Goal: Information Seeking & Learning: Learn about a topic

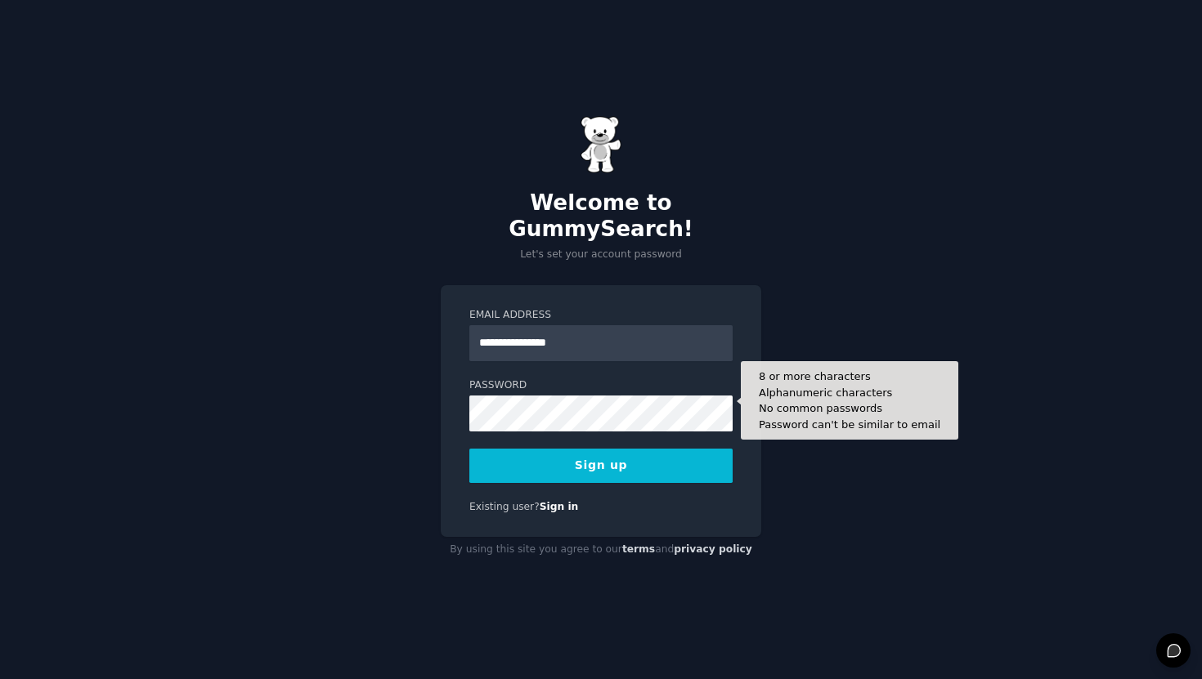
type input "**********"
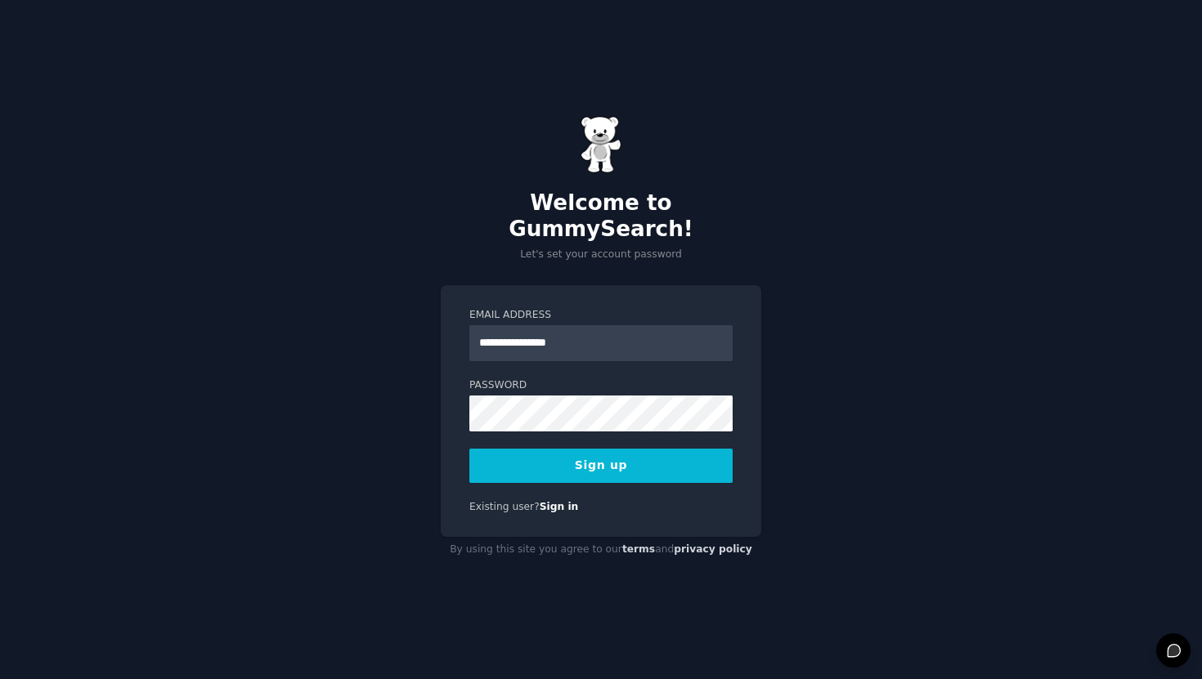
click at [610, 453] on button "Sign up" at bounding box center [600, 466] width 263 height 34
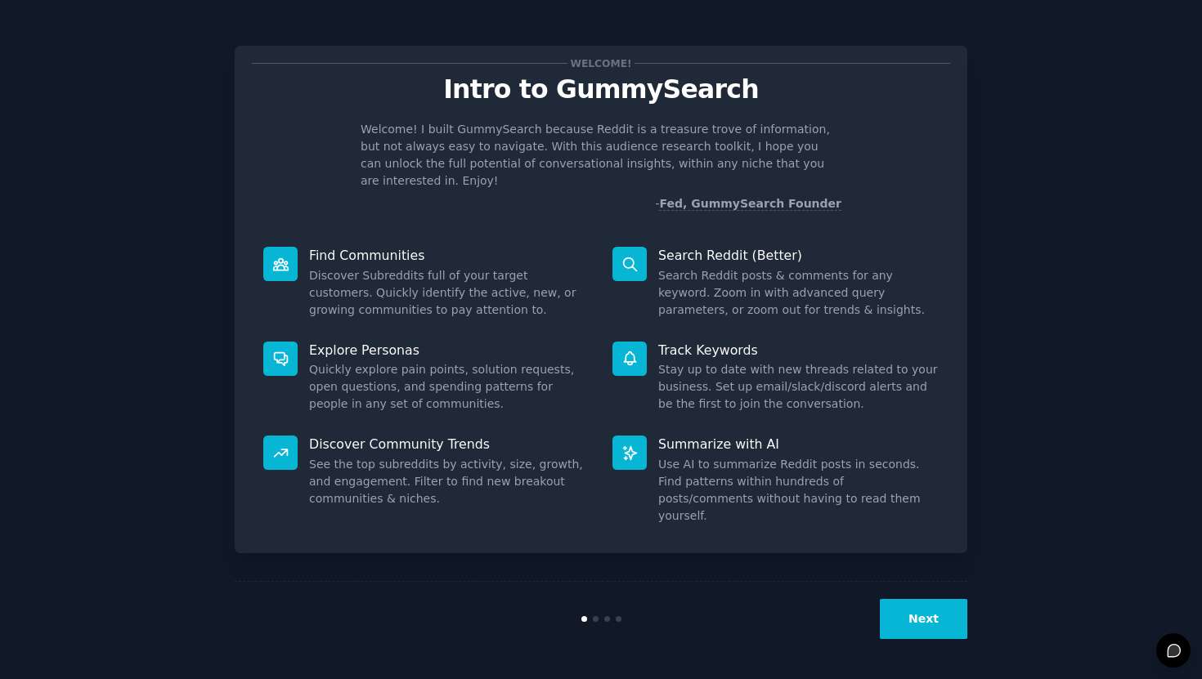
click at [931, 607] on button "Next" at bounding box center [923, 619] width 87 height 40
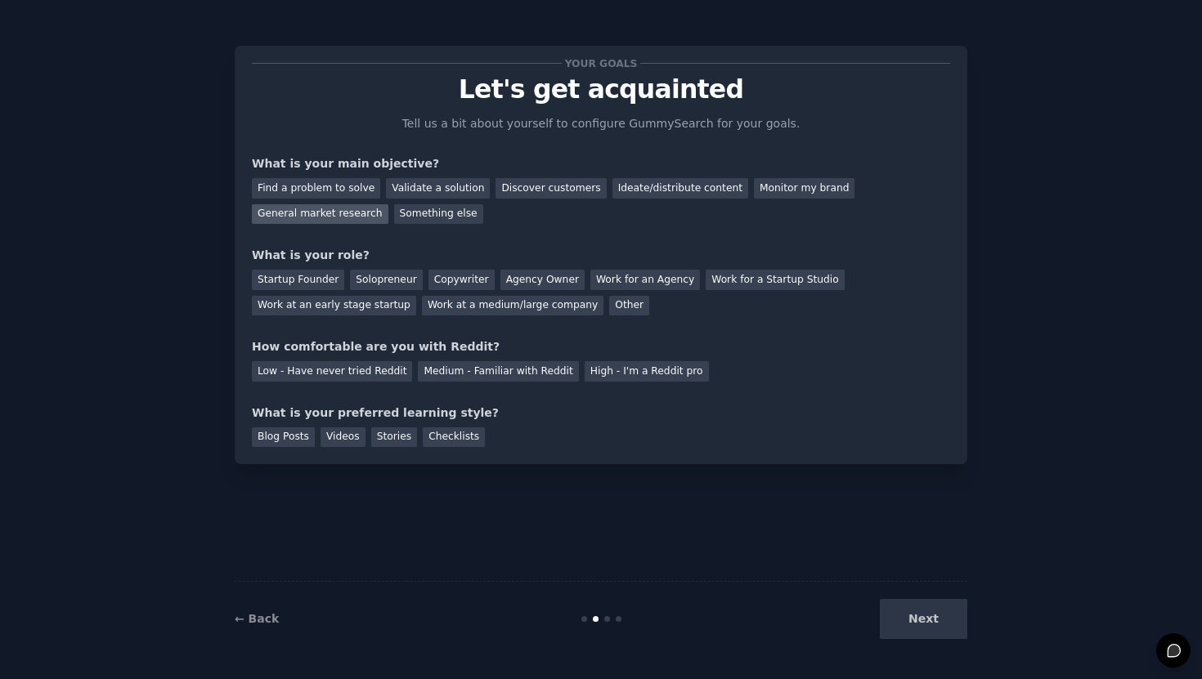
click at [343, 217] on div "General market research" at bounding box center [320, 214] width 137 height 20
click at [316, 273] on div "Startup Founder" at bounding box center [298, 280] width 92 height 20
click at [441, 374] on div "Medium - Familiar with Reddit" at bounding box center [498, 371] width 160 height 20
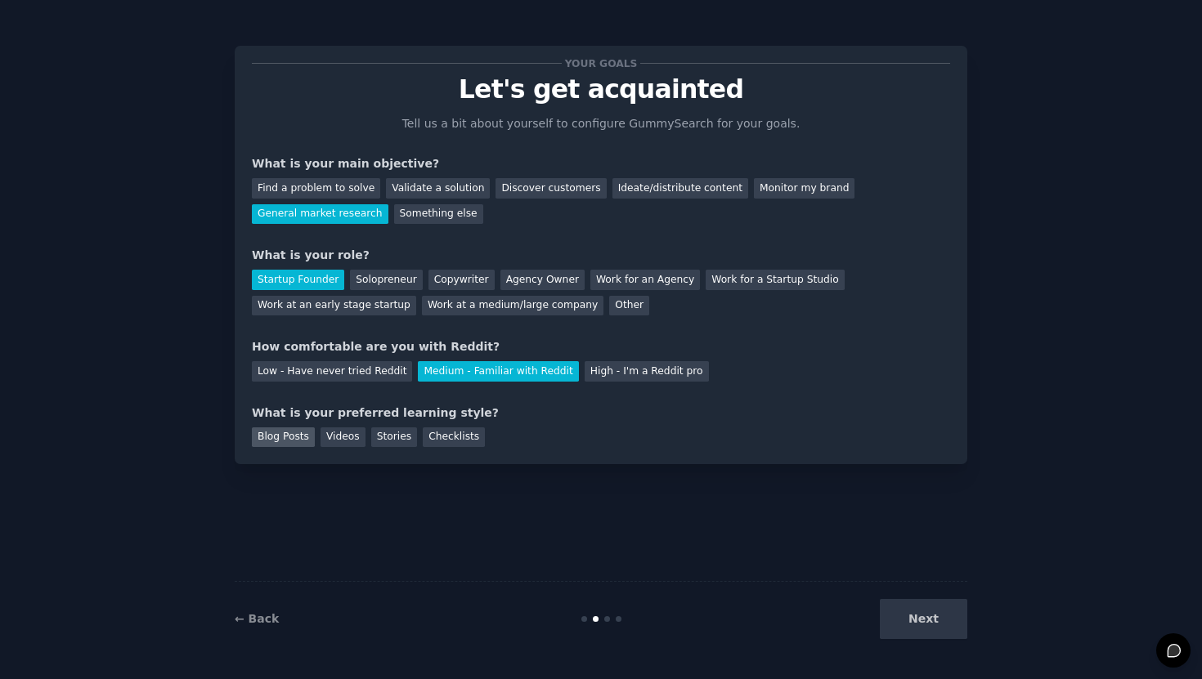
click at [288, 444] on div "Blog Posts" at bounding box center [283, 438] width 63 height 20
click at [325, 437] on div "Videos" at bounding box center [342, 438] width 45 height 20
click at [294, 438] on div "Blog Posts" at bounding box center [283, 438] width 63 height 20
click at [917, 624] on button "Next" at bounding box center [923, 619] width 87 height 40
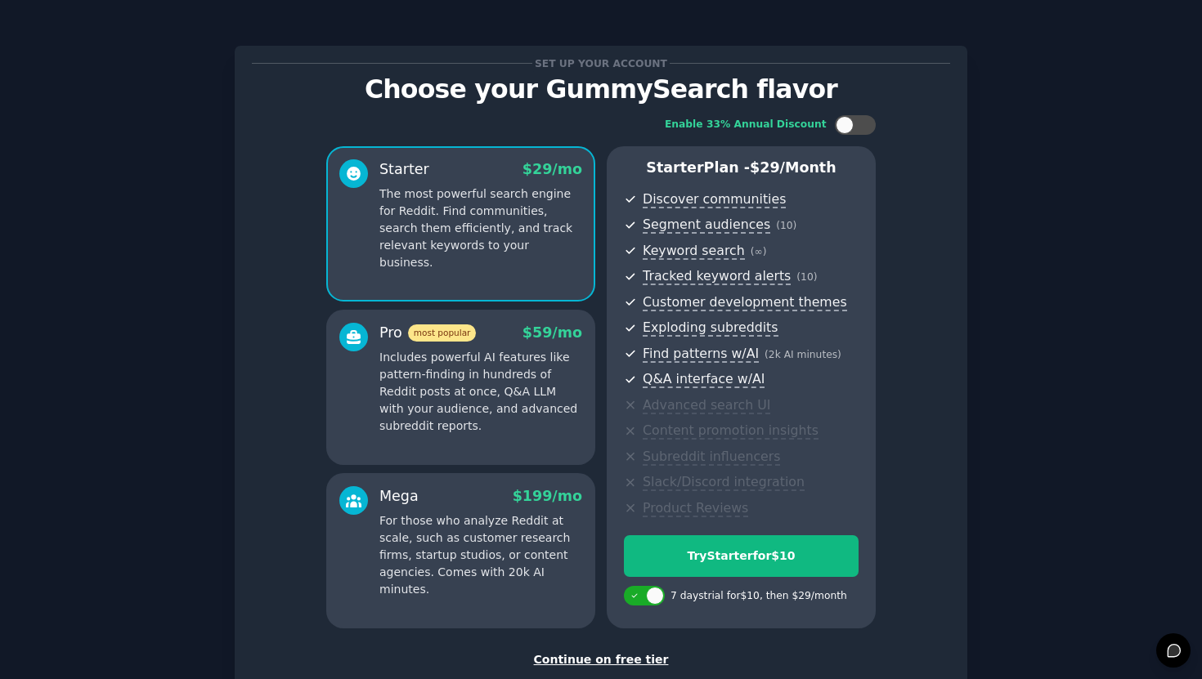
click at [648, 654] on div "Continue on free tier" at bounding box center [601, 660] width 698 height 17
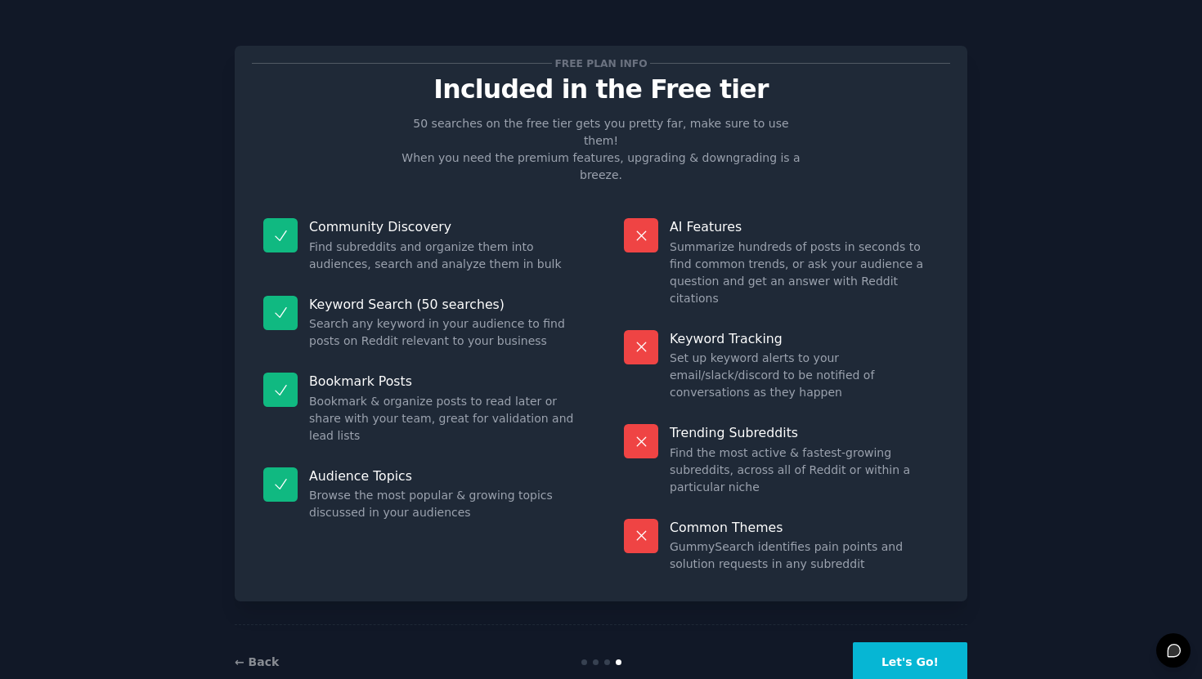
click at [935, 643] on button "Let's Go!" at bounding box center [910, 663] width 114 height 40
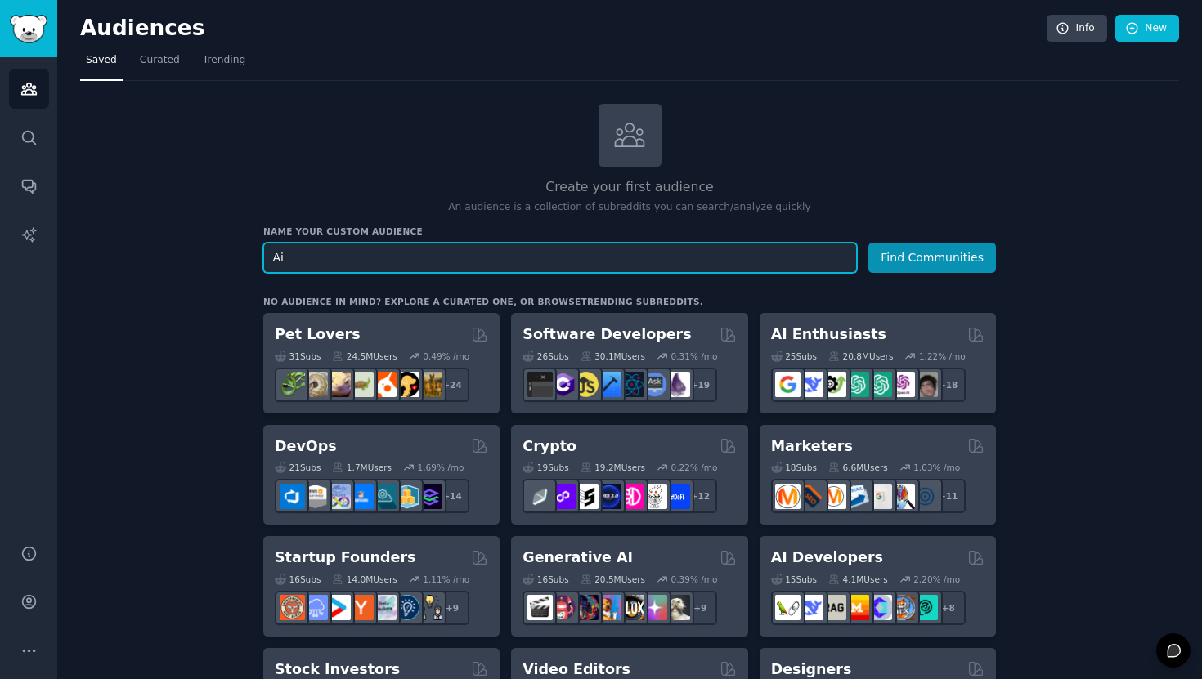
paste input "geeks"
type input "Ai geeks"
click at [868, 243] on button "Find Communities" at bounding box center [932, 258] width 128 height 30
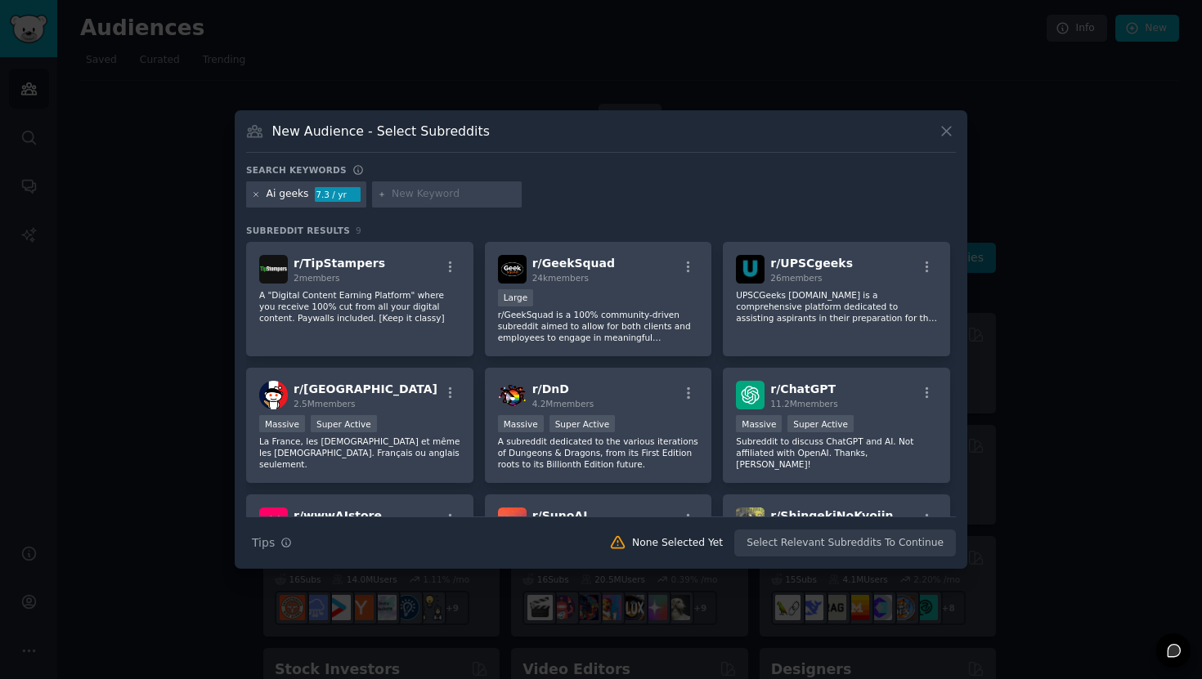
click at [259, 196] on icon at bounding box center [256, 194] width 9 height 9
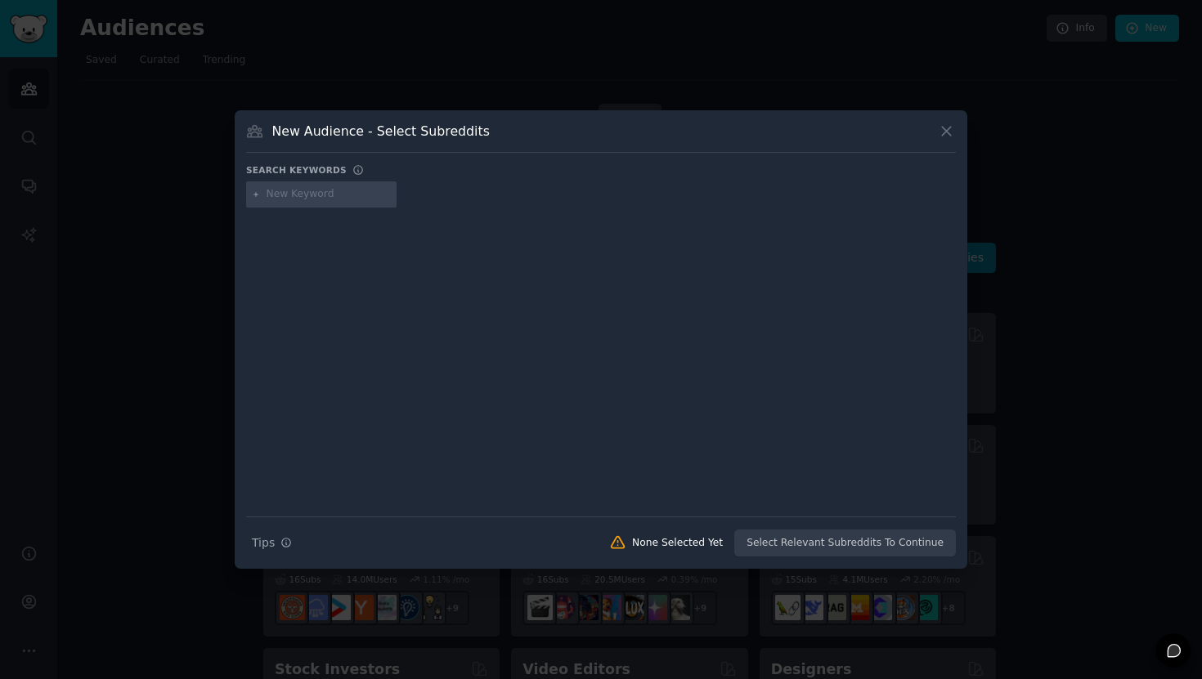
click at [293, 198] on input "text" at bounding box center [329, 194] width 124 height 15
type input "ф"
type input "ai"
click at [951, 131] on icon at bounding box center [946, 131] width 17 height 17
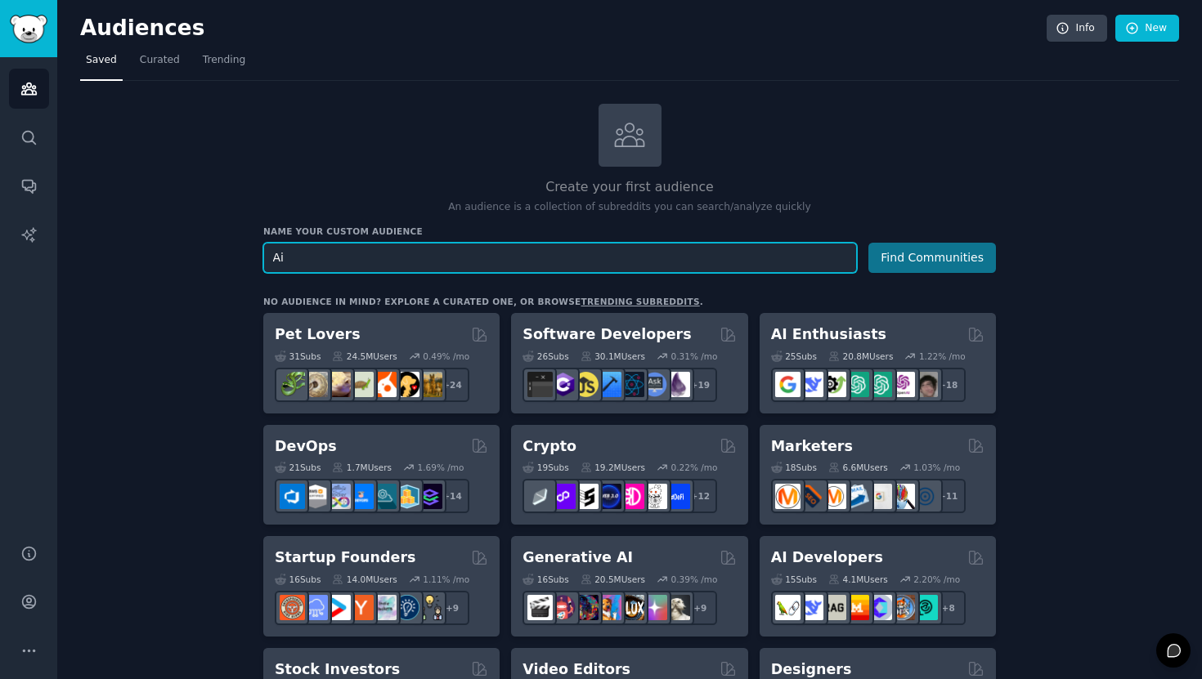
type input "Ai"
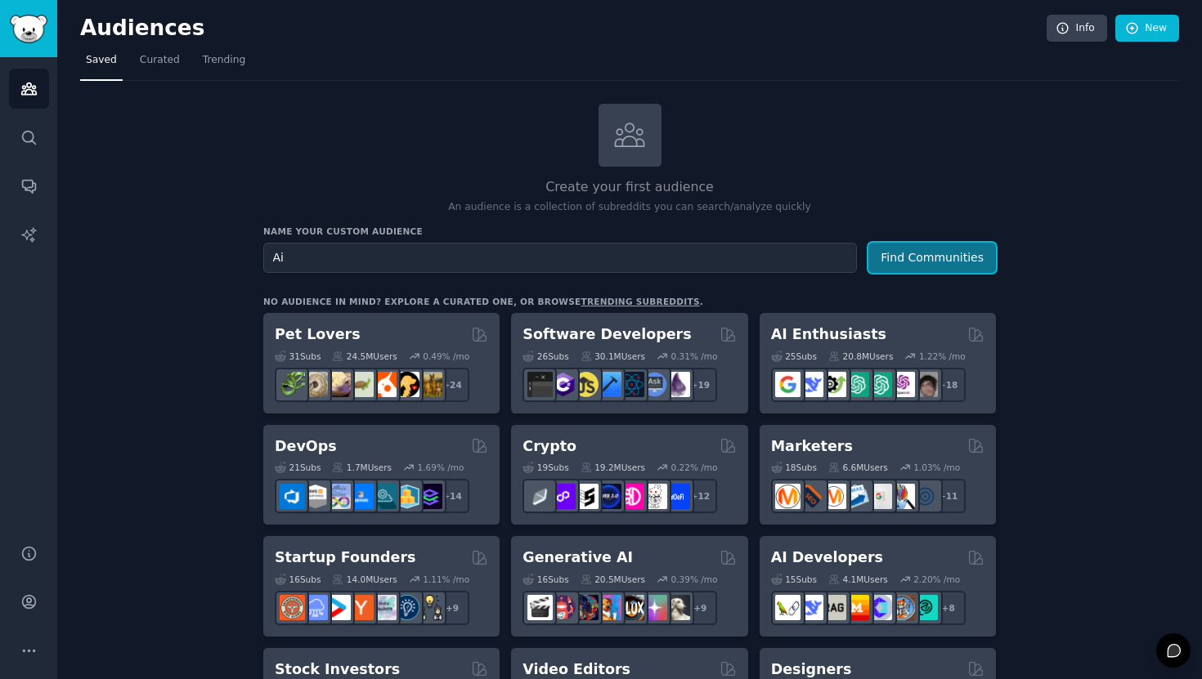
click at [952, 245] on button "Find Communities" at bounding box center [932, 258] width 128 height 30
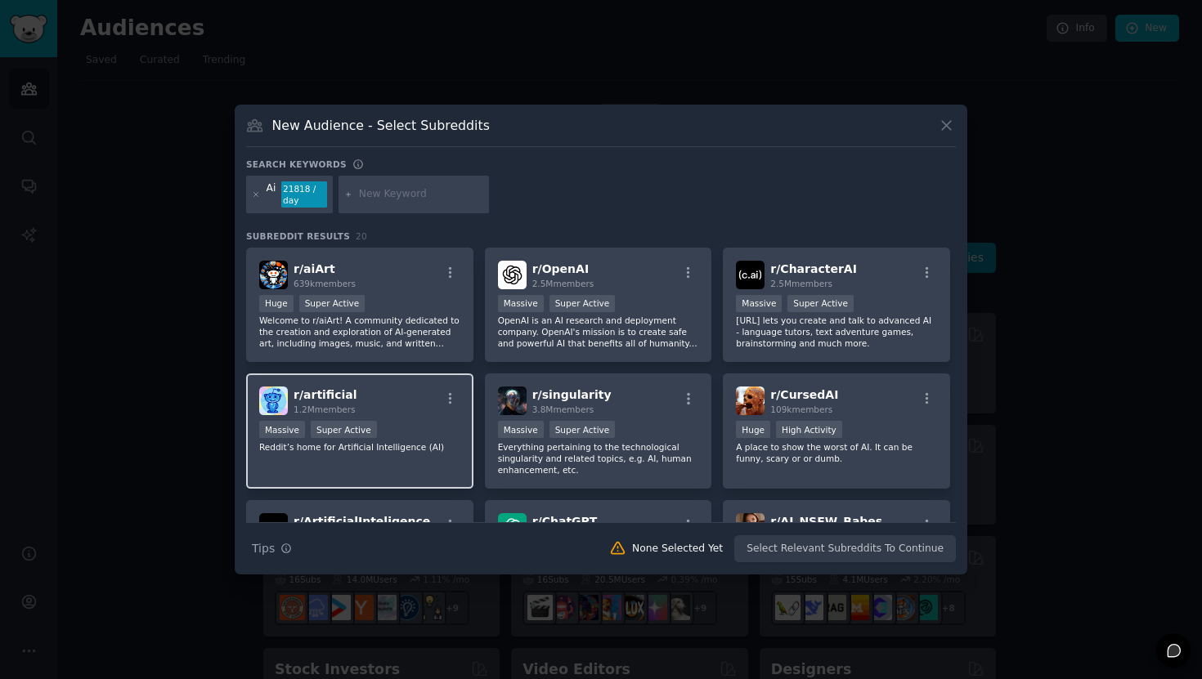
click at [399, 423] on div "Massive Super Active" at bounding box center [359, 431] width 201 height 20
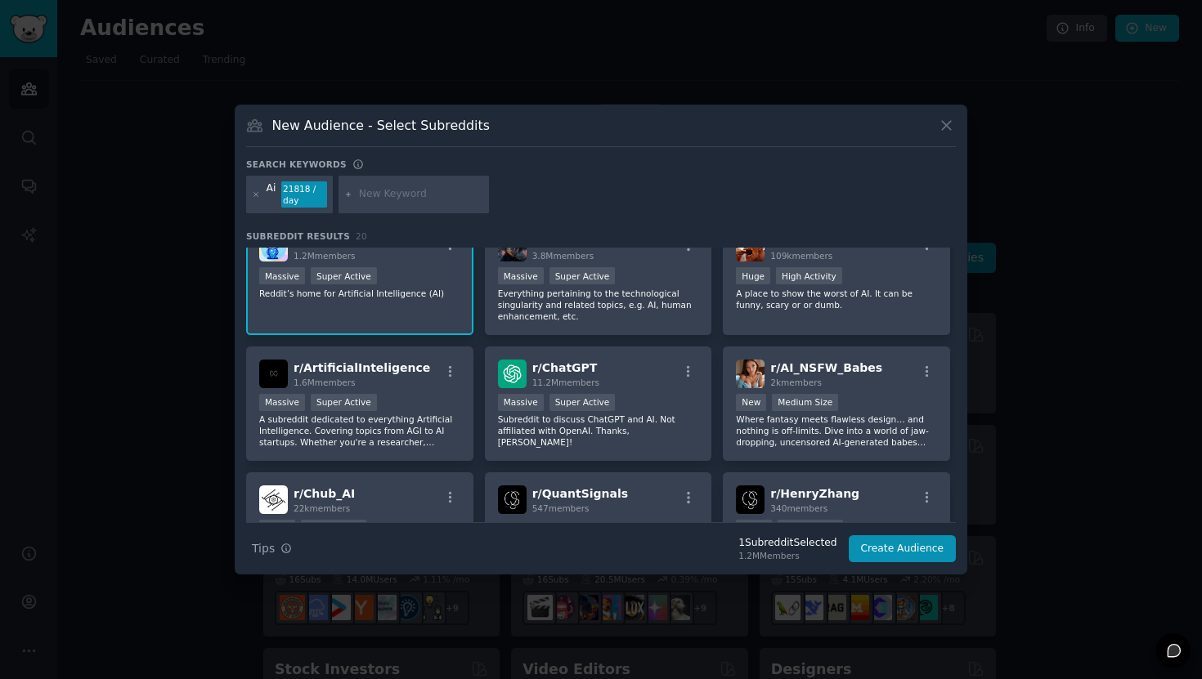
scroll to position [152, 0]
click at [399, 423] on p "A subreddit dedicated to everything Artificial Intelligence. Covering topics fr…" at bounding box center [359, 432] width 201 height 34
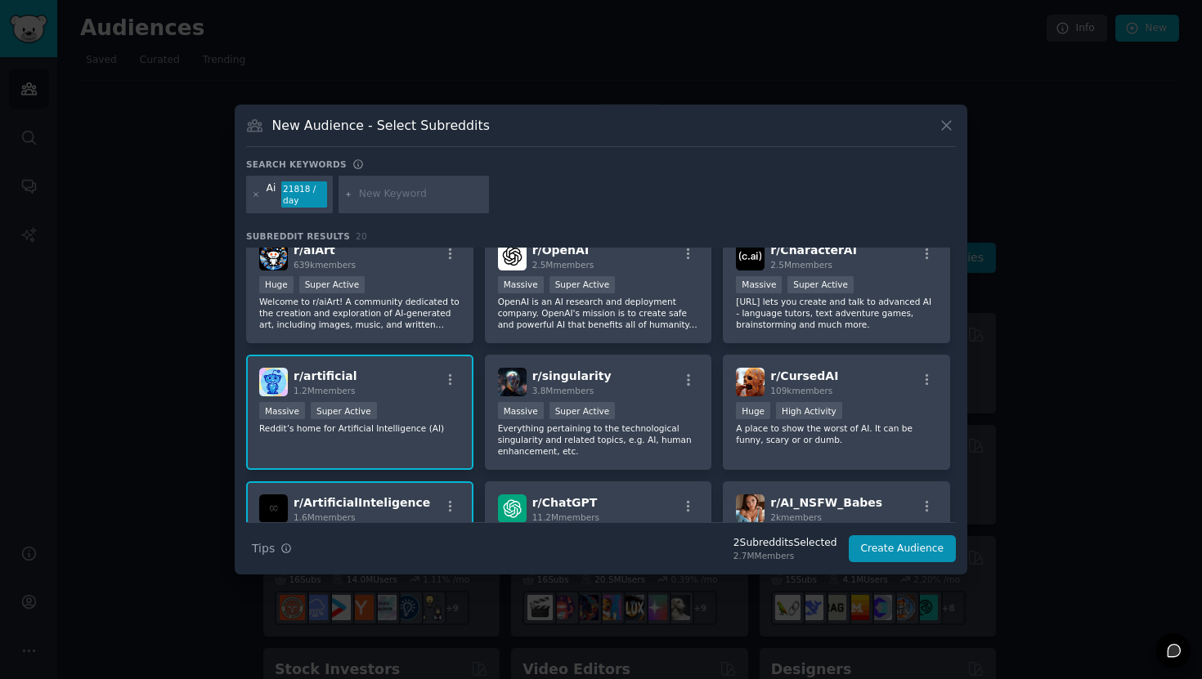
scroll to position [0, 0]
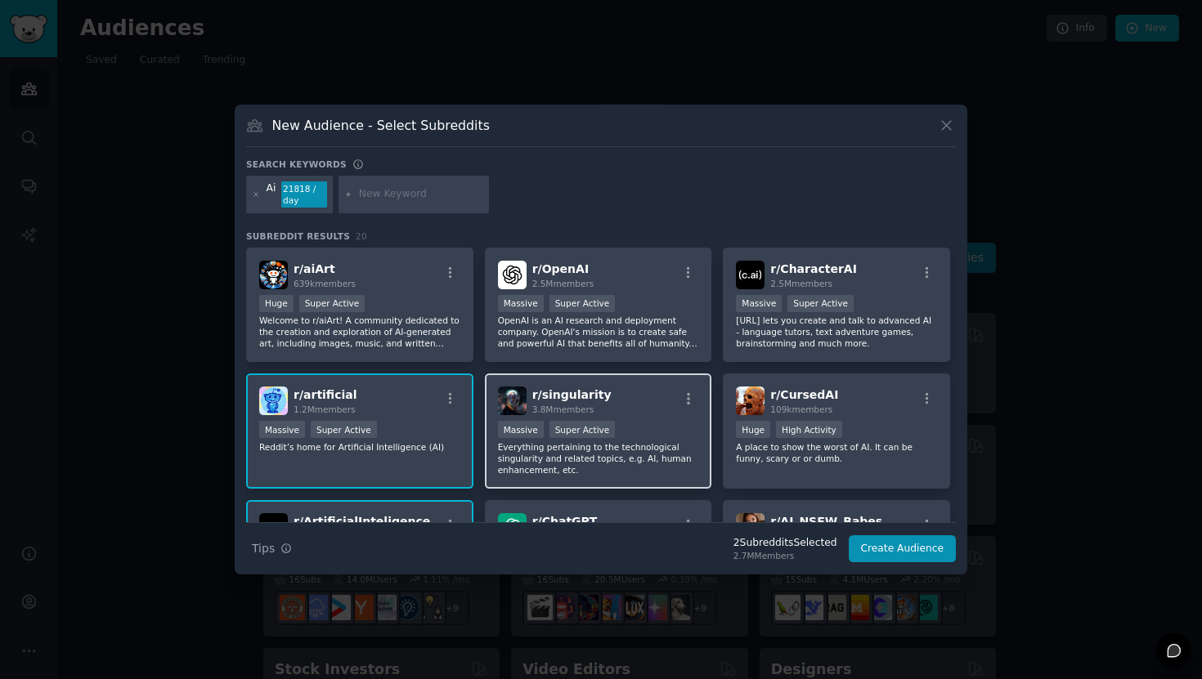
click at [647, 419] on div "r/ singularity 3.8M members >= 95th percentile for submissions / day Massive Su…" at bounding box center [598, 431] width 227 height 115
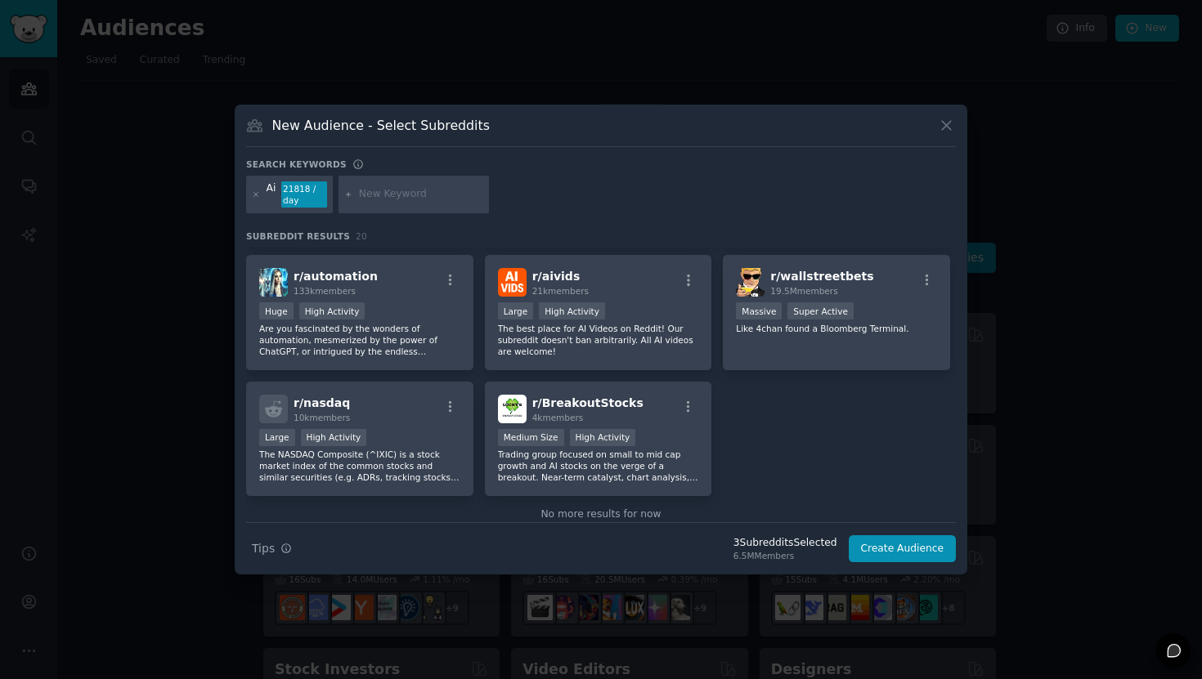
scroll to position [655, 0]
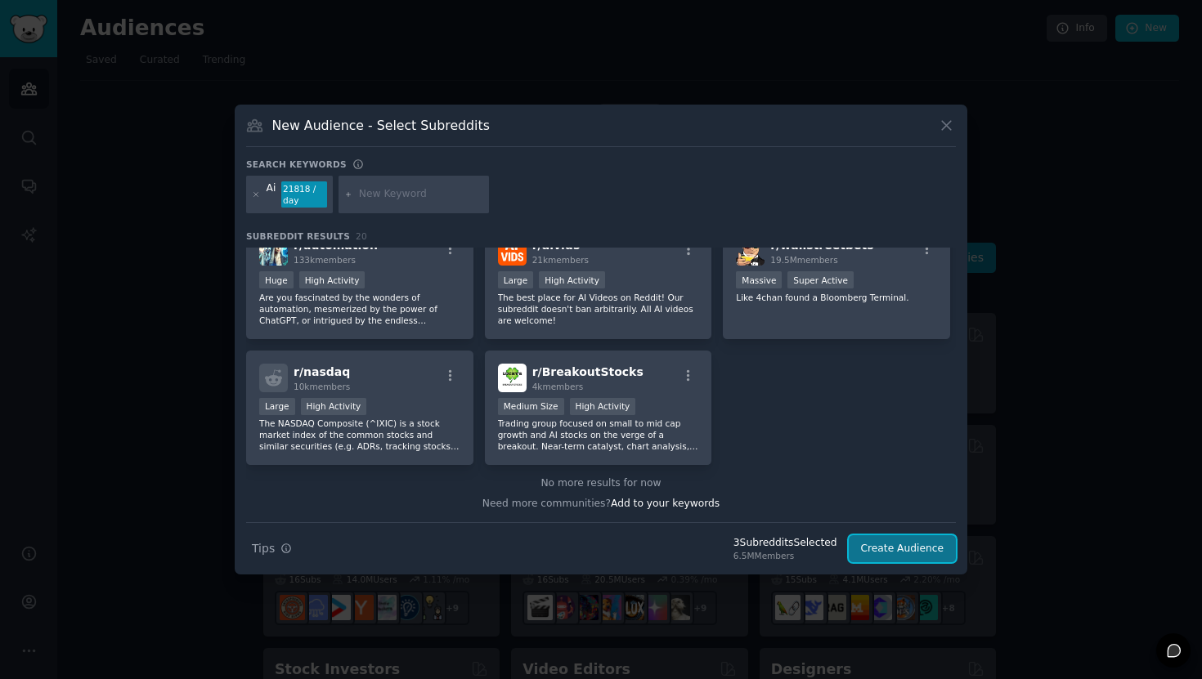
click at [887, 553] on button "Create Audience" at bounding box center [903, 549] width 108 height 28
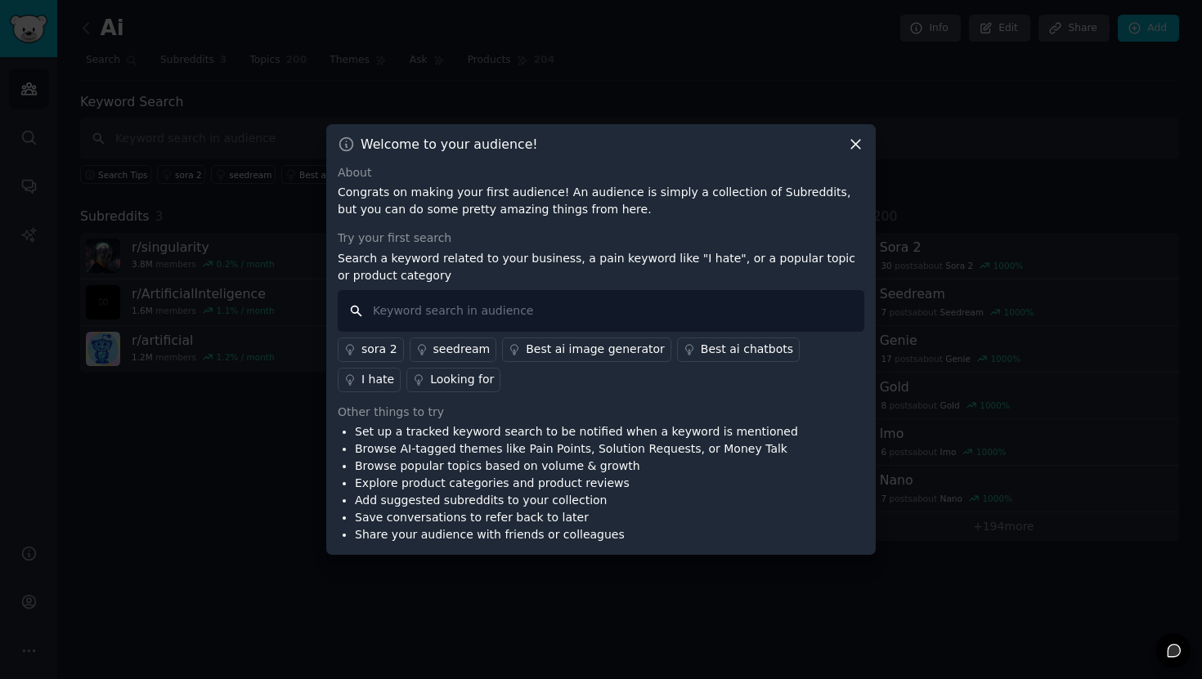
click at [491, 307] on input "text" at bounding box center [601, 311] width 526 height 42
type input "ai tool"
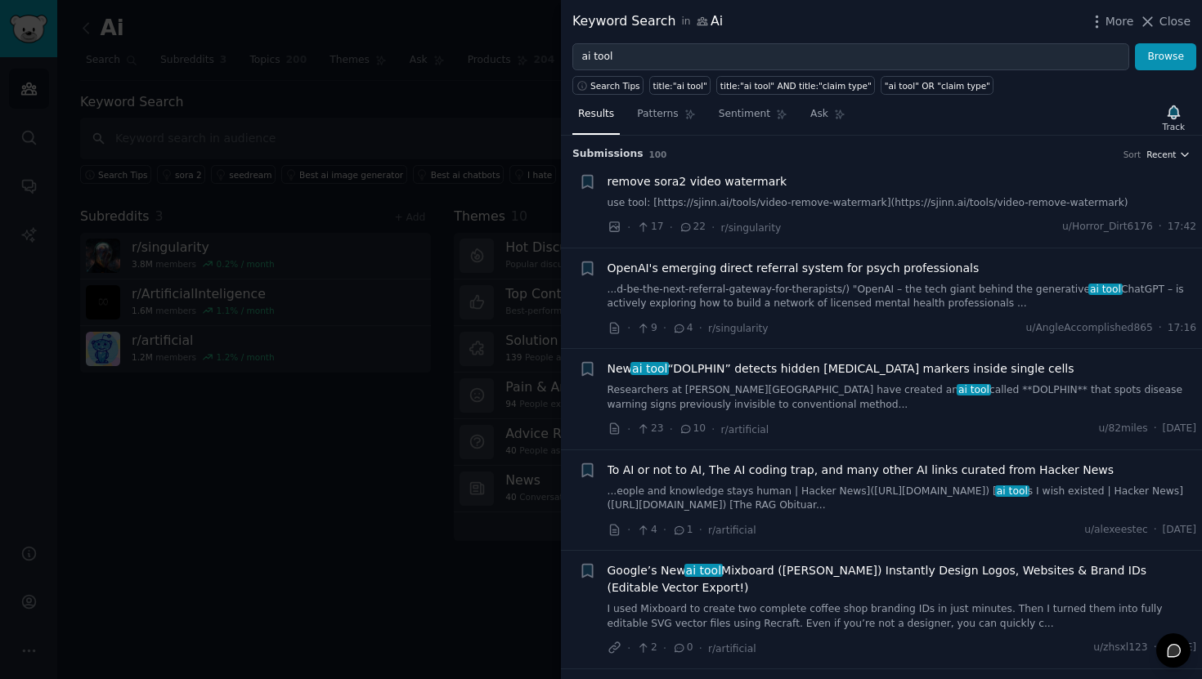
click at [1165, 151] on span "Recent" at bounding box center [1160, 154] width 29 height 11
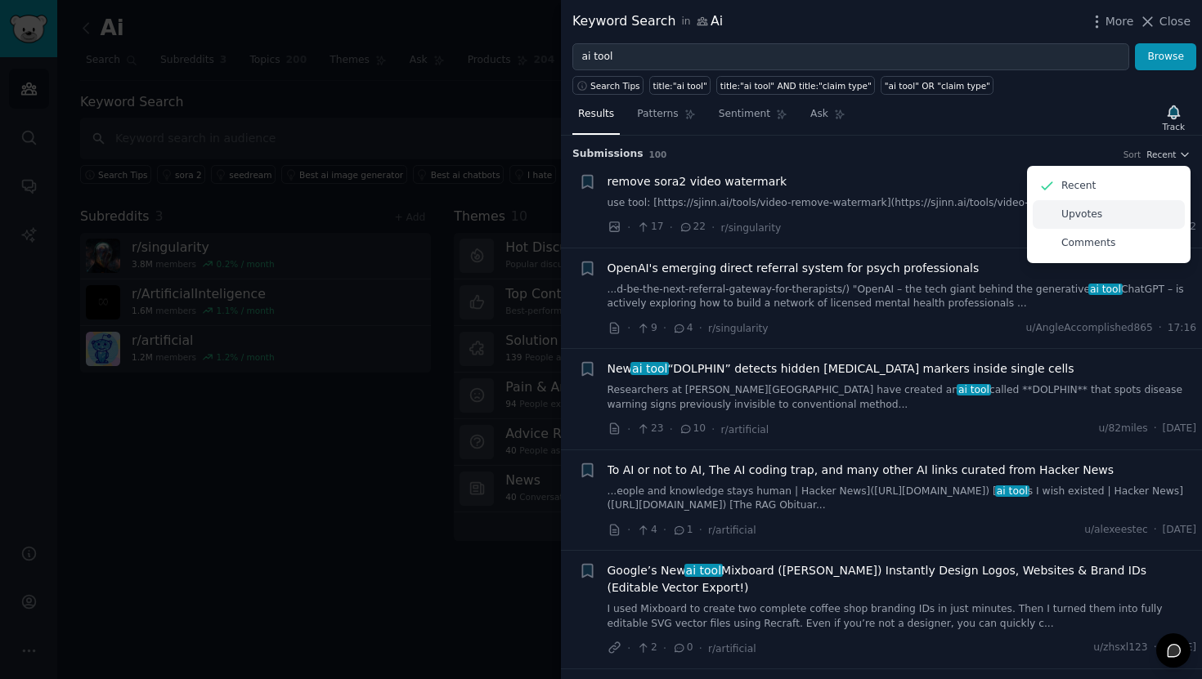
click at [1102, 222] on div "Upvotes" at bounding box center [1109, 214] width 152 height 29
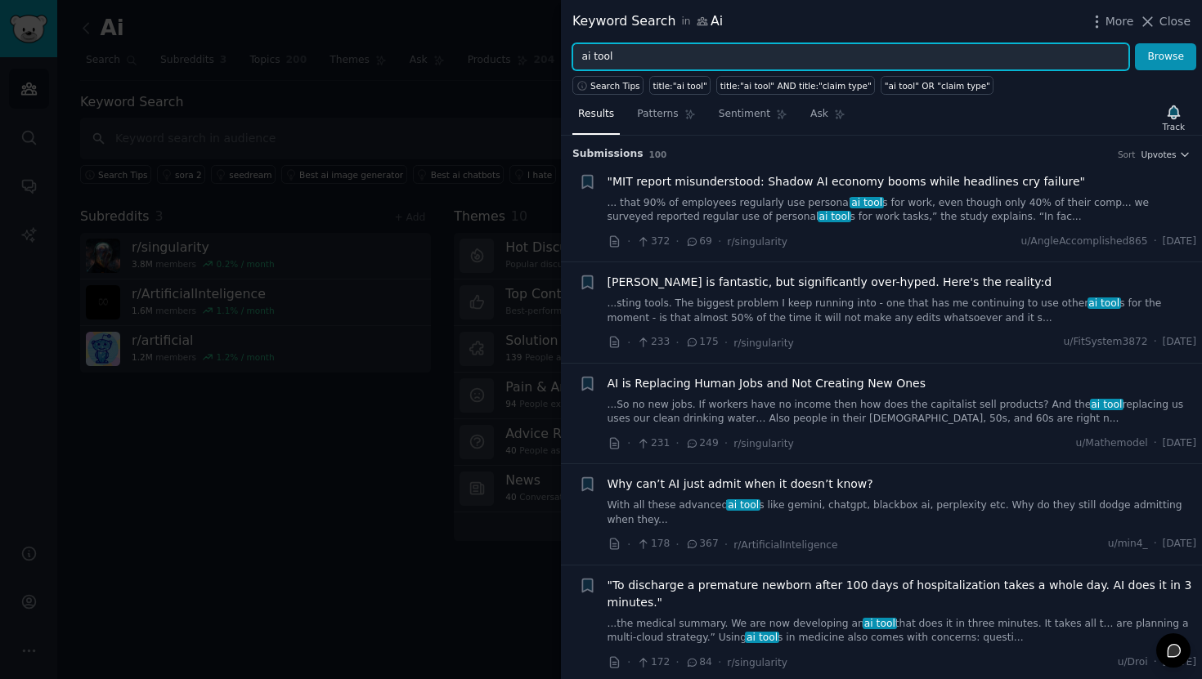
drag, startPoint x: 625, startPoint y: 61, endPoint x: 549, endPoint y: 56, distance: 76.2
click at [549, 56] on div "Keyword Search in Ai More Close ai tool Browse Search Tips title:"ai tool" titl…" at bounding box center [601, 339] width 1202 height 679
type input "[PERSON_NAME]"
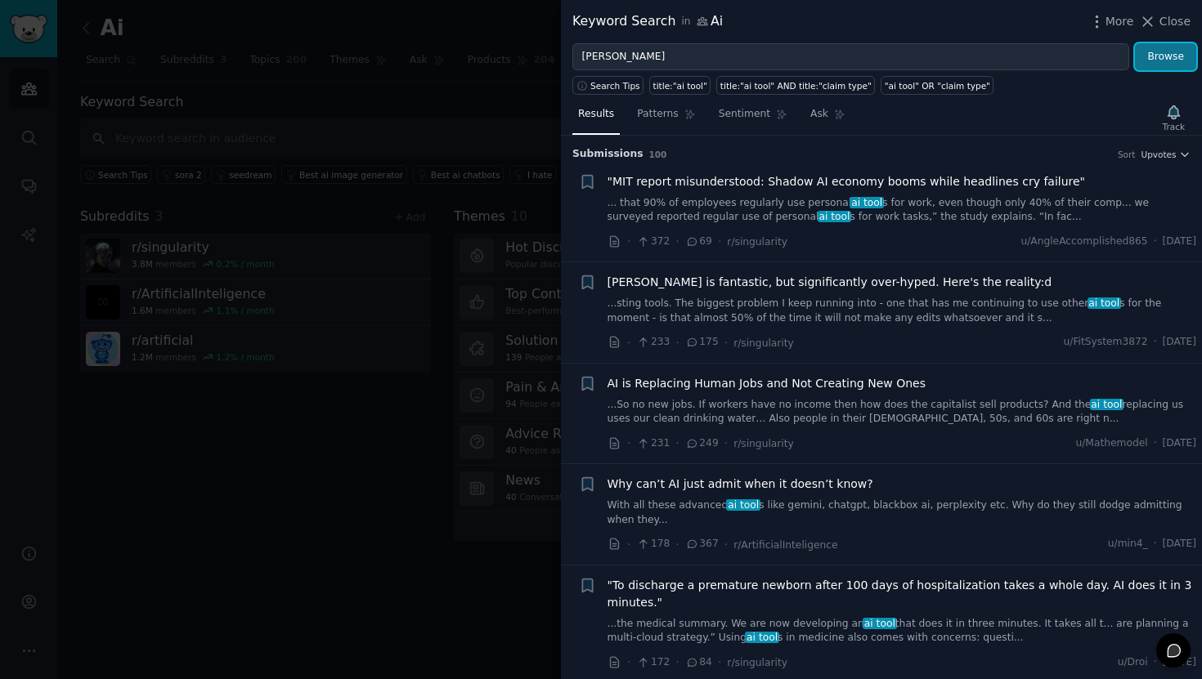
click at [1177, 55] on button "Browse" at bounding box center [1165, 57] width 61 height 28
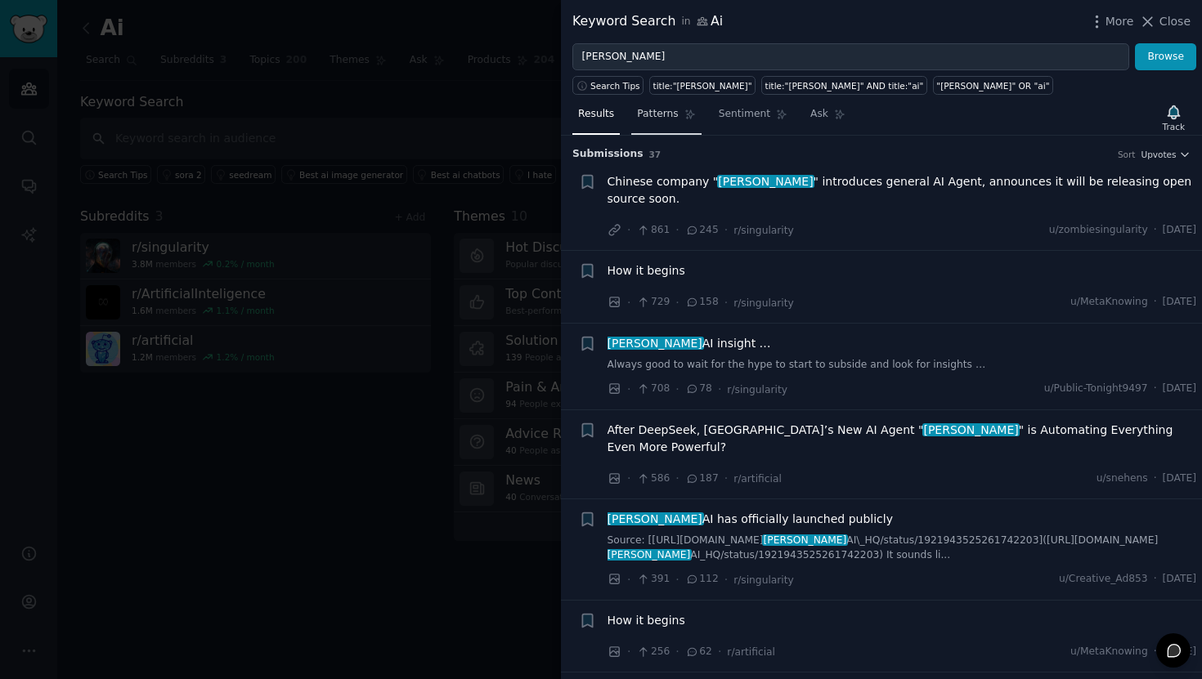
click at [668, 116] on span "Patterns" at bounding box center [657, 114] width 41 height 15
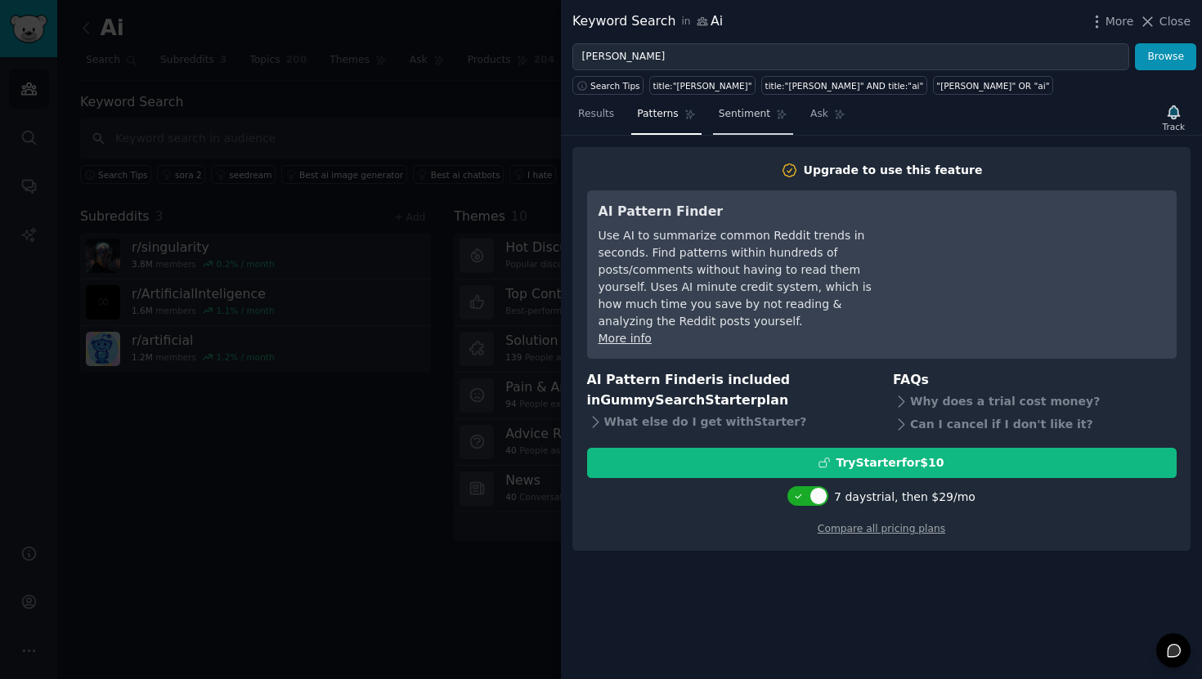
click at [743, 120] on span "Sentiment" at bounding box center [745, 114] width 52 height 15
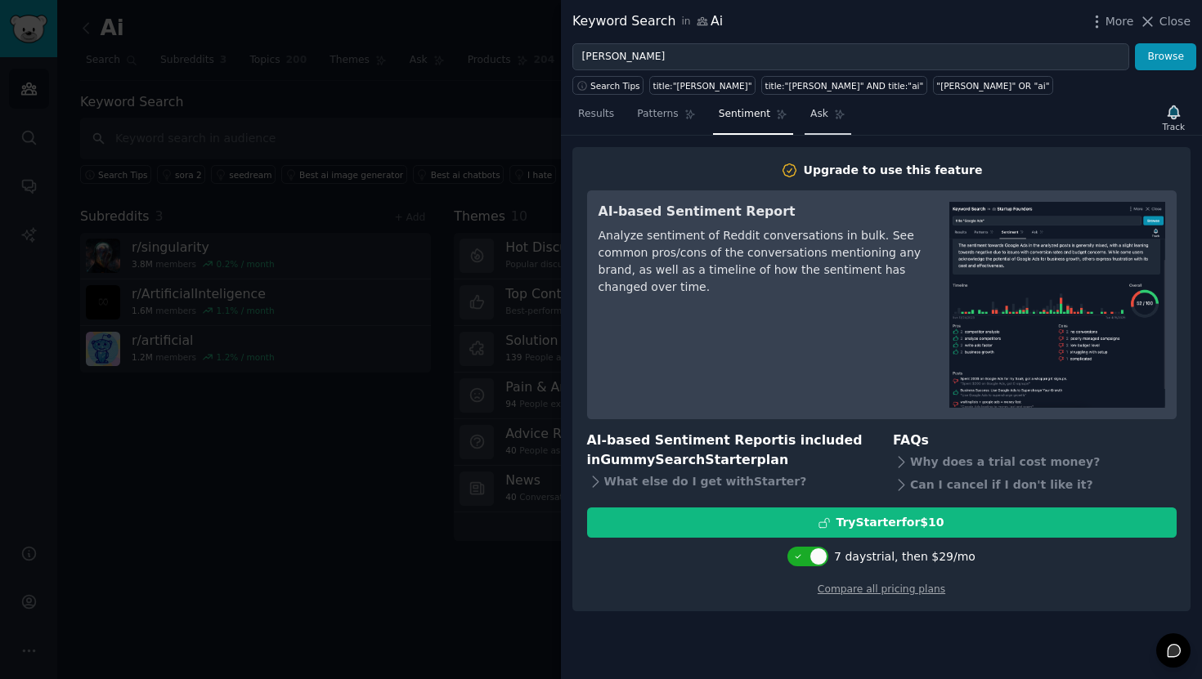
click at [811, 120] on span "Ask" at bounding box center [819, 114] width 18 height 15
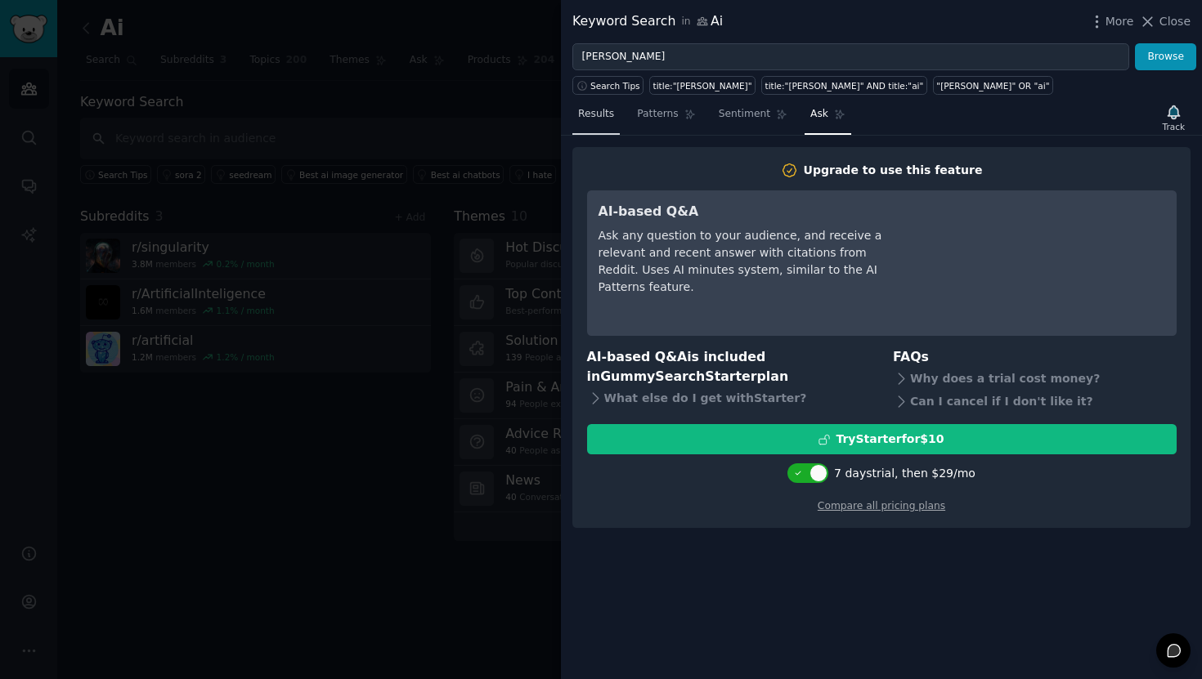
click at [600, 115] on span "Results" at bounding box center [596, 114] width 36 height 15
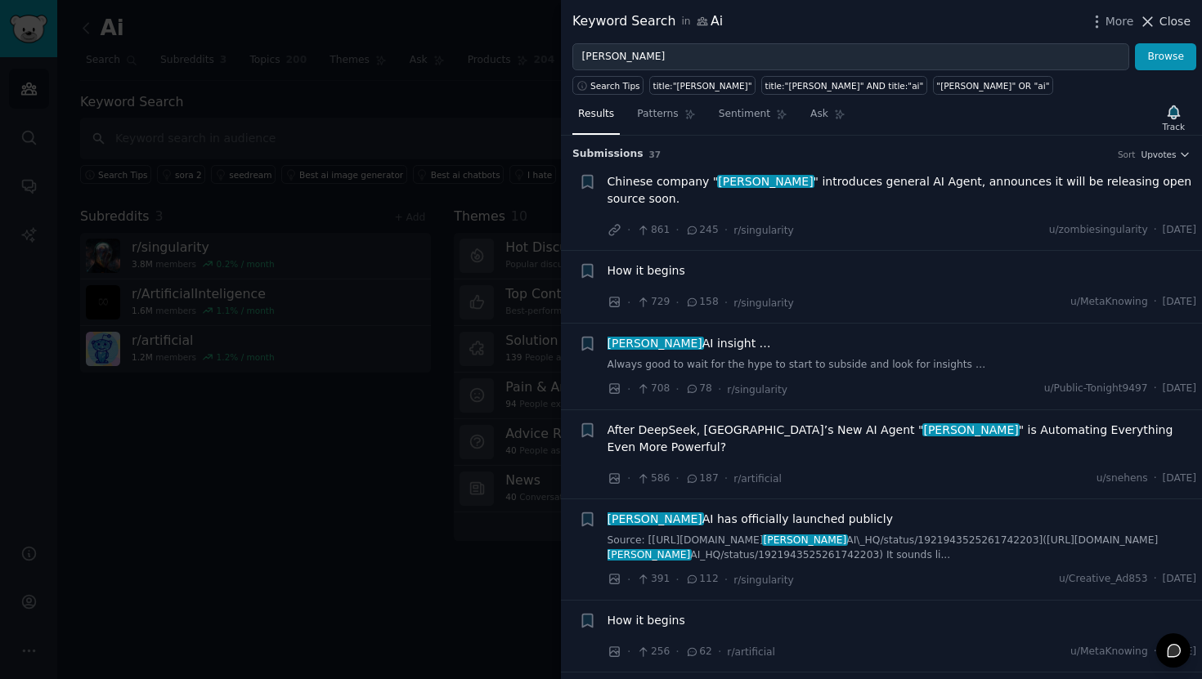
click at [1162, 19] on span "Close" at bounding box center [1174, 21] width 31 height 17
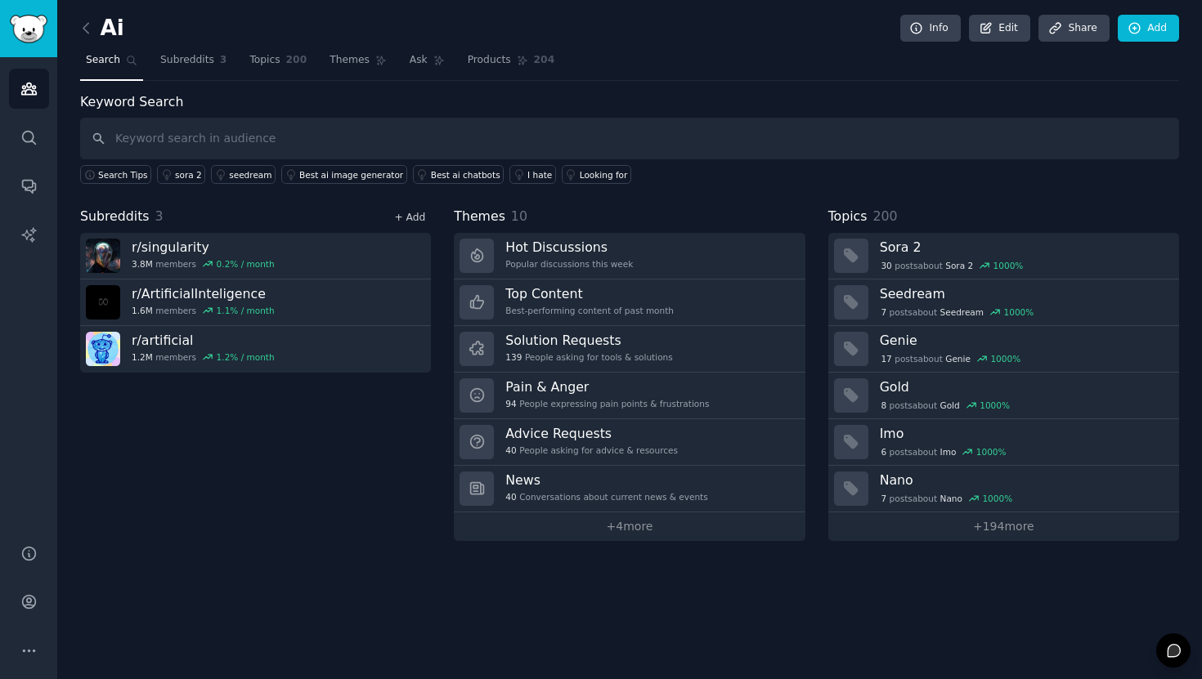
click at [402, 220] on link "+ Add" at bounding box center [409, 217] width 31 height 11
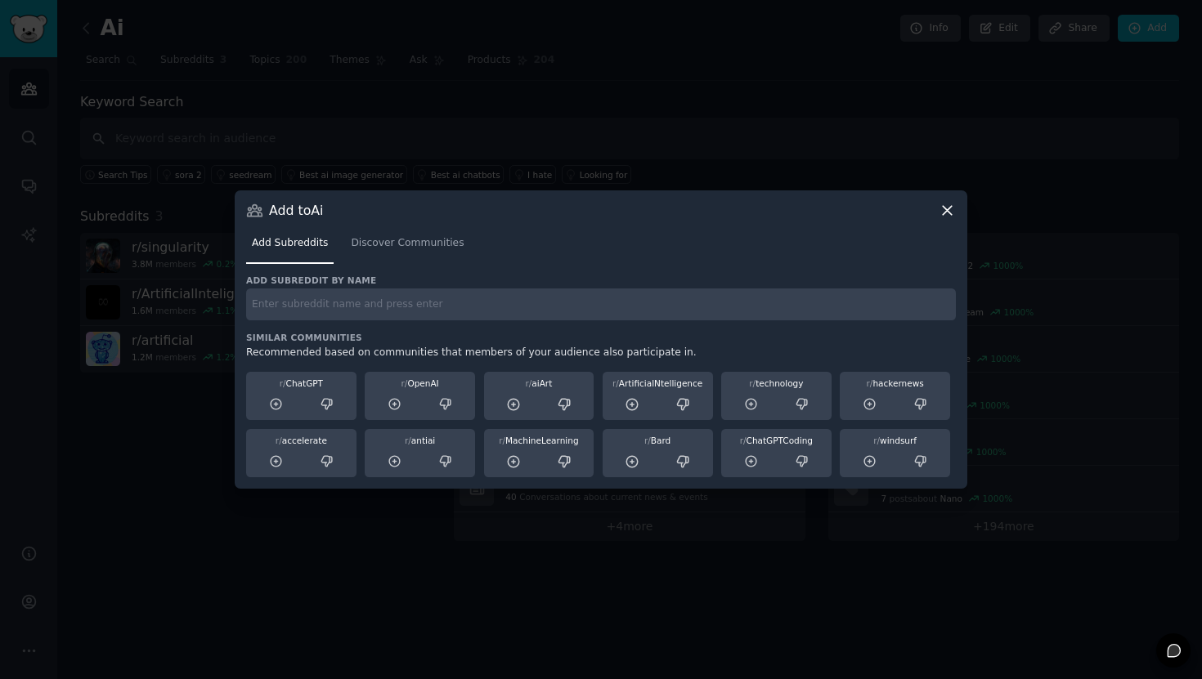
click at [268, 312] on input "text" at bounding box center [601, 305] width 710 height 32
paste input "r/genai"
type input "r/genai"
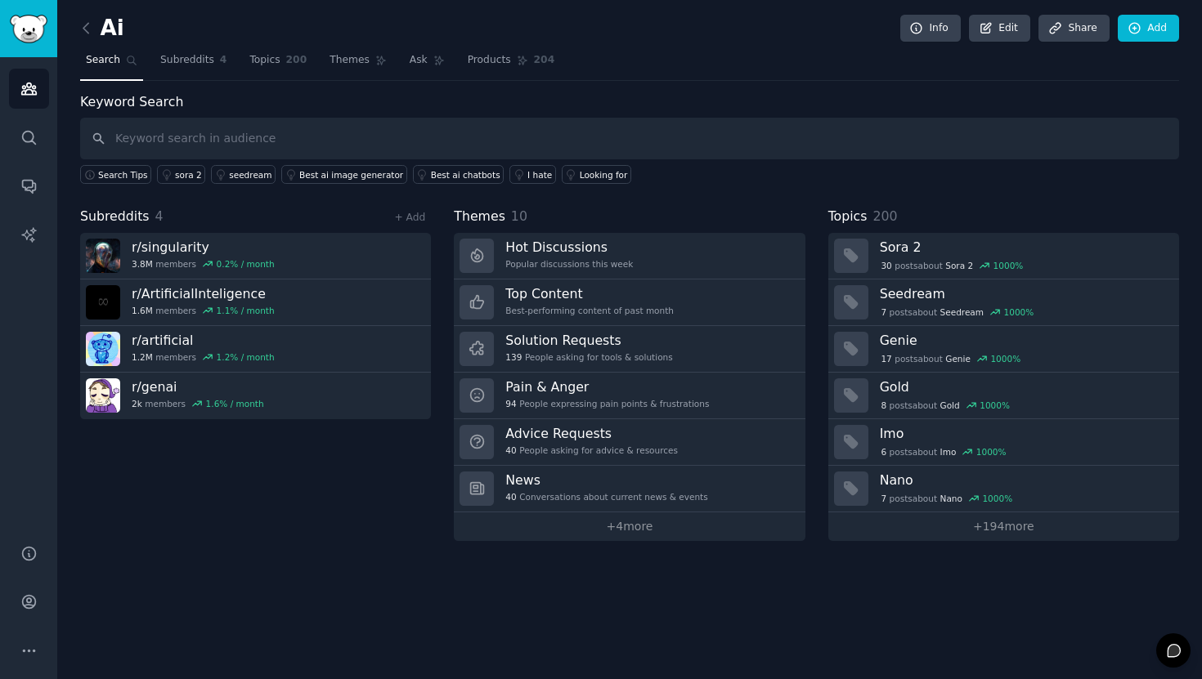
click at [413, 226] on div "Subreddits 4 + Add" at bounding box center [255, 217] width 351 height 20
click at [413, 221] on link "+ Add" at bounding box center [409, 217] width 31 height 11
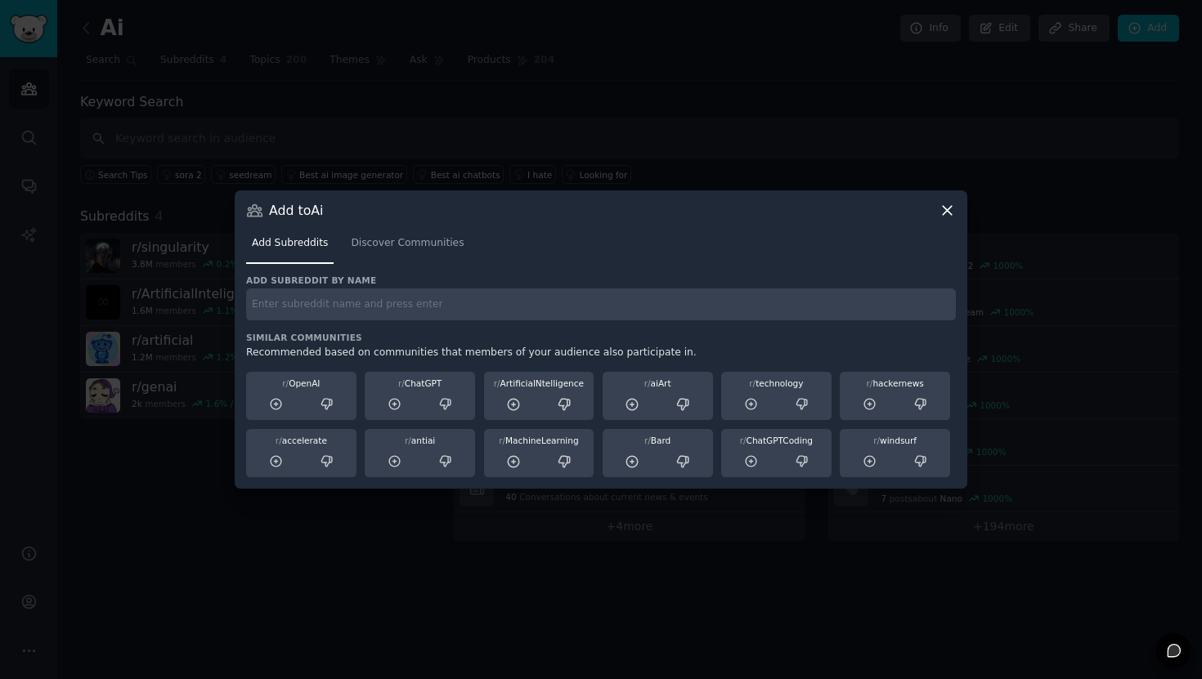
click at [304, 310] on input "text" at bounding box center [601, 305] width 710 height 32
paste input "r/generativeAI"
type input "r/generativeAI"
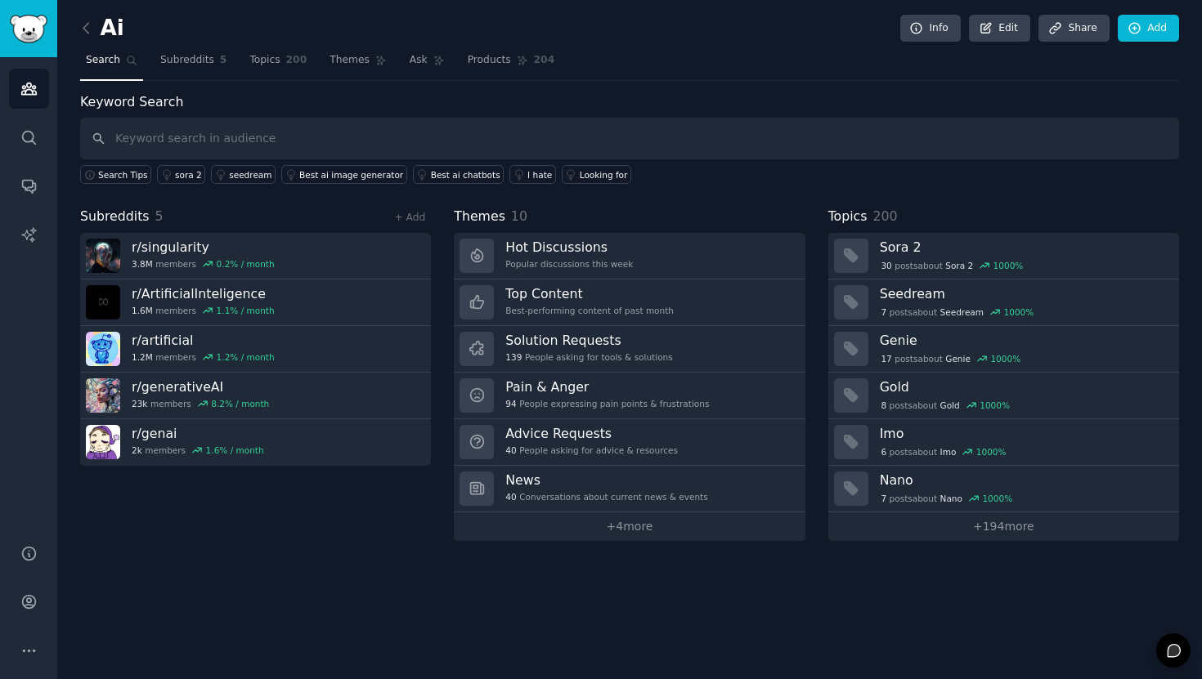
click at [414, 223] on div "+ Add" at bounding box center [409, 216] width 43 height 17
click at [414, 219] on link "+ Add" at bounding box center [409, 217] width 31 height 11
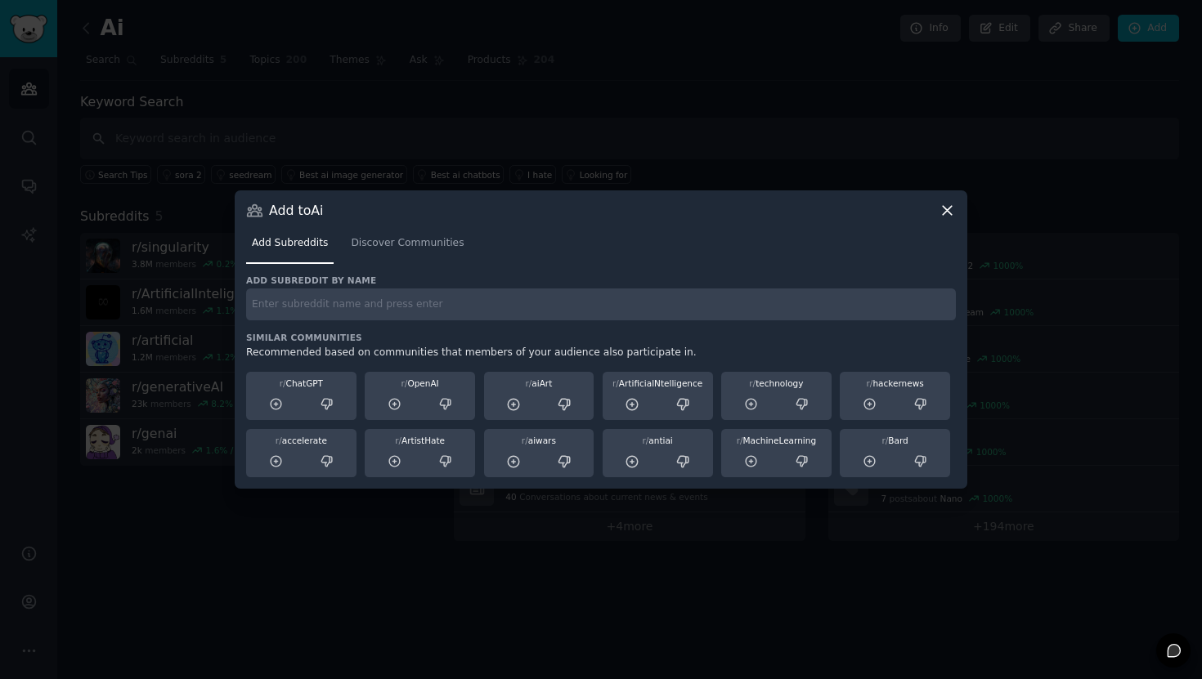
click at [379, 307] on input "text" at bounding box center [601, 305] width 710 height 32
paste input "r/Futurology"
type input "r/Futurology"
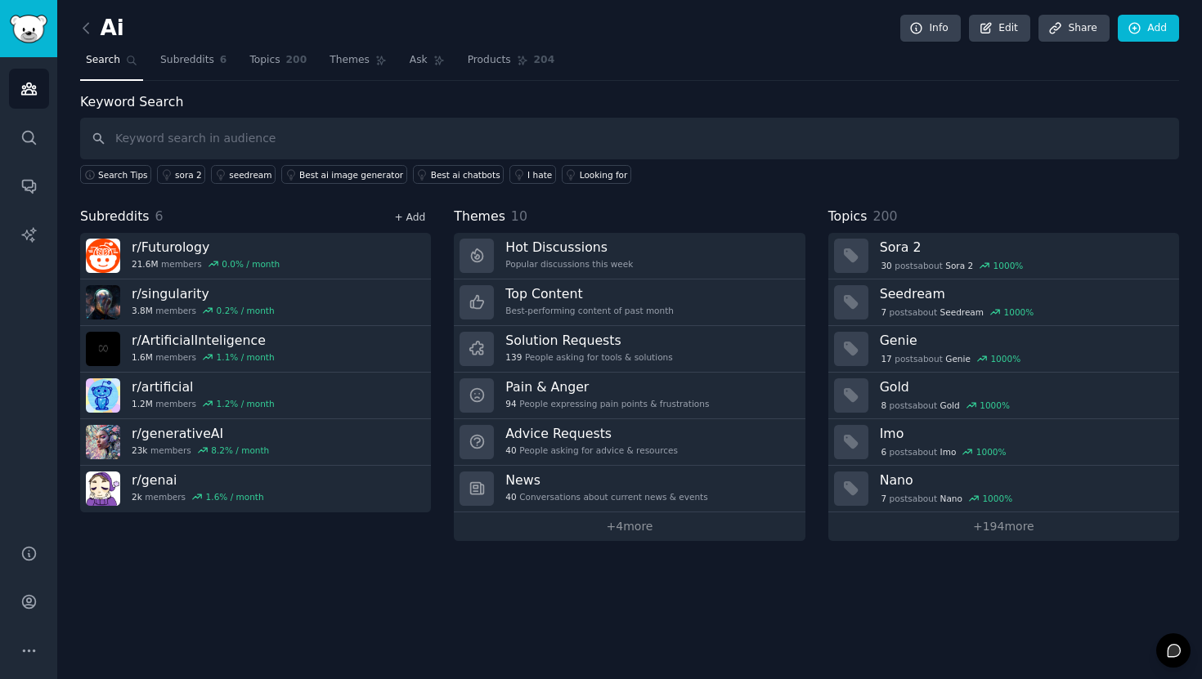
click at [421, 214] on link "+ Add" at bounding box center [409, 217] width 31 height 11
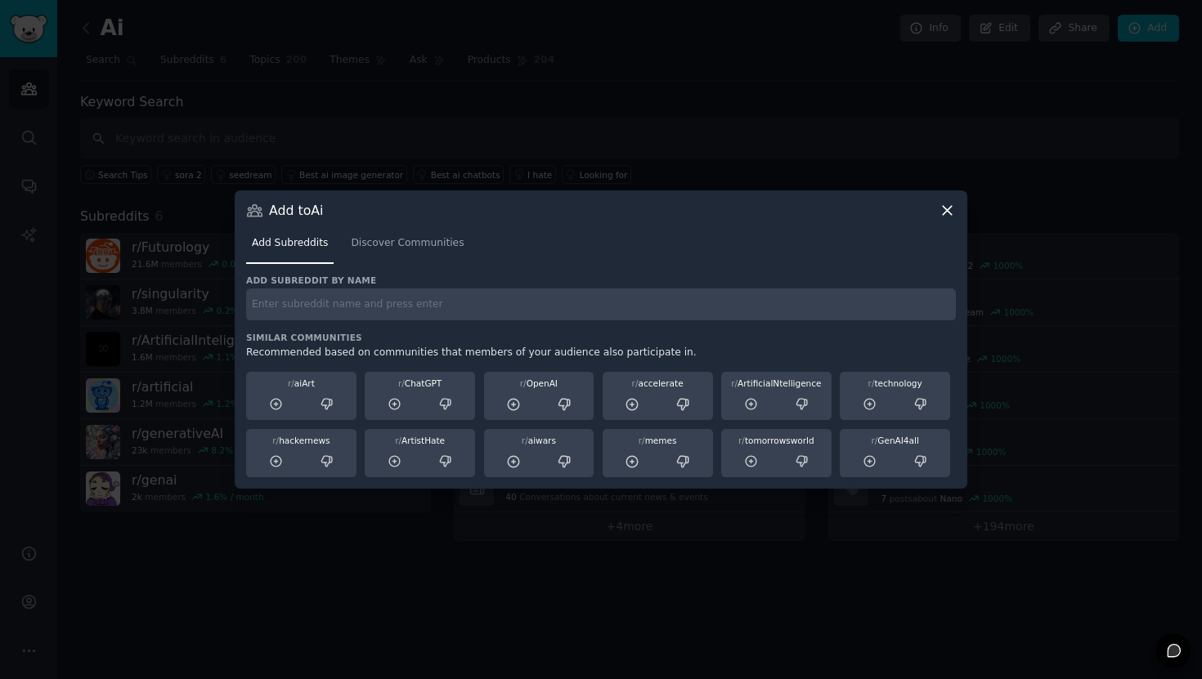
click at [316, 295] on input "text" at bounding box center [601, 305] width 710 height 32
paste input "r/technology"
type input "r/technology"
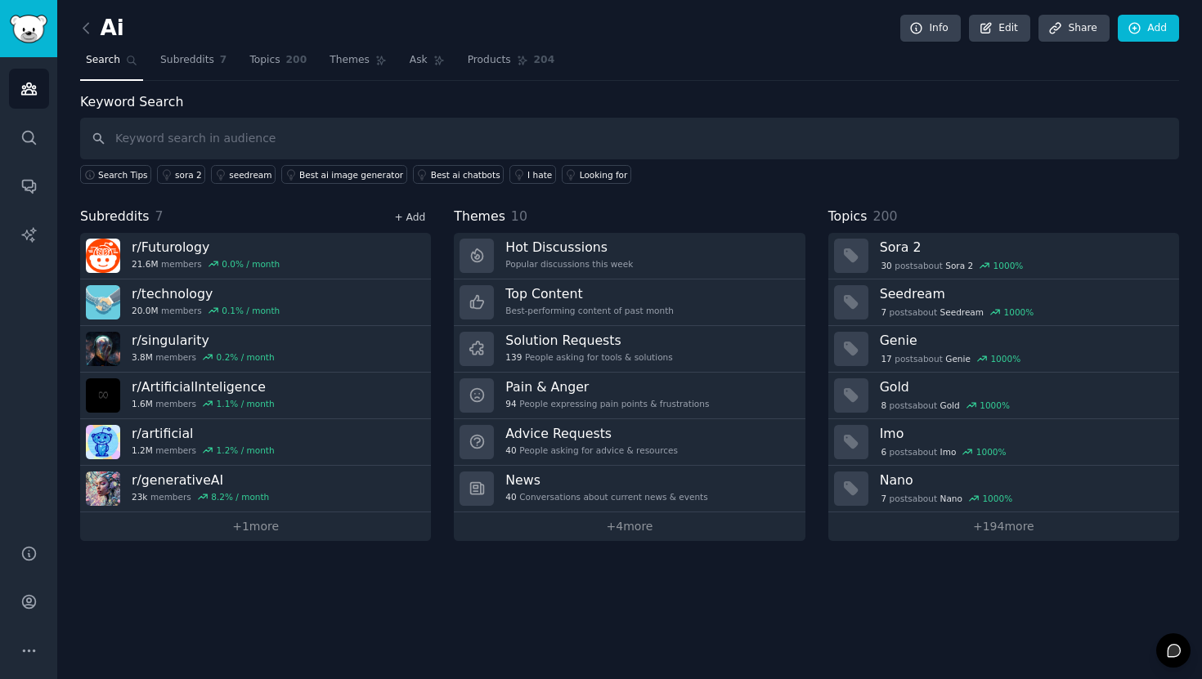
click at [416, 221] on link "+ Add" at bounding box center [409, 217] width 31 height 11
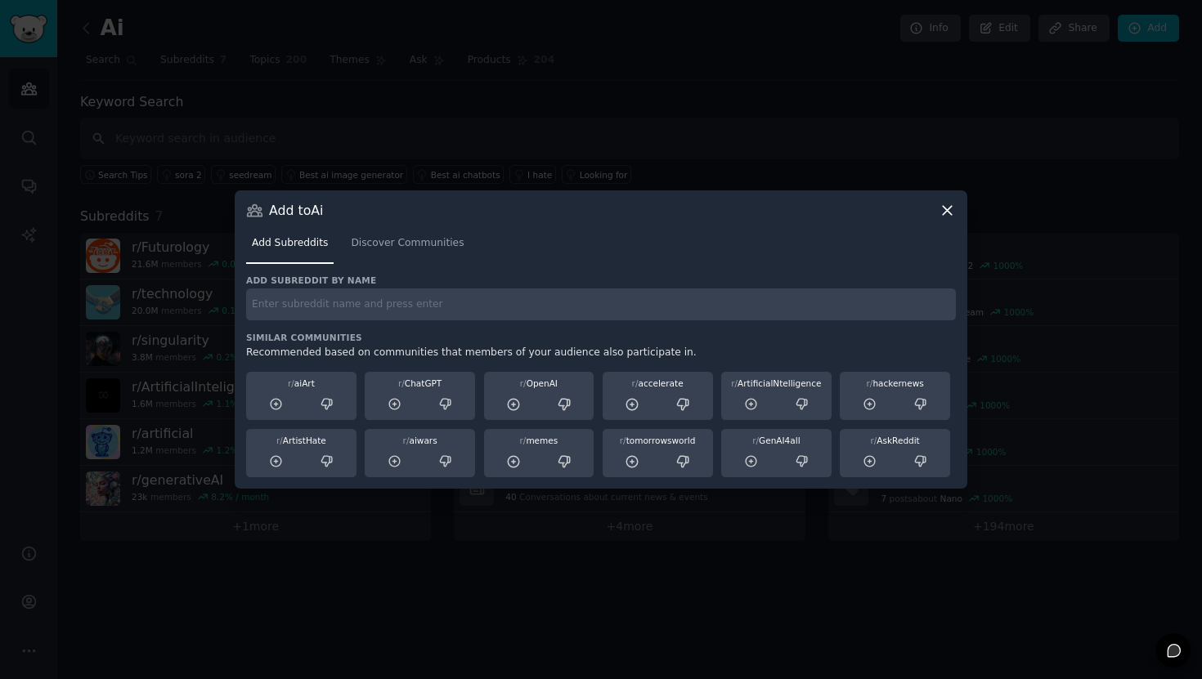
click at [403, 313] on input "text" at bounding box center [601, 305] width 710 height 32
paste input "r/datascience"
type input "r/datascience"
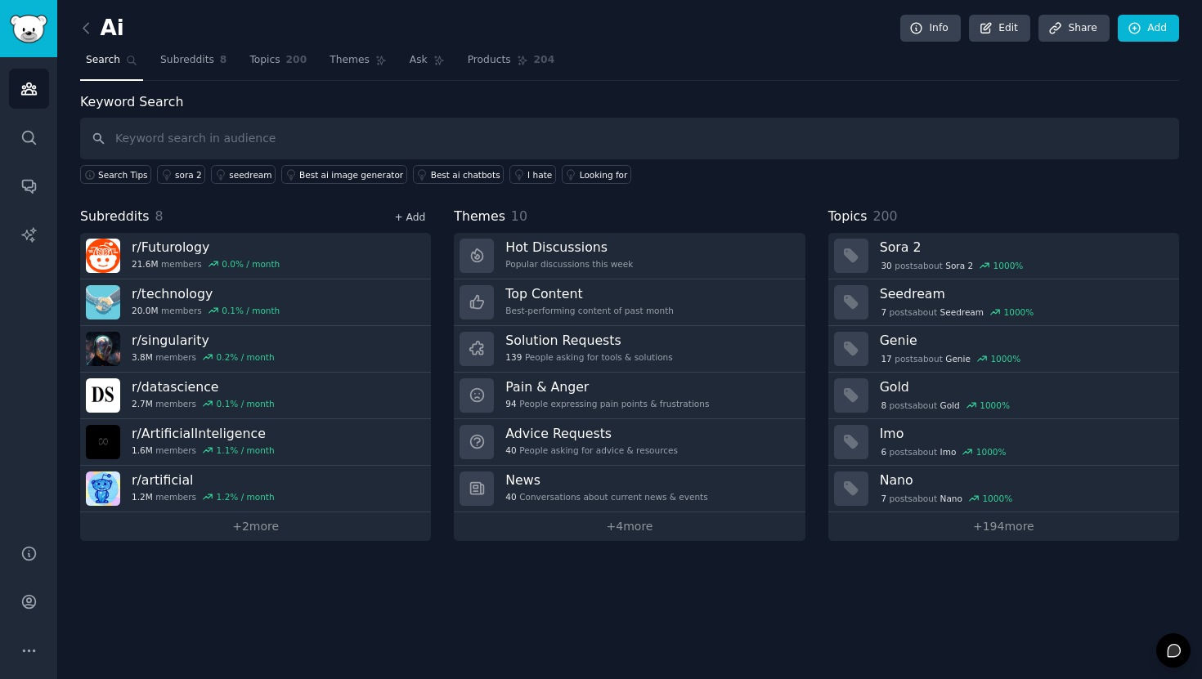
click at [418, 215] on link "+ Add" at bounding box center [409, 217] width 31 height 11
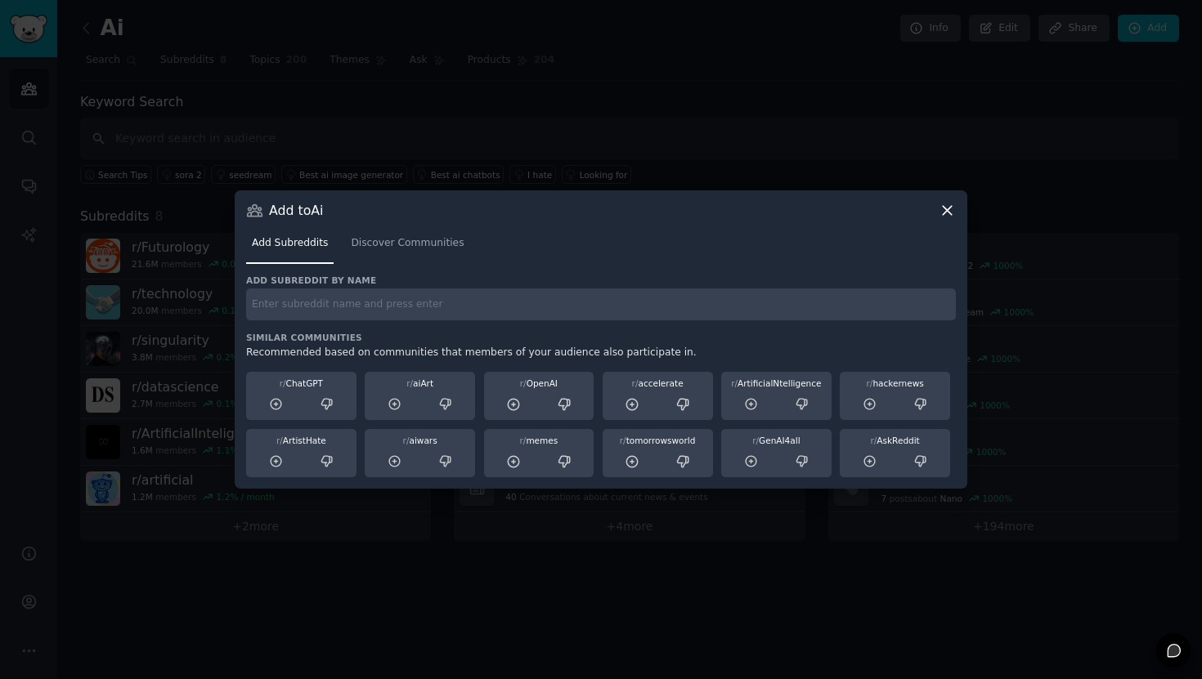
click at [263, 315] on input "text" at bounding box center [601, 305] width 710 height 32
paste input "r/midjourney"
type input "r/midjourney"
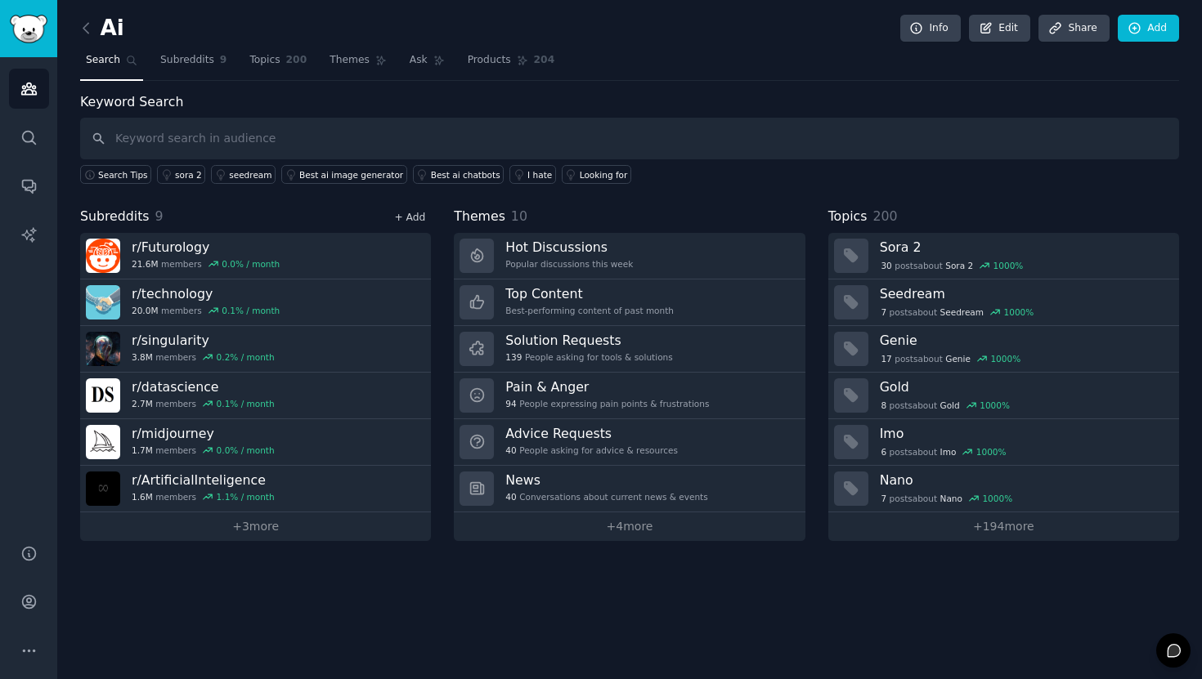
click at [416, 213] on link "+ Add" at bounding box center [409, 217] width 31 height 11
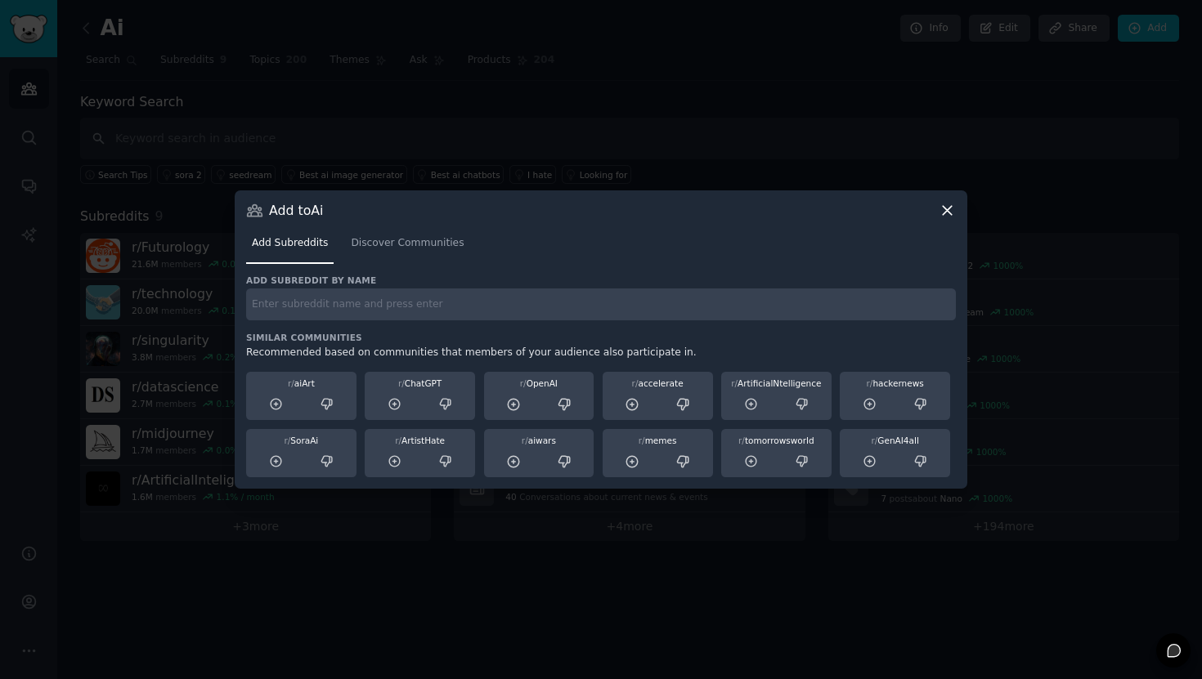
click at [361, 305] on input "text" at bounding box center [601, 305] width 710 height 32
paste input "r/StableDiffusion"
type input "r/StableDiffusion"
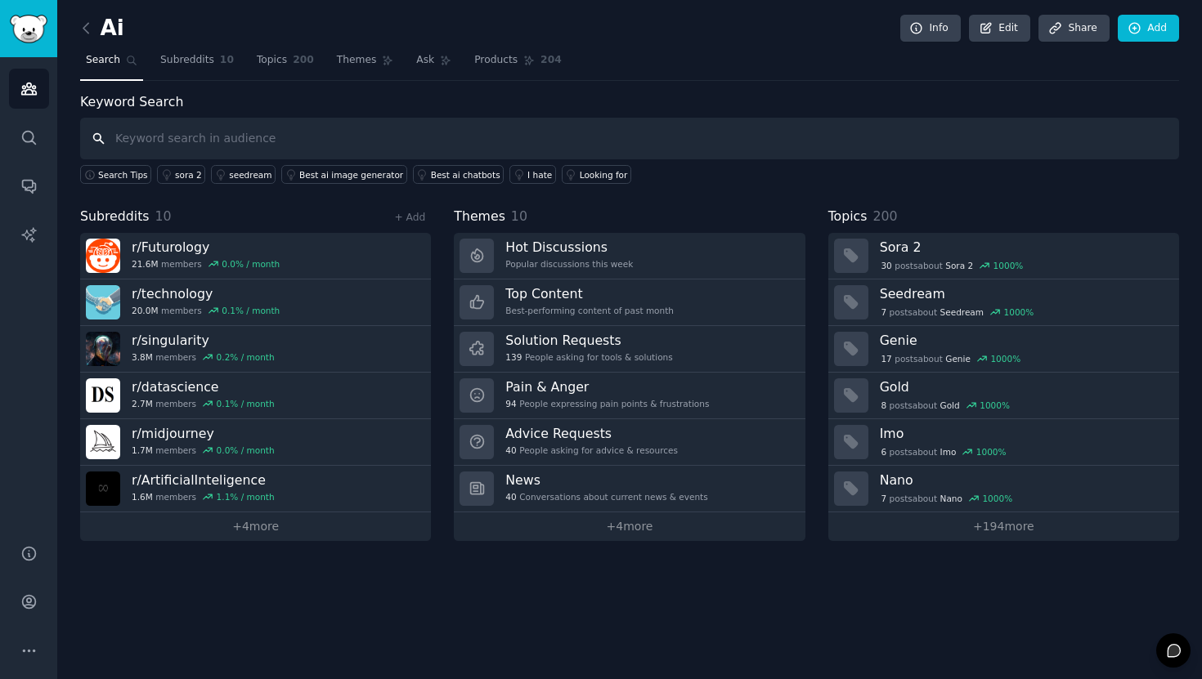
click at [396, 146] on input "text" at bounding box center [629, 139] width 1099 height 42
paste input "r/OpenAI"
type input "r/OpenAI"
click at [412, 212] on link "+ Add" at bounding box center [409, 217] width 31 height 11
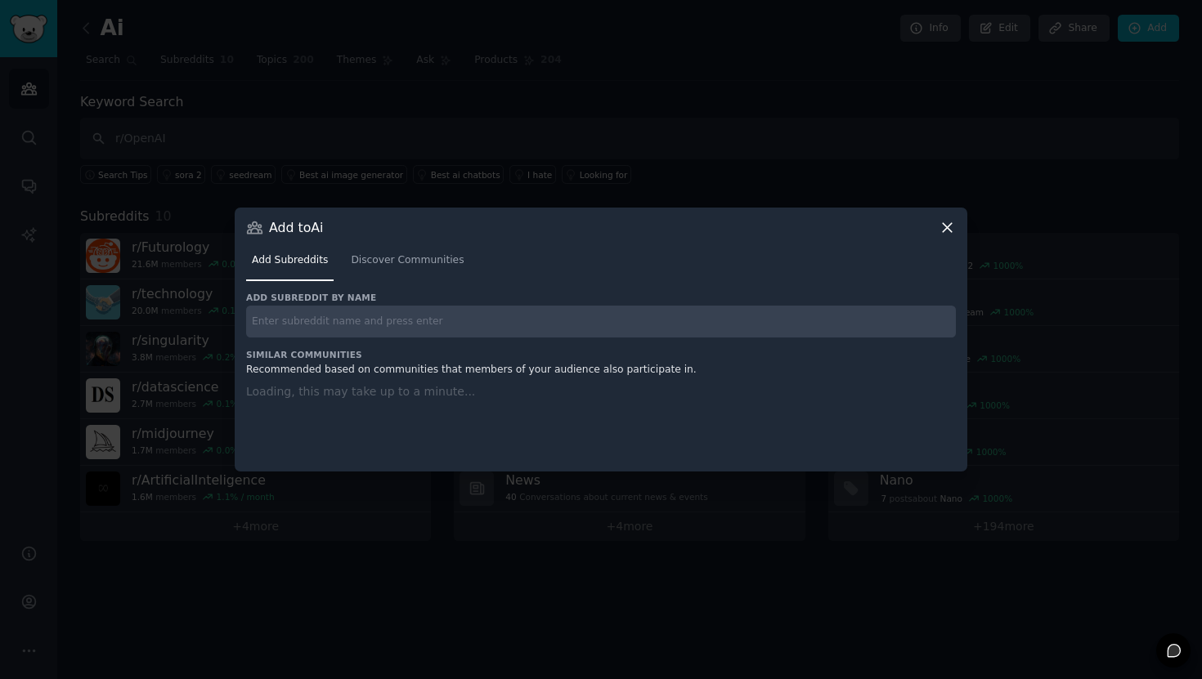
click at [376, 315] on input "text" at bounding box center [601, 322] width 710 height 32
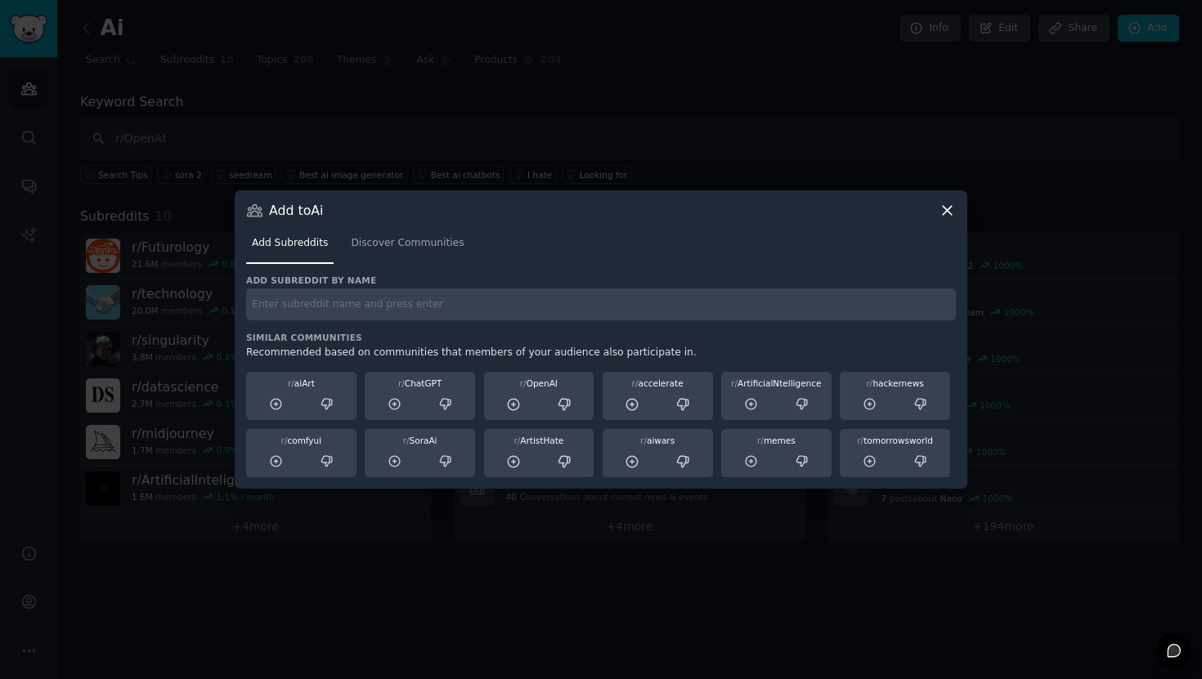
paste input "r/OpenAI"
type input "r/OpenAI"
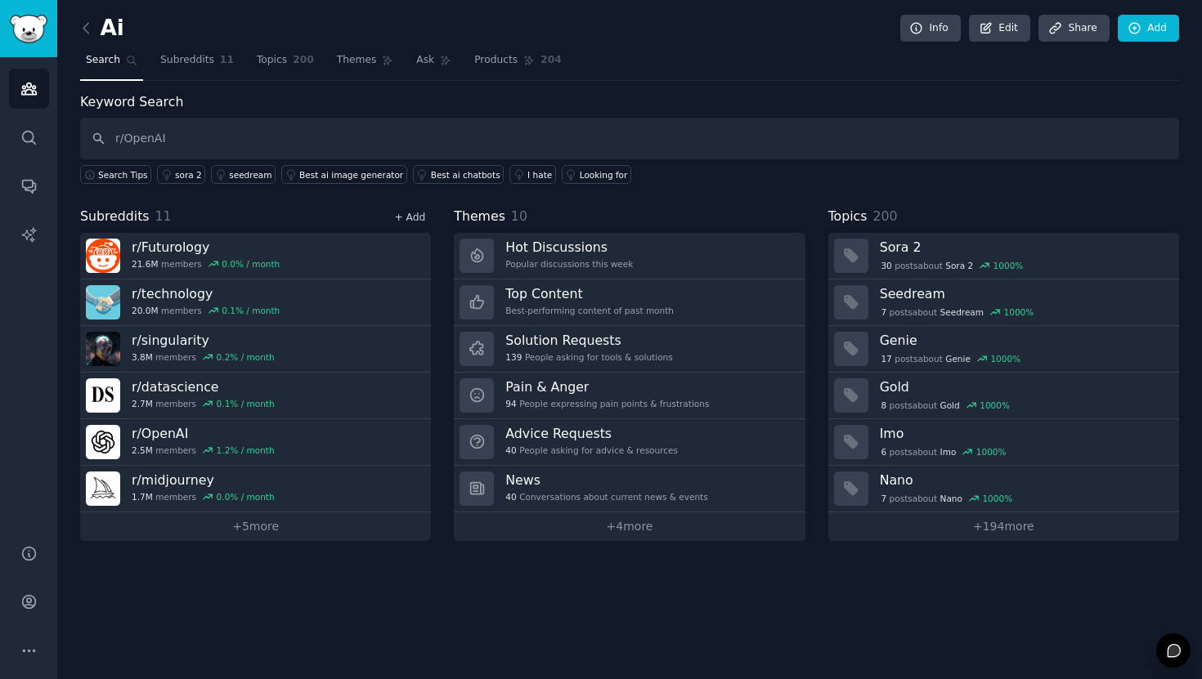
click at [416, 222] on link "+ Add" at bounding box center [409, 217] width 31 height 11
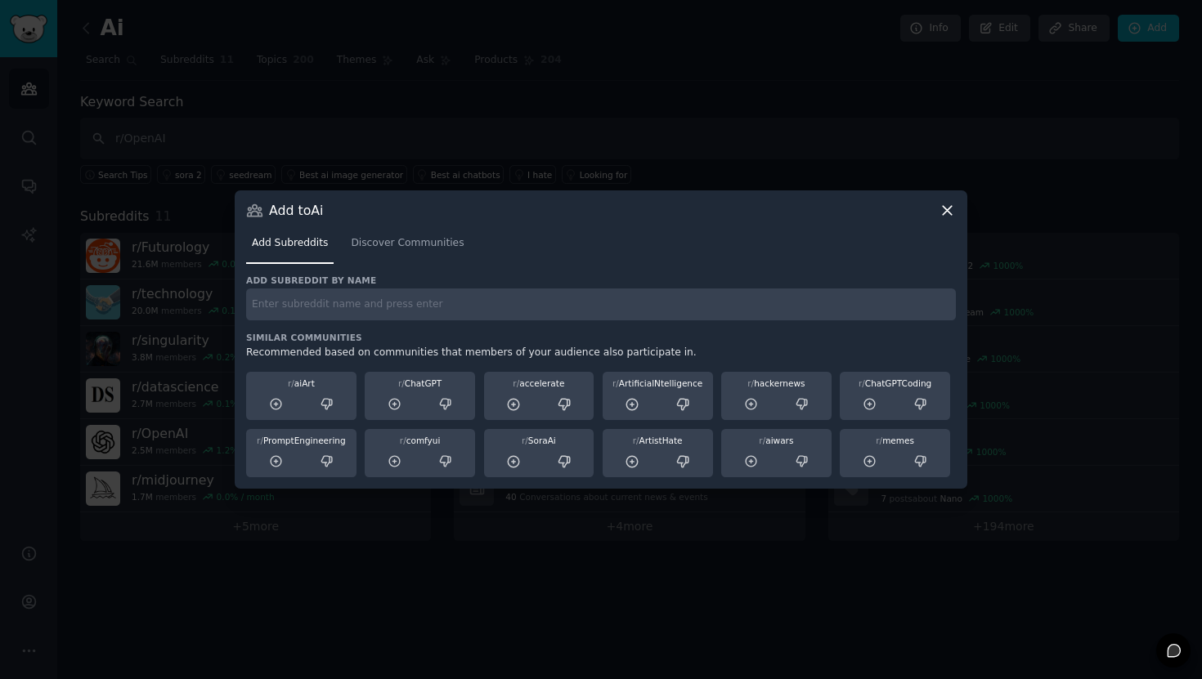
click at [299, 307] on input "text" at bounding box center [601, 305] width 710 height 32
paste input "r/AIart"
type input "r/AIart"
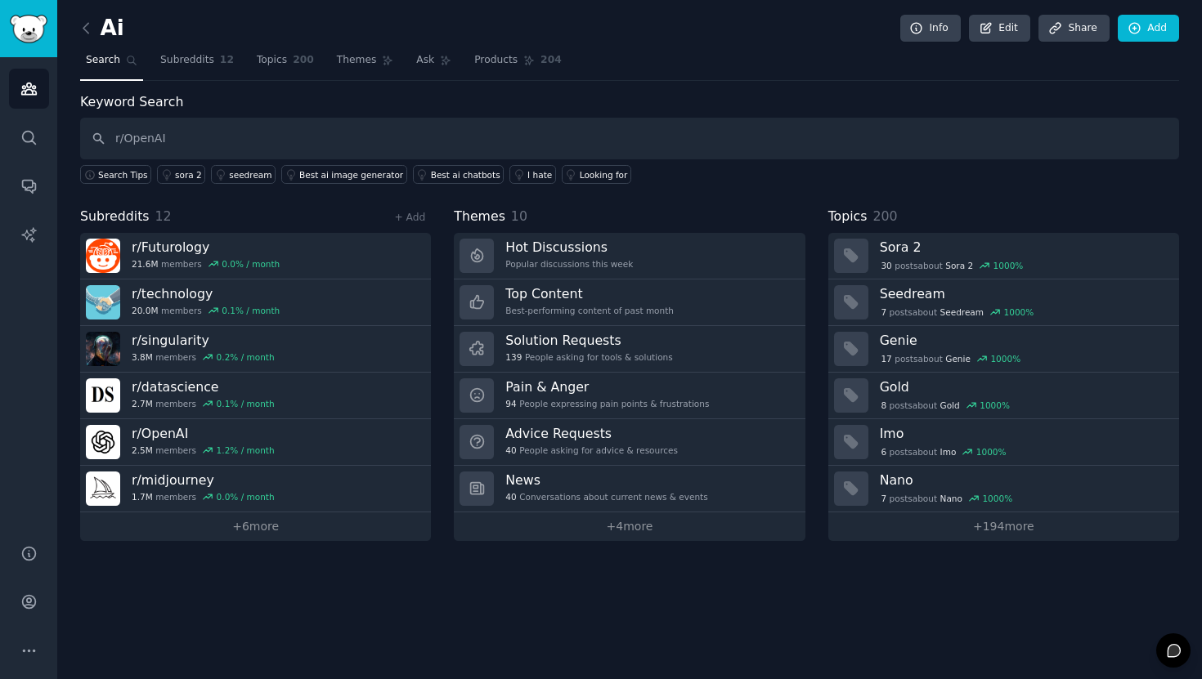
click at [420, 224] on div "+ Add" at bounding box center [409, 216] width 43 height 17
click at [418, 219] on link "+ Add" at bounding box center [409, 217] width 31 height 11
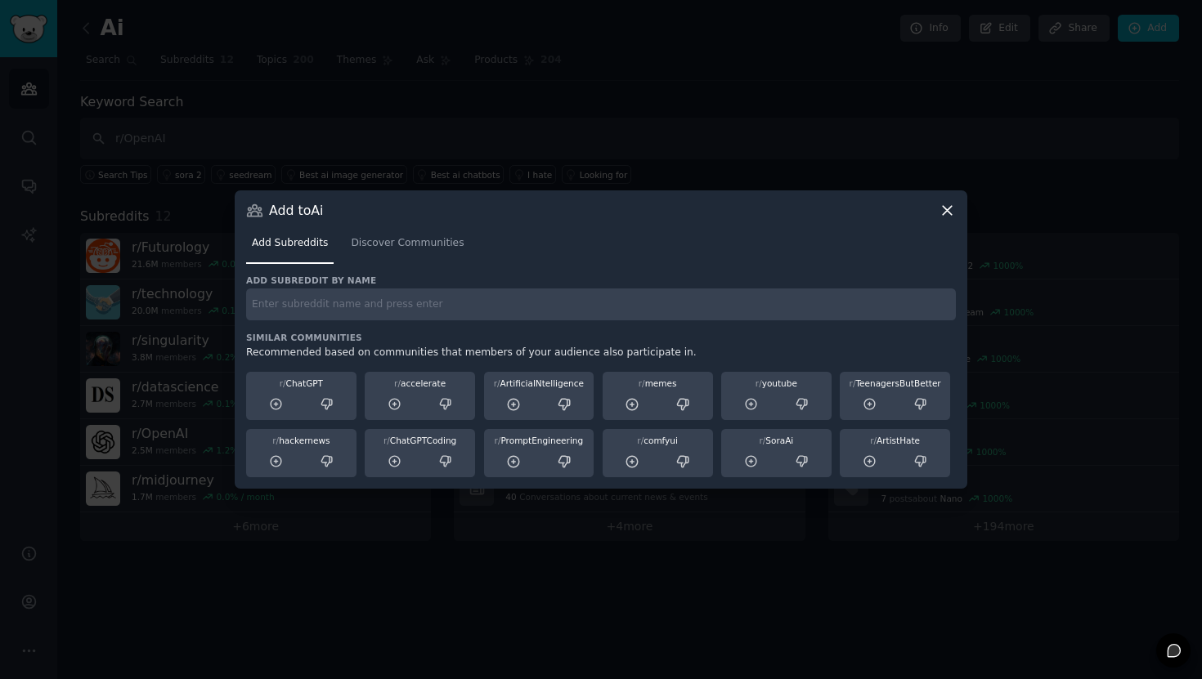
click at [350, 307] on input "text" at bounding box center [601, 305] width 710 height 32
paste input "r/ChatGPT"
type input "r/ChatGPT"
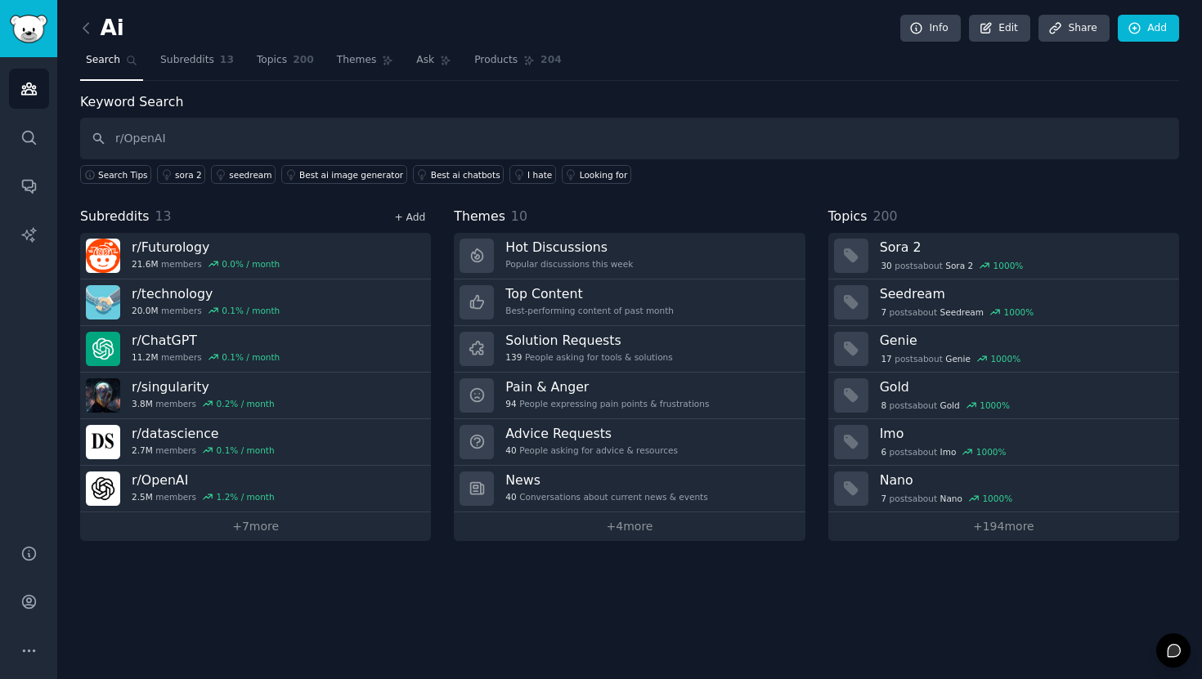
click at [414, 217] on link "+ Add" at bounding box center [409, 217] width 31 height 11
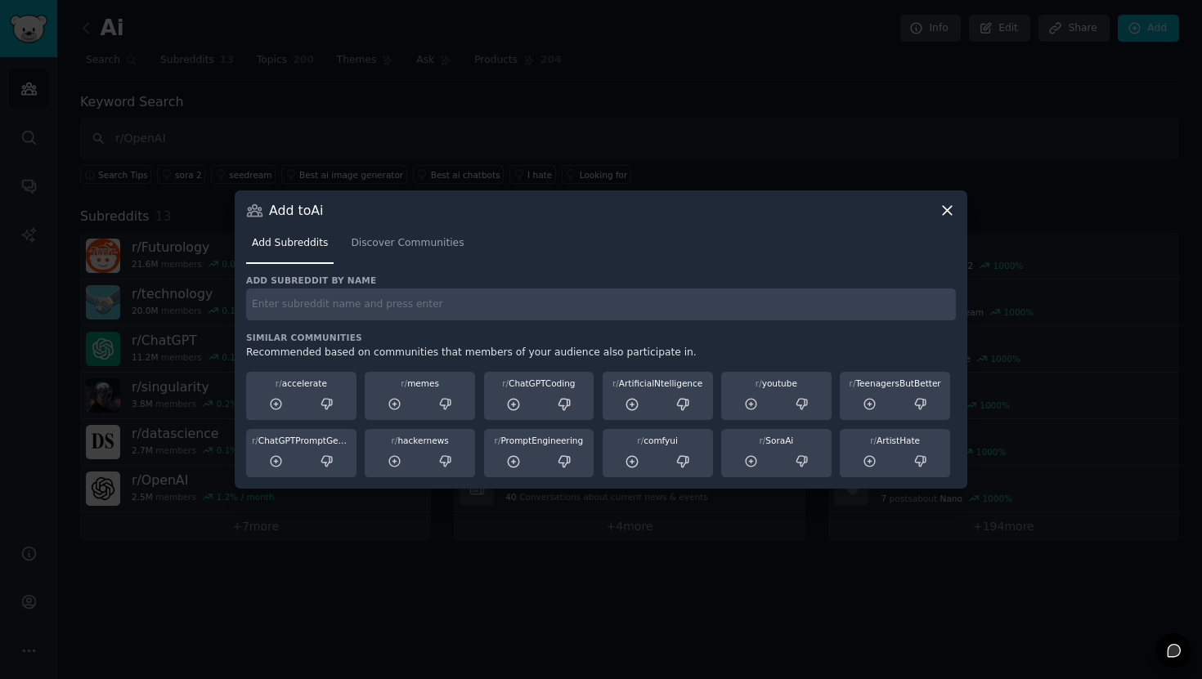
click at [345, 307] on input "text" at bounding box center [601, 305] width 710 height 32
paste input "r/Midjourney"
type input "r/Midjourney"
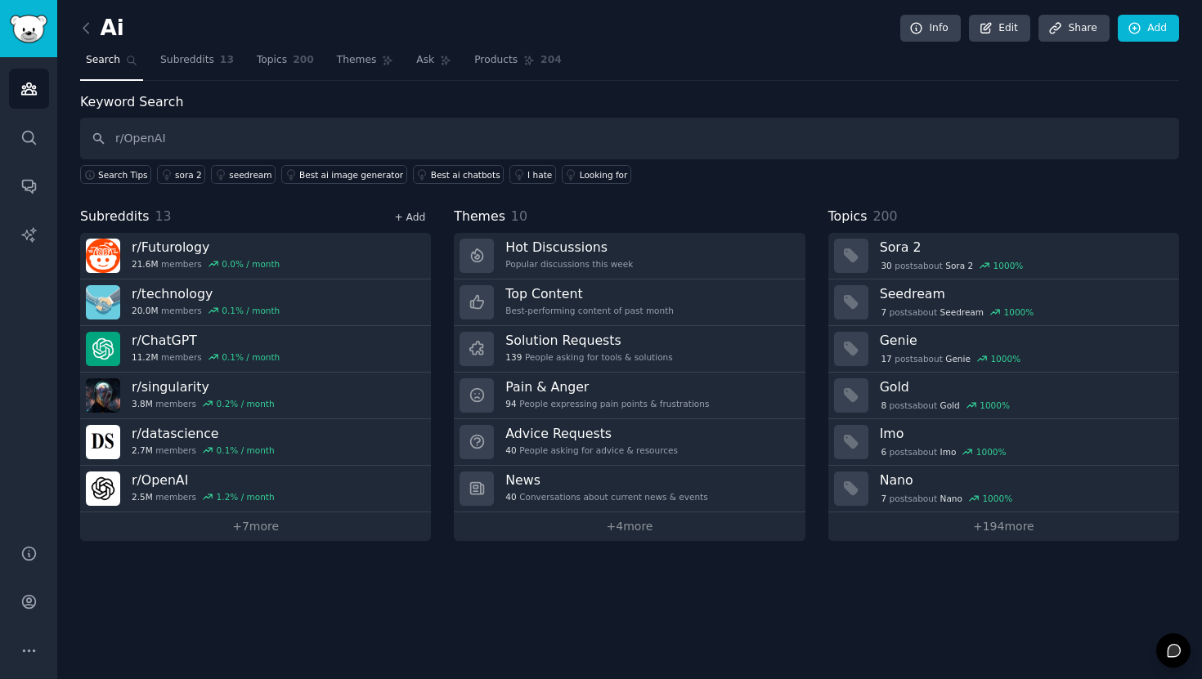
click at [423, 216] on link "+ Add" at bounding box center [409, 217] width 31 height 11
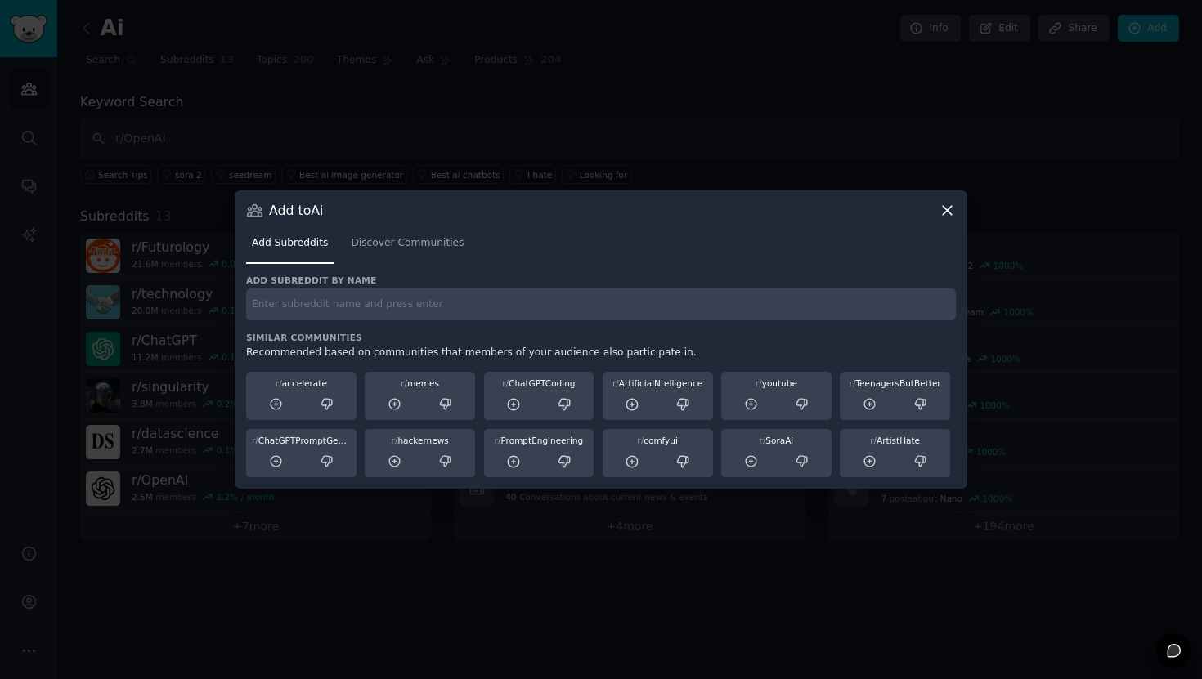
click at [324, 304] on input "text" at bounding box center [601, 305] width 710 height 32
paste input "r/Artificial"
type input "r/Artificial"
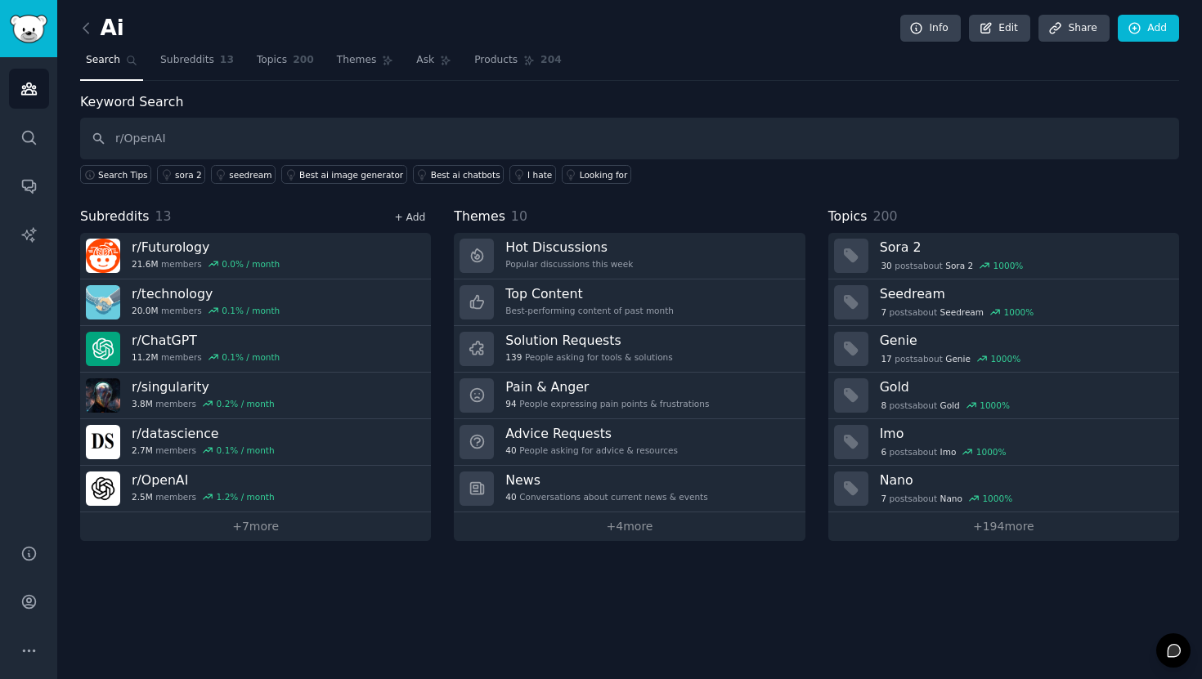
click at [414, 218] on link "+ Add" at bounding box center [409, 217] width 31 height 11
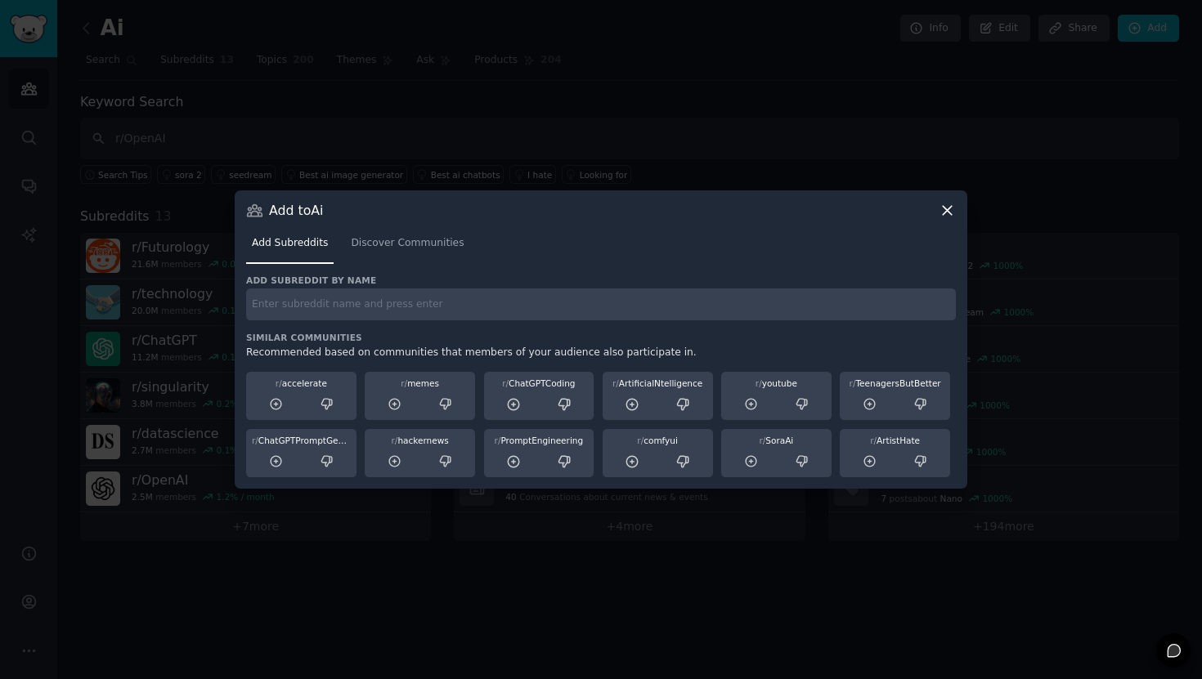
click at [289, 299] on input "text" at bounding box center [601, 305] width 710 height 32
paste input "r/dndai"
type input "r/dndai"
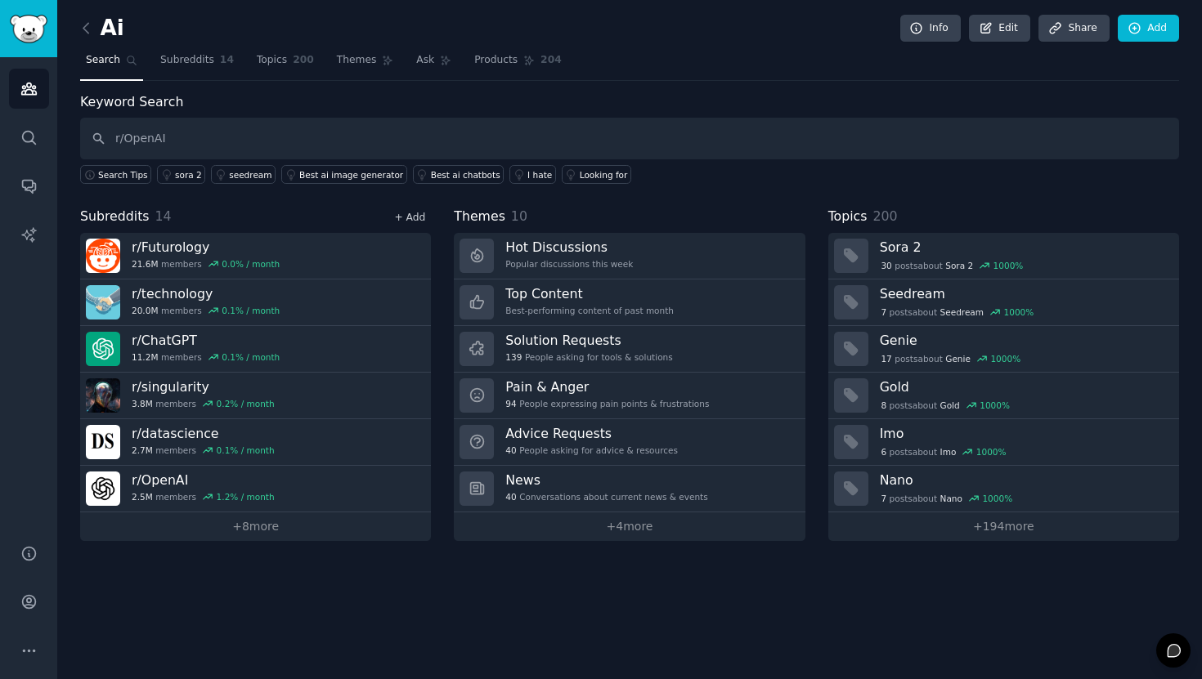
click at [414, 219] on link "+ Add" at bounding box center [409, 217] width 31 height 11
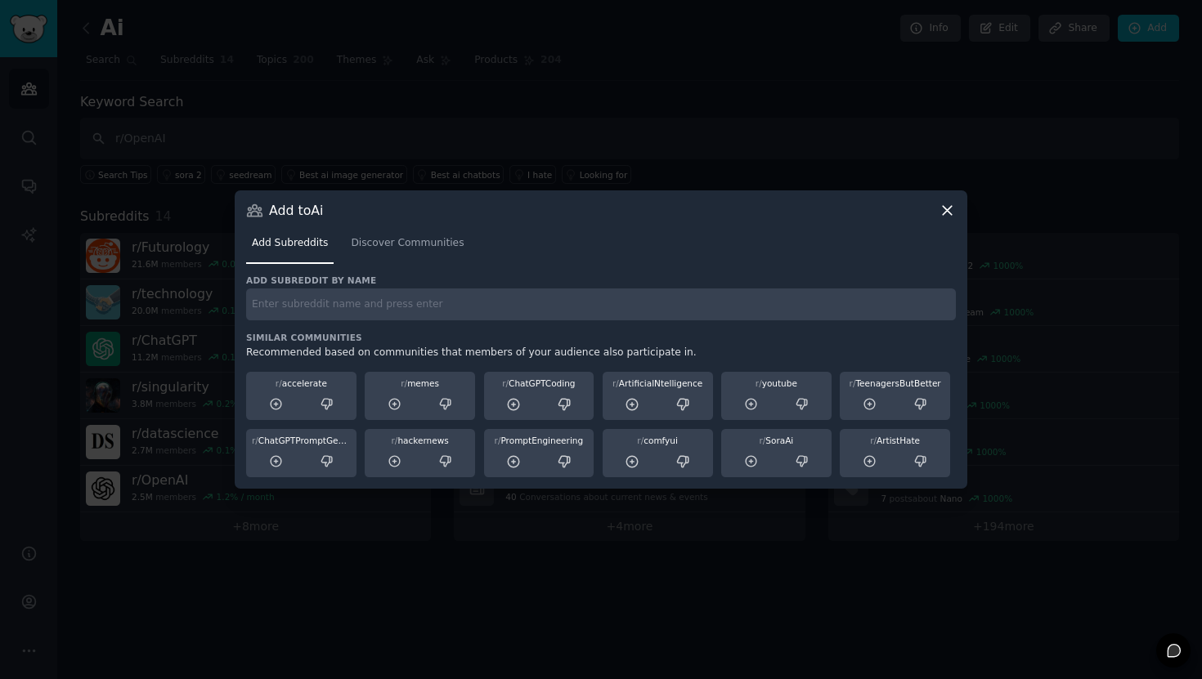
click at [321, 320] on div "Add subreddit by name Similar Communities Recommended based on communities that…" at bounding box center [601, 377] width 710 height 204
click at [321, 314] on input "text" at bounding box center [601, 305] width 710 height 32
paste input "r/GameAI"
type input "r/GameAI"
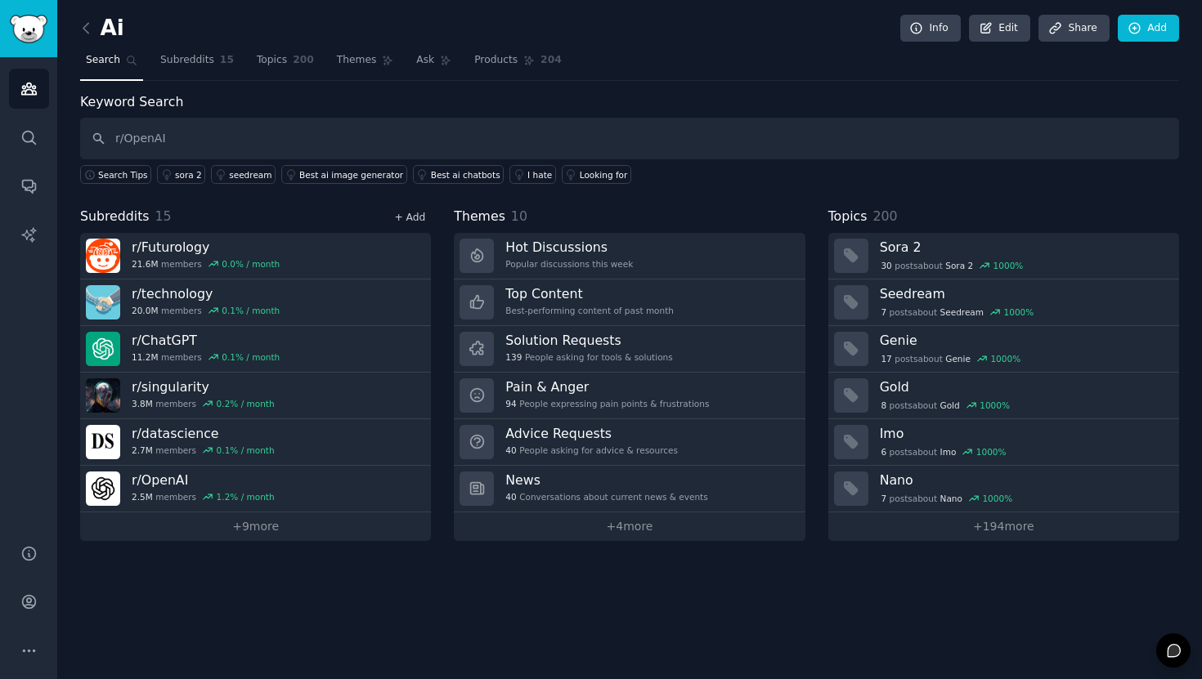
click at [410, 217] on link "+ Add" at bounding box center [409, 217] width 31 height 11
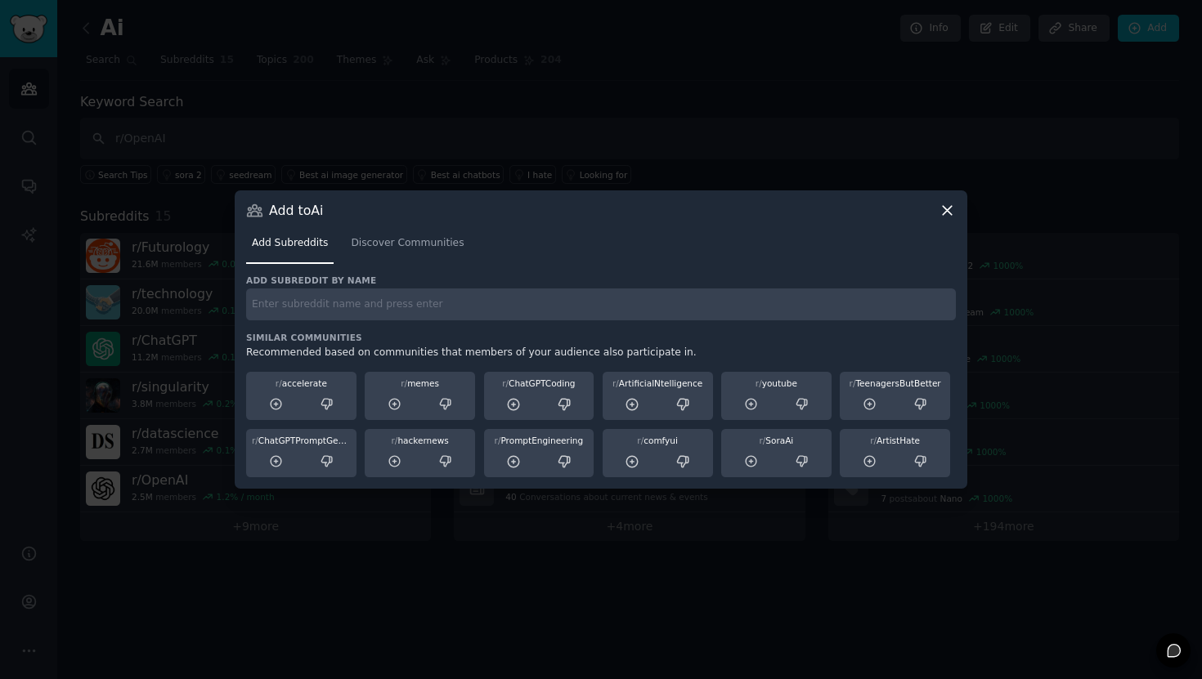
click at [307, 309] on input "text" at bounding box center [601, 305] width 710 height 32
paste input "r/AIethics"
type input "r/AIethics"
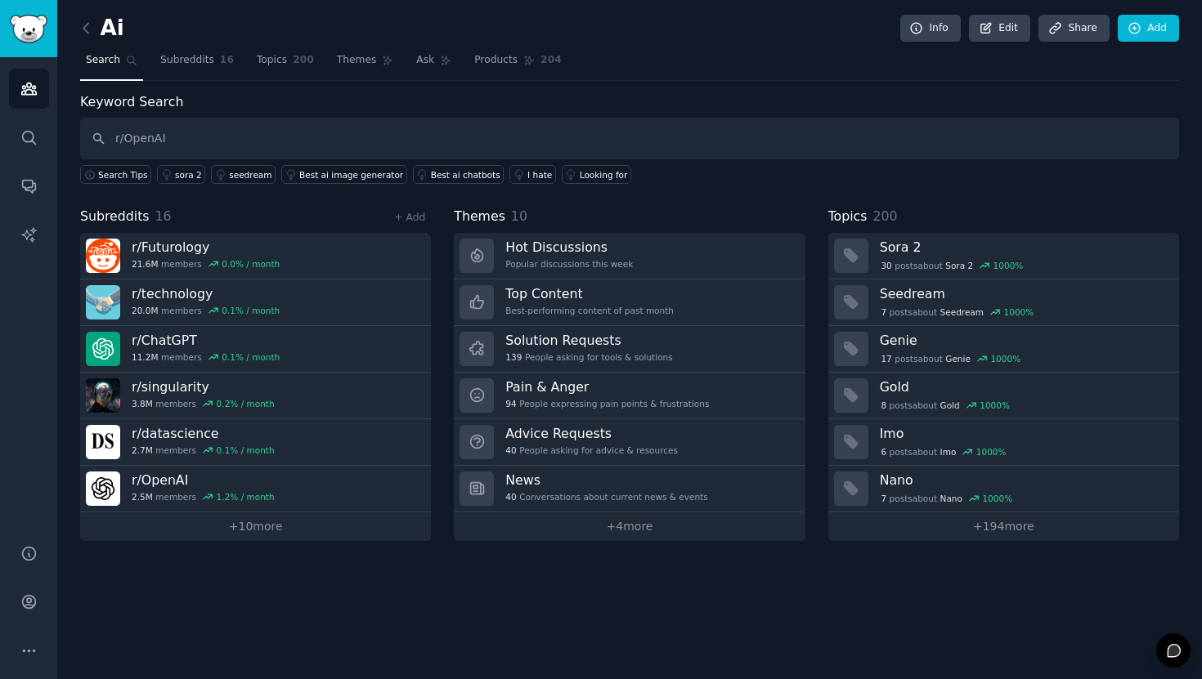
click at [425, 222] on div "+ Add" at bounding box center [409, 216] width 43 height 17
click at [414, 220] on link "+ Add" at bounding box center [409, 217] width 31 height 11
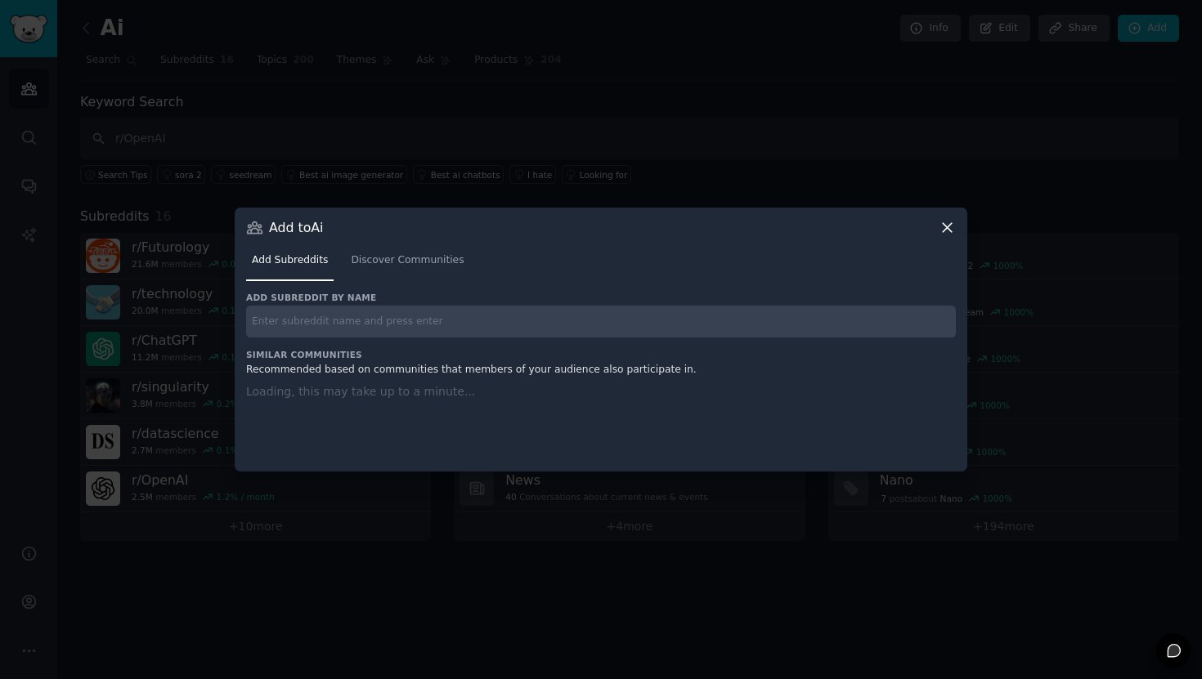
click at [329, 323] on input "text" at bounding box center [601, 322] width 710 height 32
paste input "r/DataScience"
type input "r/DataScience"
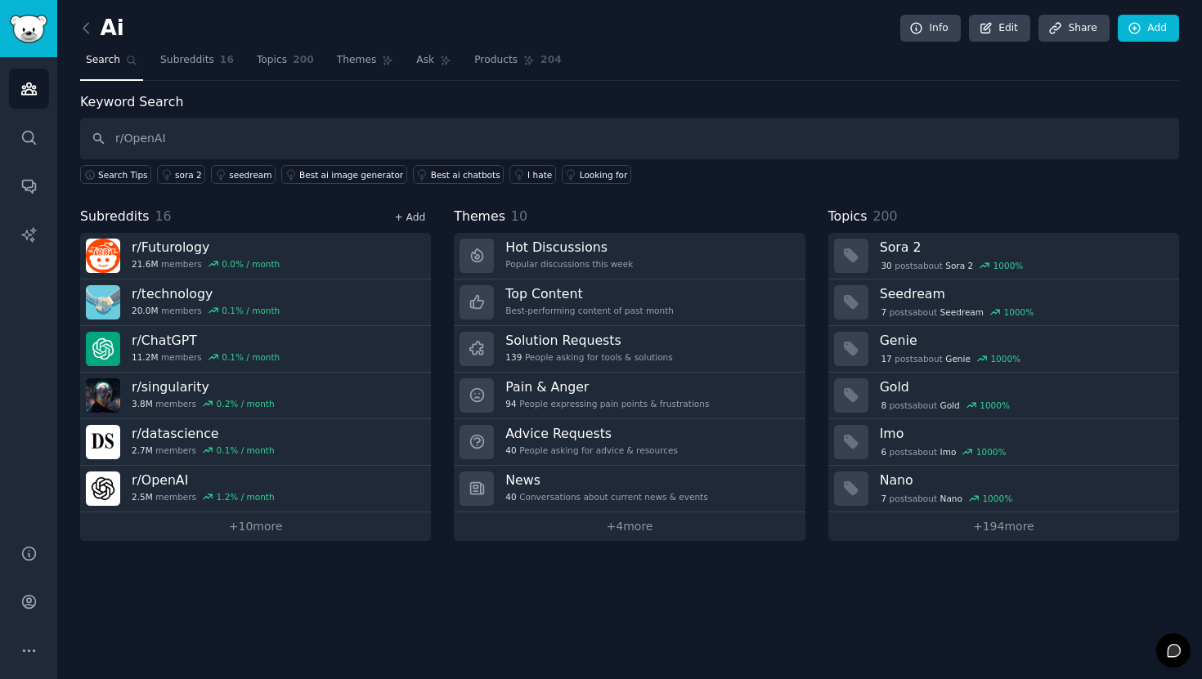
click at [414, 214] on link "+ Add" at bounding box center [409, 217] width 31 height 11
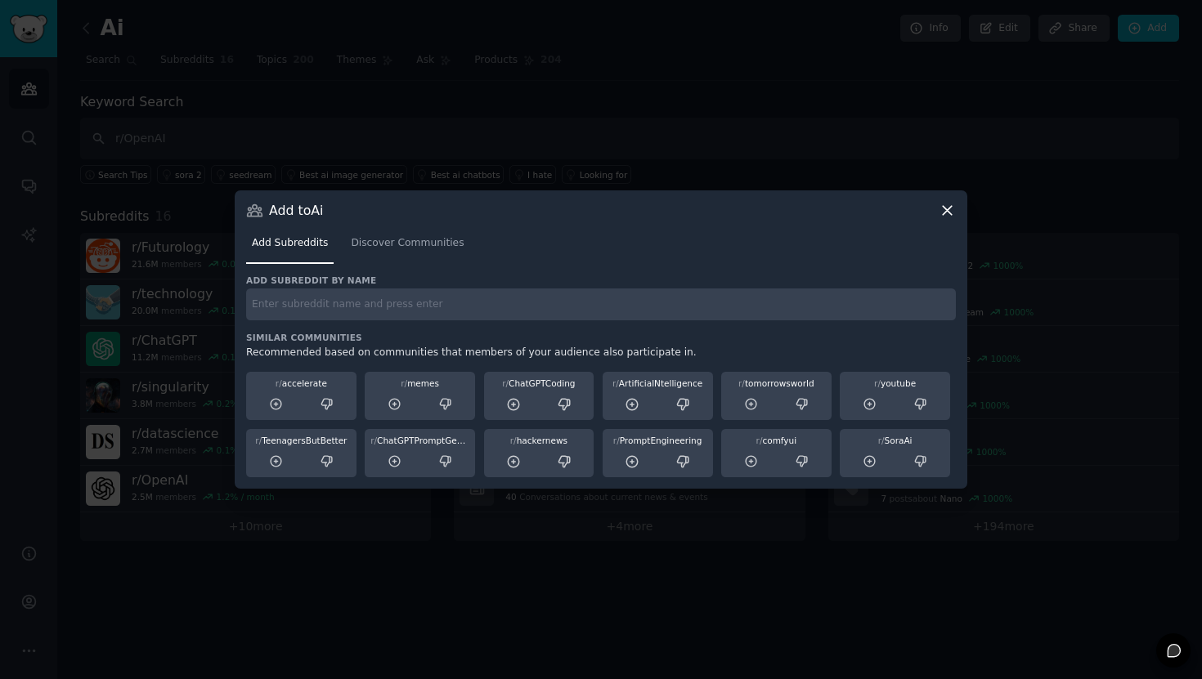
click at [379, 303] on input "text" at bounding box center [601, 305] width 710 height 32
paste input "r/DeepLearning"
type input "r/DeepLearning"
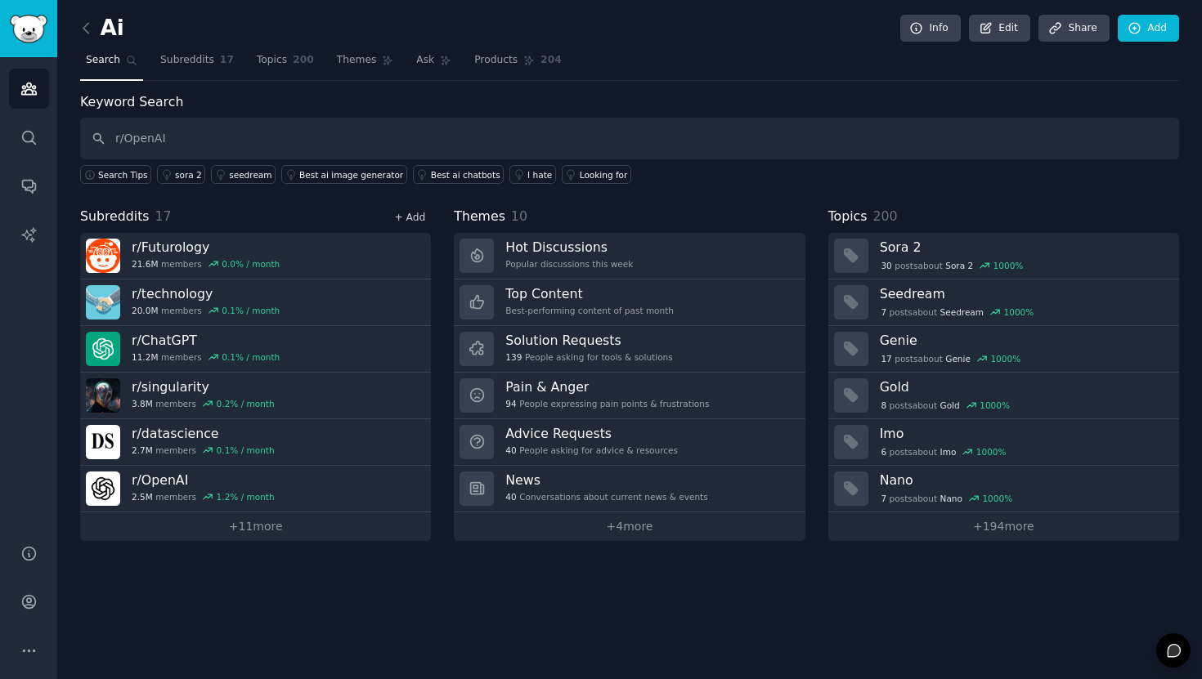
click at [416, 217] on link "+ Add" at bounding box center [409, 217] width 31 height 11
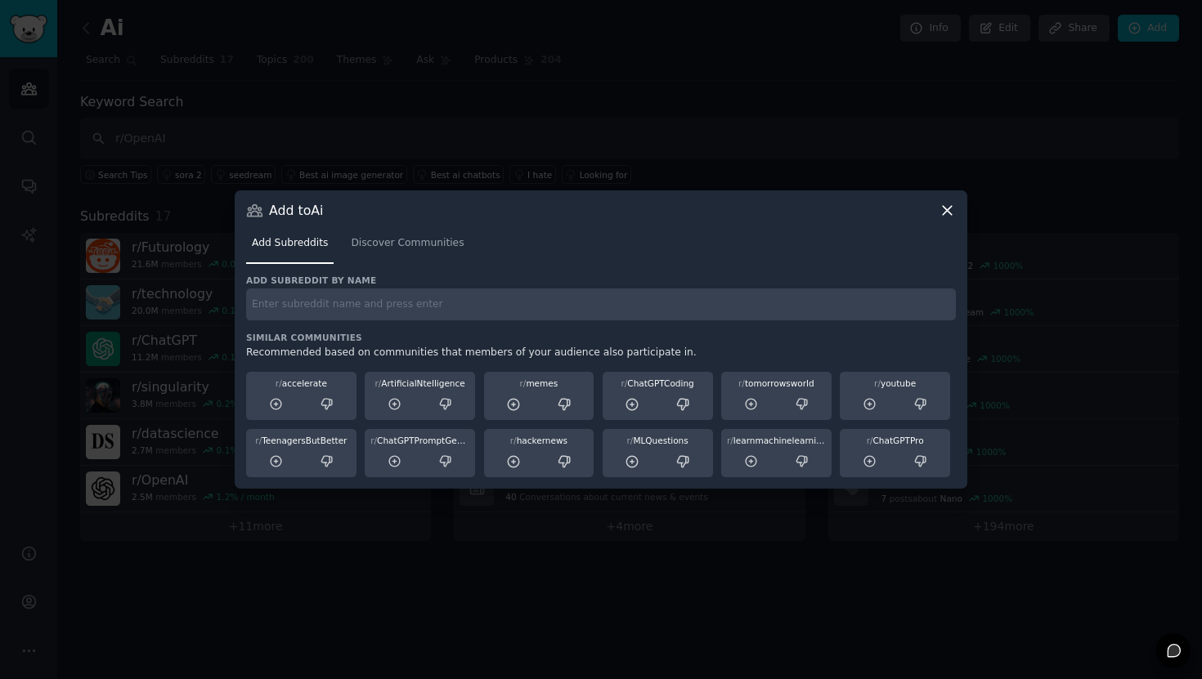
click at [396, 308] on input "text" at bounding box center [601, 305] width 710 height 32
paste input "r/MachineLearning"
type input "r/MachineLearning"
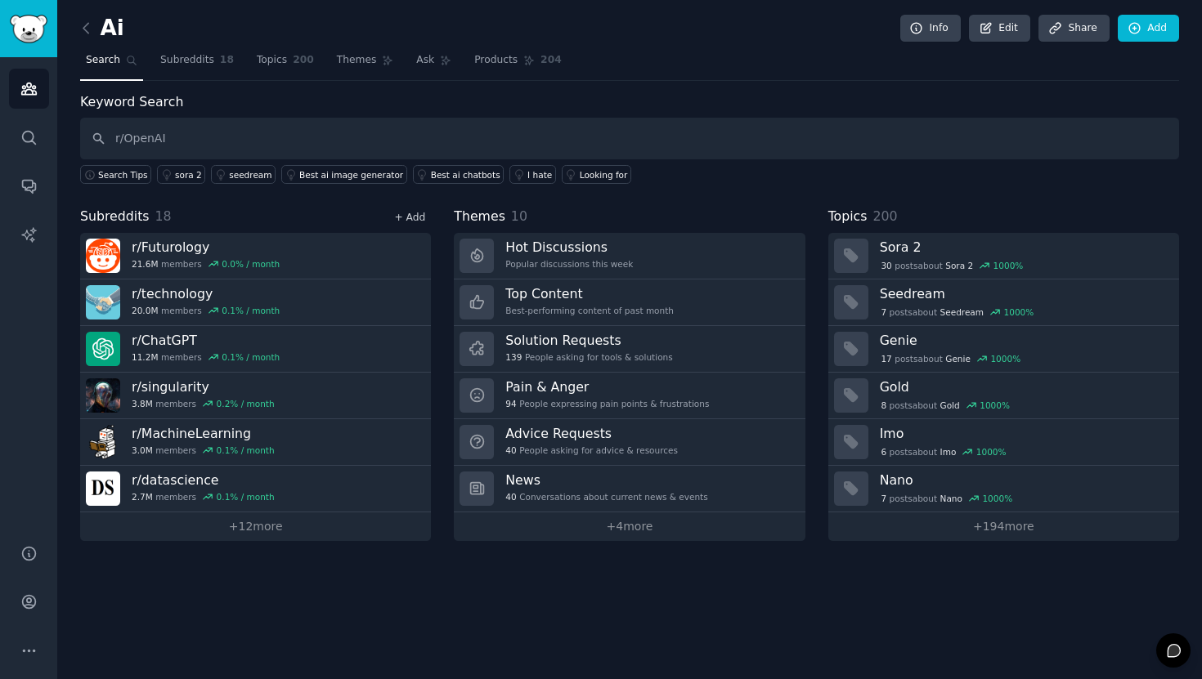
click at [415, 218] on link "+ Add" at bounding box center [409, 217] width 31 height 11
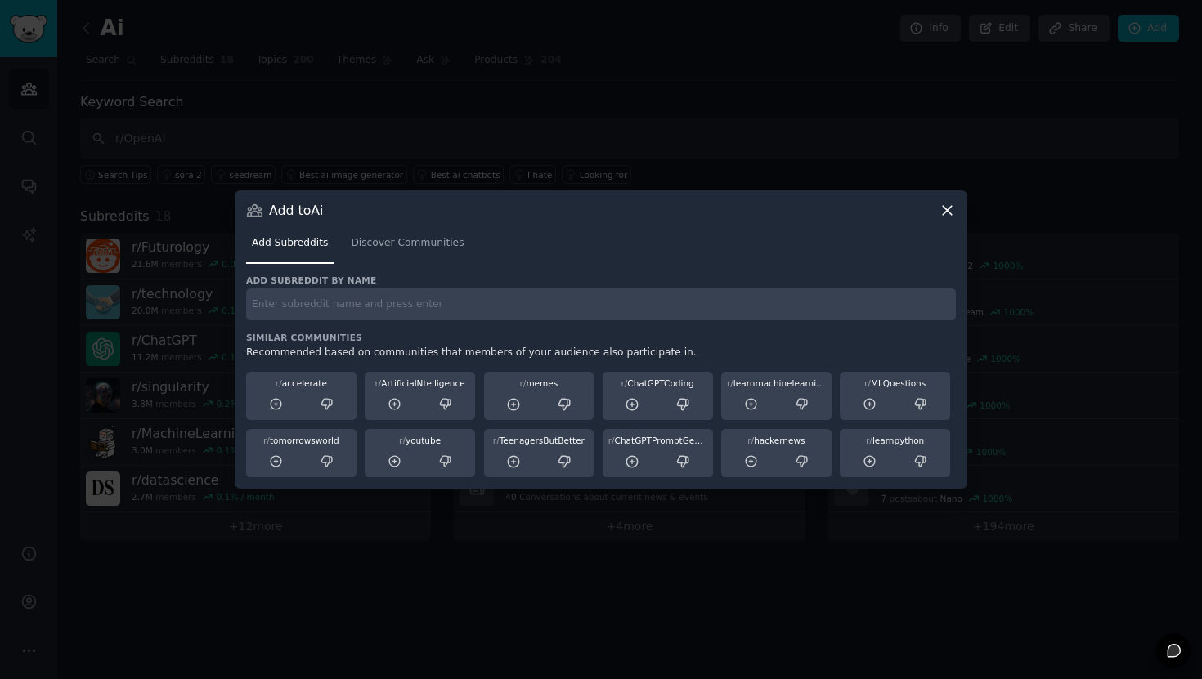
click at [269, 307] on input "text" at bounding box center [601, 305] width 710 height 32
paste input "r/LanguageTechnology"
type input "r/LanguageTechnology"
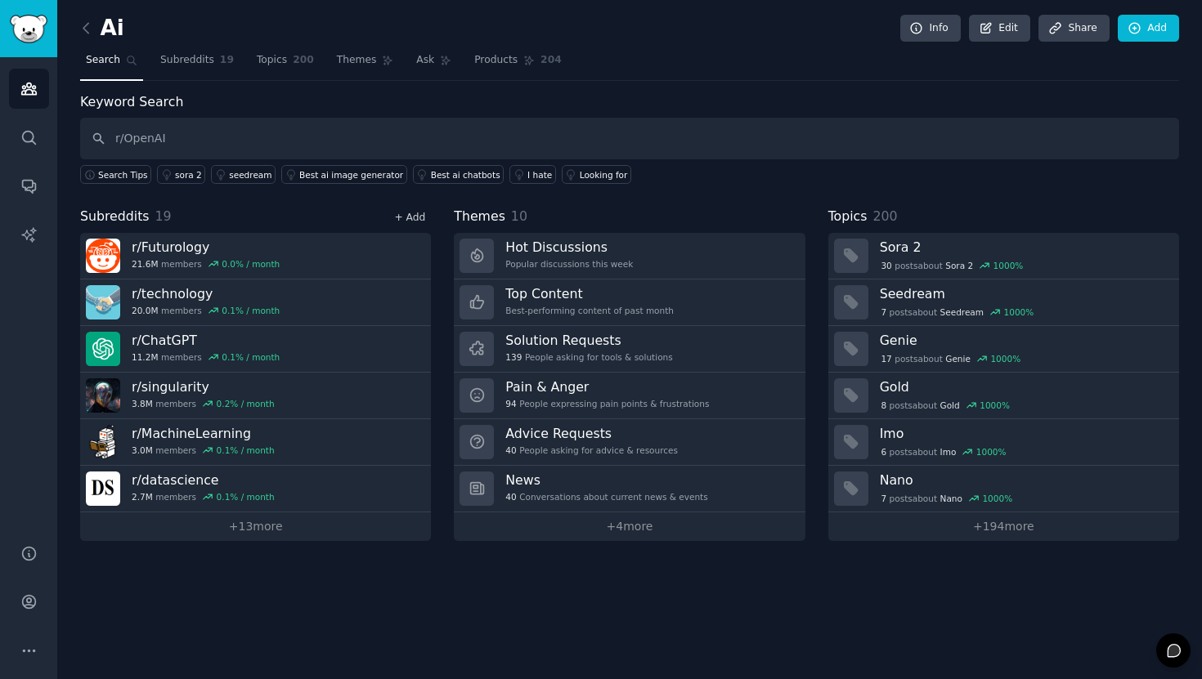
click at [409, 219] on link "+ Add" at bounding box center [409, 217] width 31 height 11
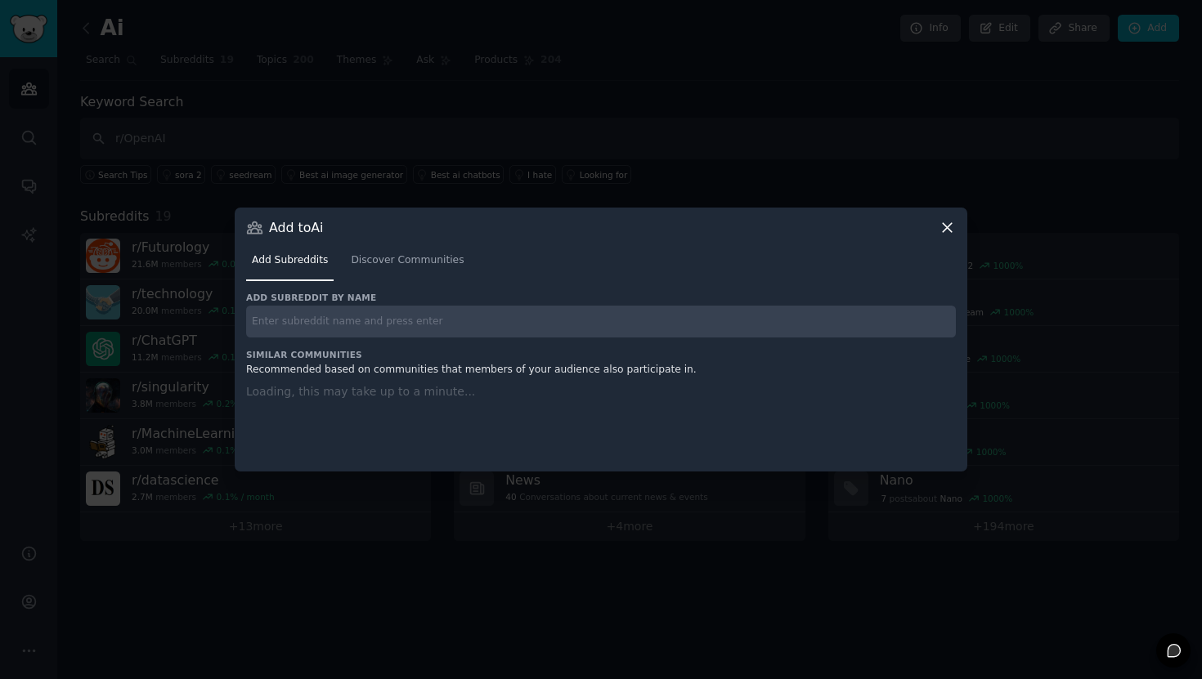
click at [329, 325] on input "text" at bounding box center [601, 322] width 710 height 32
paste input "r/computervision"
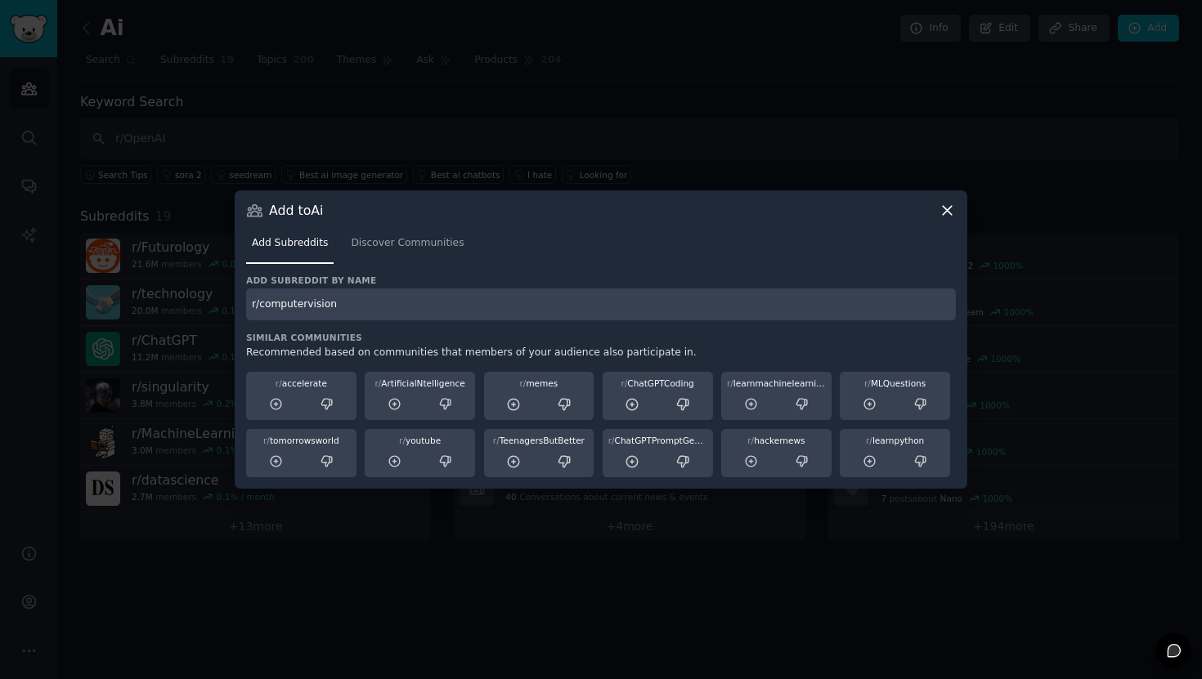
type input "r/computervision"
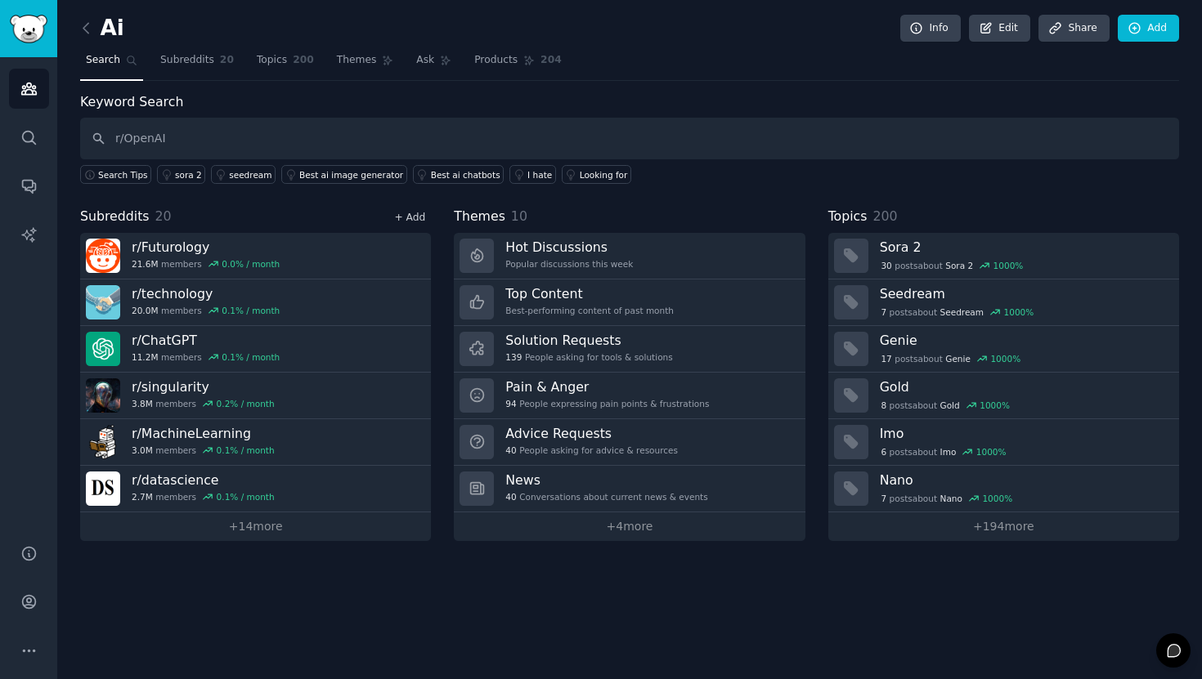
click at [419, 220] on link "+ Add" at bounding box center [409, 217] width 31 height 11
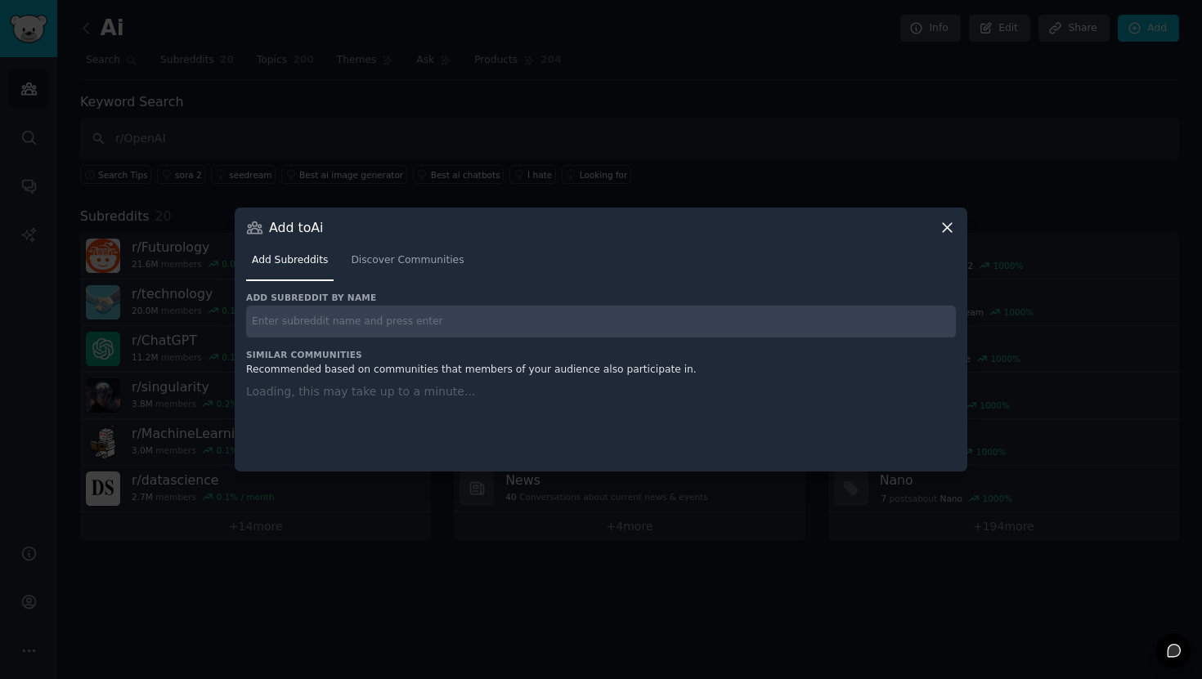
click at [420, 323] on input "text" at bounding box center [601, 322] width 710 height 32
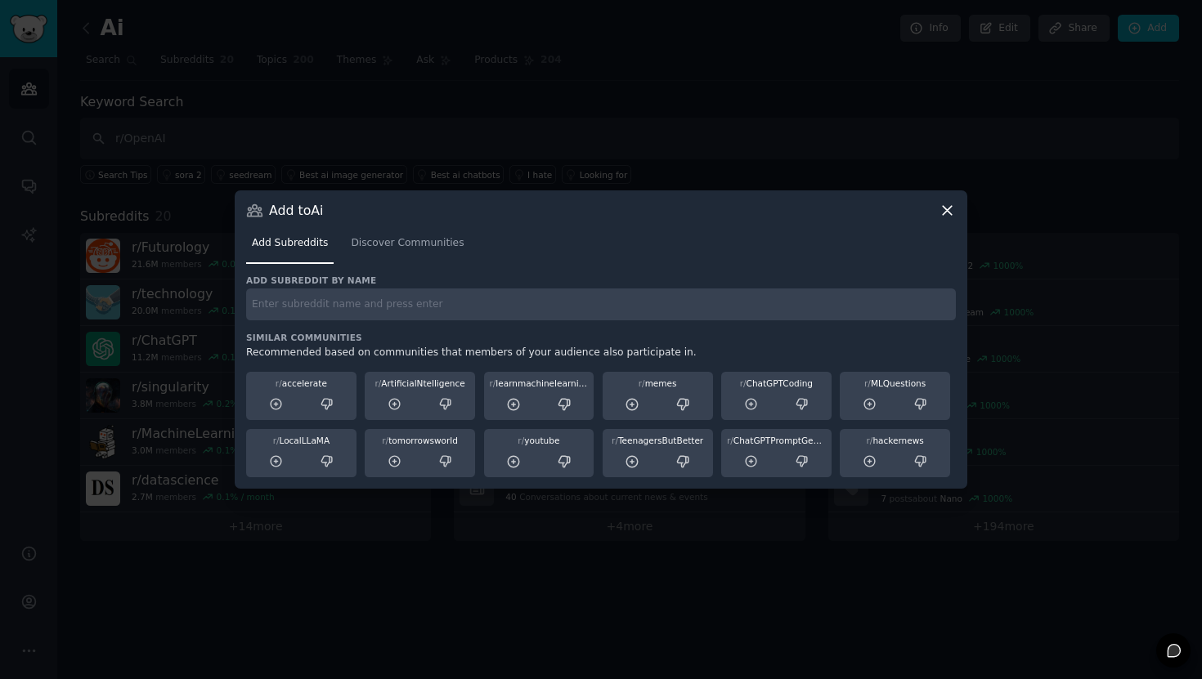
paste input "r/LocalLLaMA"
type input "r/LocalLLaMA"
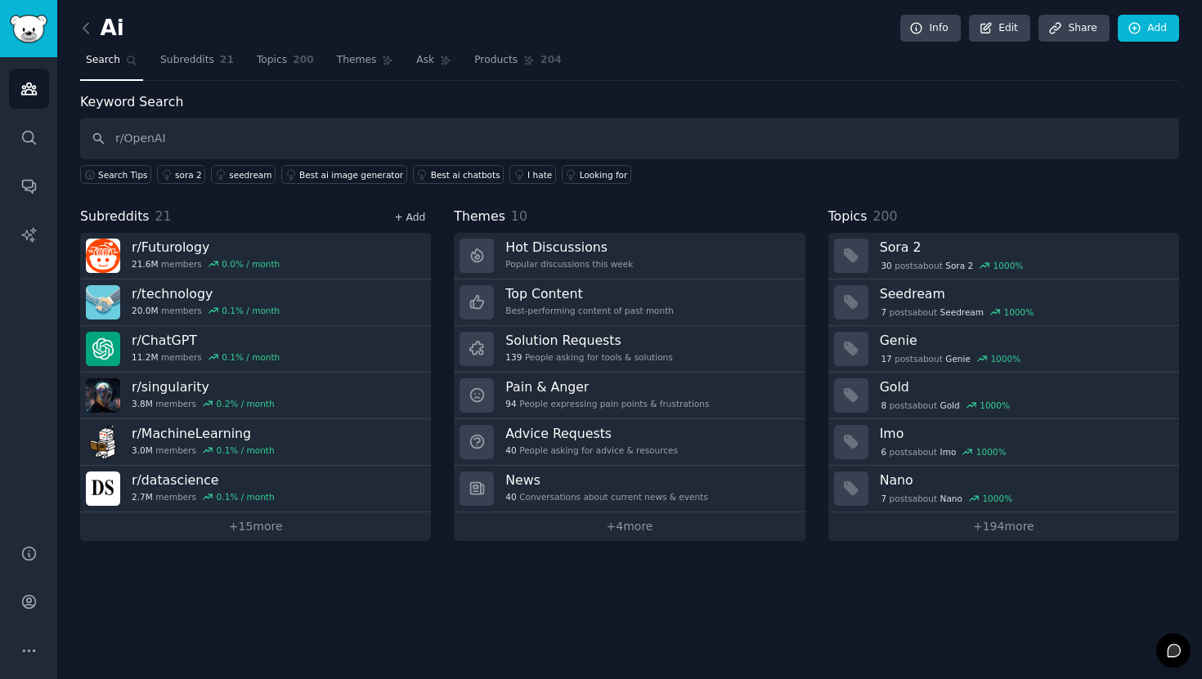
click at [403, 217] on link "+ Add" at bounding box center [409, 217] width 31 height 11
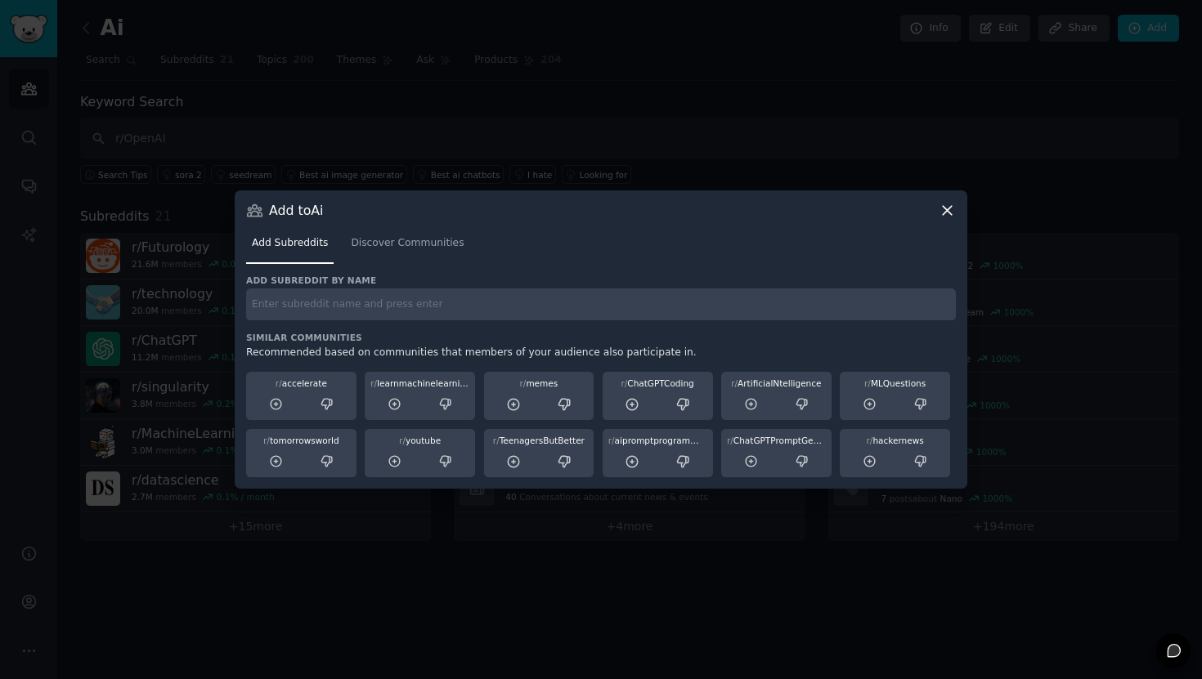
click at [341, 316] on input "text" at bounding box center [601, 305] width 710 height 32
paste input "r/TechSupport"
type input "r/TechSupport"
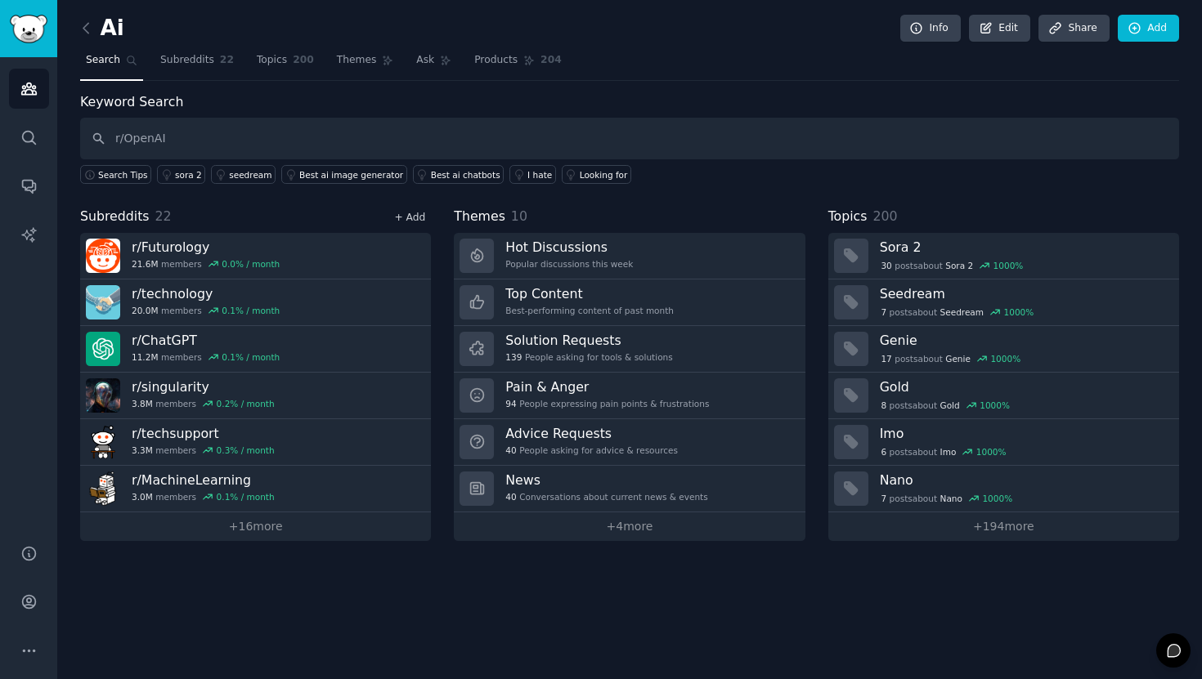
click at [419, 212] on link "+ Add" at bounding box center [409, 217] width 31 height 11
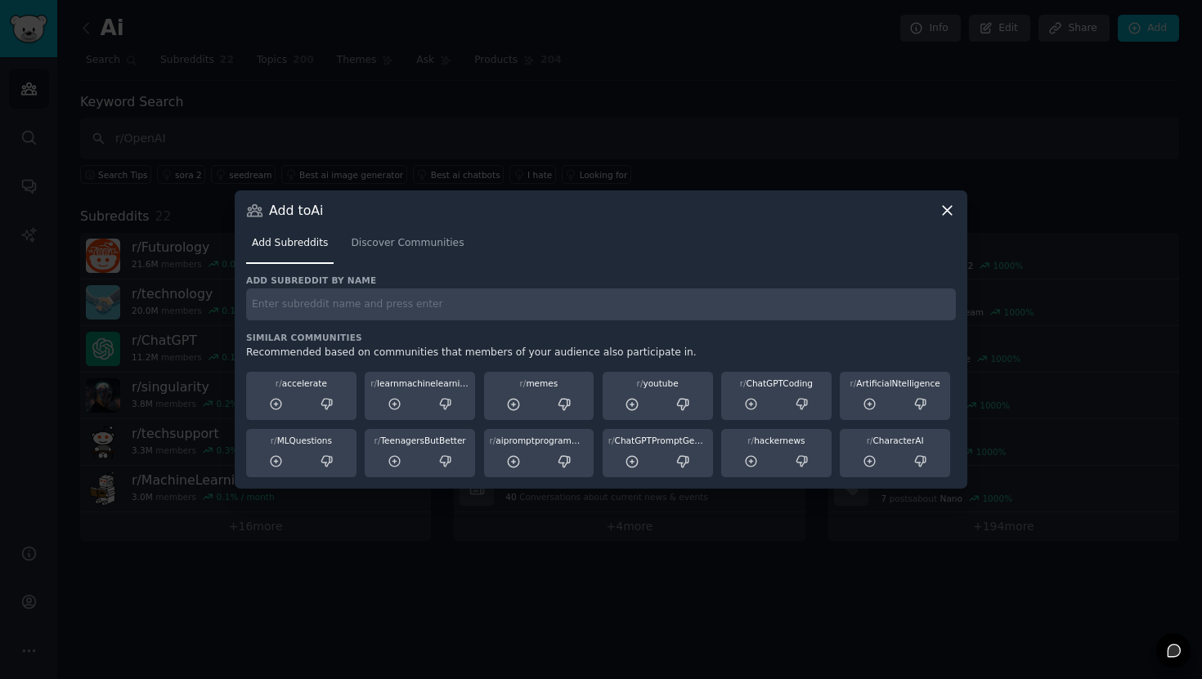
click at [352, 302] on input "text" at bounding box center [601, 305] width 710 height 32
paste input "r/InternetIsBeautiful"
type input "r/InternetIsBeautiful"
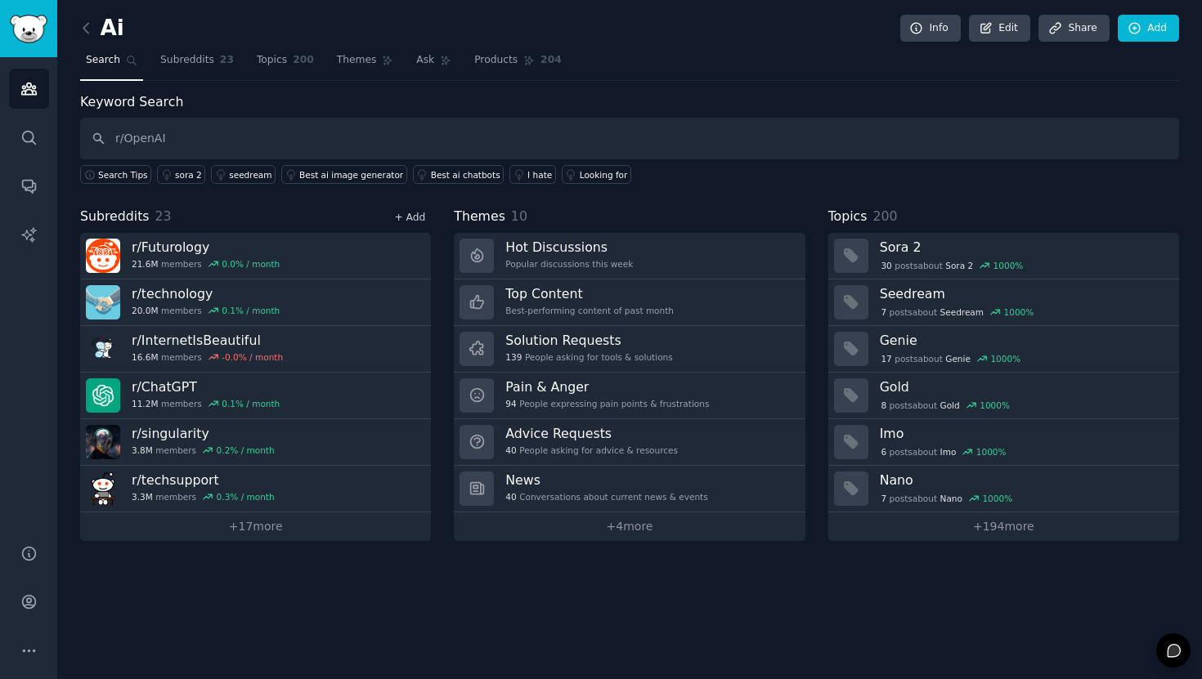
click at [419, 216] on link "+ Add" at bounding box center [409, 217] width 31 height 11
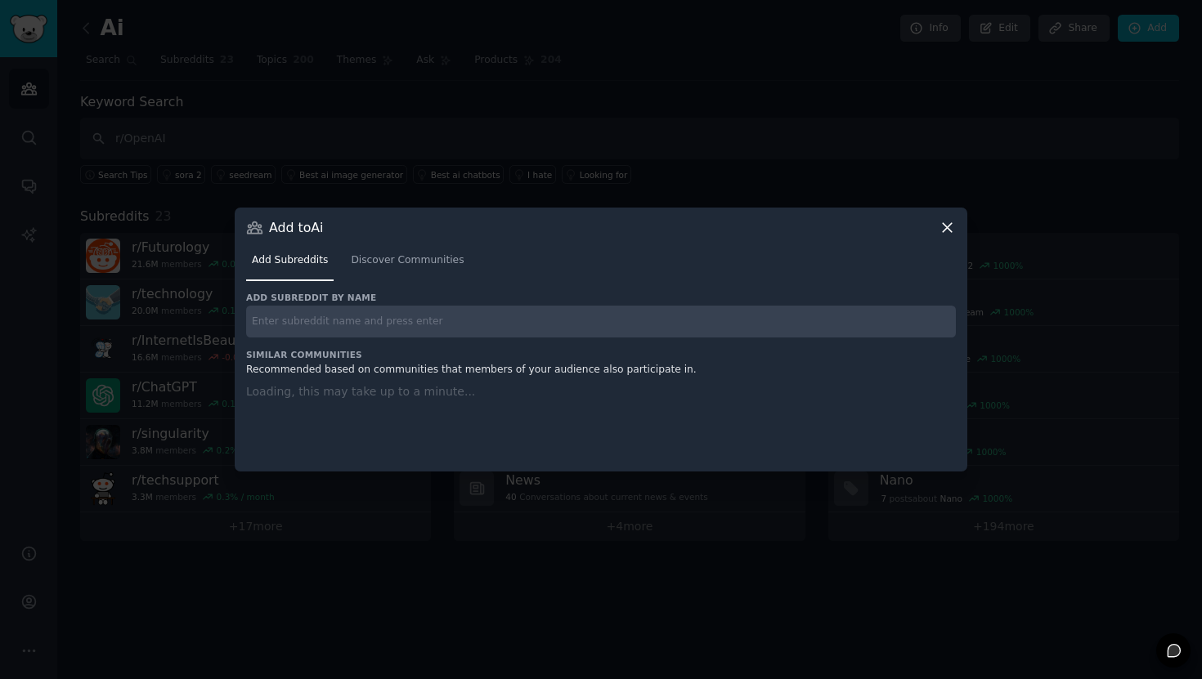
click at [393, 321] on input "text" at bounding box center [601, 322] width 710 height 32
paste input "r/accelerate"
type input "r/accelerate"
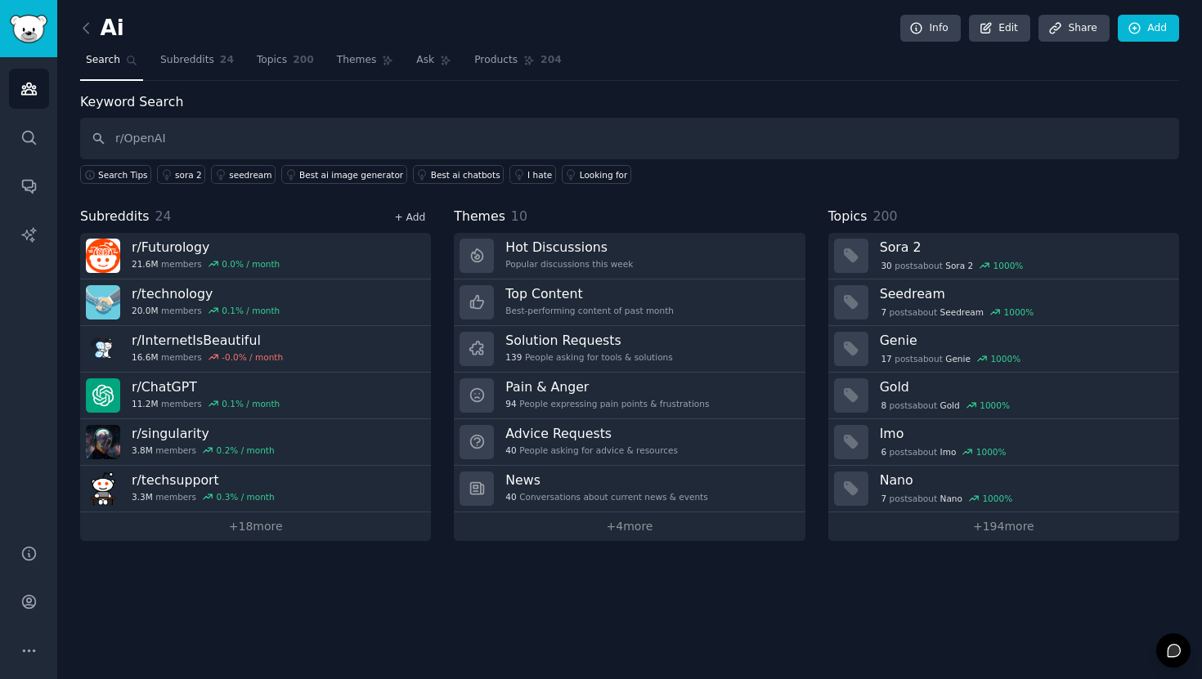
click at [419, 221] on link "+ Add" at bounding box center [409, 217] width 31 height 11
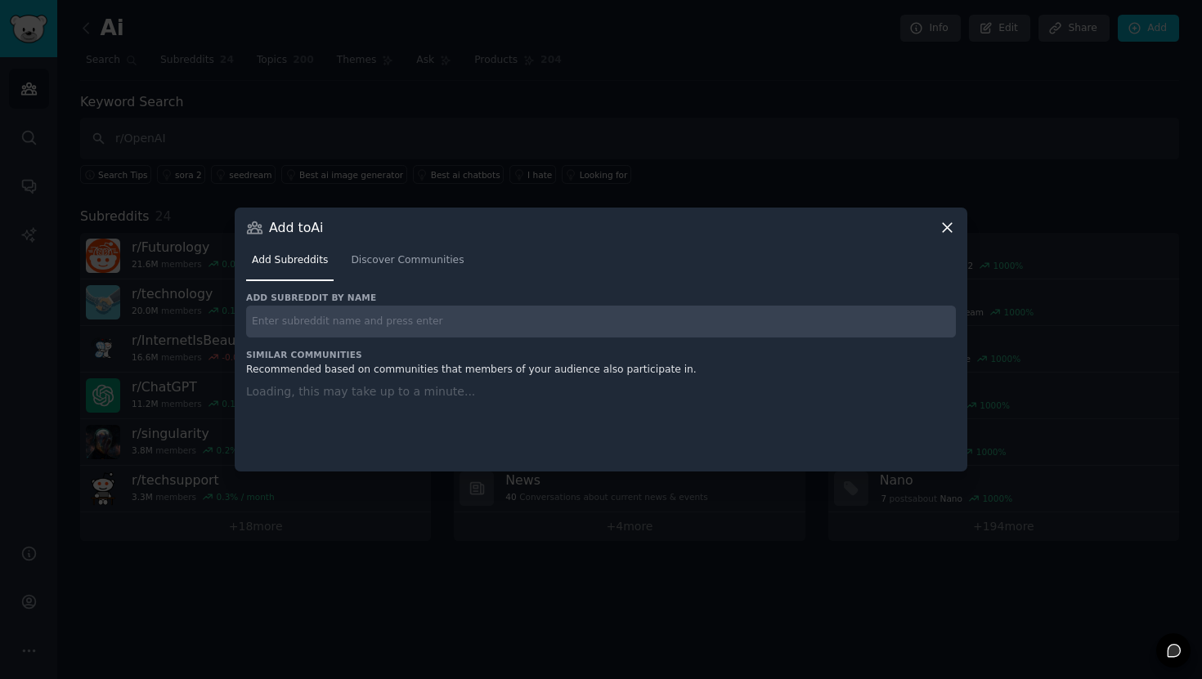
click at [335, 321] on input "text" at bounding box center [601, 322] width 710 height 32
paste input "r/LocalLLM"
type input "r/LocalLLM"
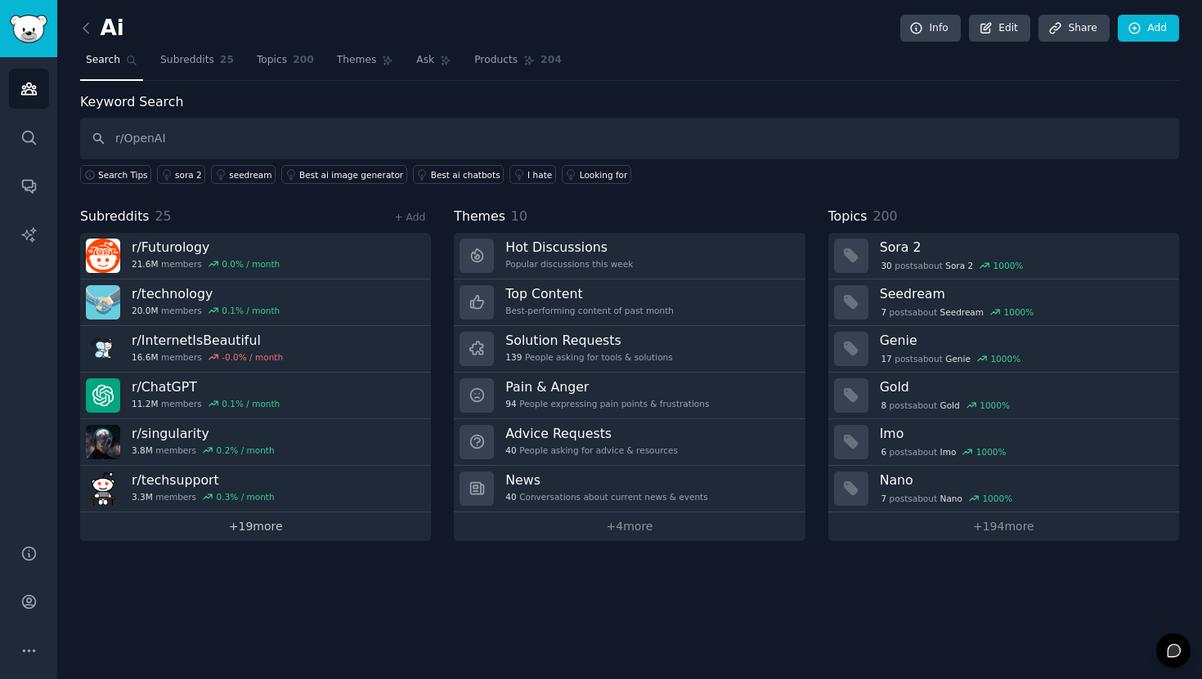
click at [254, 534] on link "+ 19 more" at bounding box center [255, 527] width 351 height 29
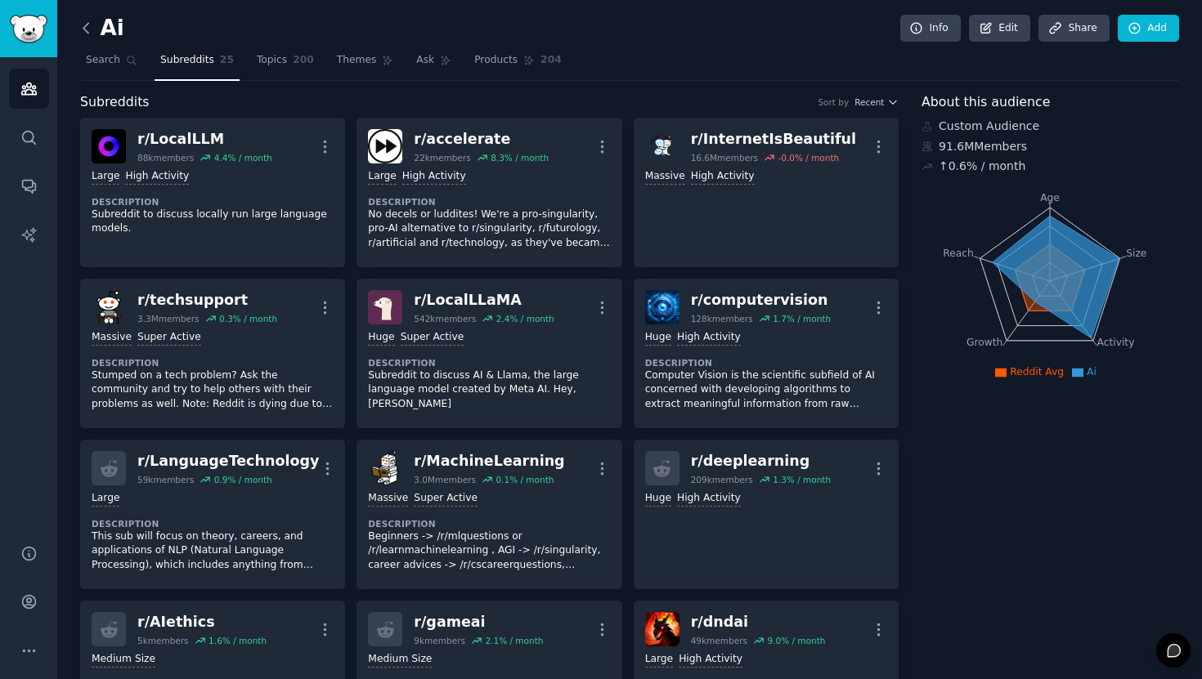
click at [91, 31] on icon at bounding box center [86, 28] width 17 height 17
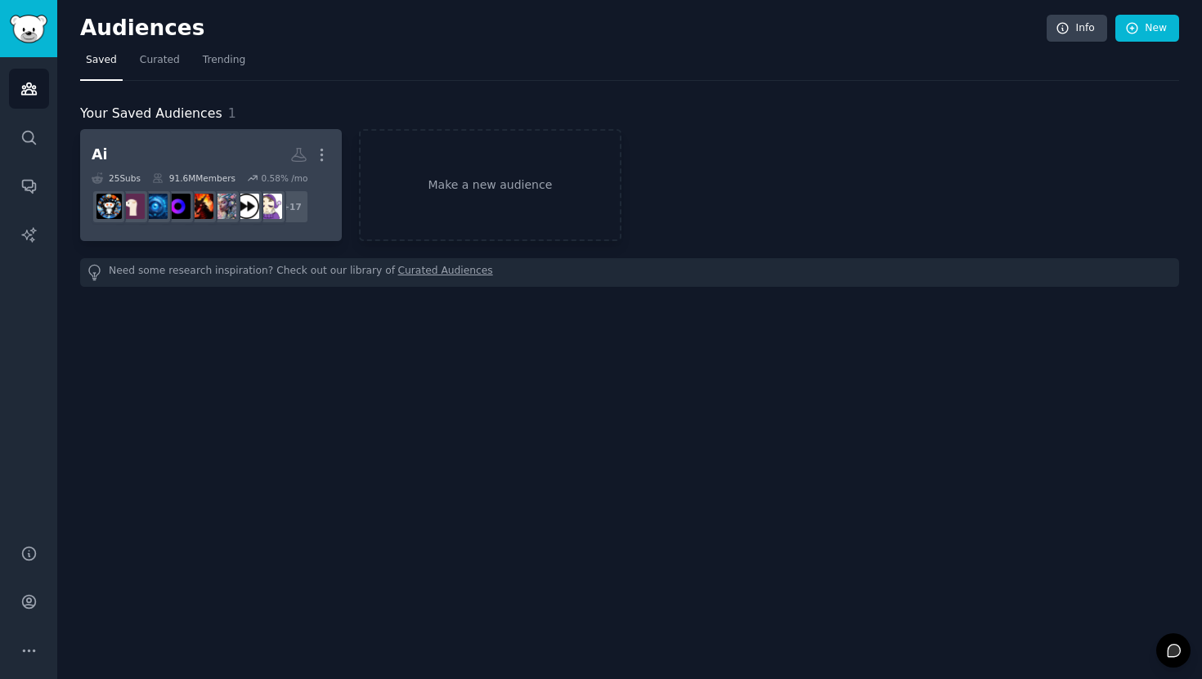
click at [231, 157] on h2 "Ai Custom Audience More" at bounding box center [211, 155] width 239 height 29
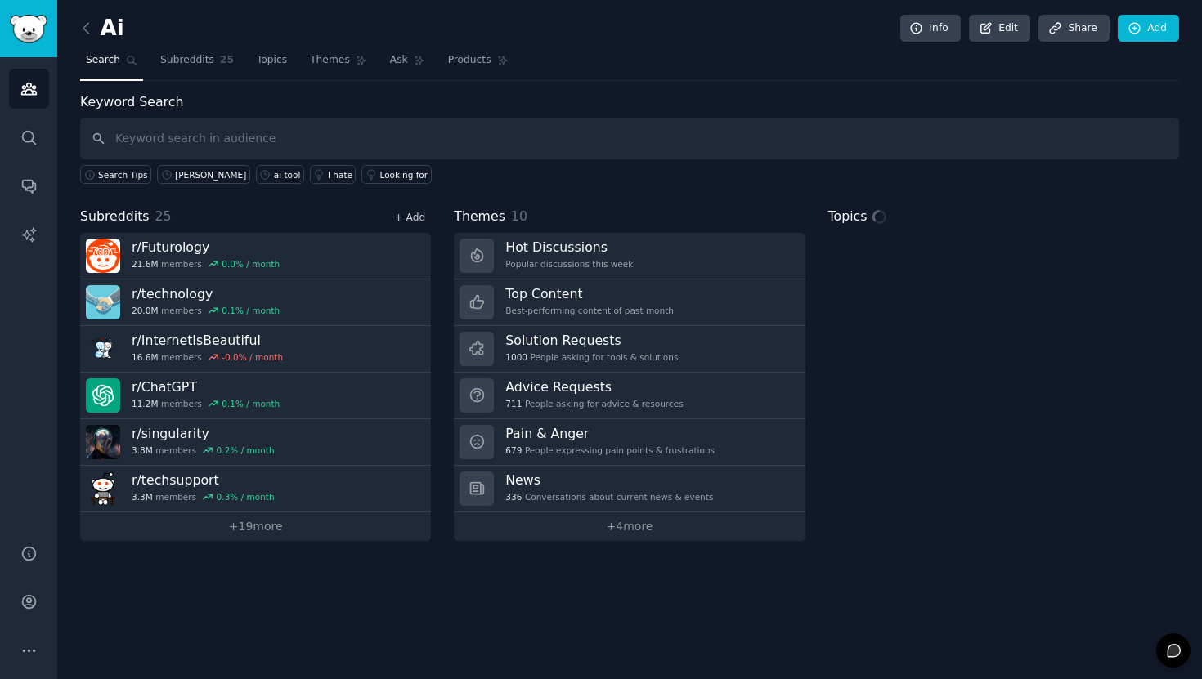
click at [407, 217] on link "+ Add" at bounding box center [409, 217] width 31 height 11
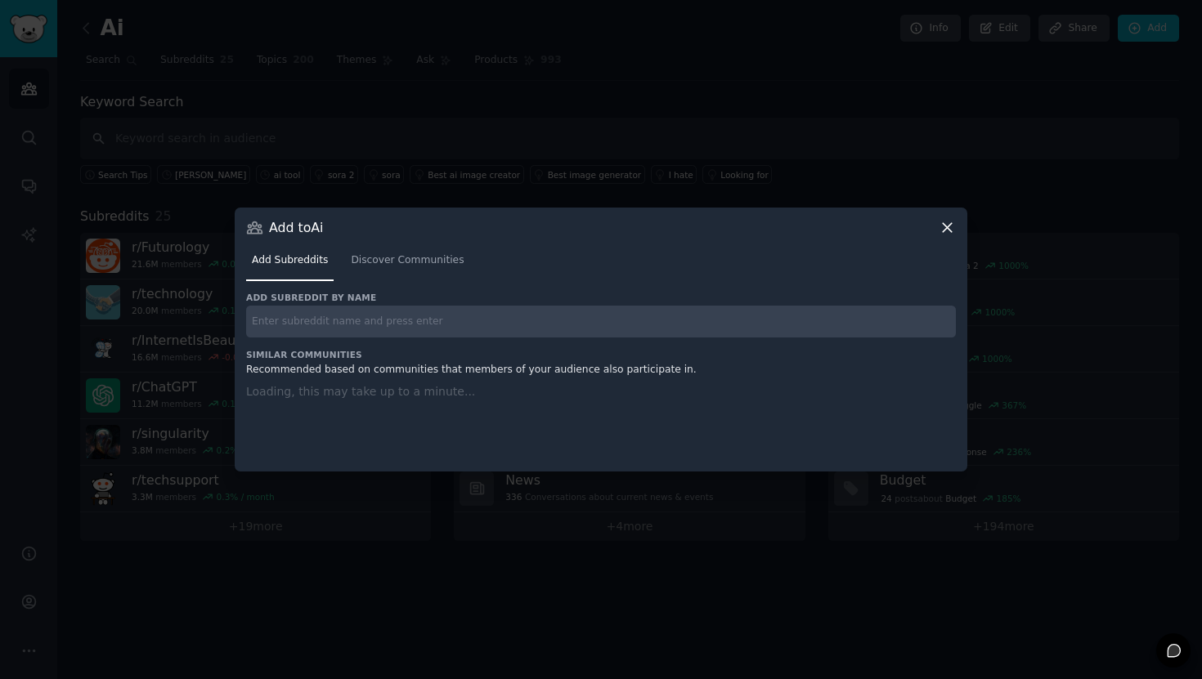
click at [280, 320] on input "text" at bounding box center [601, 322] width 710 height 32
paste input "r/LocalLLM"
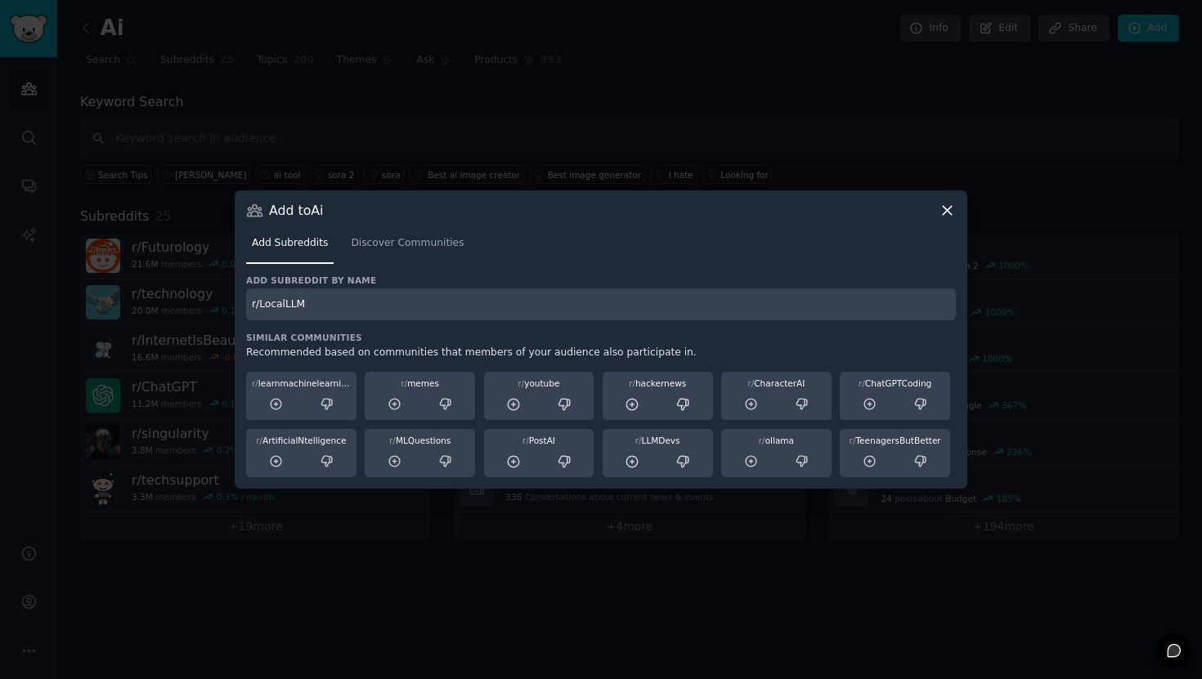
type input "r/LocalLLM"
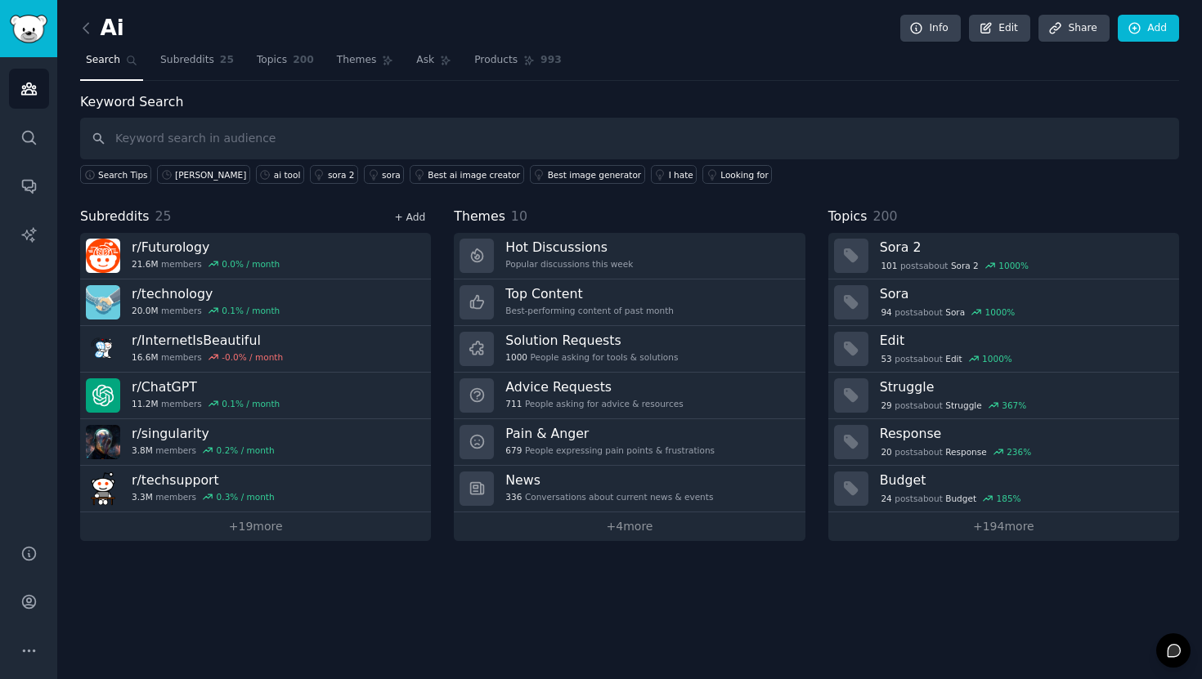
click at [410, 216] on link "+ Add" at bounding box center [409, 217] width 31 height 11
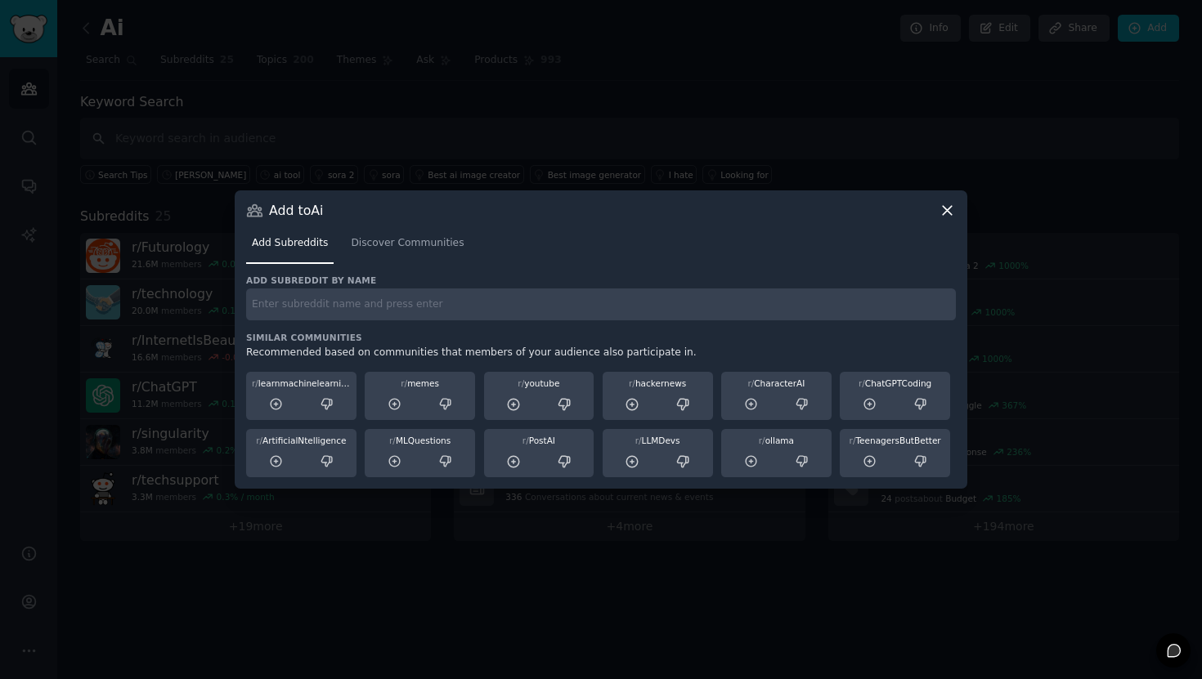
click at [327, 304] on input "text" at bounding box center [601, 305] width 710 height 32
paste input "r/LLMDevs"
type input "r/LLMDevs"
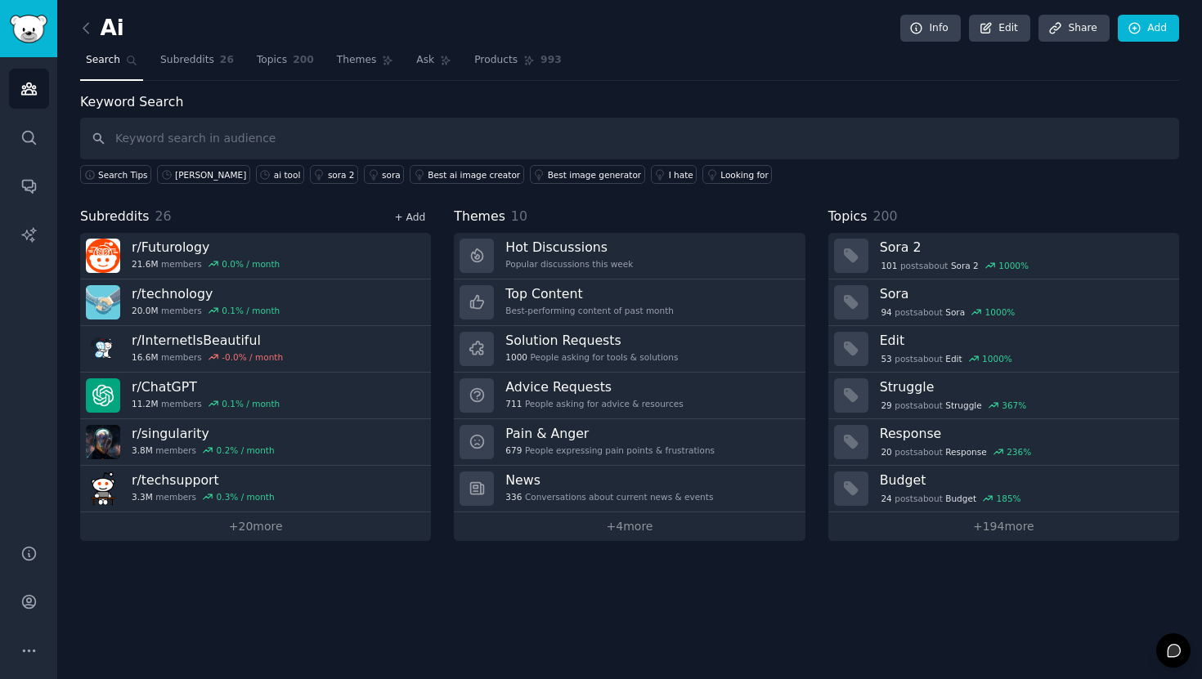
click at [411, 216] on link "+ Add" at bounding box center [409, 217] width 31 height 11
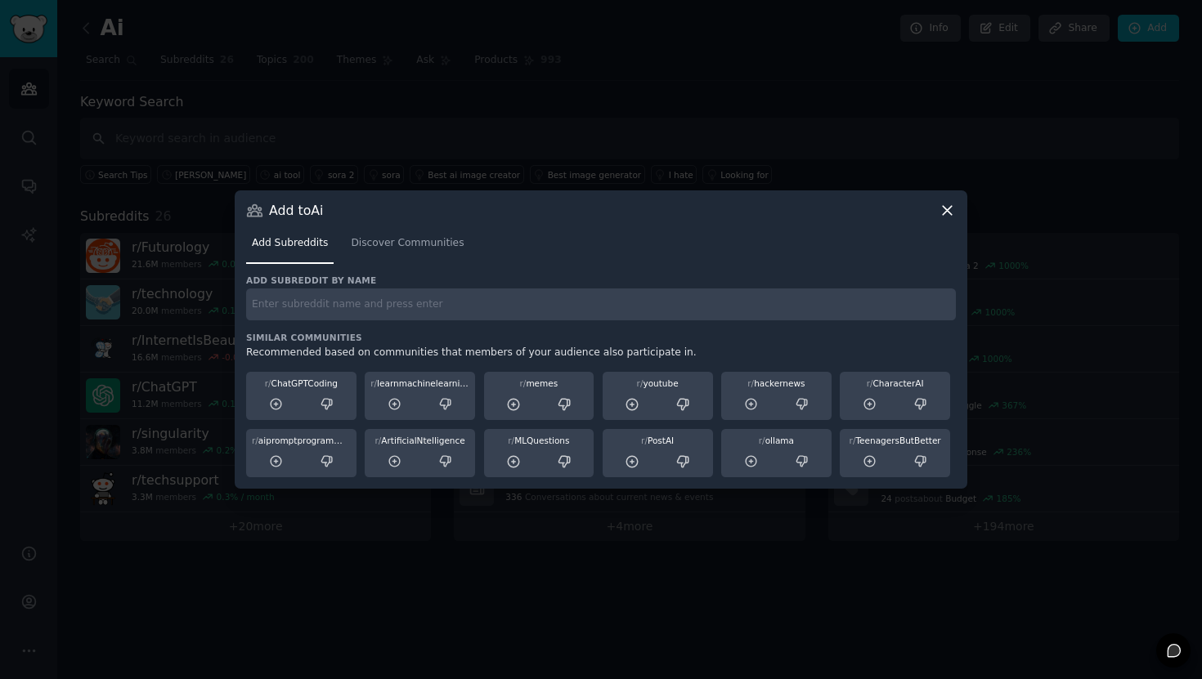
click at [385, 302] on input "text" at bounding box center [601, 305] width 710 height 32
paste input "r/OpenSourceAI"
type input "r/OpenSourceAI"
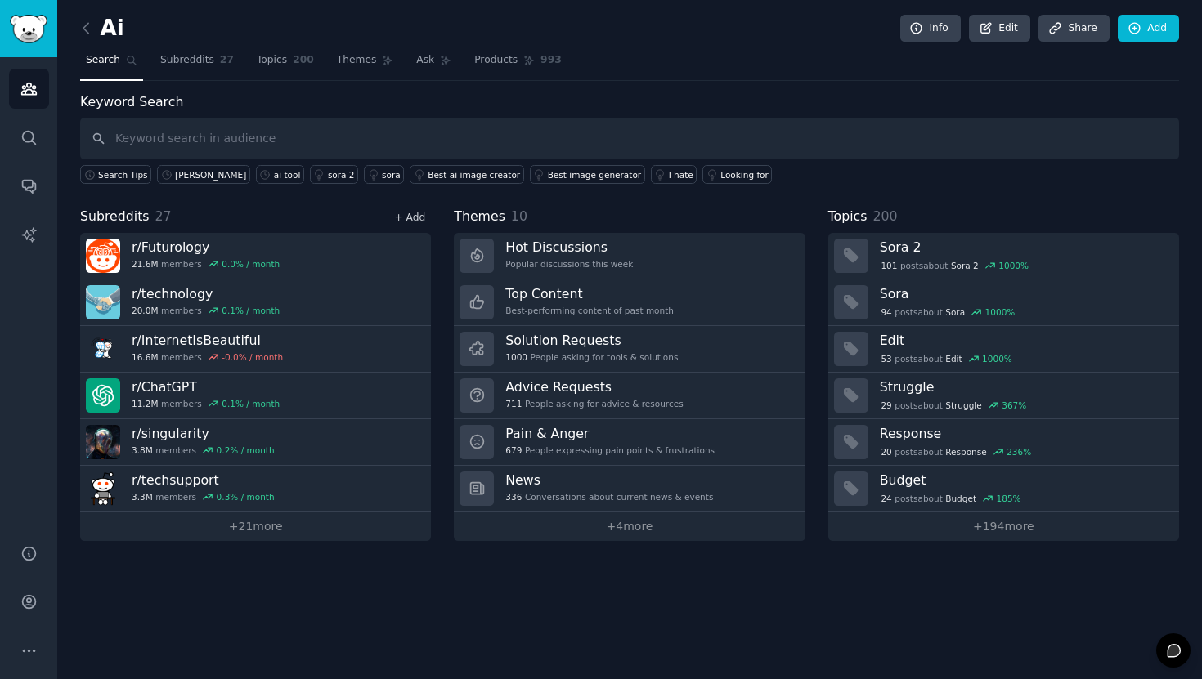
click at [414, 221] on link "+ Add" at bounding box center [409, 217] width 31 height 11
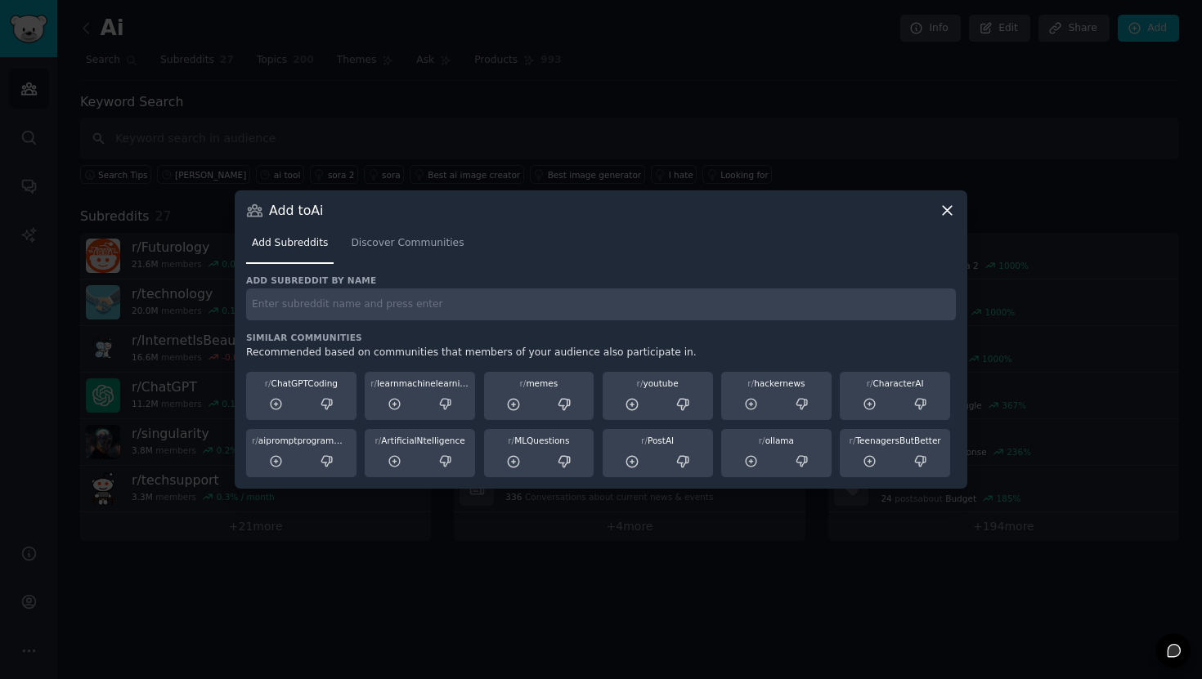
click at [318, 311] on input "text" at bounding box center [601, 305] width 710 height 32
paste input "r/coolgithubprojects"
type input "r/coolgithubprojects"
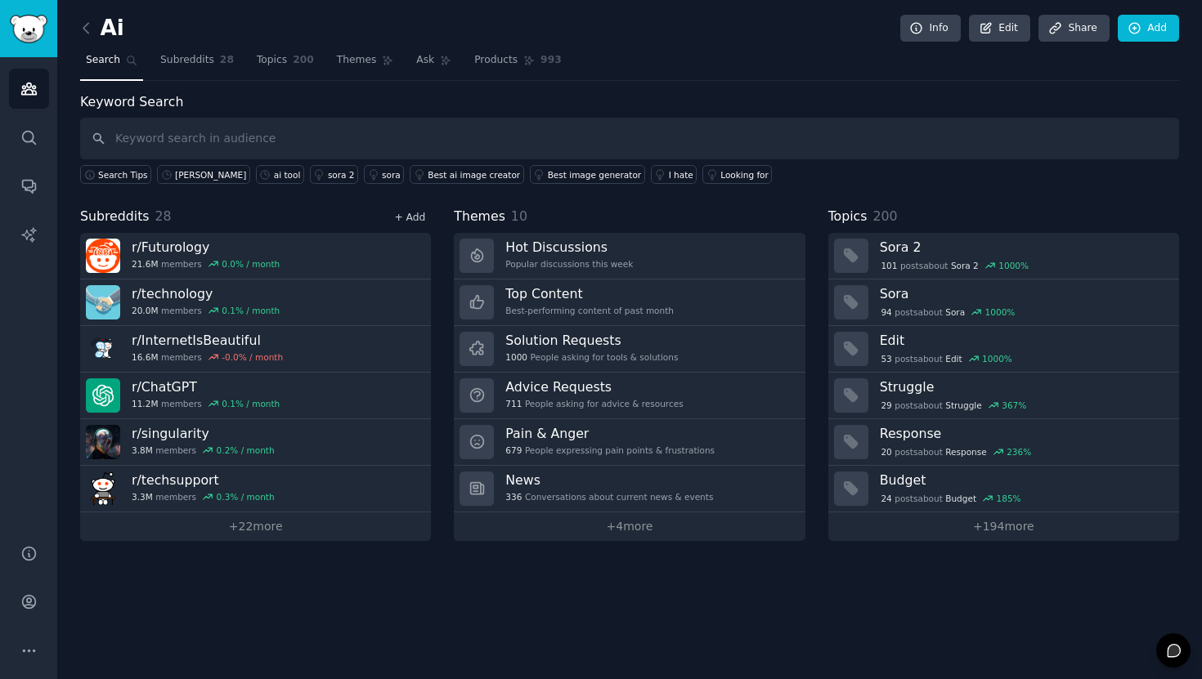
click at [405, 218] on link "+ Add" at bounding box center [409, 217] width 31 height 11
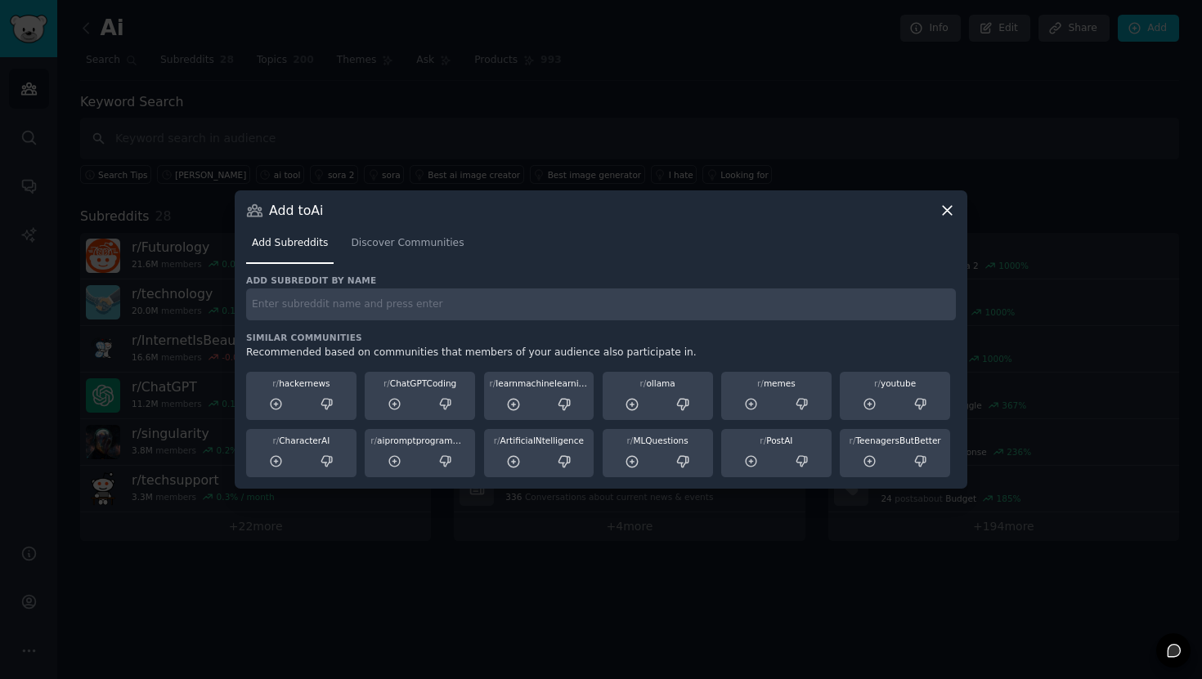
click at [496, 312] on input "text" at bounding box center [601, 305] width 710 height 32
paste input "r/Transhumanism"
type input "r/Transhumanism"
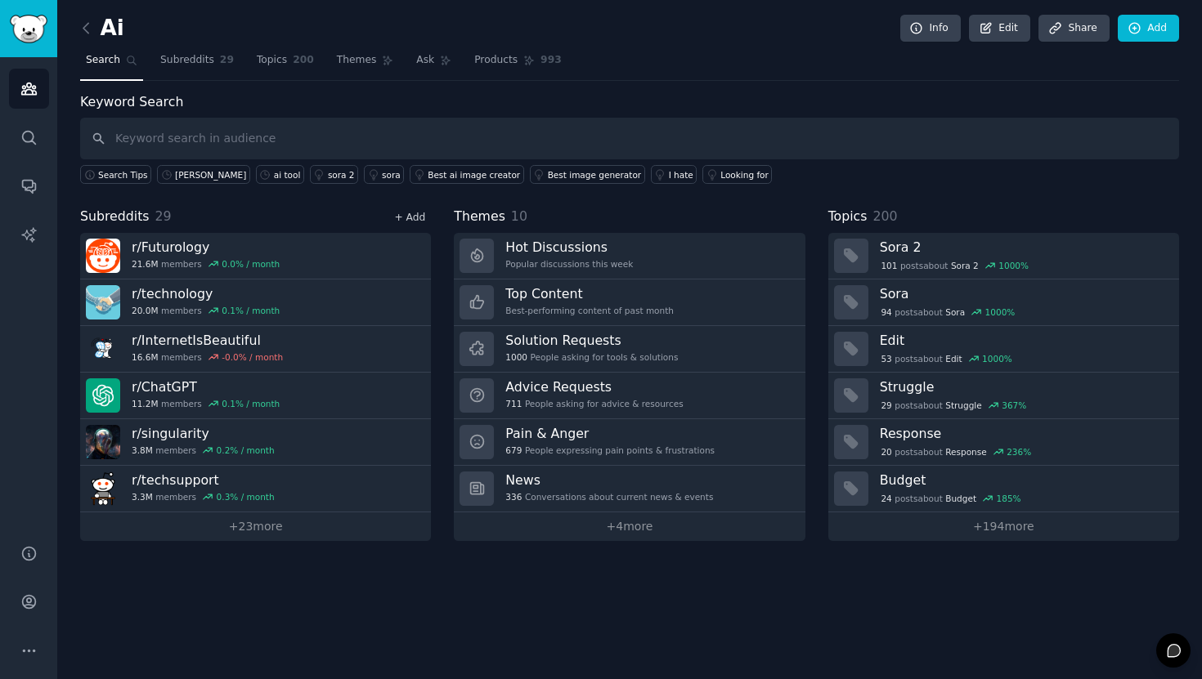
click at [415, 214] on link "+ Add" at bounding box center [409, 217] width 31 height 11
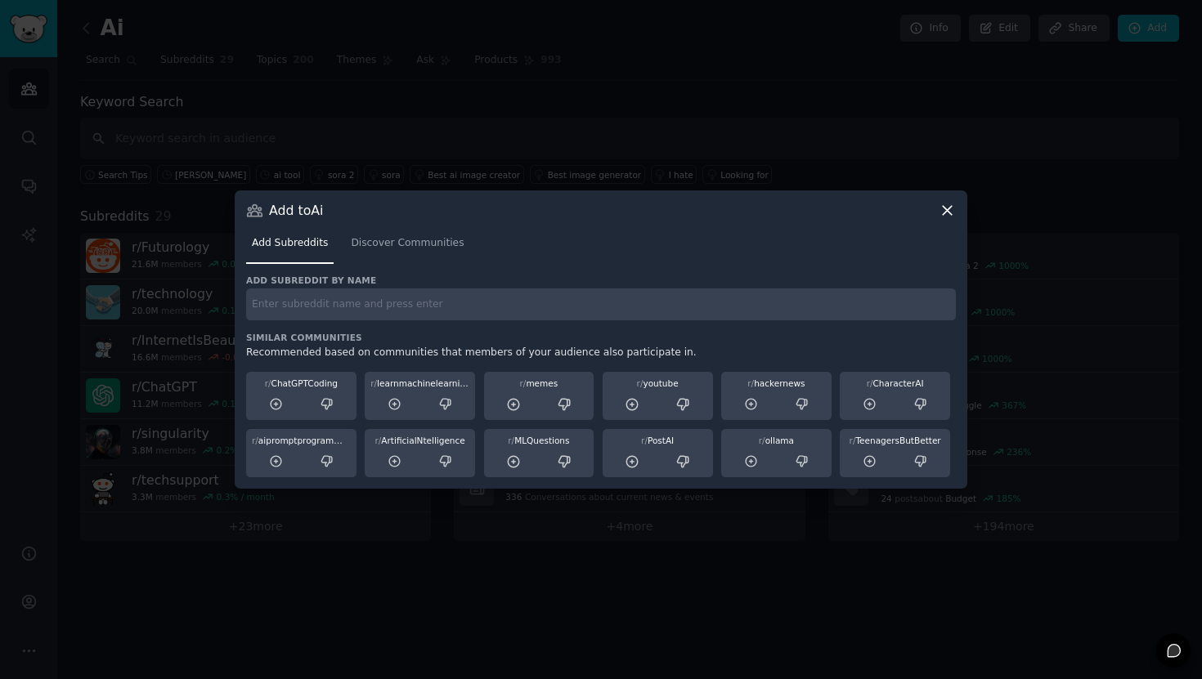
click at [387, 313] on input "text" at bounding box center [601, 305] width 710 height 32
paste input "/ArtificialInteligence"
type input "/ArtificialInteligence"
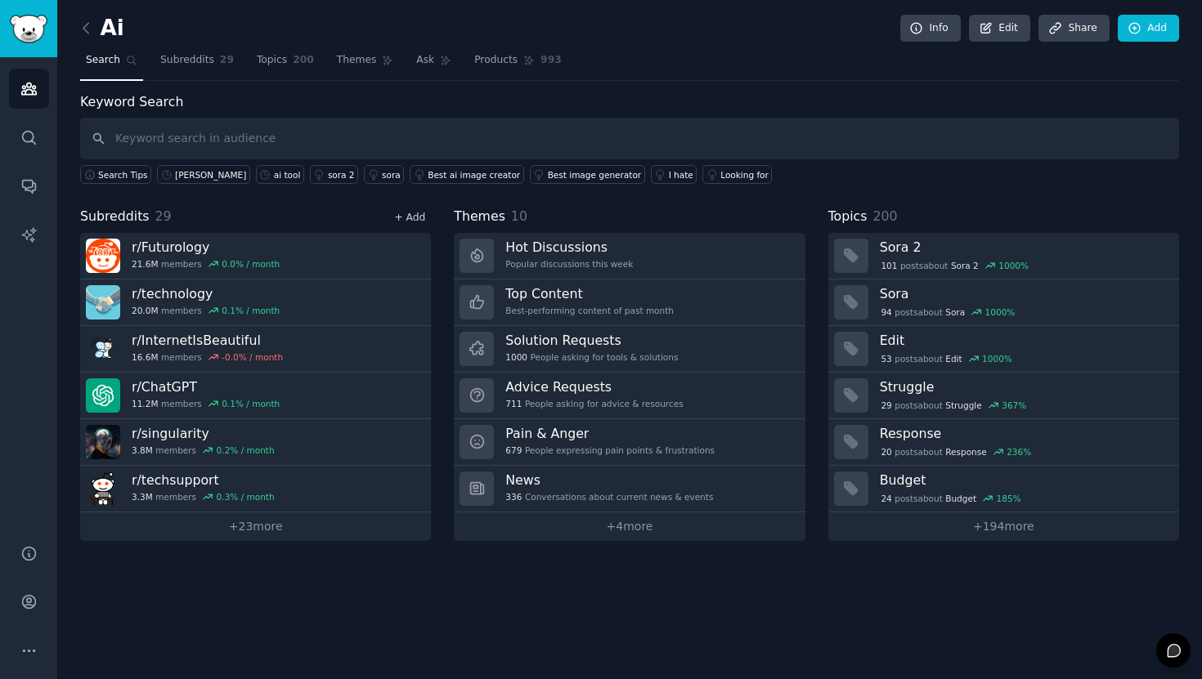
click at [413, 218] on link "+ Add" at bounding box center [409, 217] width 31 height 11
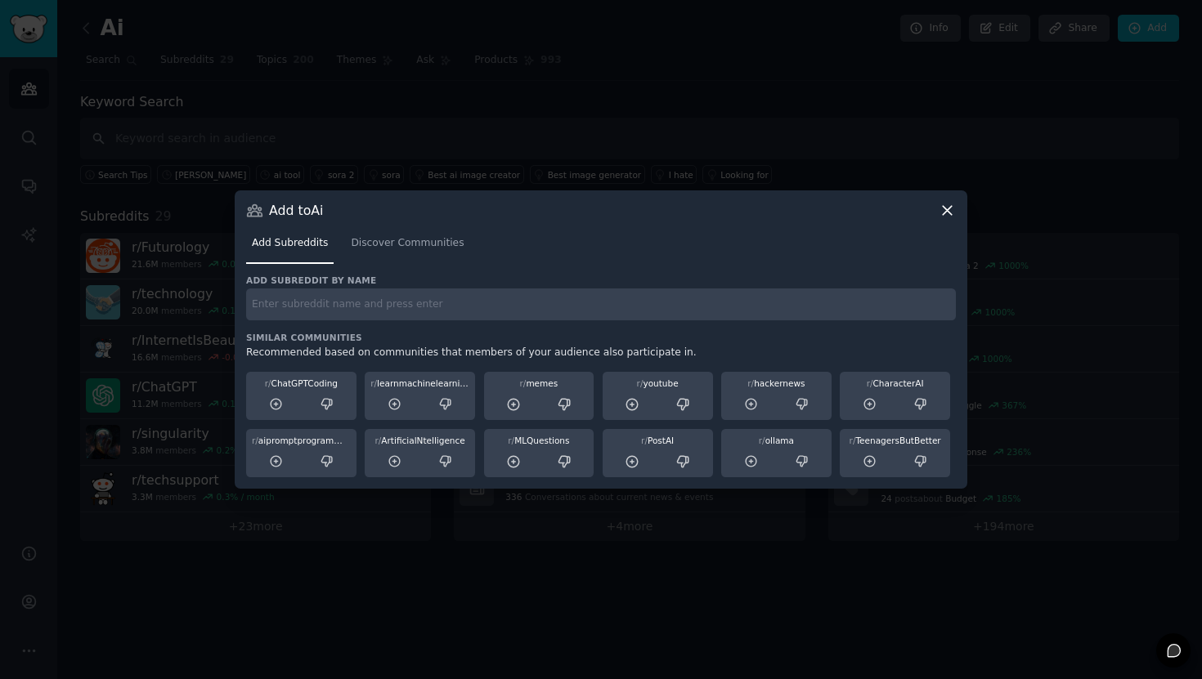
click at [401, 302] on input "text" at bounding box center [601, 305] width 710 height 32
paste input "r/slatestarcodex"
type input "r/slatestarcodex"
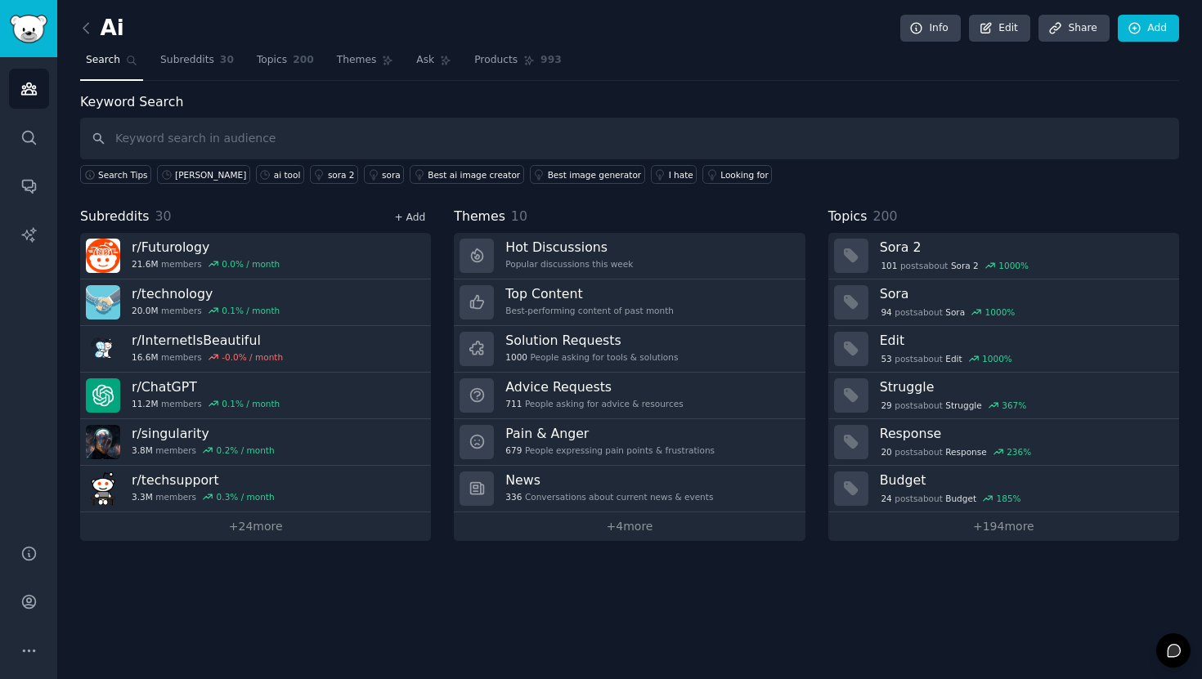
click at [420, 215] on link "+ Add" at bounding box center [409, 217] width 31 height 11
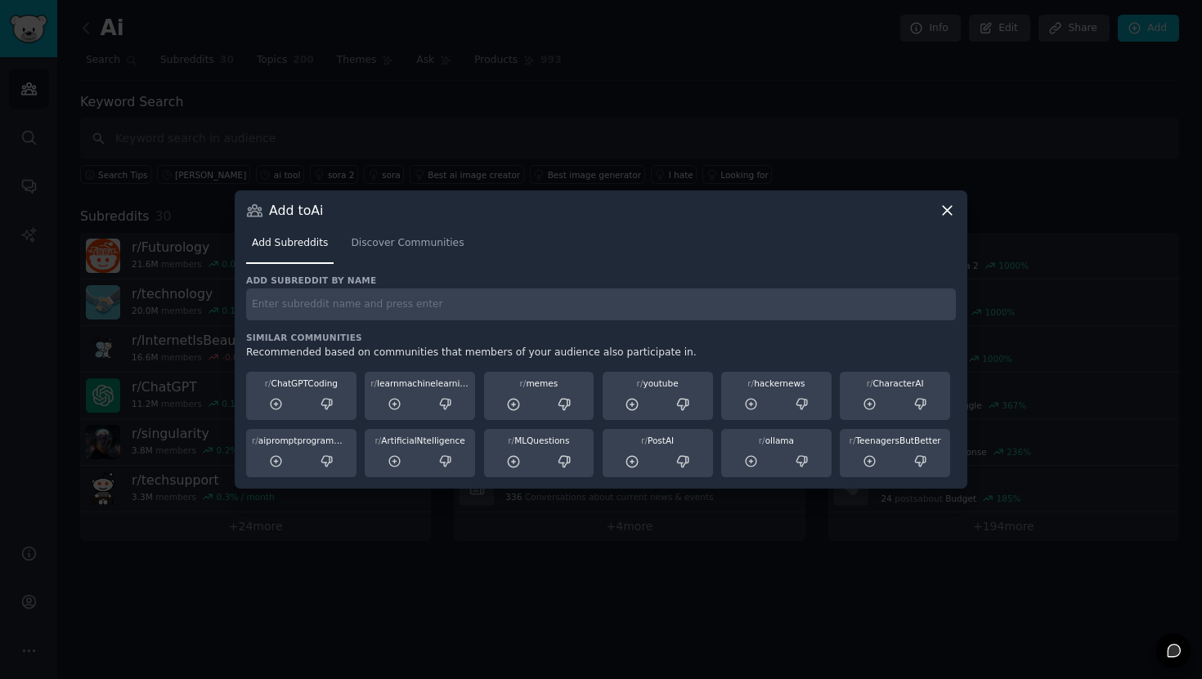
click at [324, 301] on input "text" at bounding box center [601, 305] width 710 height 32
paste input "r/robotics"
type input "r/robotics"
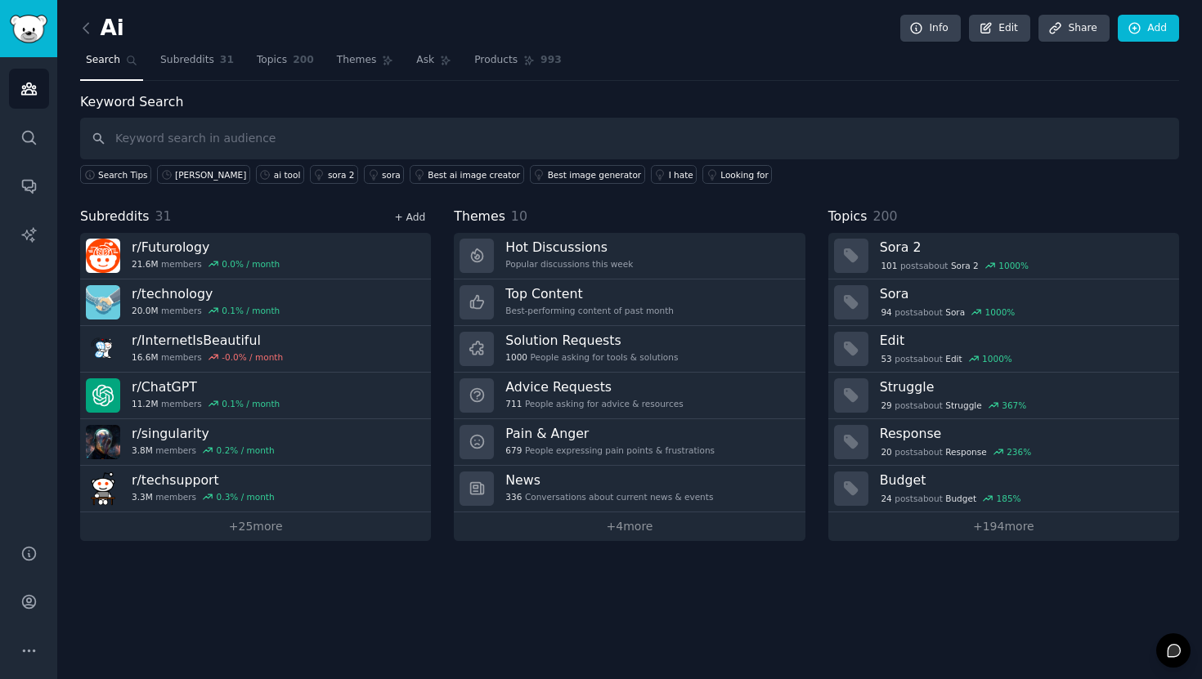
click at [404, 217] on link "+ Add" at bounding box center [409, 217] width 31 height 11
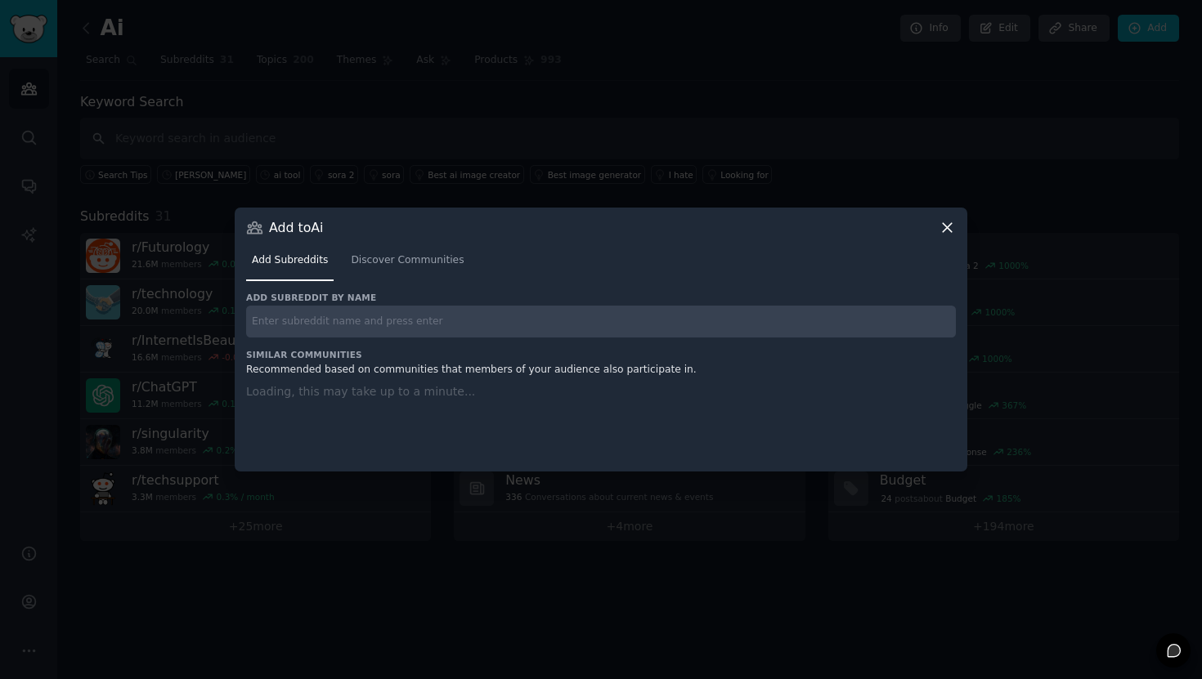
click at [327, 310] on input "text" at bounding box center [601, 322] width 710 height 32
paste input "r/algorithms"
type input "r/algorithms"
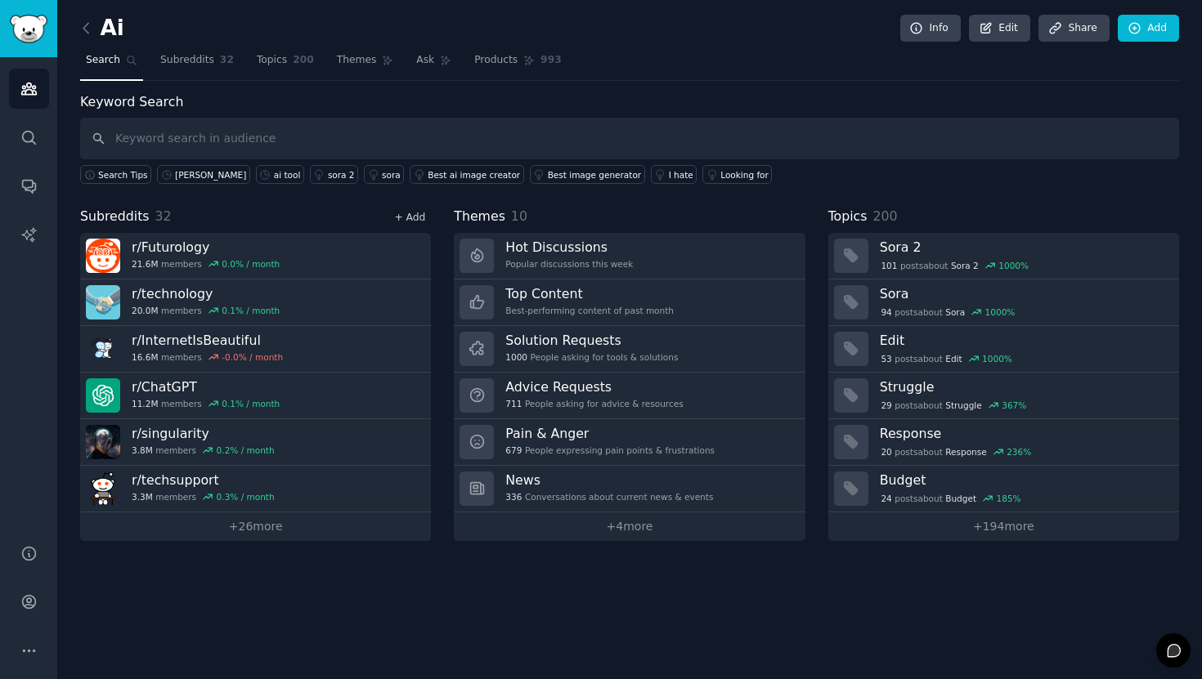
click at [419, 221] on link "+ Add" at bounding box center [409, 217] width 31 height 11
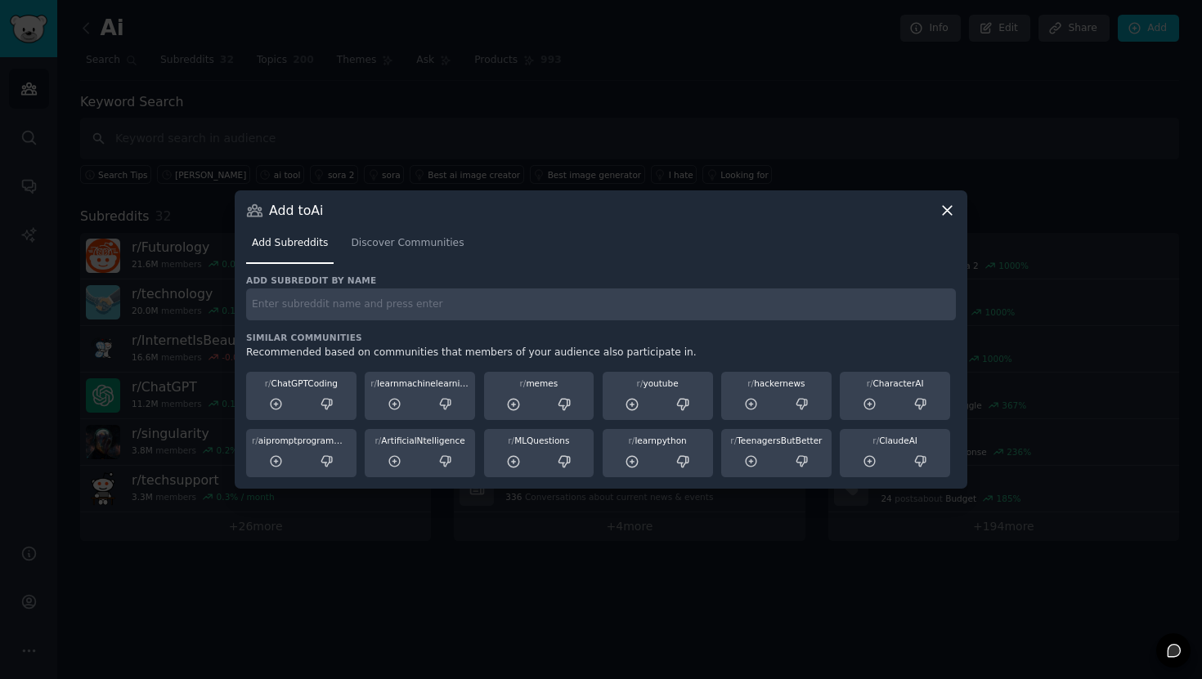
click at [315, 295] on input "text" at bounding box center [601, 305] width 710 height 32
paste input "r/compsci"
type input "r/compsci"
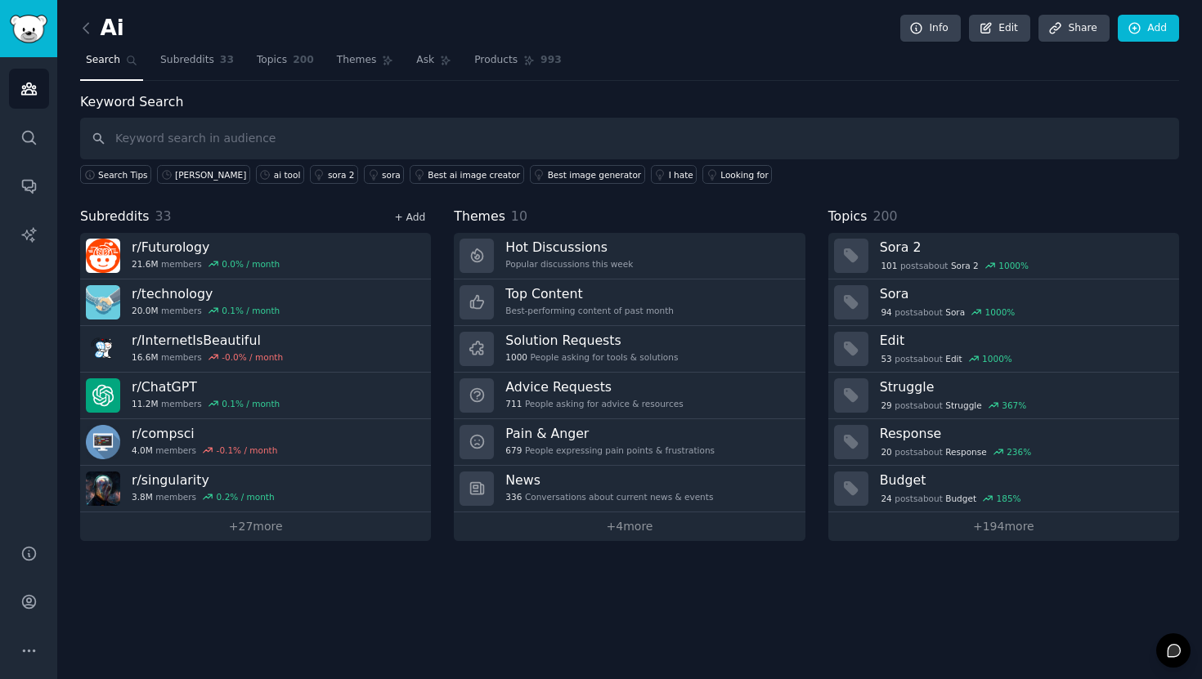
click at [405, 216] on link "+ Add" at bounding box center [409, 217] width 31 height 11
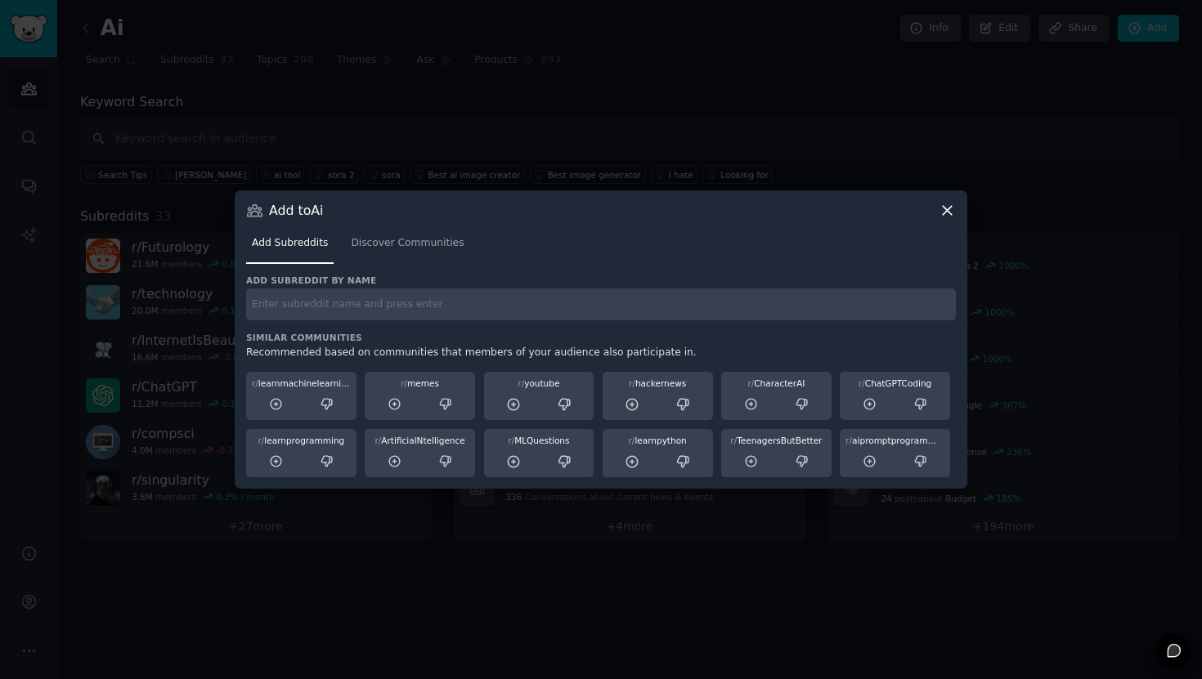
click at [444, 307] on input "text" at bounding box center [601, 305] width 710 height 32
paste input "r/QuantumComputing"
type input "r/QuantumComputing"
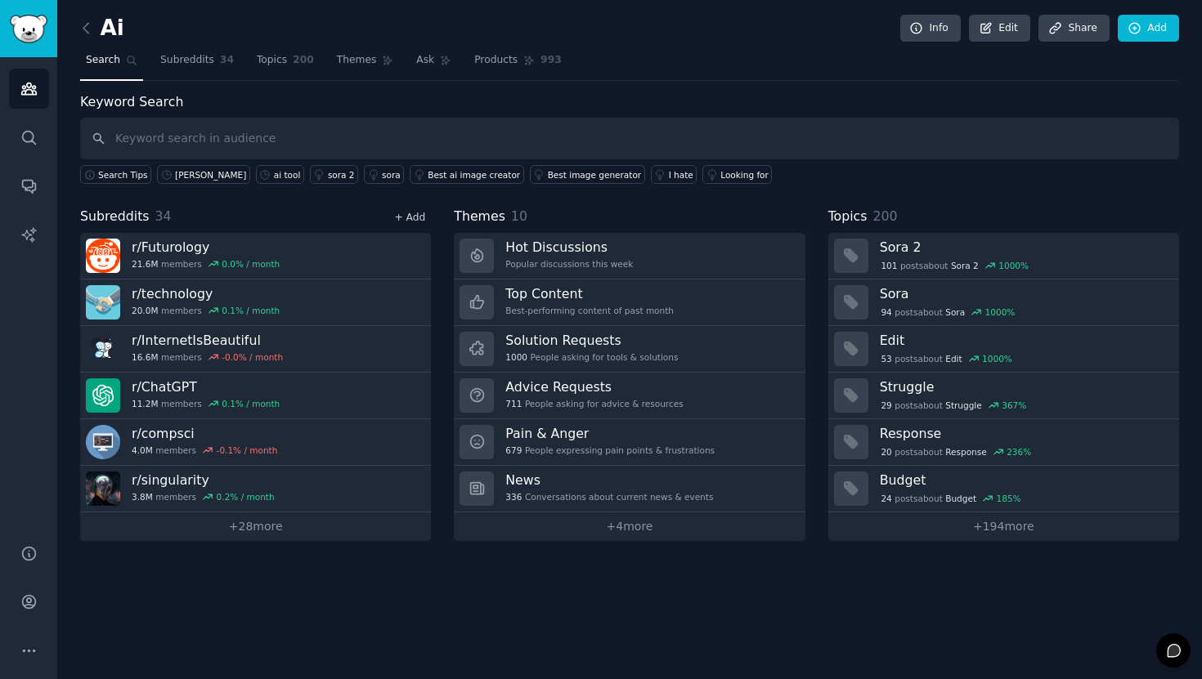
click at [413, 222] on link "+ Add" at bounding box center [409, 217] width 31 height 11
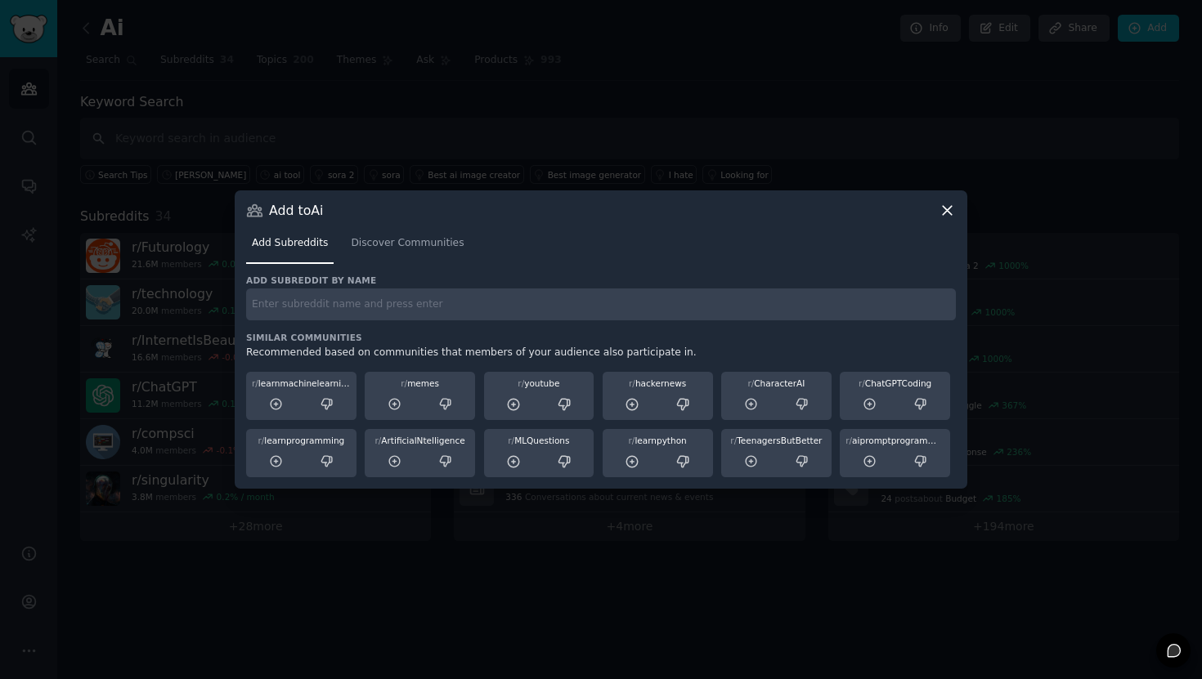
click at [511, 311] on input "text" at bounding box center [601, 305] width 710 height 32
paste input "r/opensource"
type input "r/opensource"
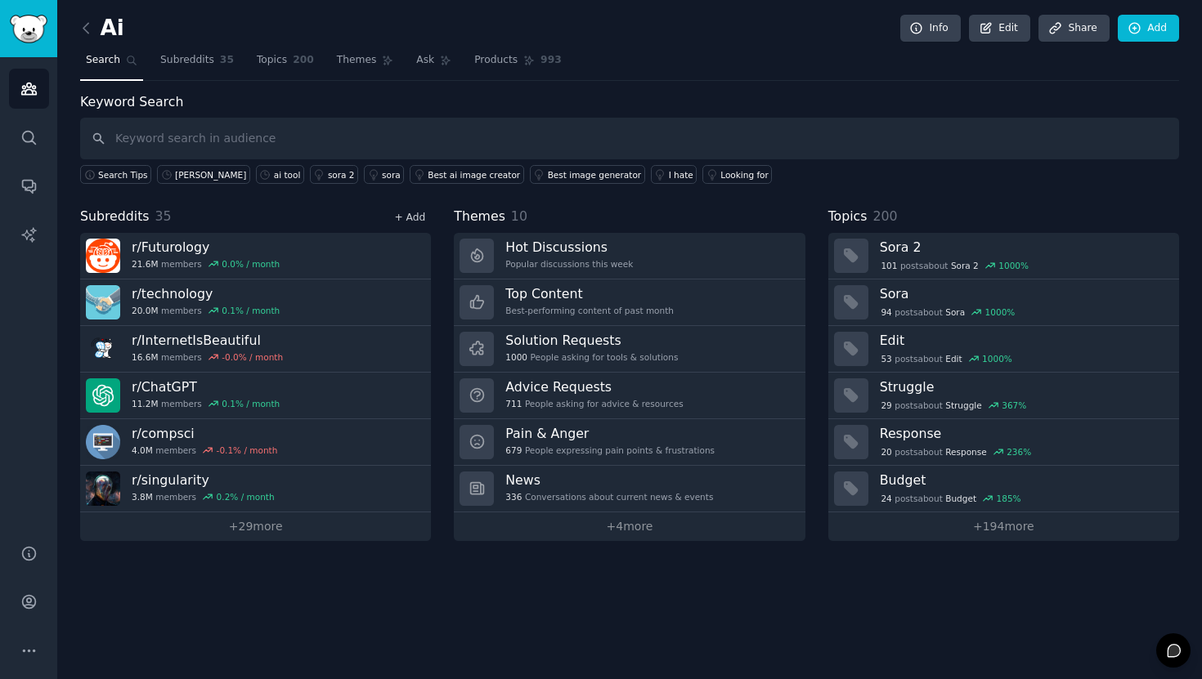
click at [401, 217] on link "+ Add" at bounding box center [409, 217] width 31 height 11
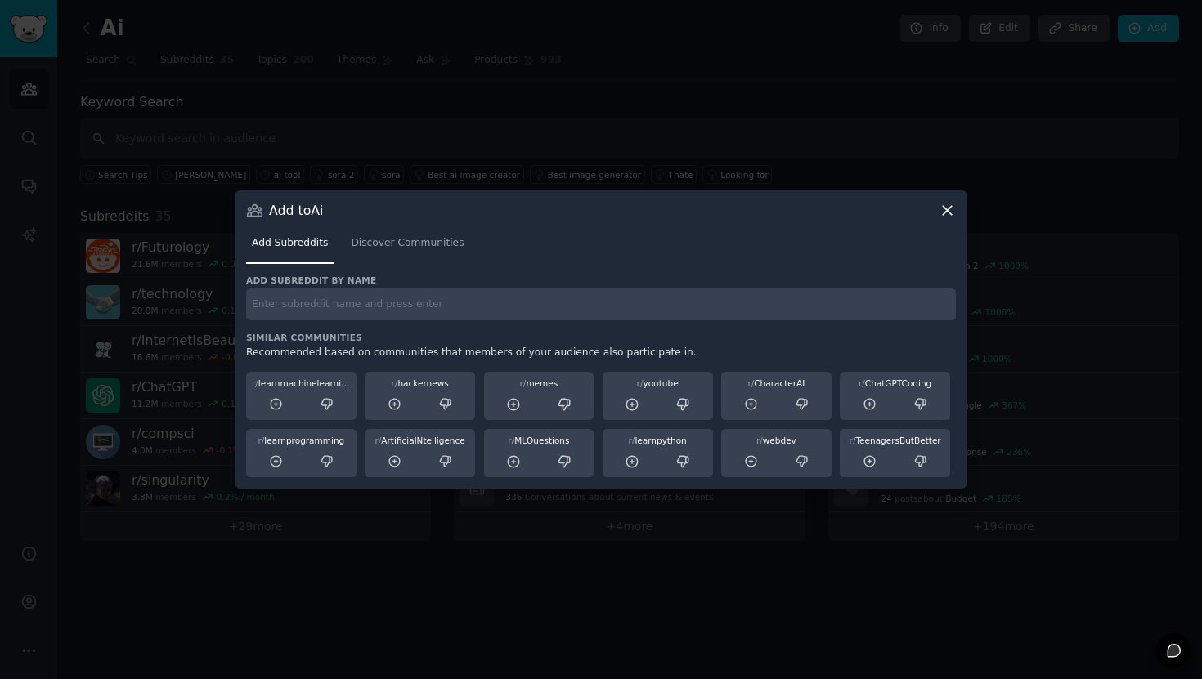
click at [262, 312] on input "text" at bounding box center [601, 305] width 710 height 32
paste input "r/devops"
type input "r/devops"
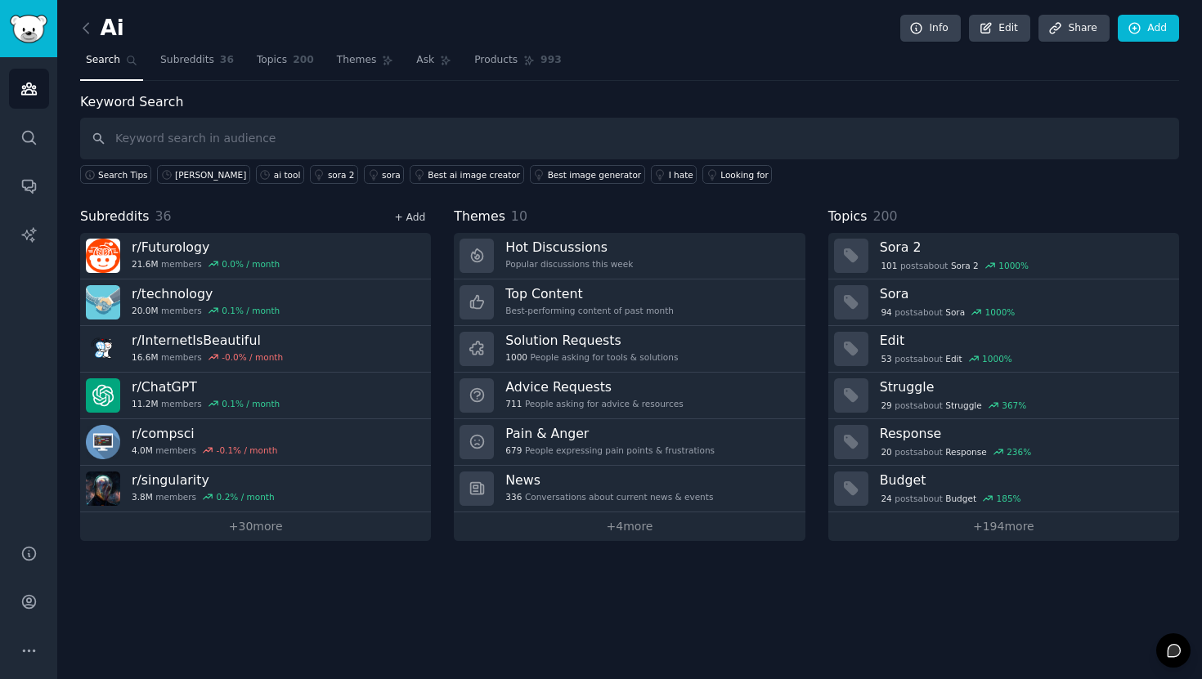
click at [406, 220] on link "+ Add" at bounding box center [409, 217] width 31 height 11
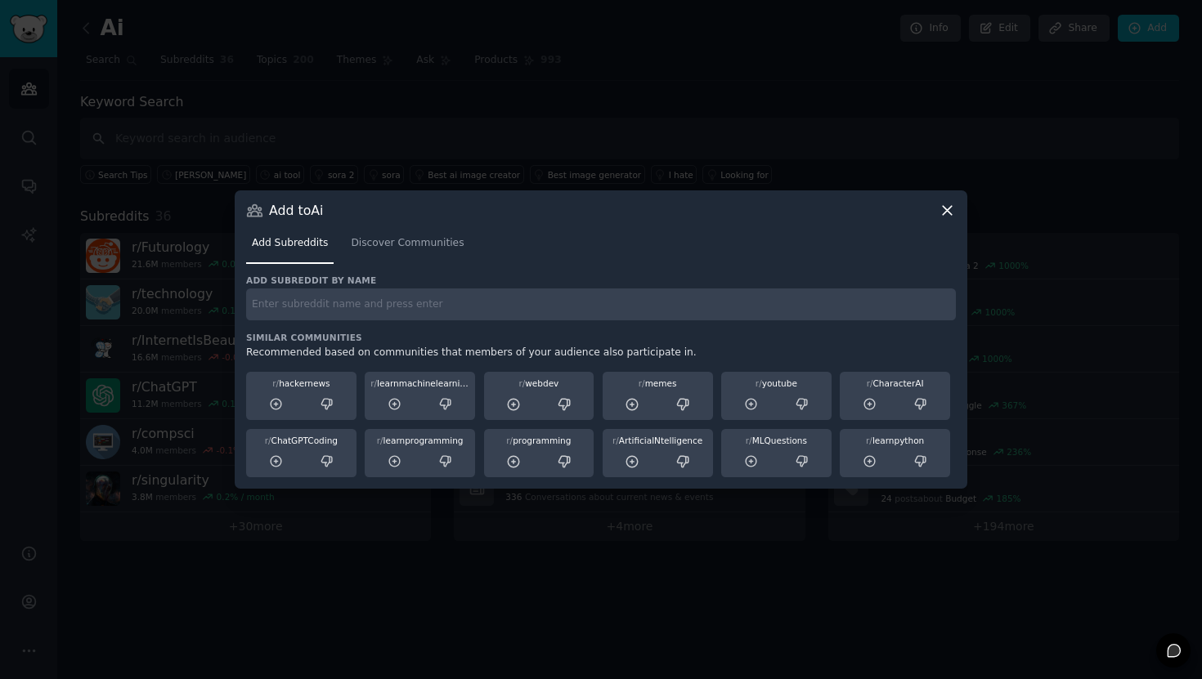
click at [436, 296] on input "text" at bounding box center [601, 305] width 710 height 32
paste input "r/programming"
type input "r/programming"
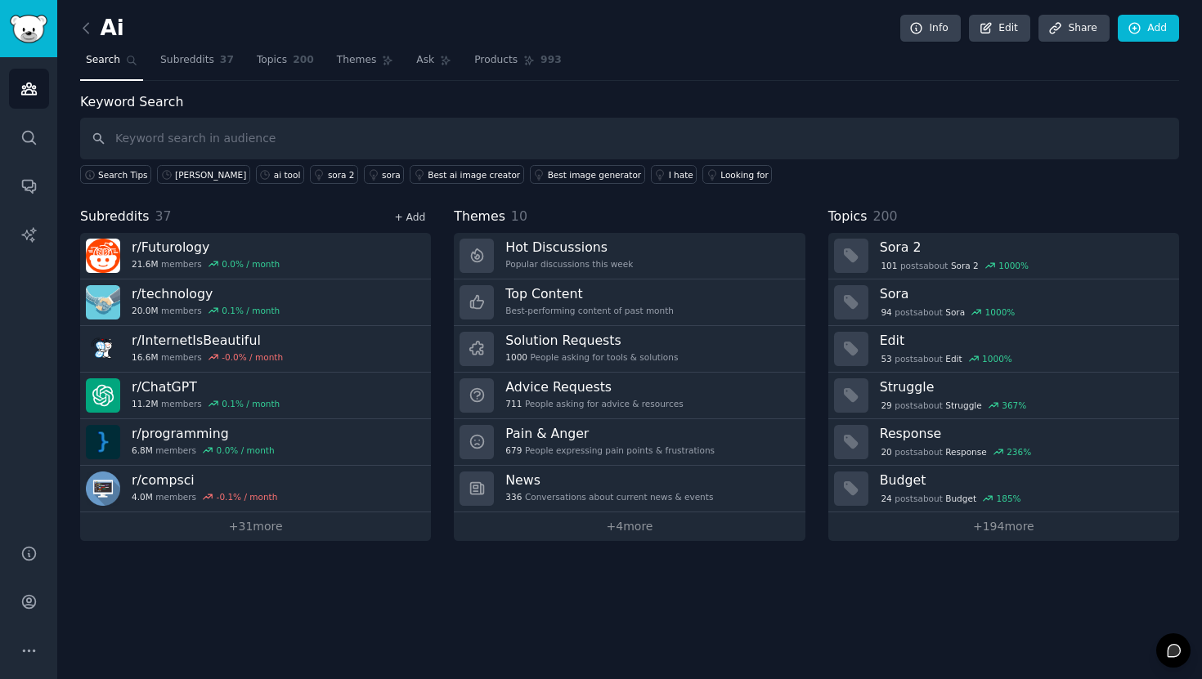
click at [423, 217] on link "+ Add" at bounding box center [409, 217] width 31 height 11
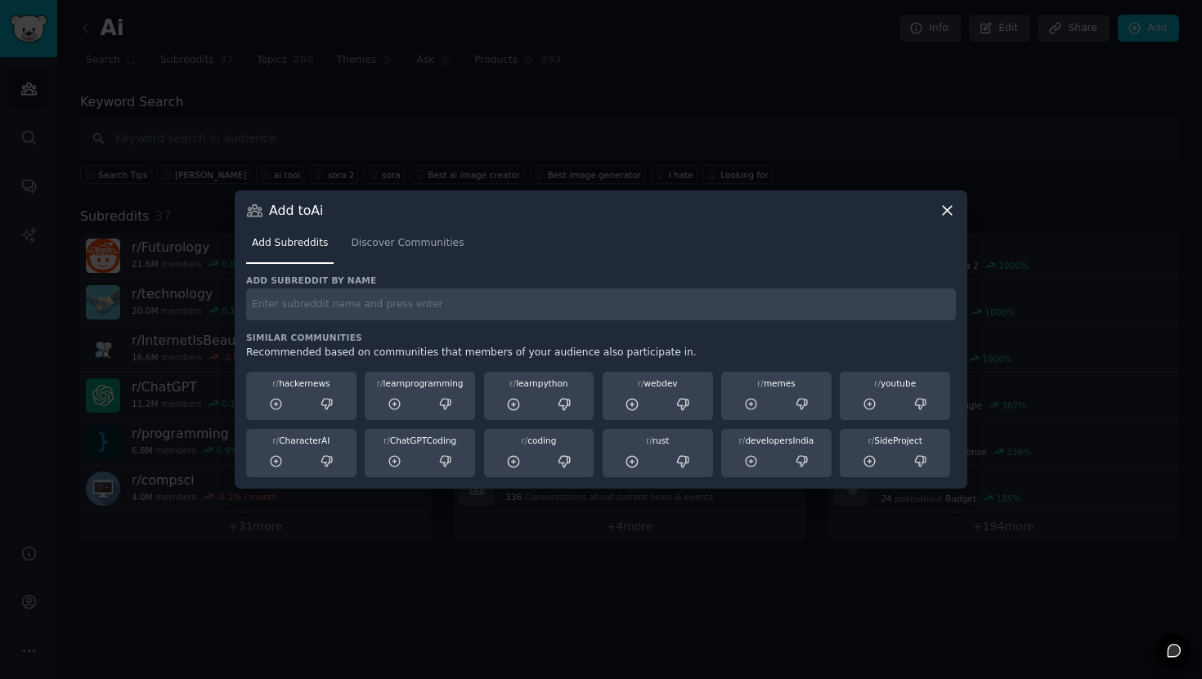
click at [391, 301] on input "text" at bounding box center [601, 305] width 710 height 32
paste input "r/[PERSON_NAME]"
type input "r/[PERSON_NAME]"
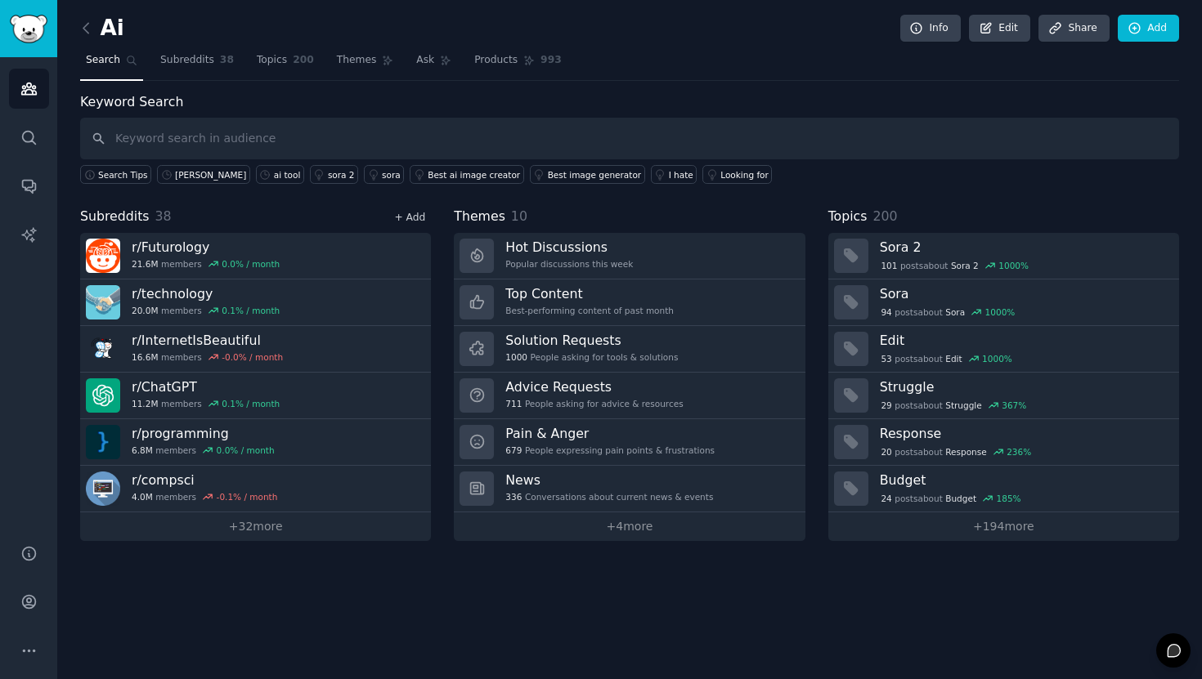
click at [423, 214] on link "+ Add" at bounding box center [409, 217] width 31 height 11
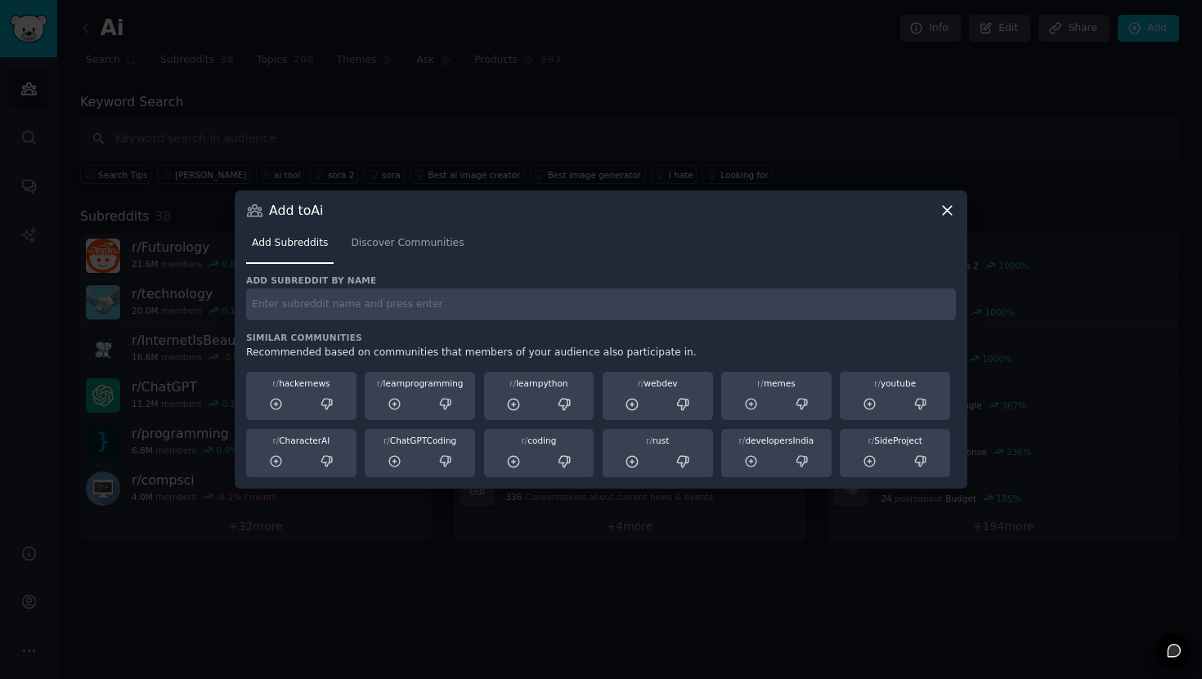
click at [425, 294] on input "text" at bounding box center [601, 305] width 710 height 32
paste input "r/lisp"
type input "r/lisp"
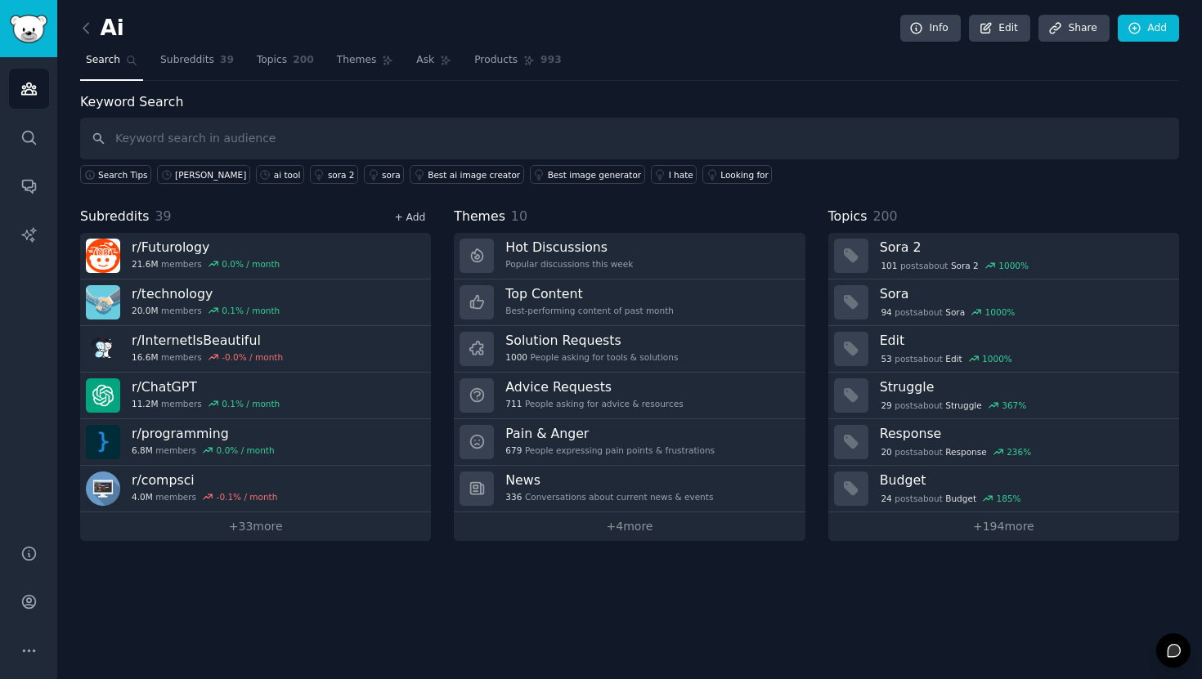
click at [412, 217] on link "+ Add" at bounding box center [409, 217] width 31 height 11
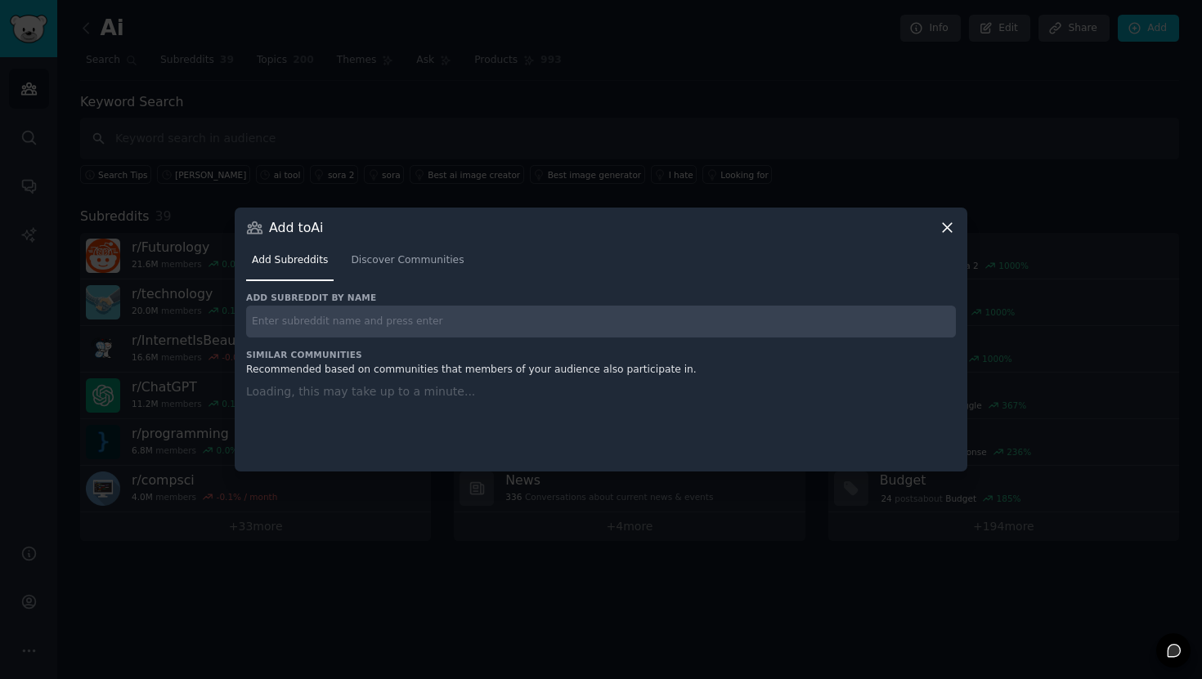
click at [396, 313] on input "text" at bounding box center [601, 322] width 710 height 32
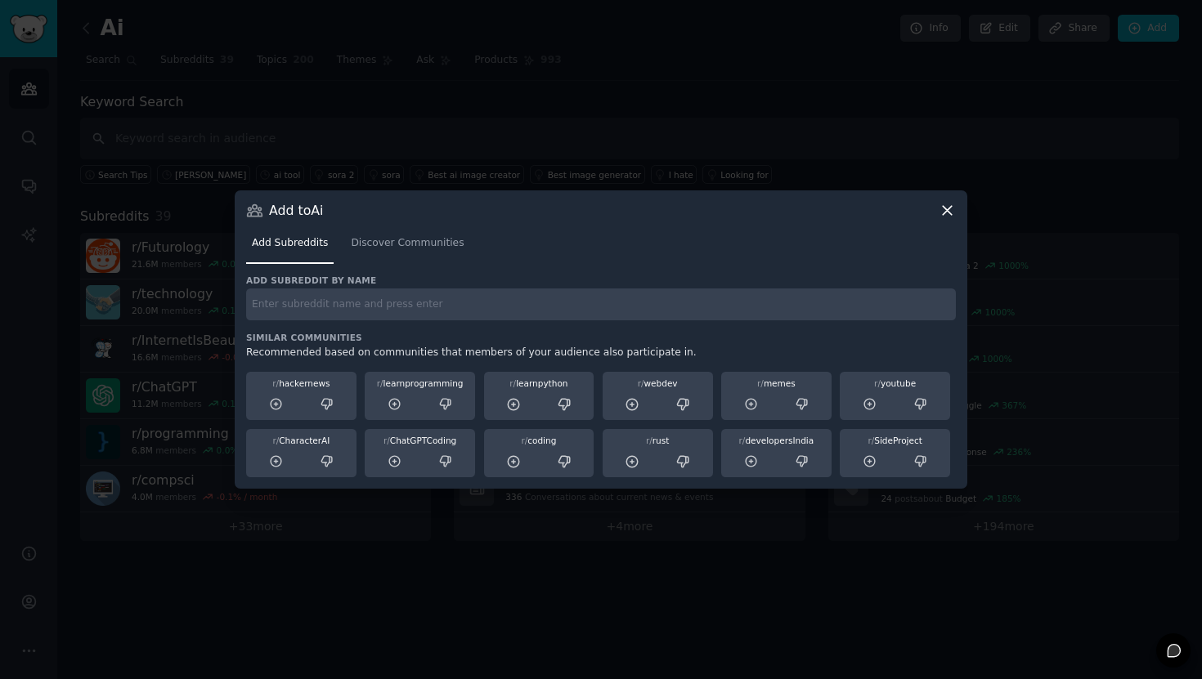
paste input "r/AI_Agents"
type input "r/AI_Agents"
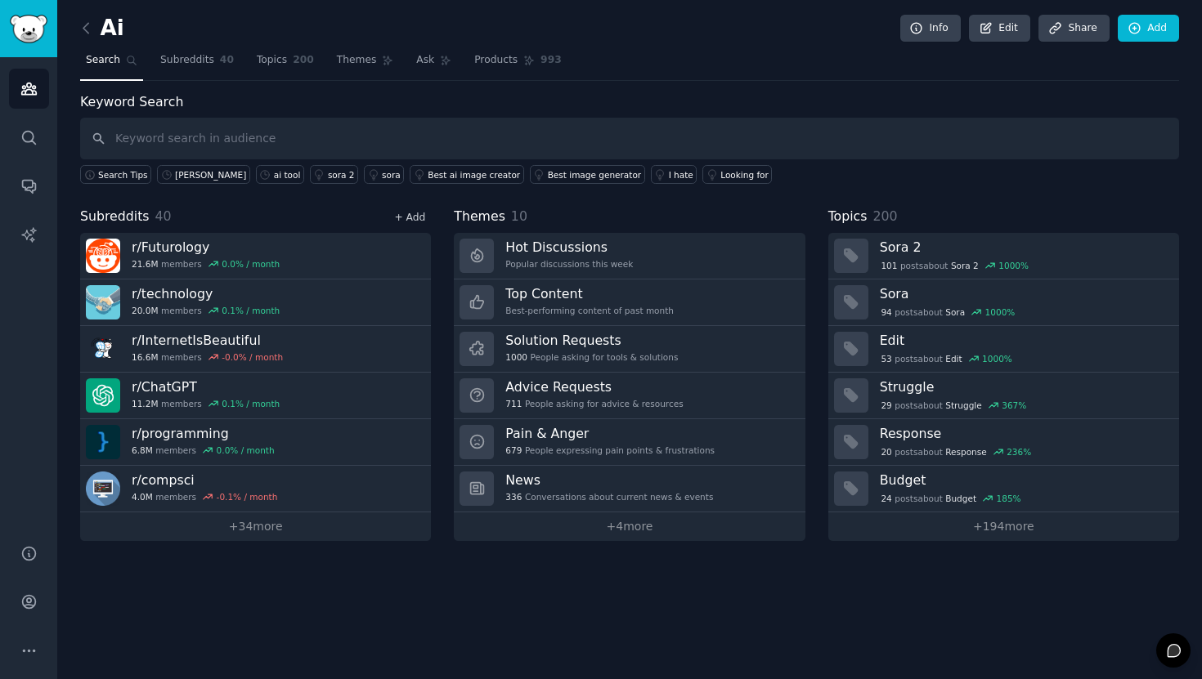
click at [402, 221] on link "+ Add" at bounding box center [409, 217] width 31 height 11
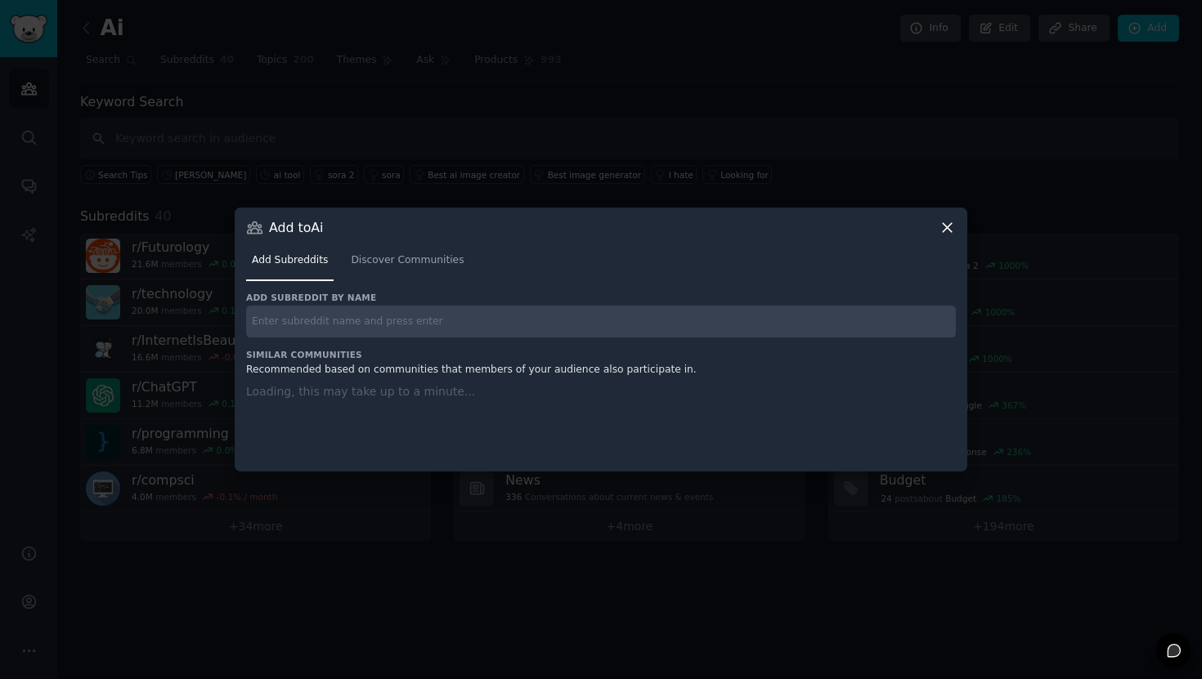
click at [413, 314] on input "text" at bounding box center [601, 322] width 710 height 32
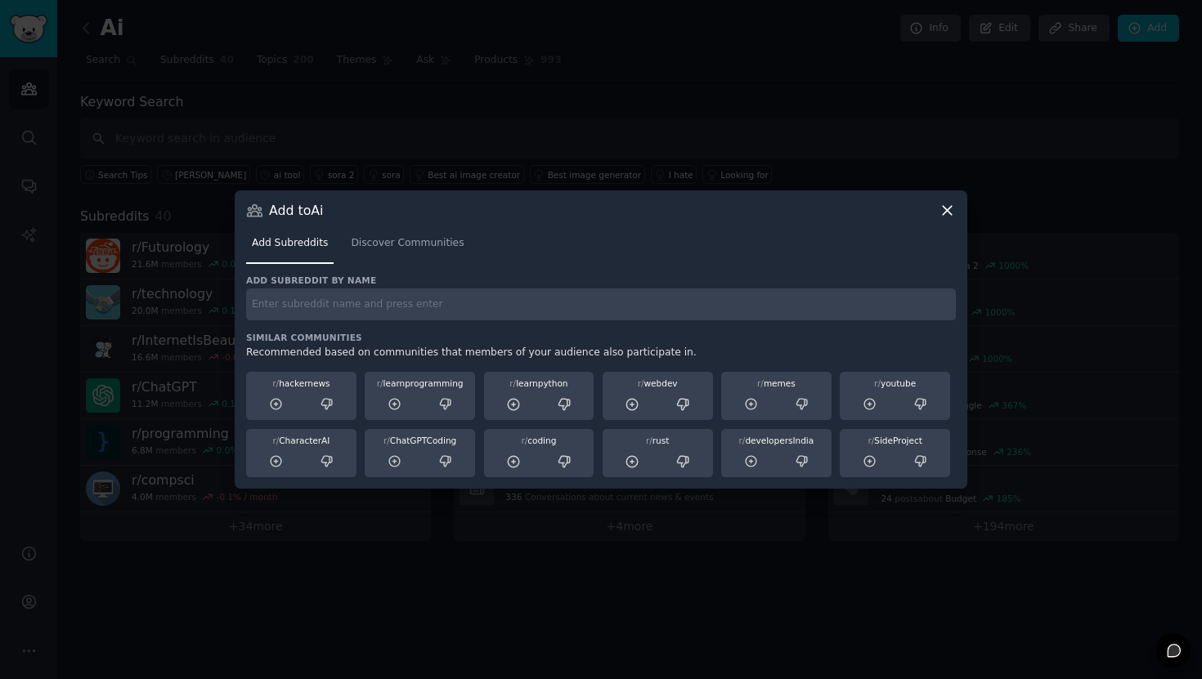
paste input "r/ChatGPTPro"
type input "r/ChatGPTPro"
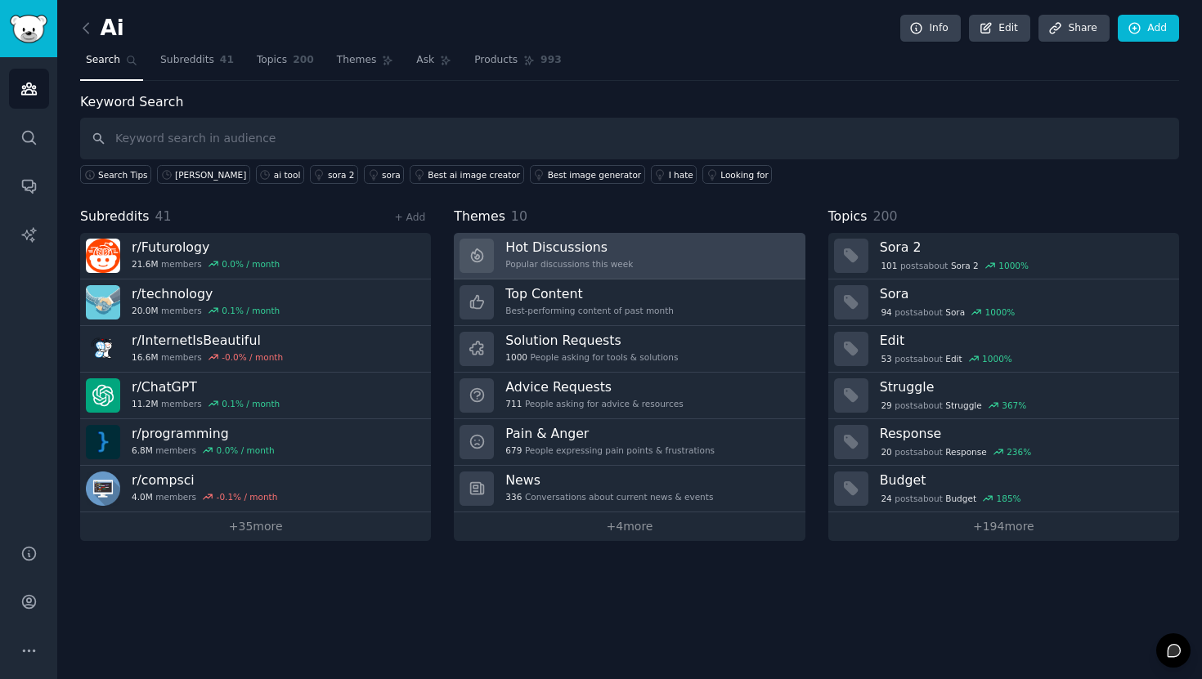
click at [750, 263] on link "Hot Discussions Popular discussions this week" at bounding box center [629, 256] width 351 height 47
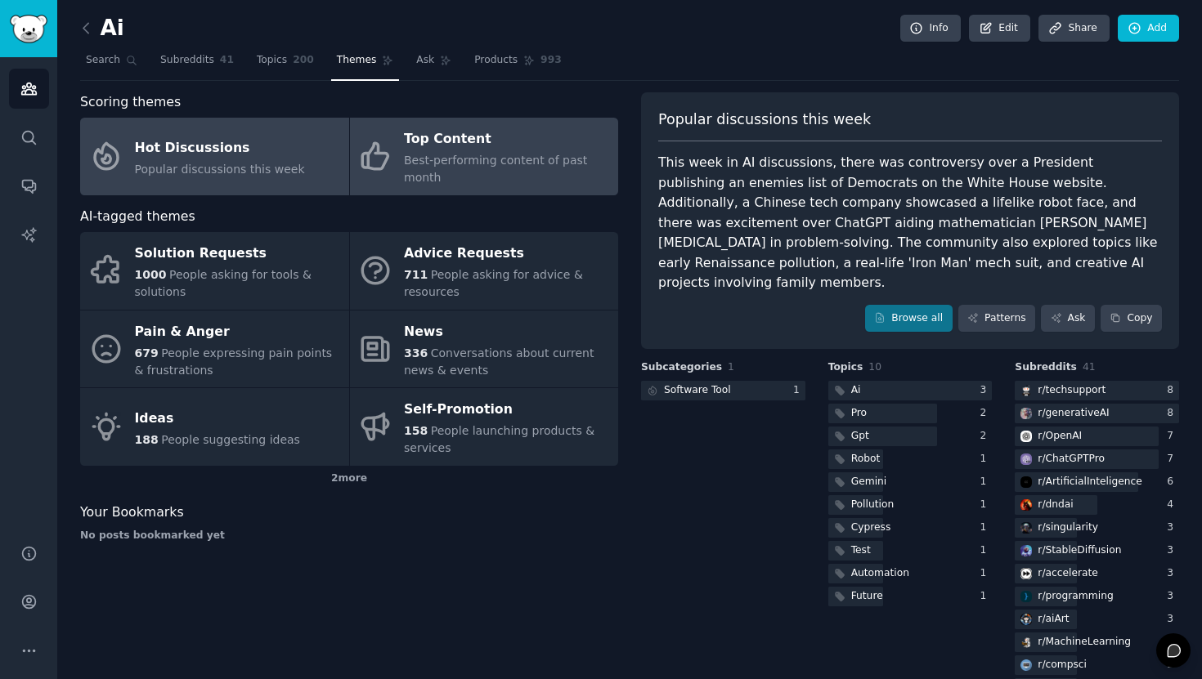
click at [562, 177] on div "Best-performing content of past month" at bounding box center [507, 169] width 206 height 34
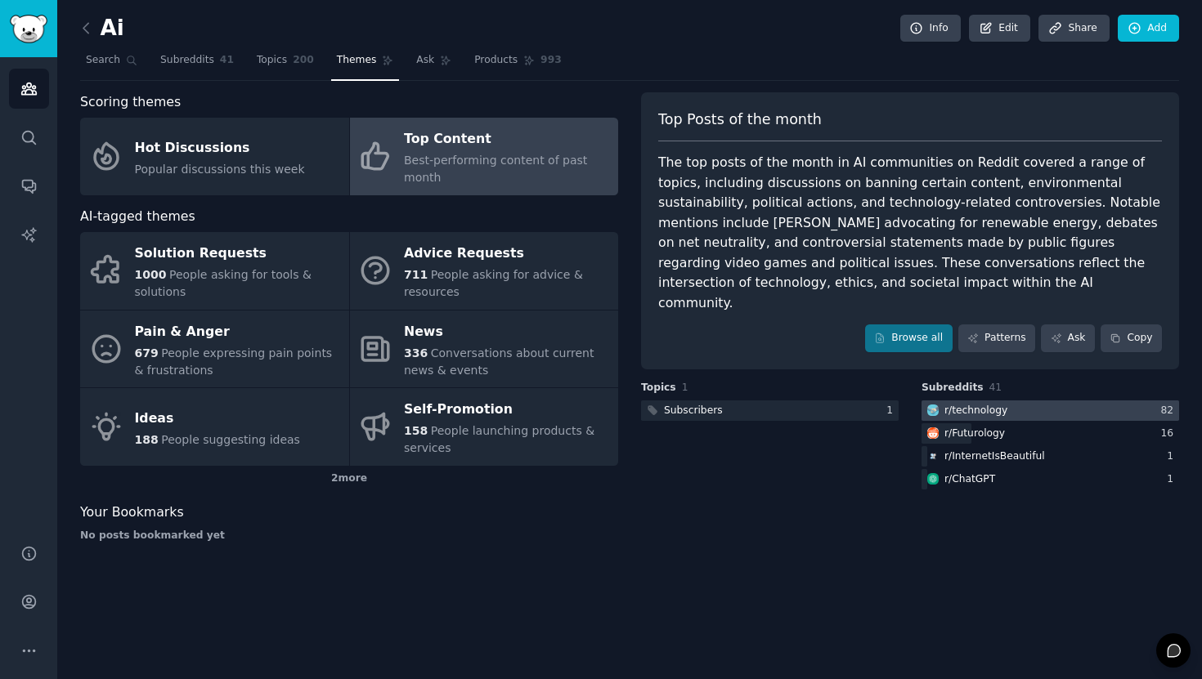
click at [960, 404] on div "r/ technology" at bounding box center [975, 411] width 63 height 15
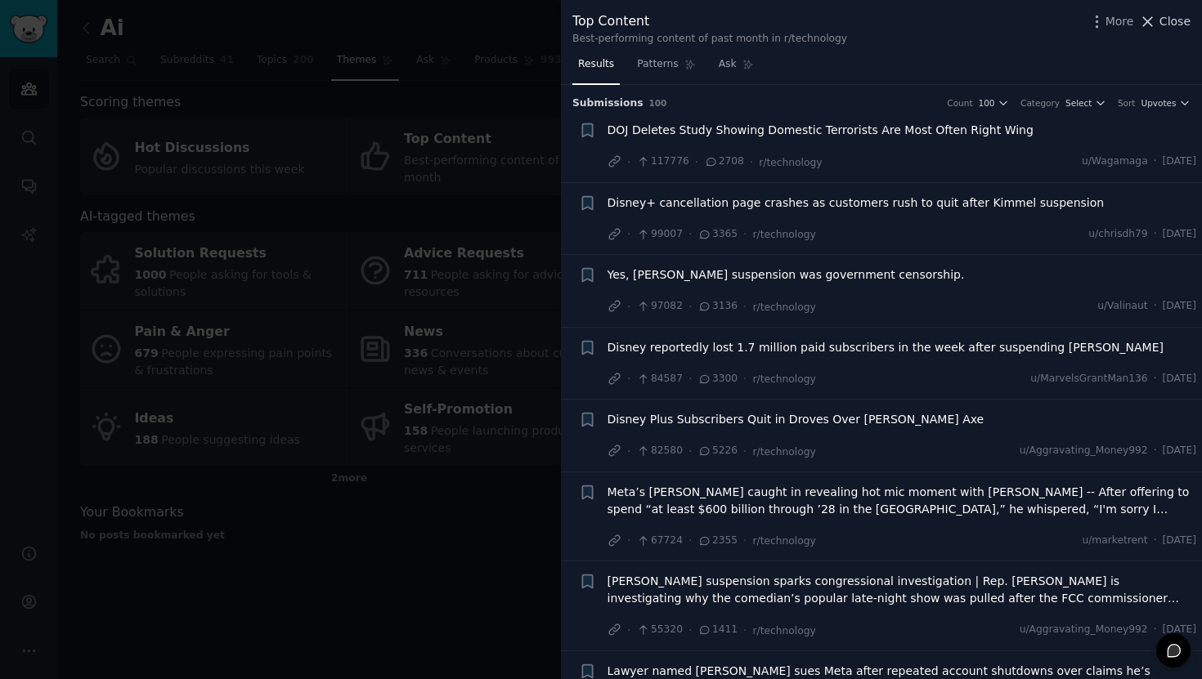
click at [1162, 28] on span "Close" at bounding box center [1174, 21] width 31 height 17
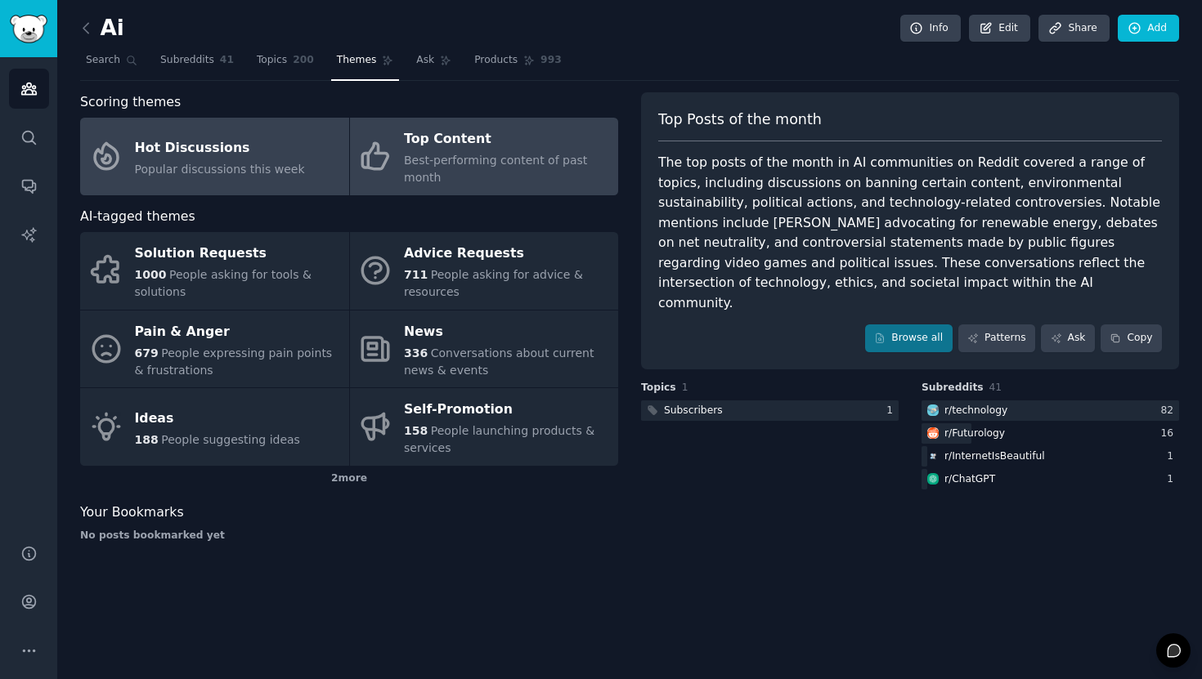
click at [273, 170] on span "Popular discussions this week" at bounding box center [220, 169] width 170 height 13
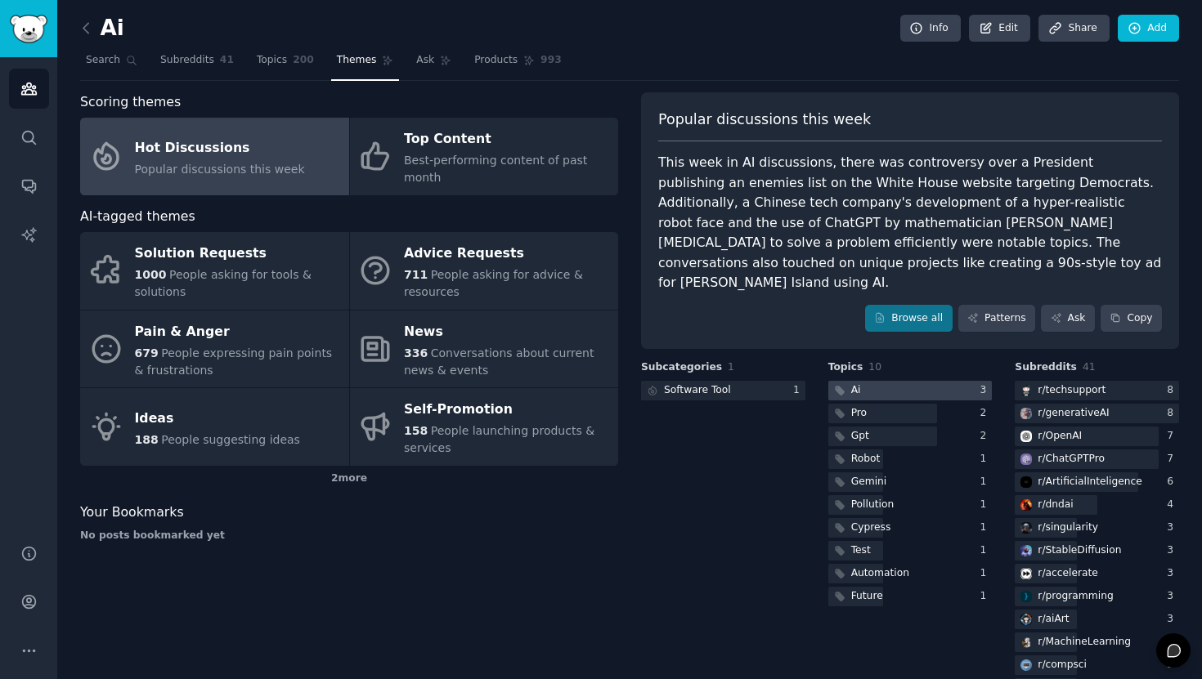
click at [925, 381] on div at bounding box center [910, 391] width 164 height 20
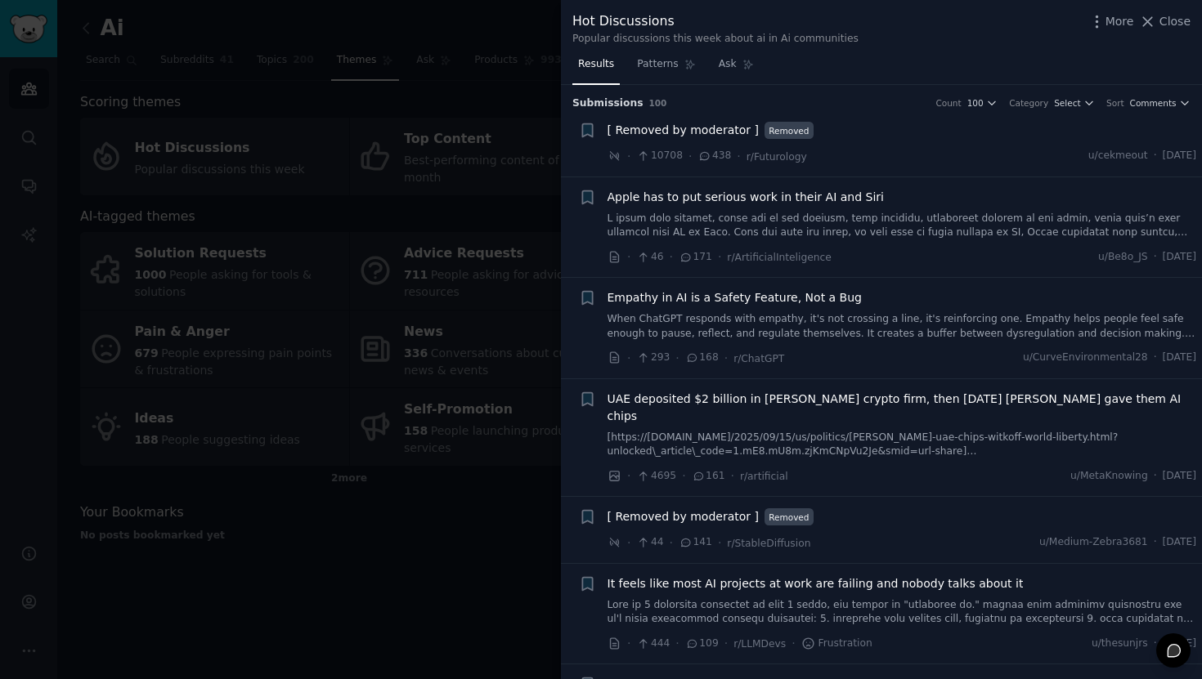
click at [908, 139] on div "[ Removed by moderator ] Removed · 10708 · 438 · r/Futurology u/cekmeout · [DAT…" at bounding box center [901, 143] width 589 height 43
click at [1071, 101] on span "Select" at bounding box center [1067, 102] width 26 height 11
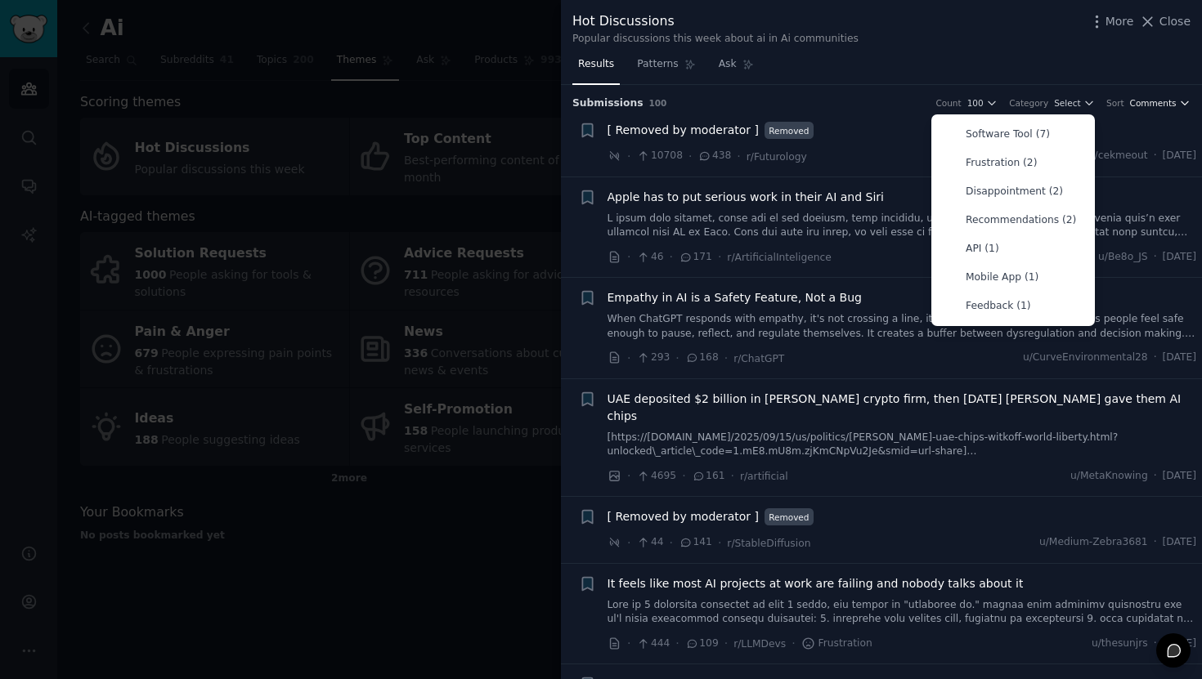
click at [1130, 102] on span "Comments" at bounding box center [1153, 102] width 47 height 11
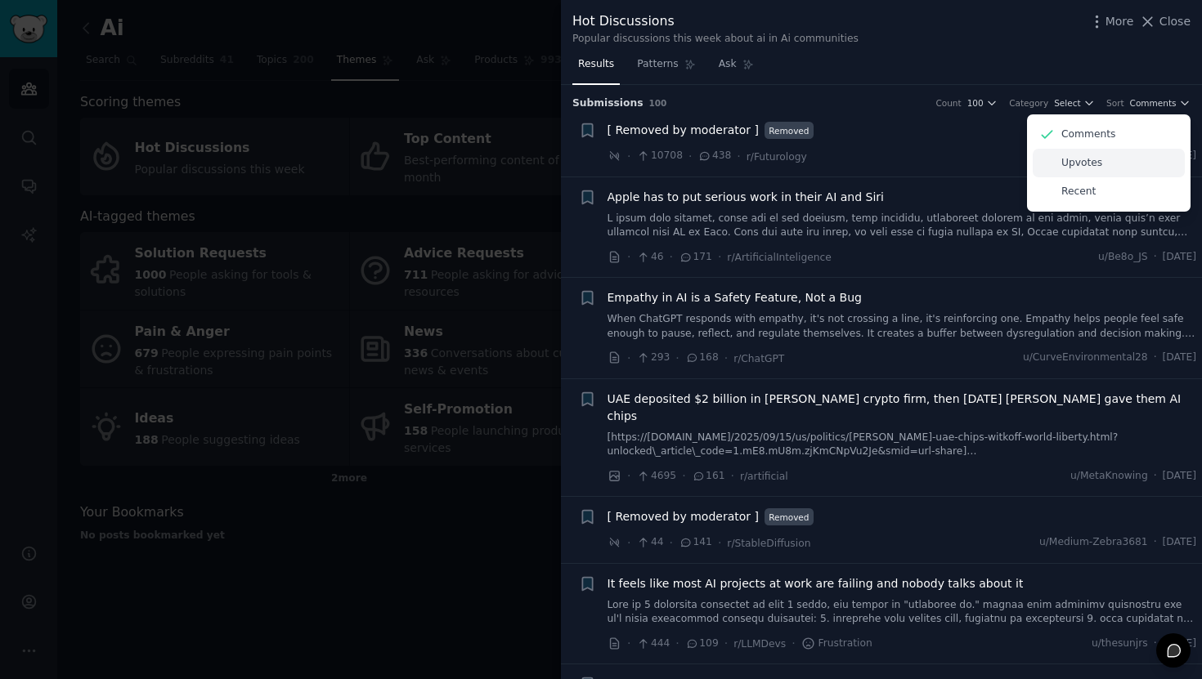
click at [1094, 167] on p "Upvotes" at bounding box center [1081, 163] width 41 height 15
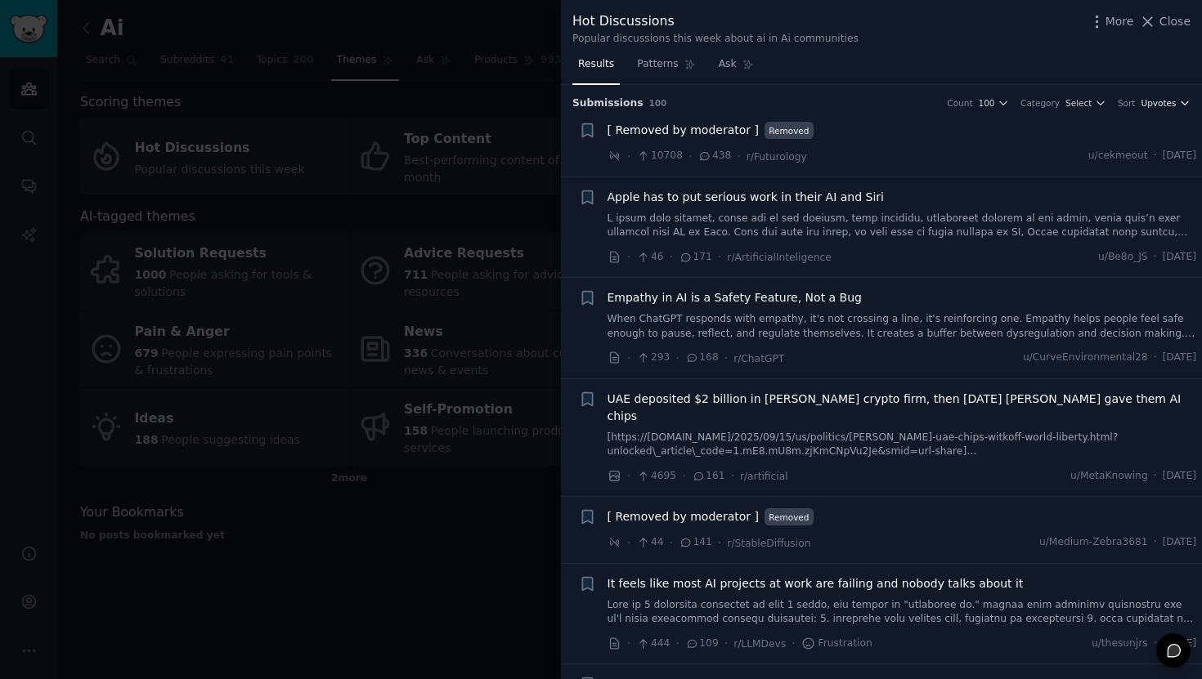
click at [1154, 101] on span "Upvotes" at bounding box center [1157, 102] width 35 height 11
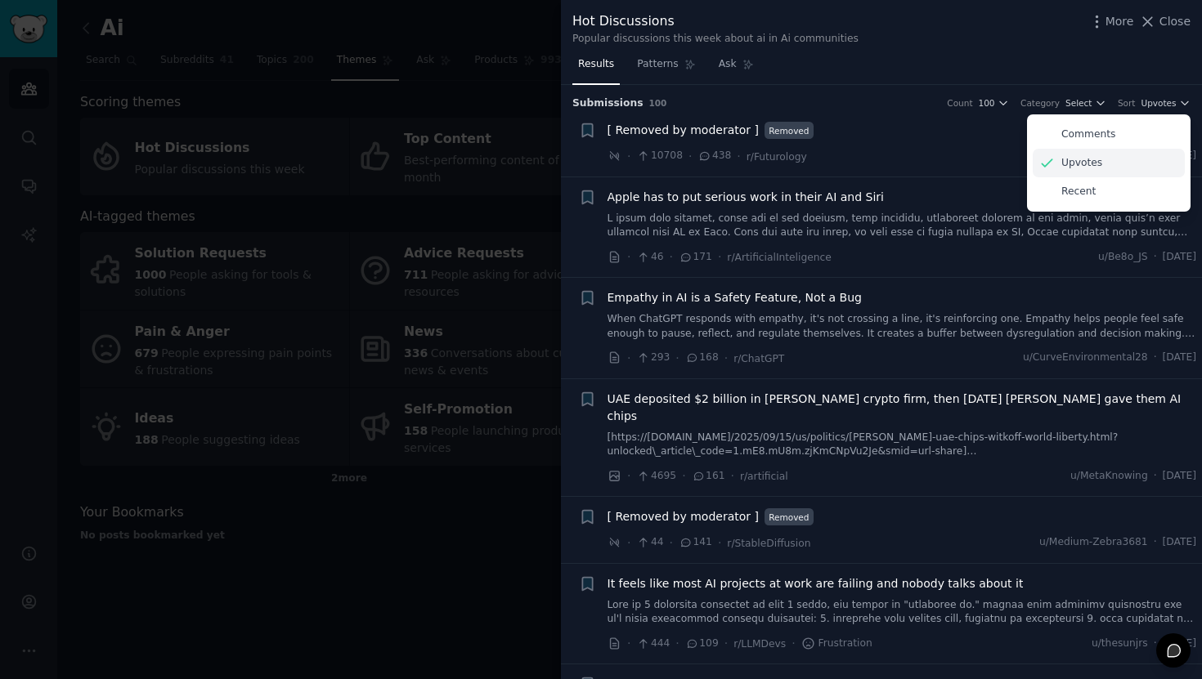
click at [1098, 159] on div "Upvotes" at bounding box center [1109, 163] width 152 height 29
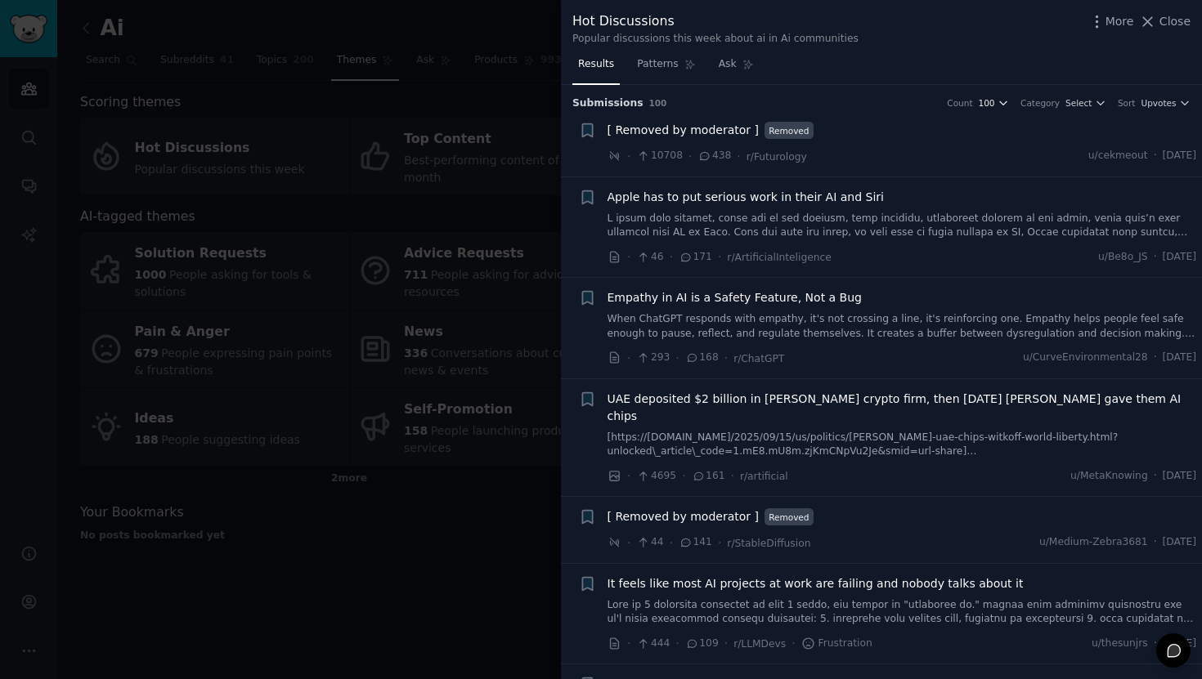
click at [992, 105] on span "100" at bounding box center [987, 102] width 16 height 11
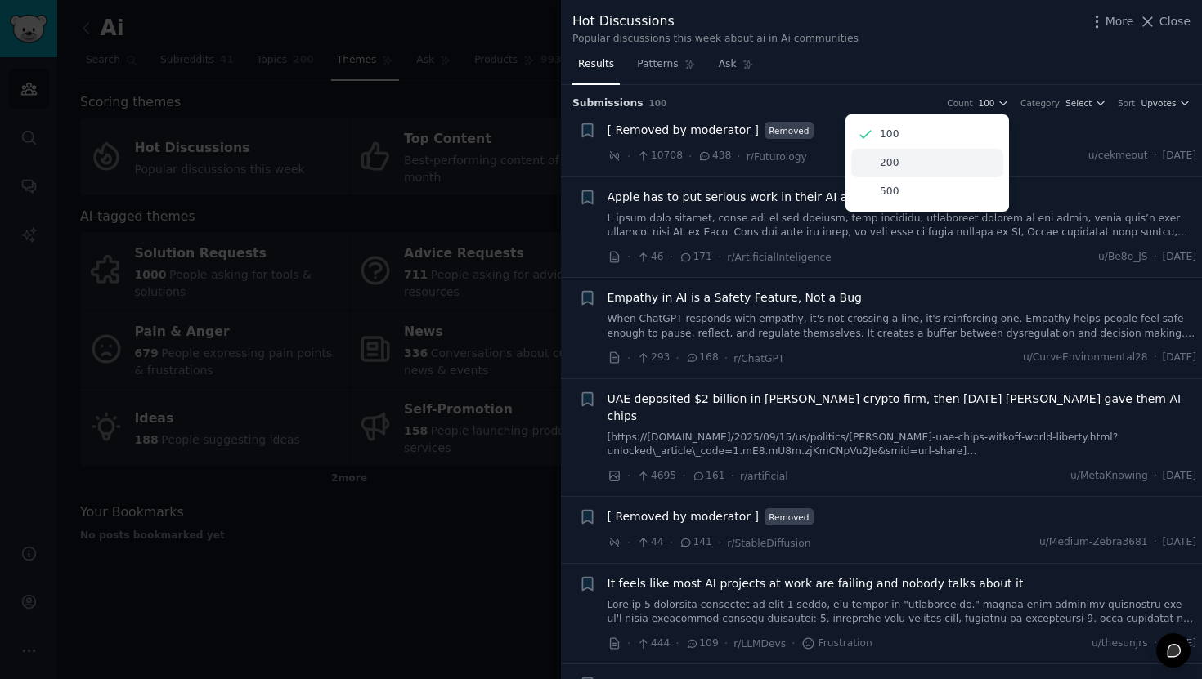
click at [935, 155] on div "200" at bounding box center [927, 163] width 152 height 29
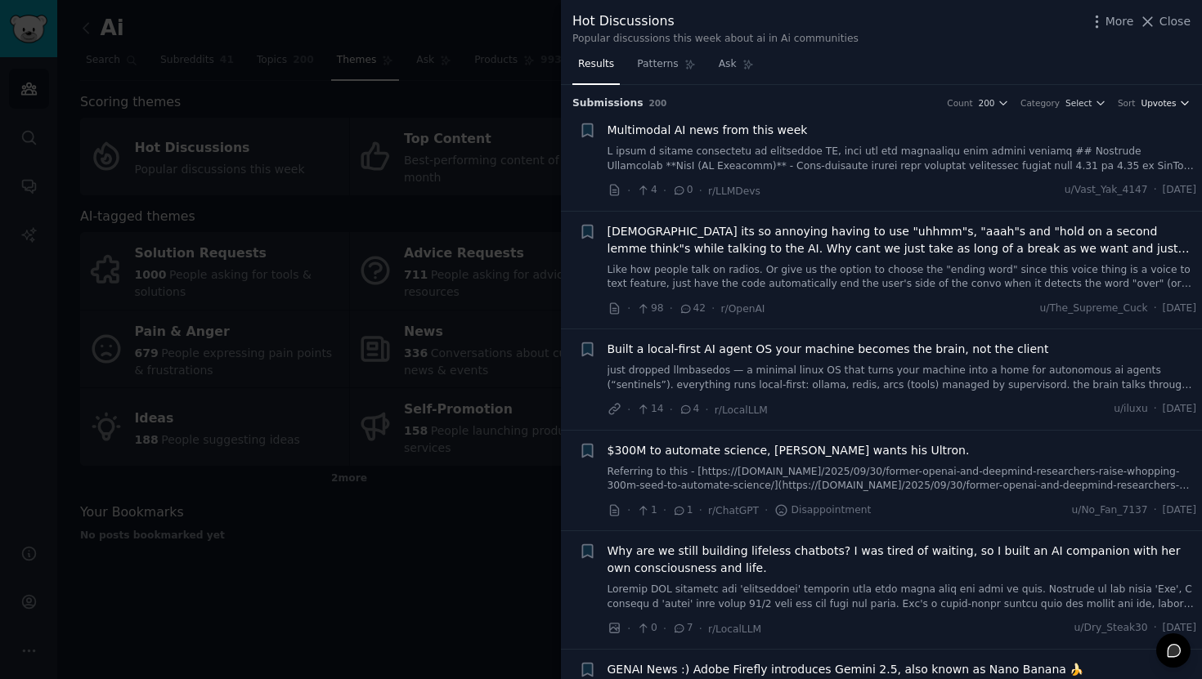
click at [1146, 105] on span "Upvotes" at bounding box center [1157, 102] width 35 height 11
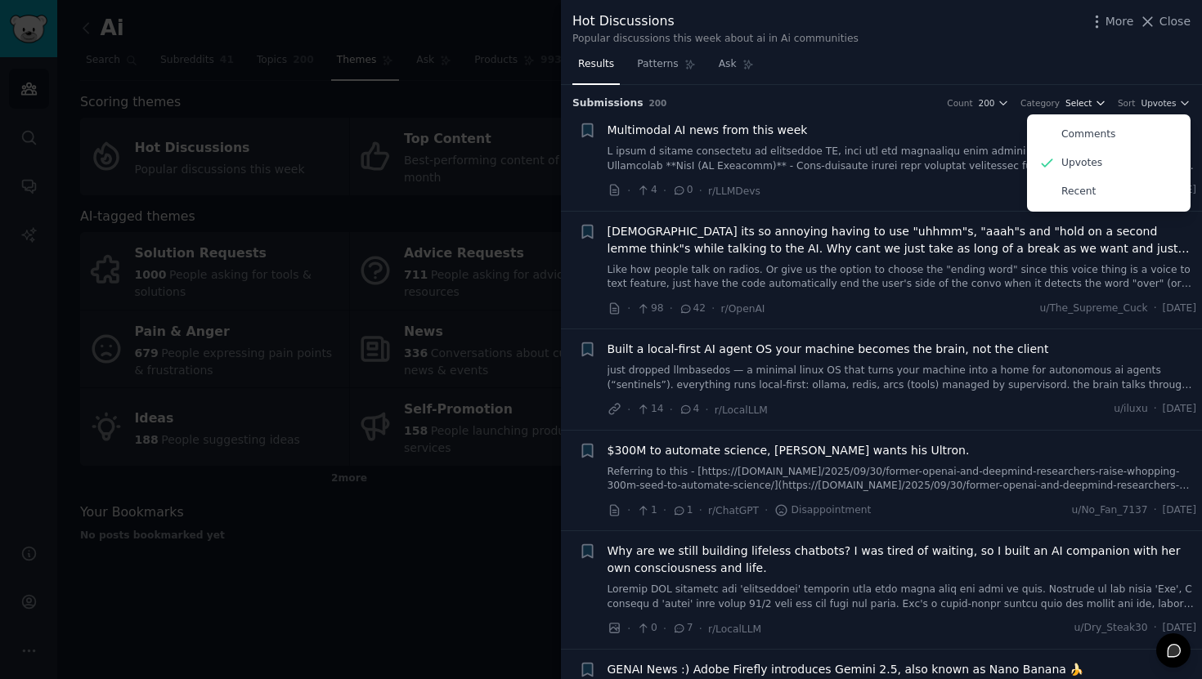
click at [1090, 101] on button "Select" at bounding box center [1085, 102] width 41 height 11
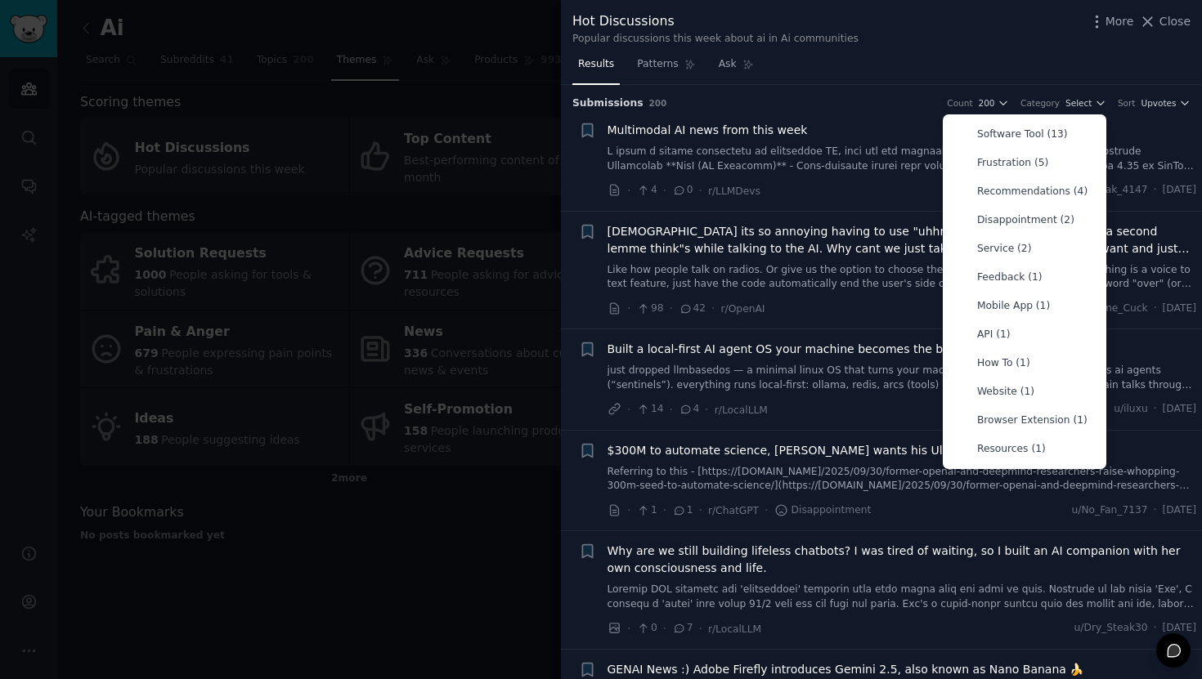
click at [1140, 110] on h3 "Submission s 200 Count 200 Category Select Software Tool (13) Frustration (5) R…" at bounding box center [881, 103] width 618 height 15
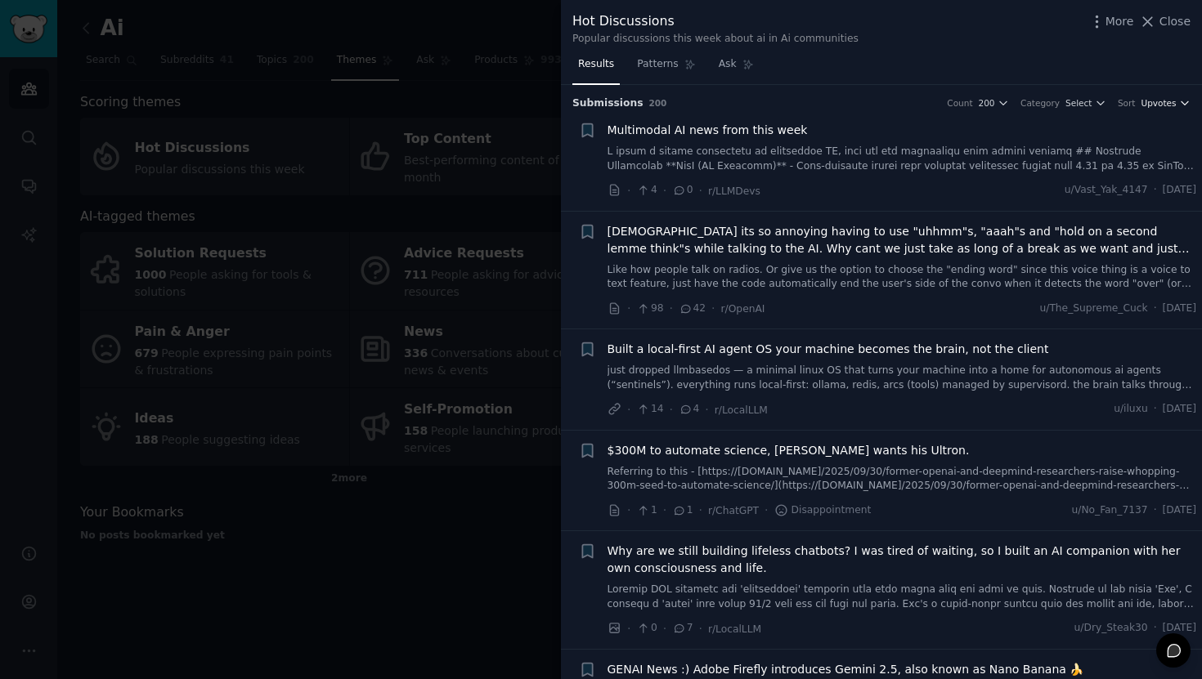
click at [1140, 105] on span "Upvotes" at bounding box center [1157, 102] width 35 height 11
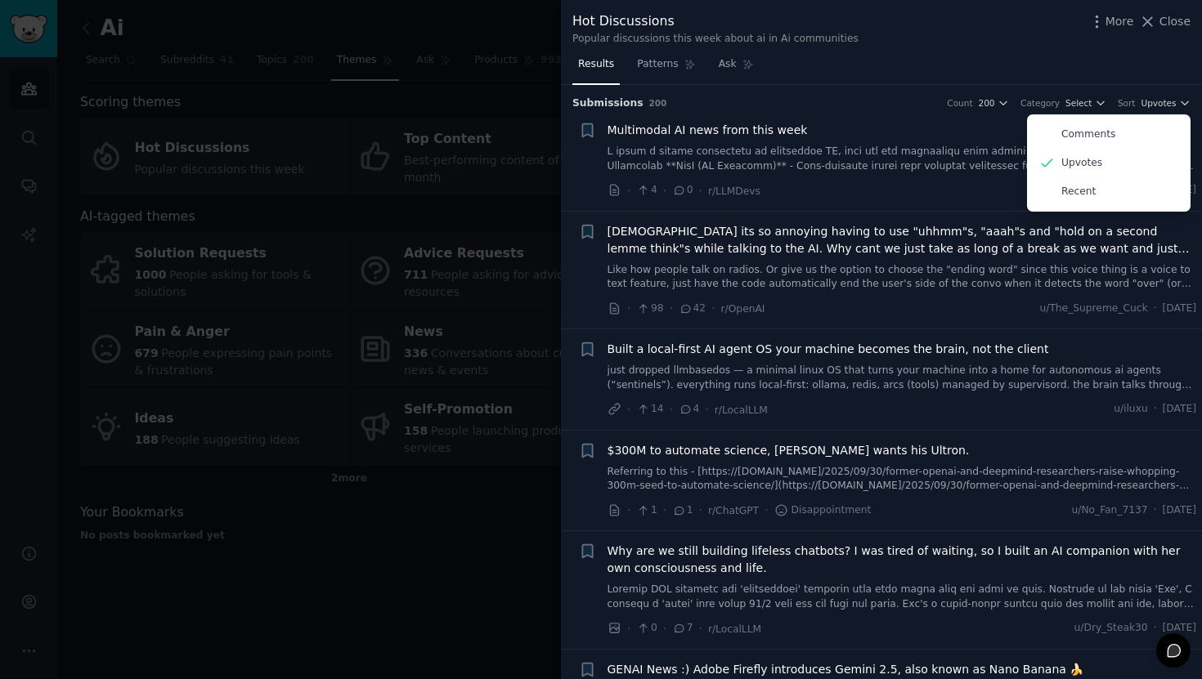
click at [976, 108] on div "Count 200" at bounding box center [978, 102] width 62 height 11
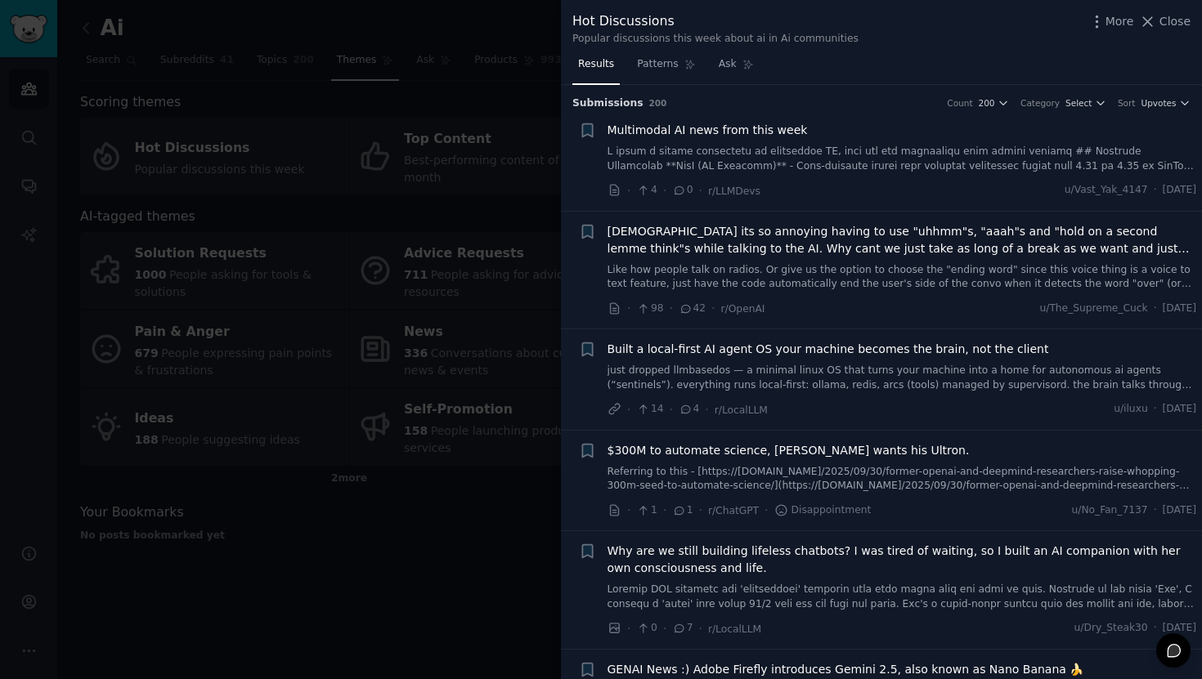
click at [975, 101] on div "Count 200" at bounding box center [978, 102] width 62 height 11
click at [988, 104] on span "200" at bounding box center [987, 102] width 16 height 11
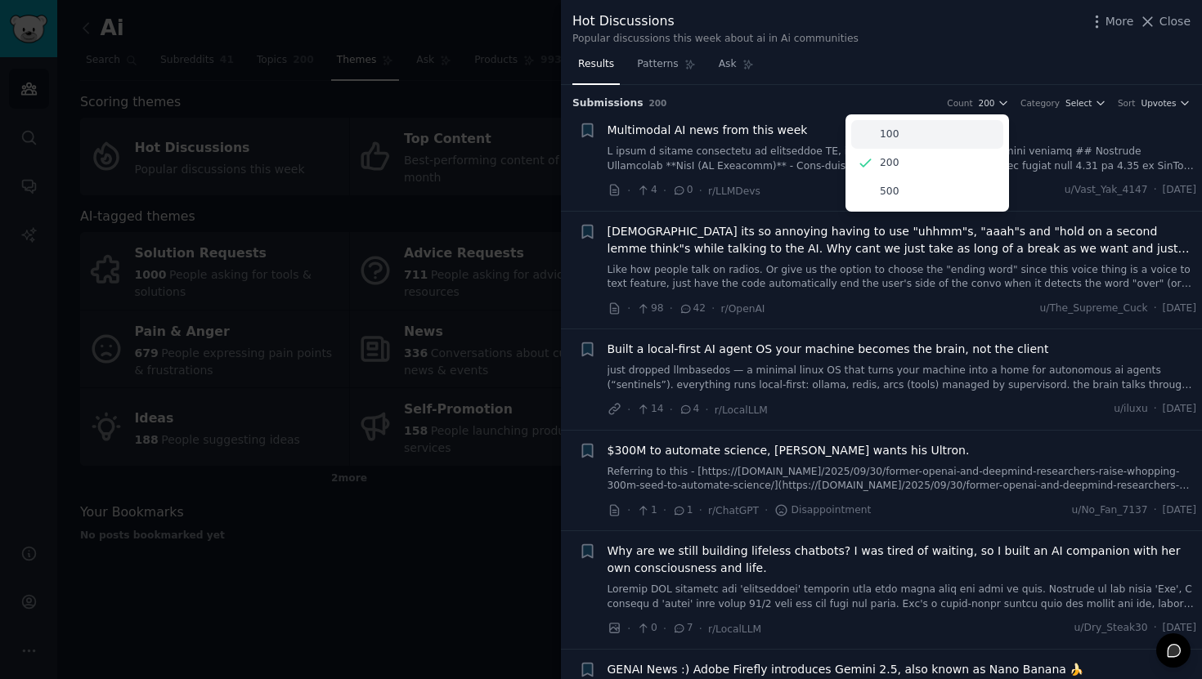
click at [943, 136] on div "100" at bounding box center [927, 134] width 152 height 29
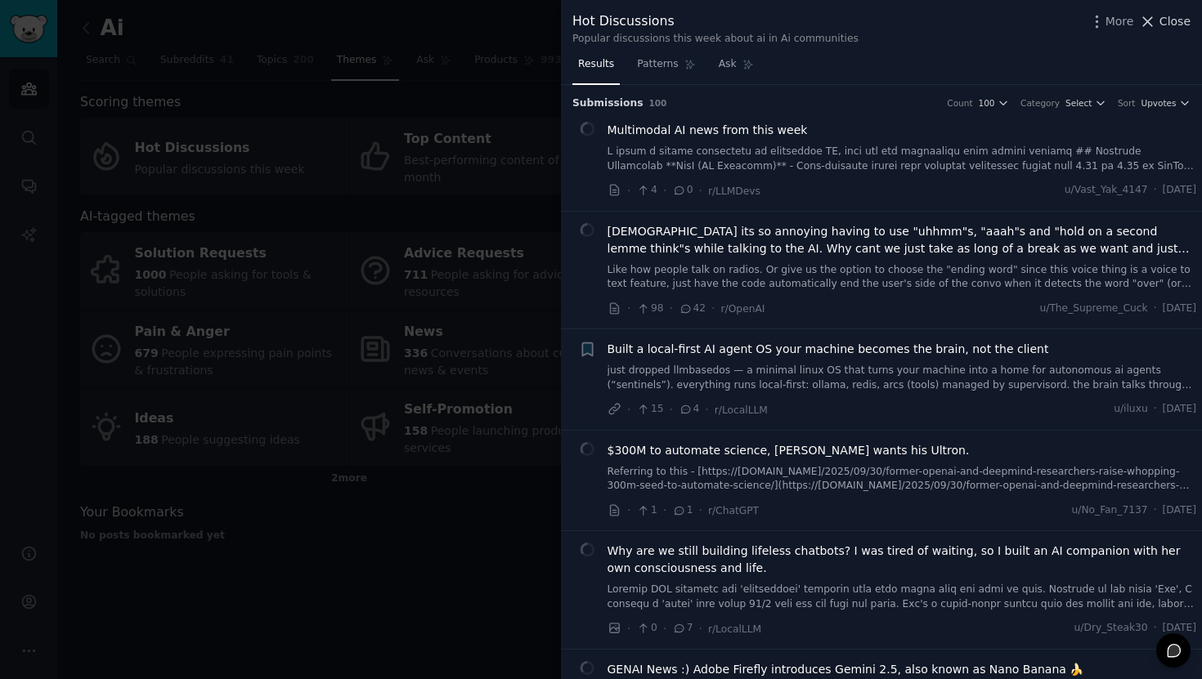
click at [1146, 27] on icon at bounding box center [1147, 21] width 17 height 17
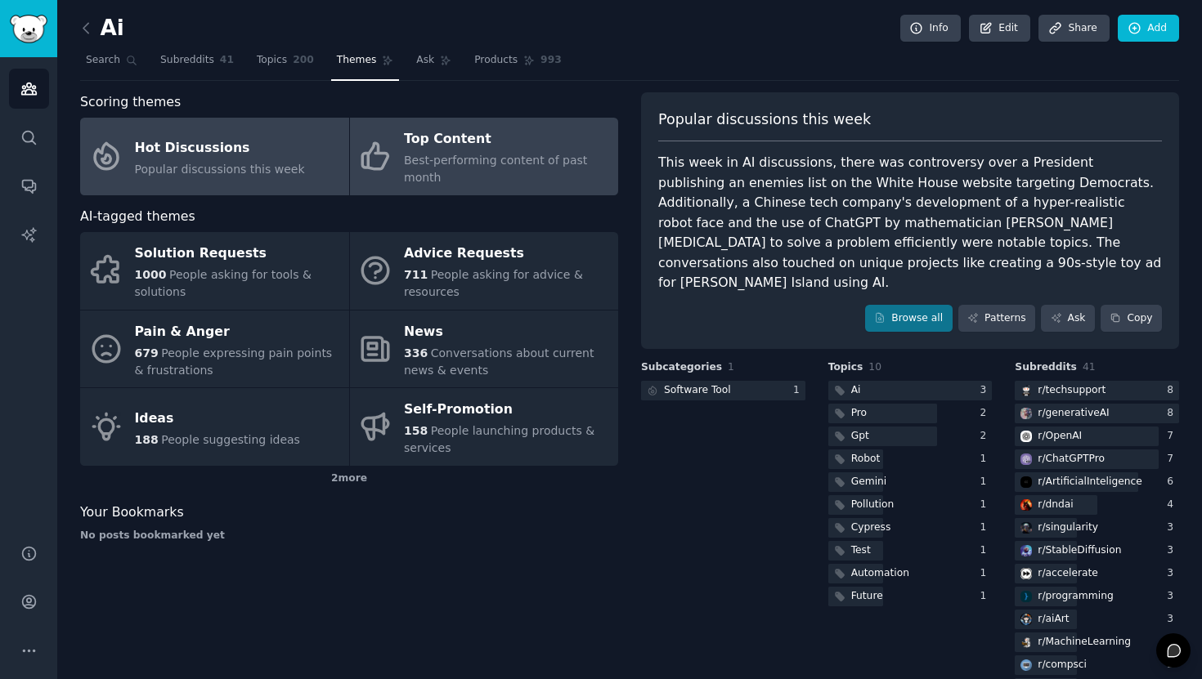
click at [571, 161] on span "Best-performing content of past month" at bounding box center [495, 169] width 183 height 30
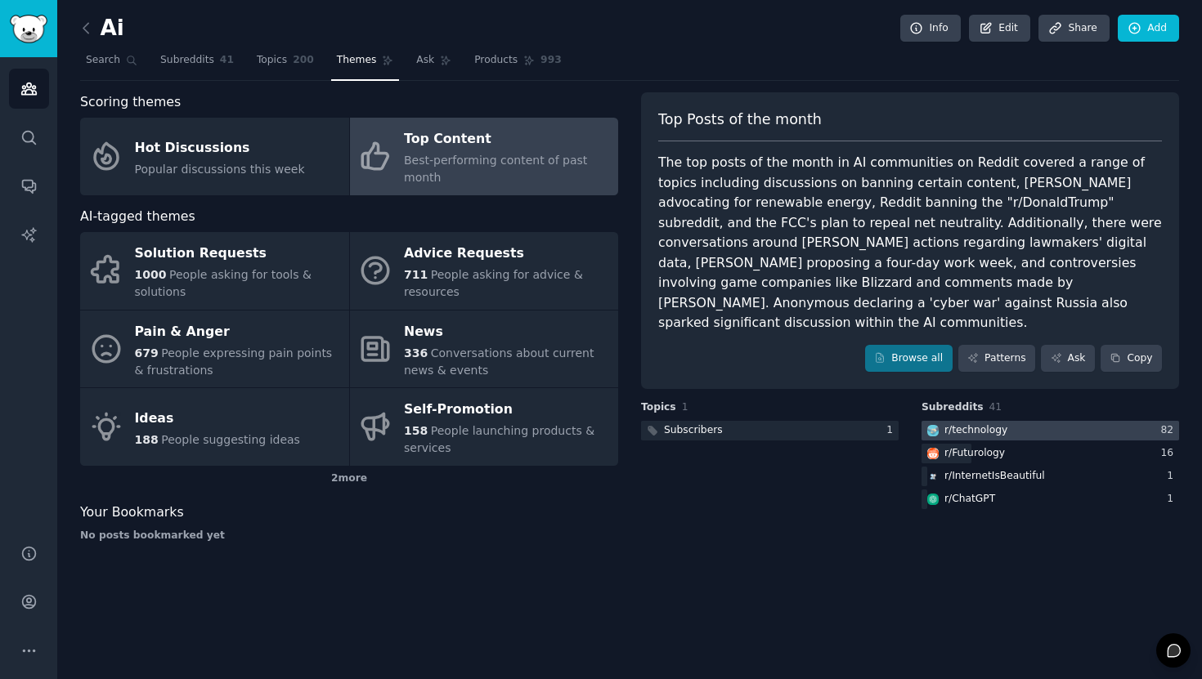
click at [959, 423] on div "r/ technology" at bounding box center [975, 430] width 63 height 15
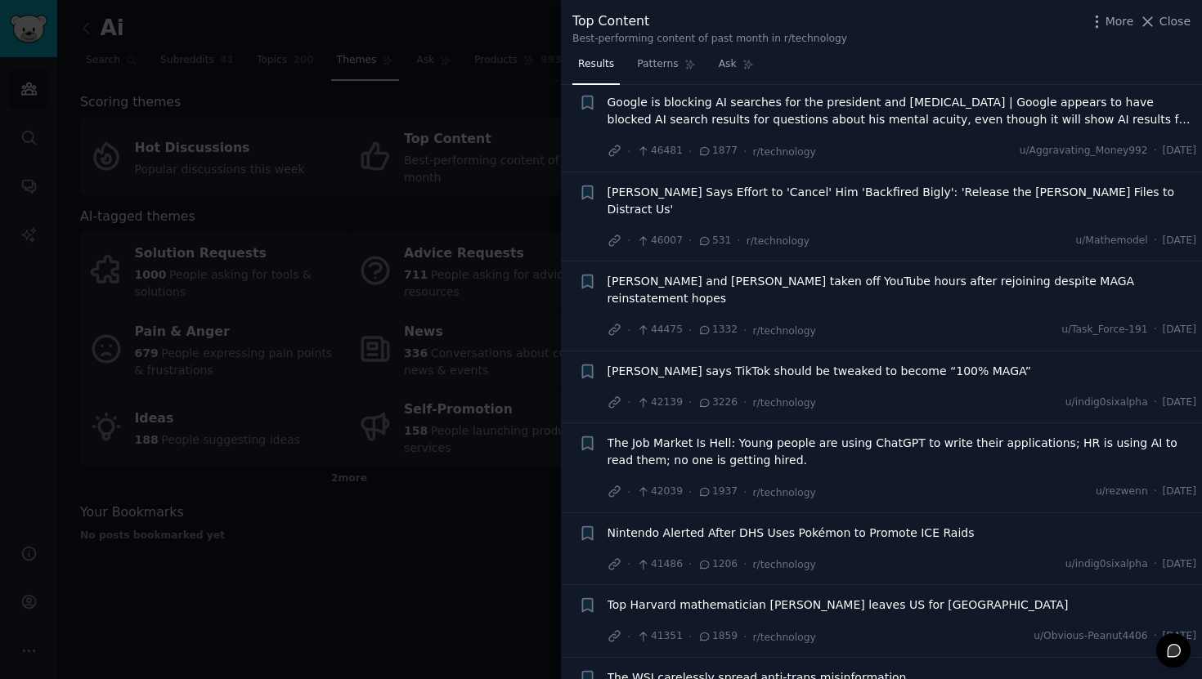
scroll to position [949, 0]
click at [1171, 23] on span "Close" at bounding box center [1174, 21] width 31 height 17
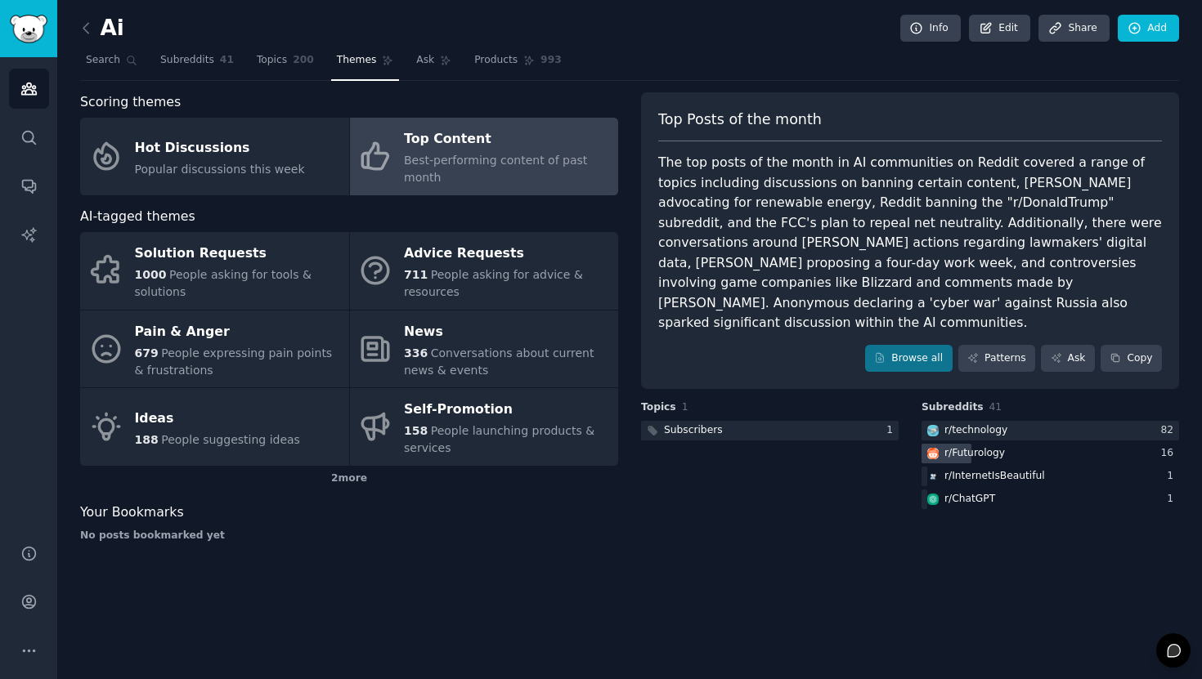
click at [961, 446] on div "r/ Futurology" at bounding box center [974, 453] width 60 height 15
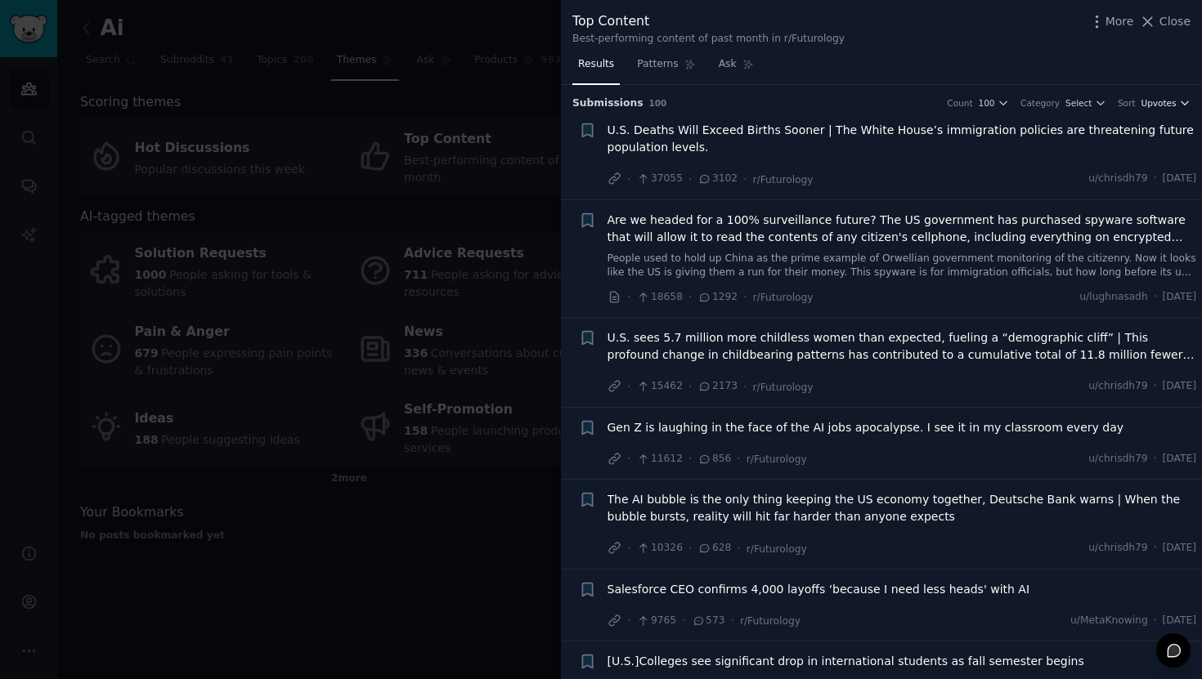
click at [1158, 107] on span "Upvotes" at bounding box center [1157, 102] width 35 height 11
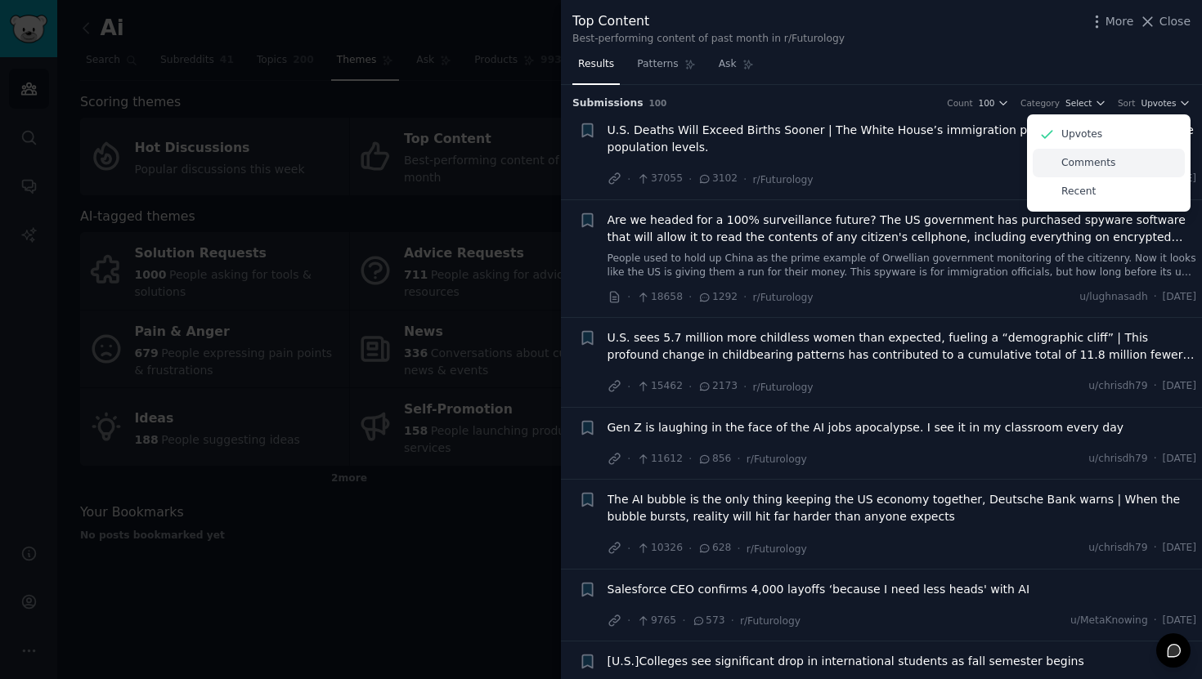
click at [1109, 171] on div "Comments" at bounding box center [1109, 163] width 152 height 29
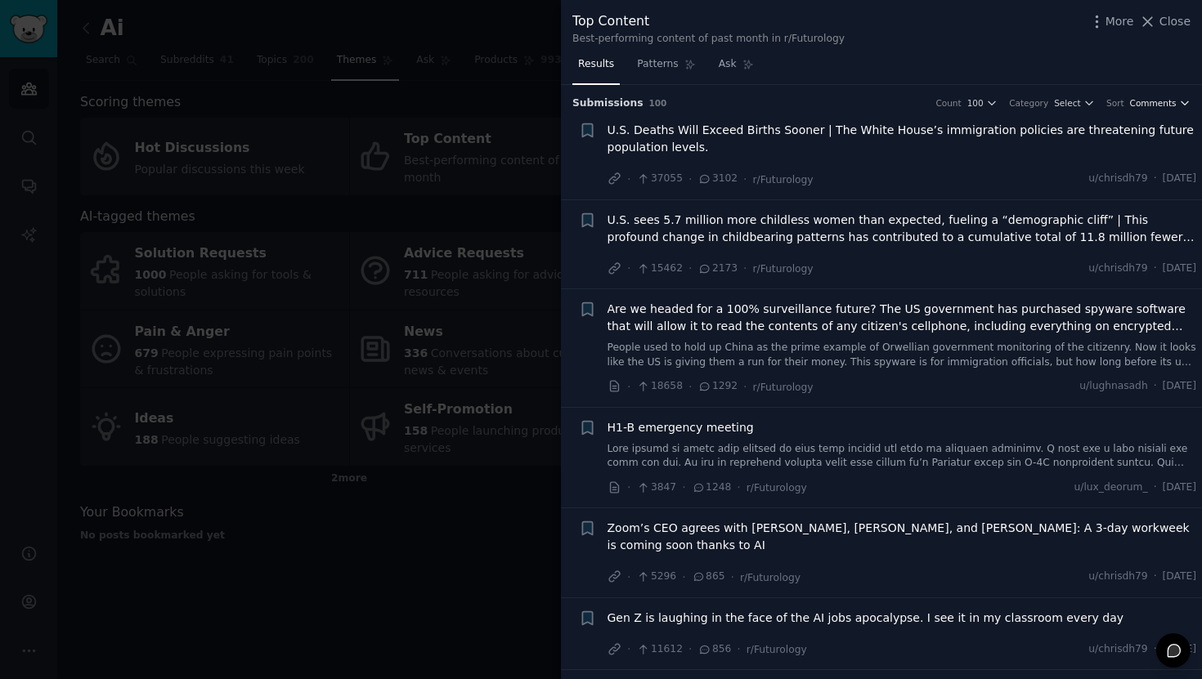
click at [1144, 98] on span "Comments" at bounding box center [1153, 102] width 47 height 11
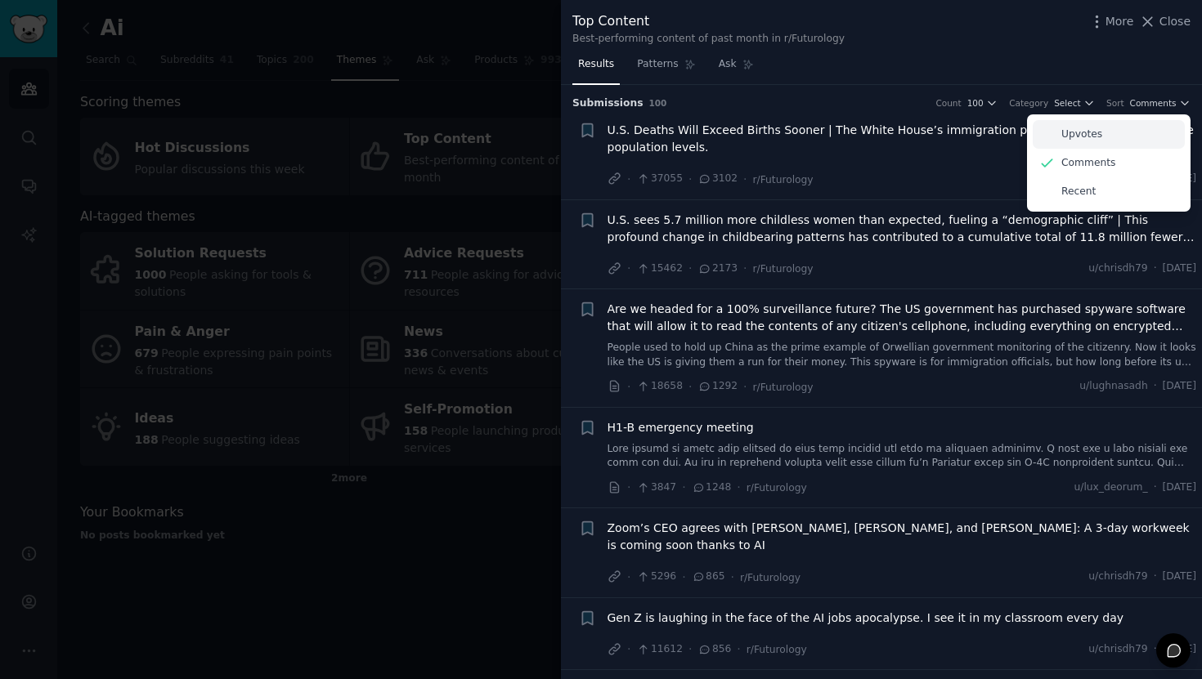
click at [1108, 139] on div "Upvotes" at bounding box center [1109, 134] width 152 height 29
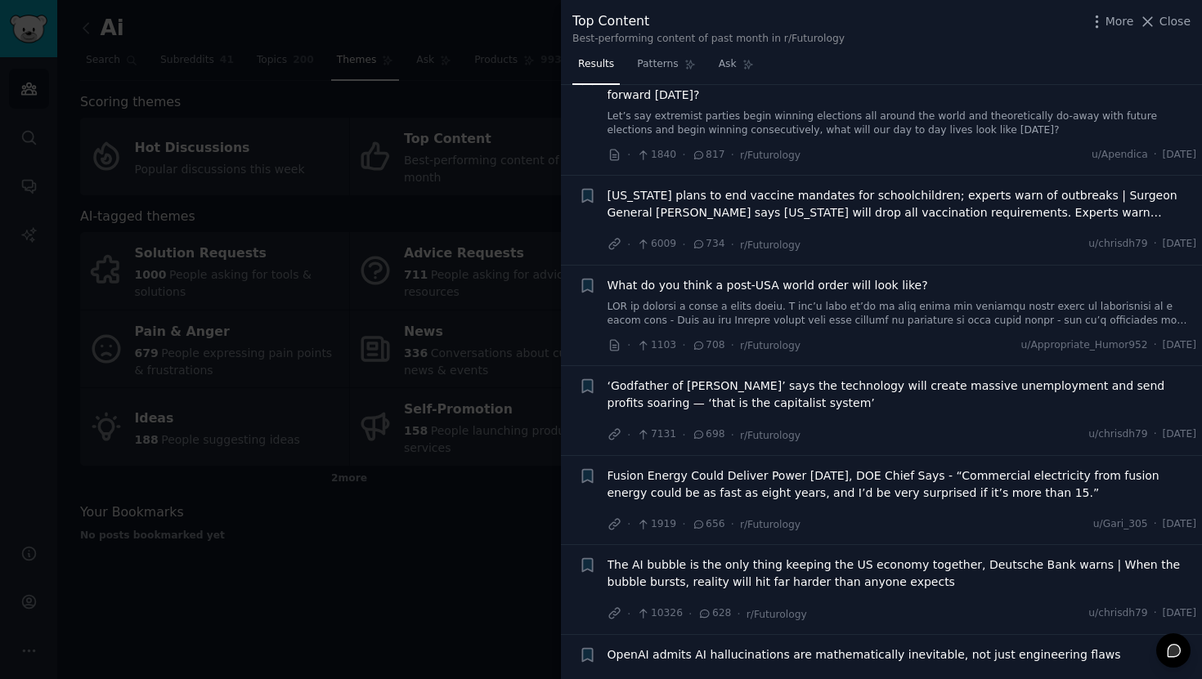
scroll to position [737, 0]
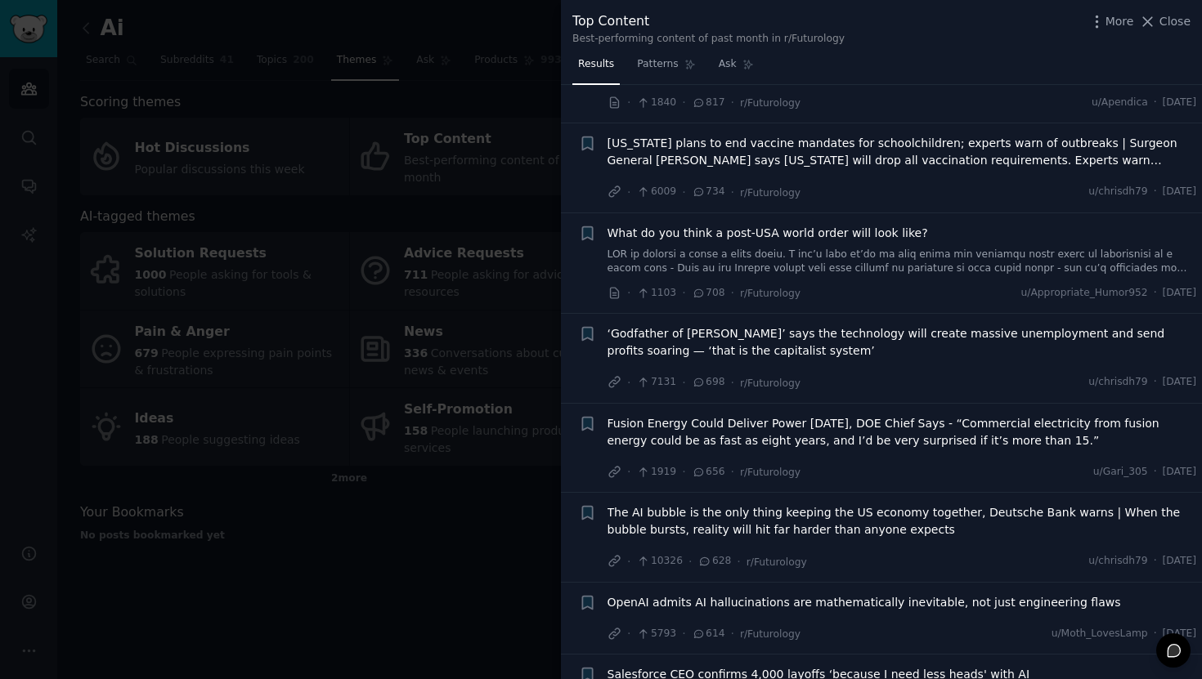
click at [470, 540] on div at bounding box center [601, 339] width 1202 height 679
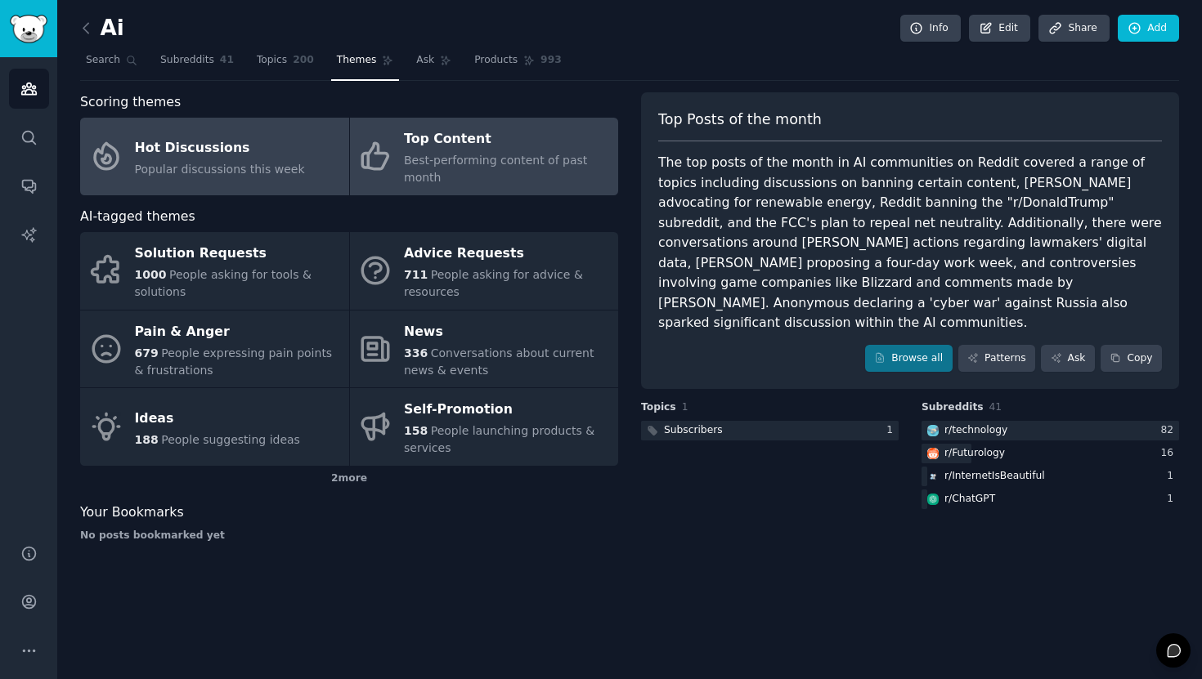
click at [262, 181] on link "Hot Discussions Popular discussions this week" at bounding box center [214, 157] width 269 height 78
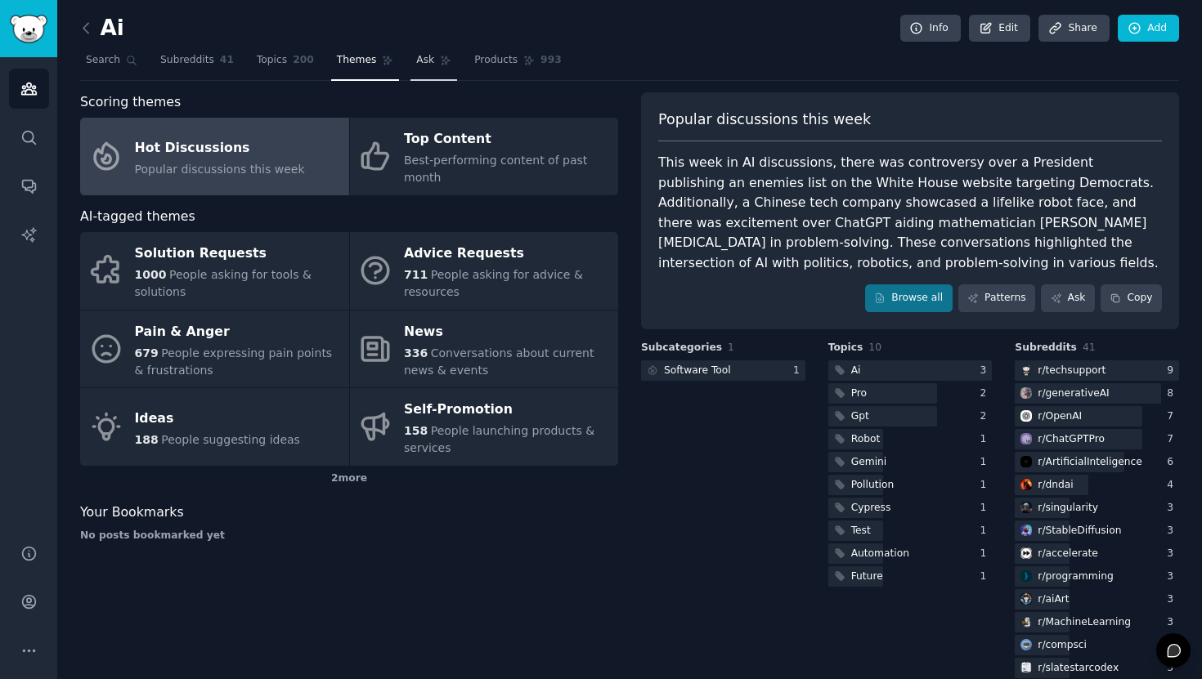
click at [423, 65] on span "Ask" at bounding box center [425, 60] width 18 height 15
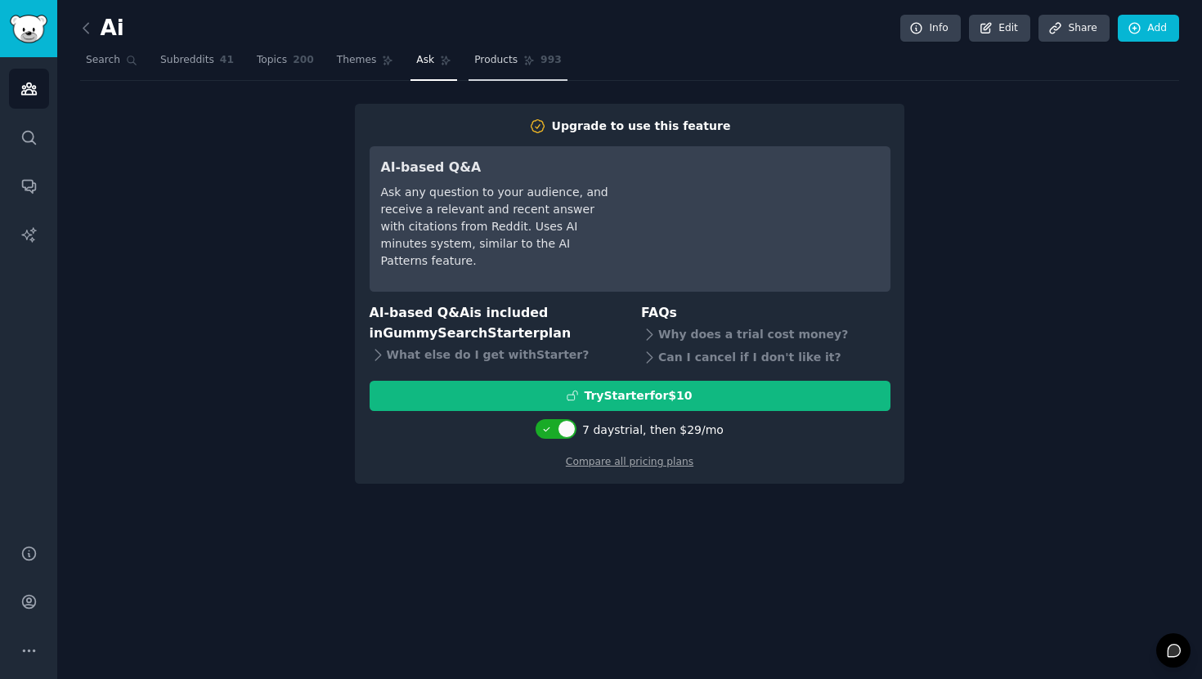
click at [493, 59] on span "Products" at bounding box center [495, 60] width 43 height 15
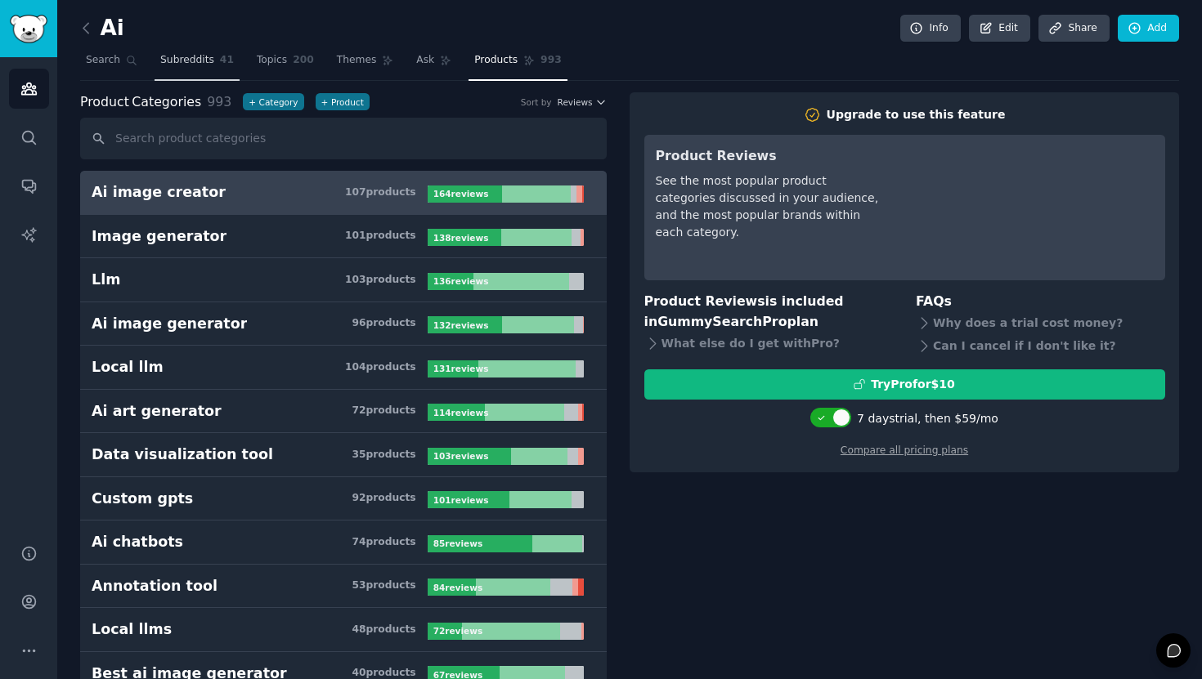
click at [190, 50] on link "Subreddits 41" at bounding box center [197, 64] width 85 height 34
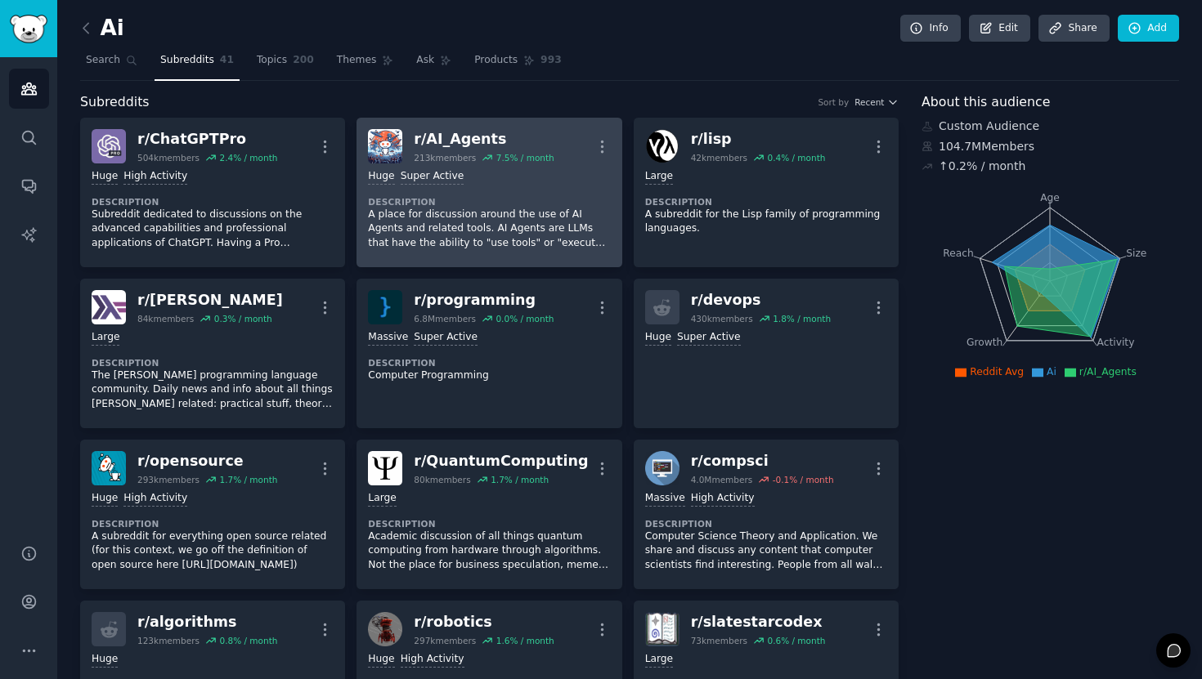
click at [500, 222] on p "A place for discussion around the use of AI Agents and related tools. AI Agents…" at bounding box center [489, 229] width 242 height 43
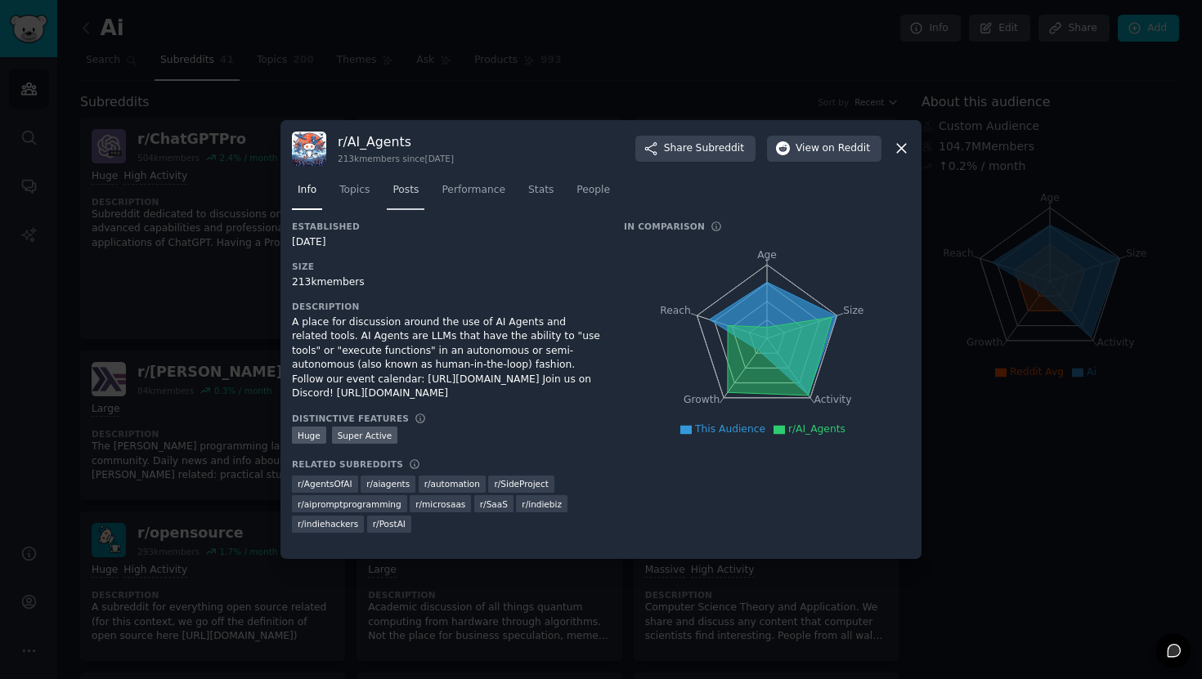
click at [411, 188] on span "Posts" at bounding box center [405, 190] width 26 height 15
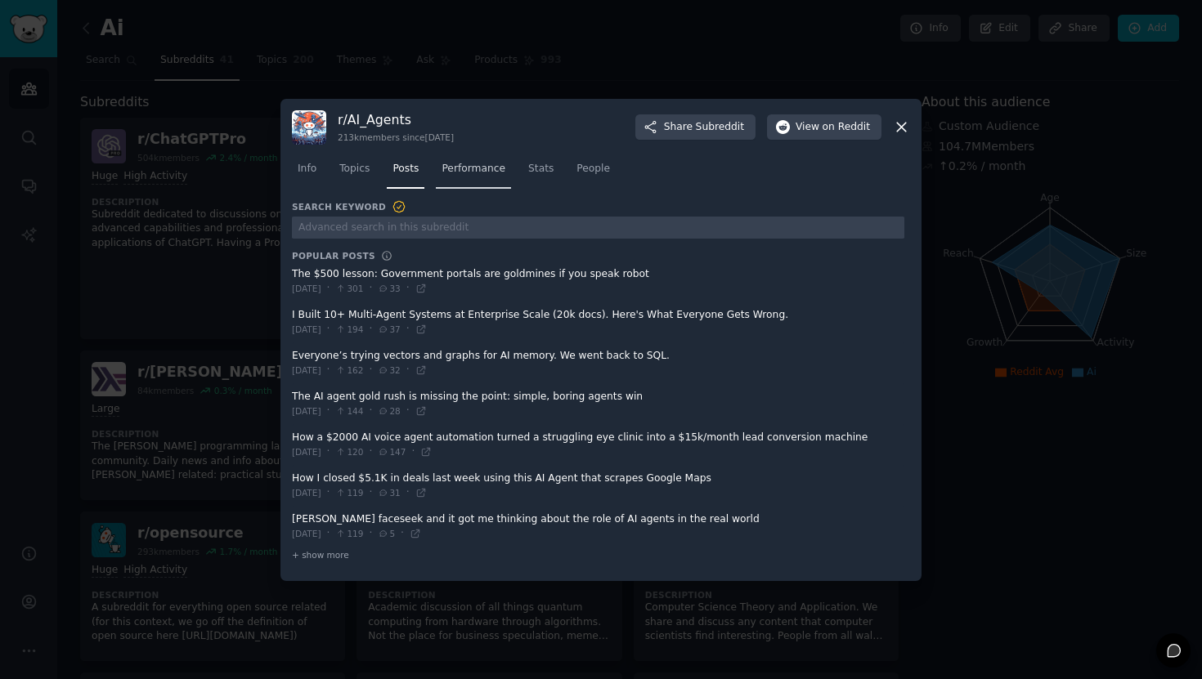
click at [495, 169] on span "Performance" at bounding box center [473, 169] width 64 height 15
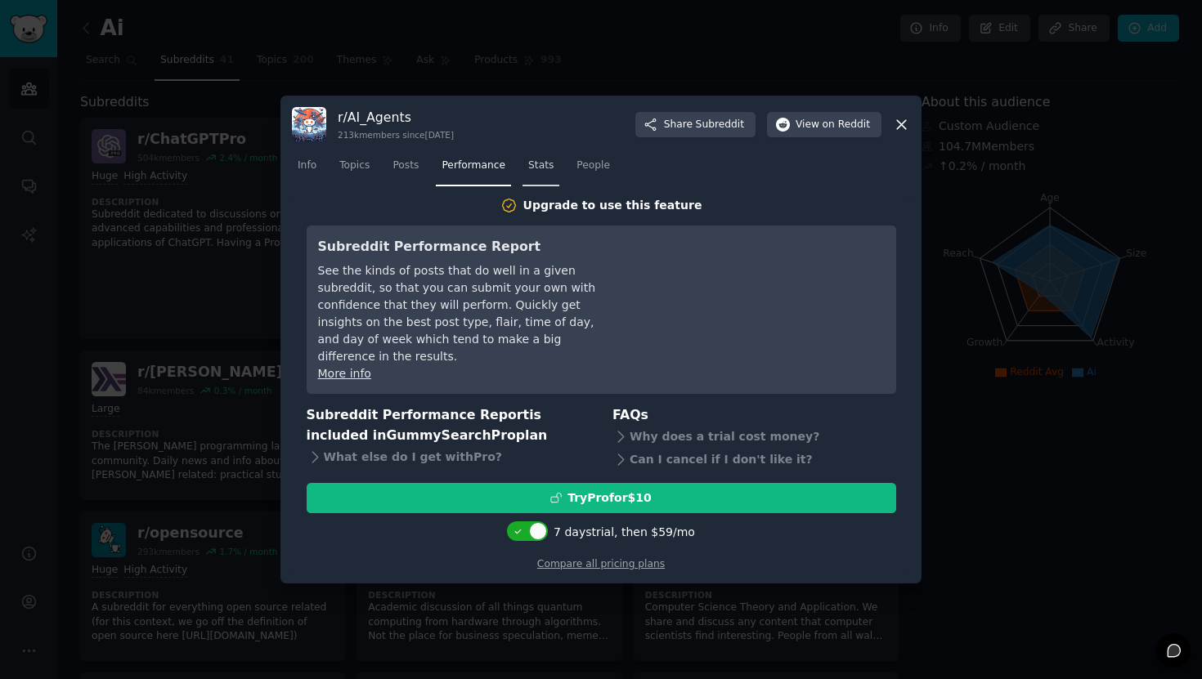
click at [543, 173] on span "Stats" at bounding box center [540, 166] width 25 height 15
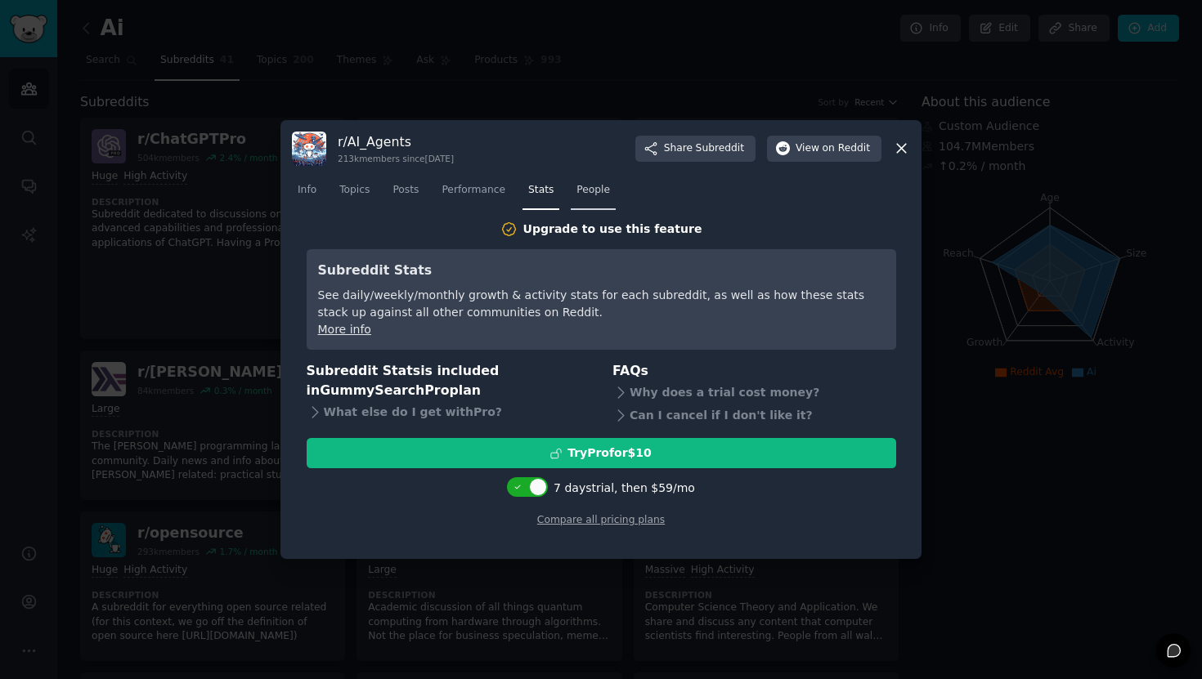
click at [588, 190] on span "People" at bounding box center [593, 190] width 34 height 15
click at [358, 190] on span "Topics" at bounding box center [354, 190] width 30 height 15
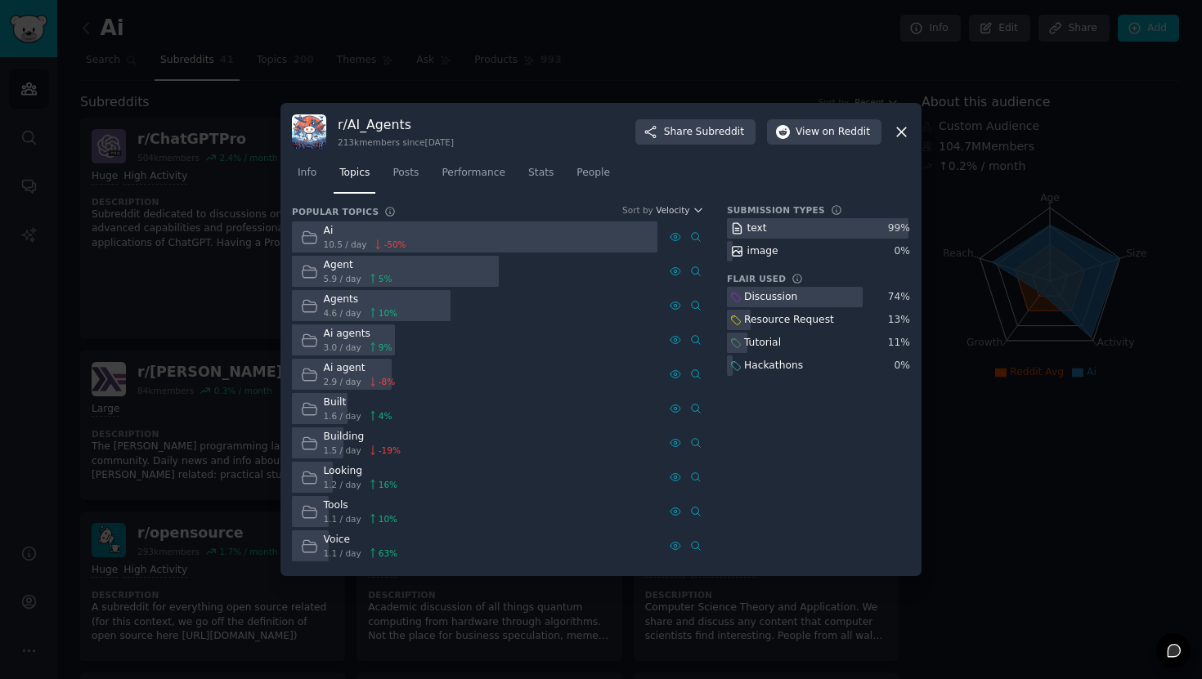
click at [340, 267] on div "Agent" at bounding box center [358, 265] width 69 height 15
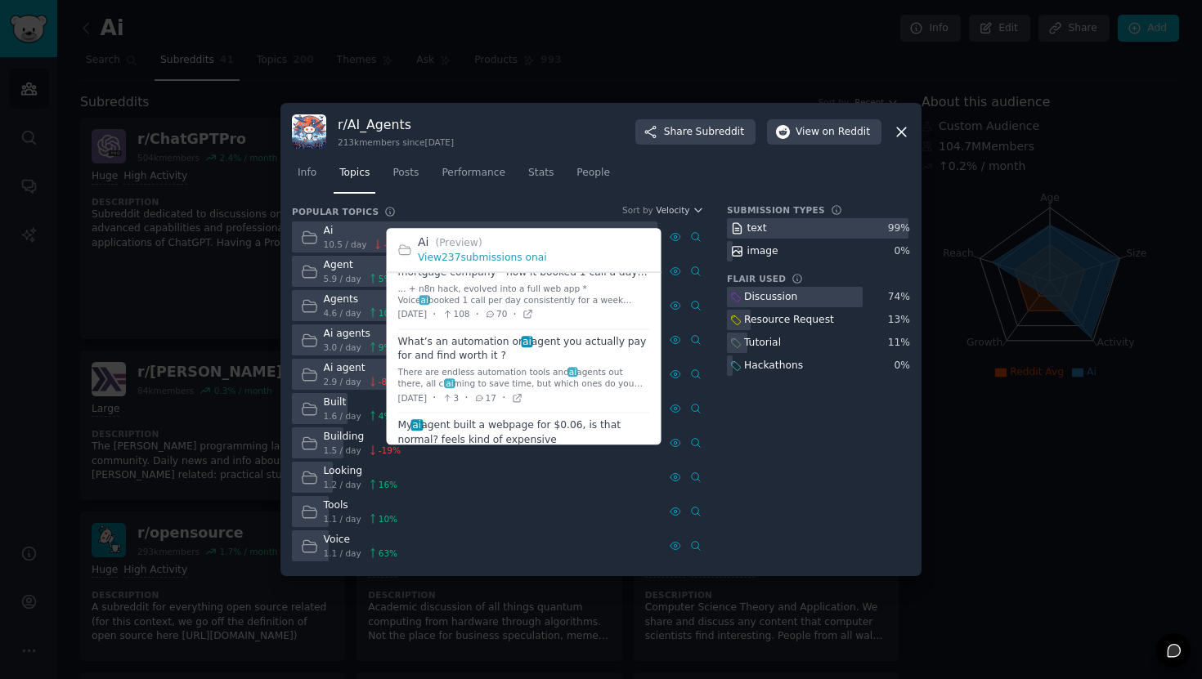
scroll to position [2377, 0]
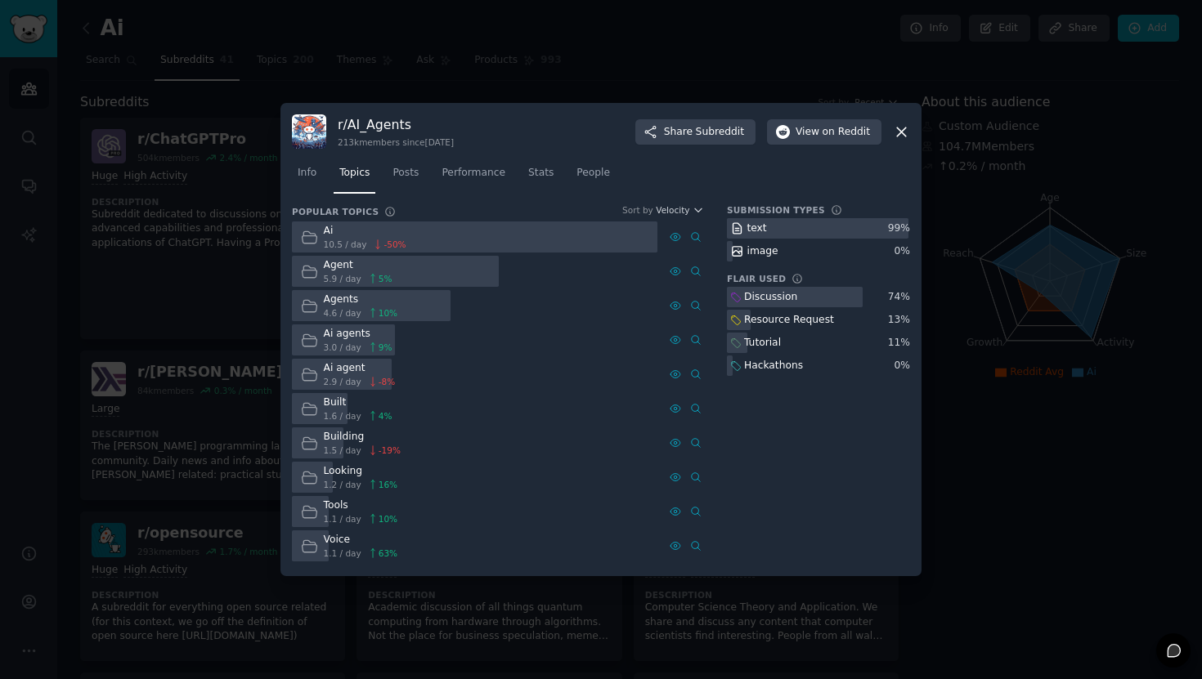
click at [901, 136] on icon at bounding box center [901, 131] width 17 height 17
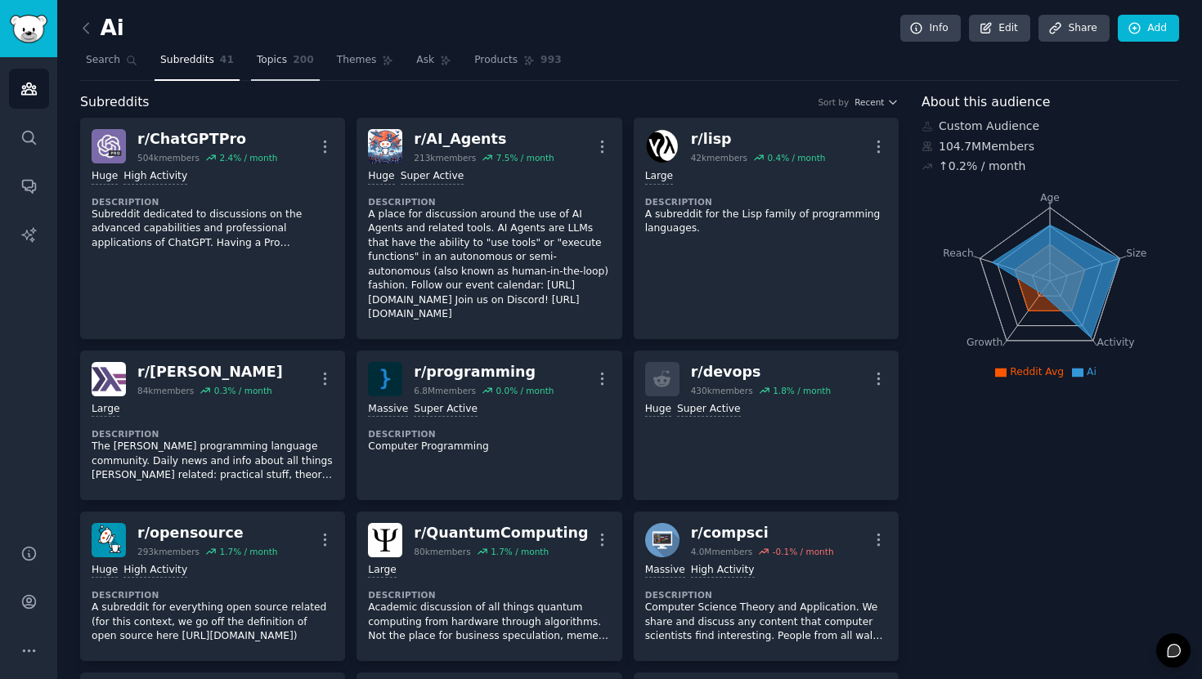
click at [299, 54] on span "200" at bounding box center [303, 60] width 21 height 15
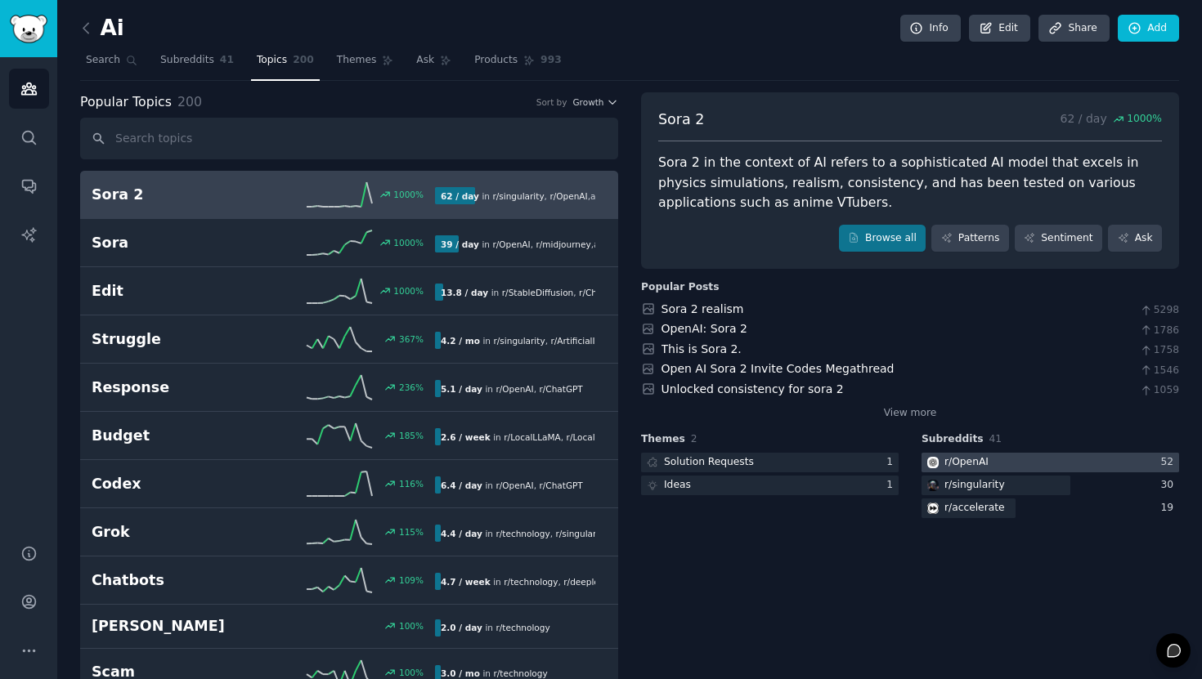
click at [1011, 467] on div at bounding box center [1050, 463] width 258 height 20
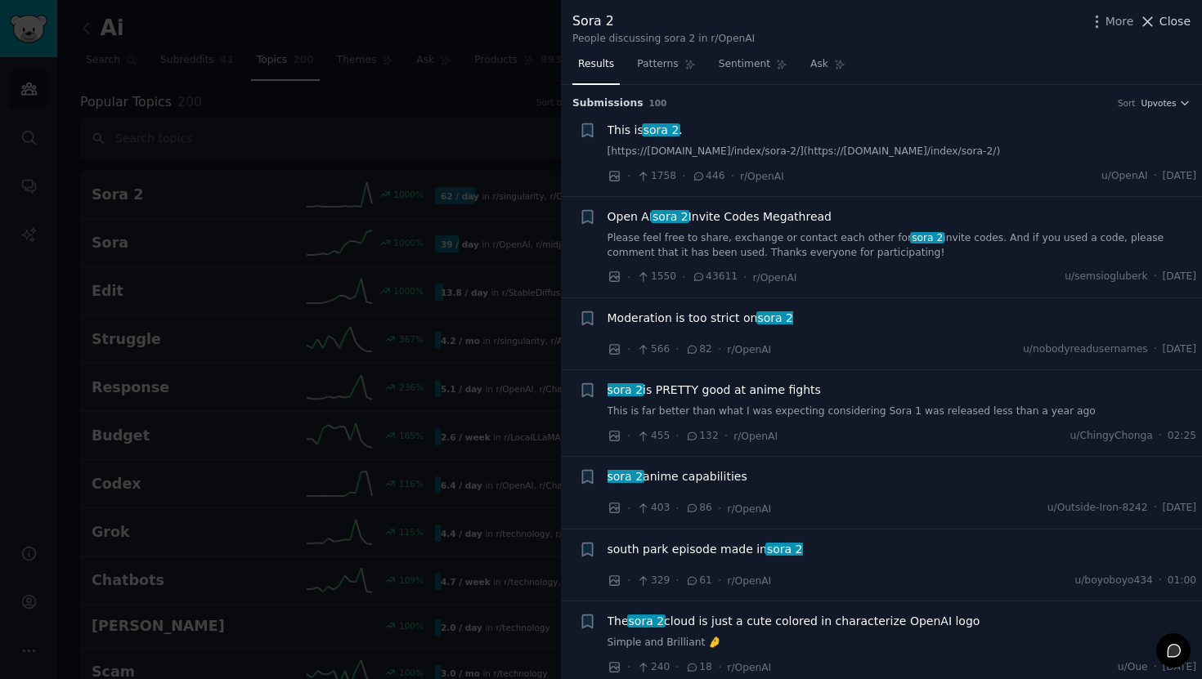
click at [1159, 21] on button "Close" at bounding box center [1165, 21] width 52 height 17
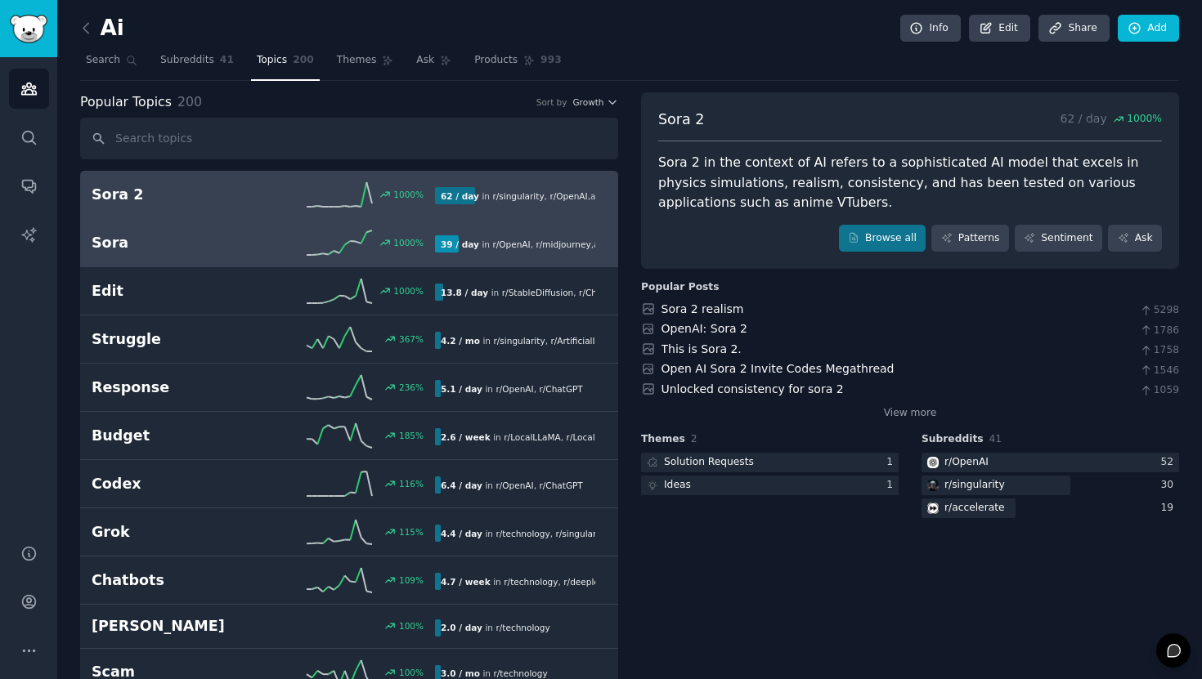
click at [196, 235] on h2 "Sora" at bounding box center [178, 243] width 172 height 20
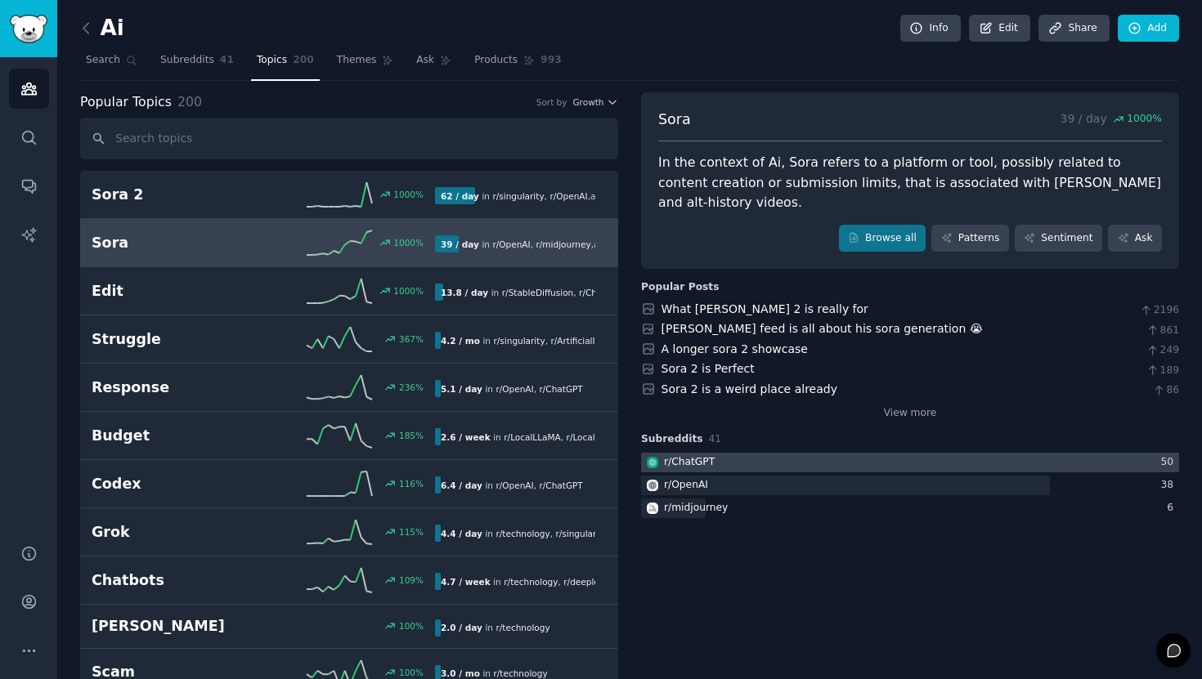
click at [769, 465] on div at bounding box center [910, 463] width 538 height 20
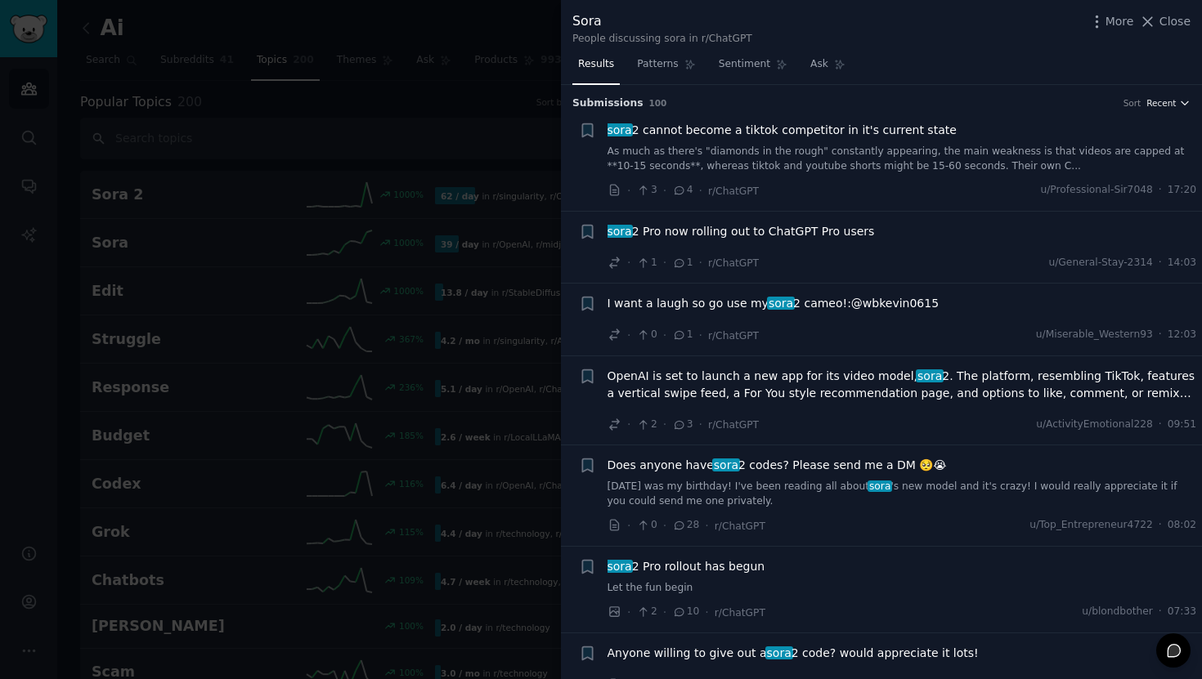
click at [1162, 106] on span "Recent" at bounding box center [1160, 102] width 29 height 11
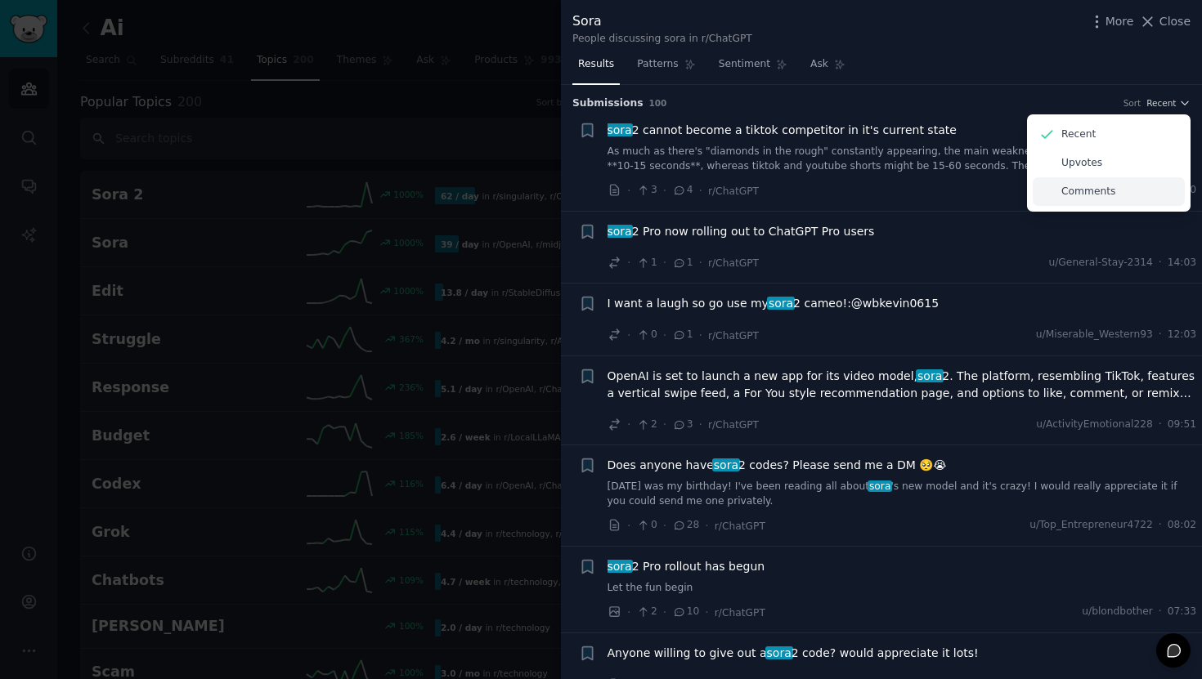
click at [1085, 191] on p "Comments" at bounding box center [1088, 192] width 54 height 15
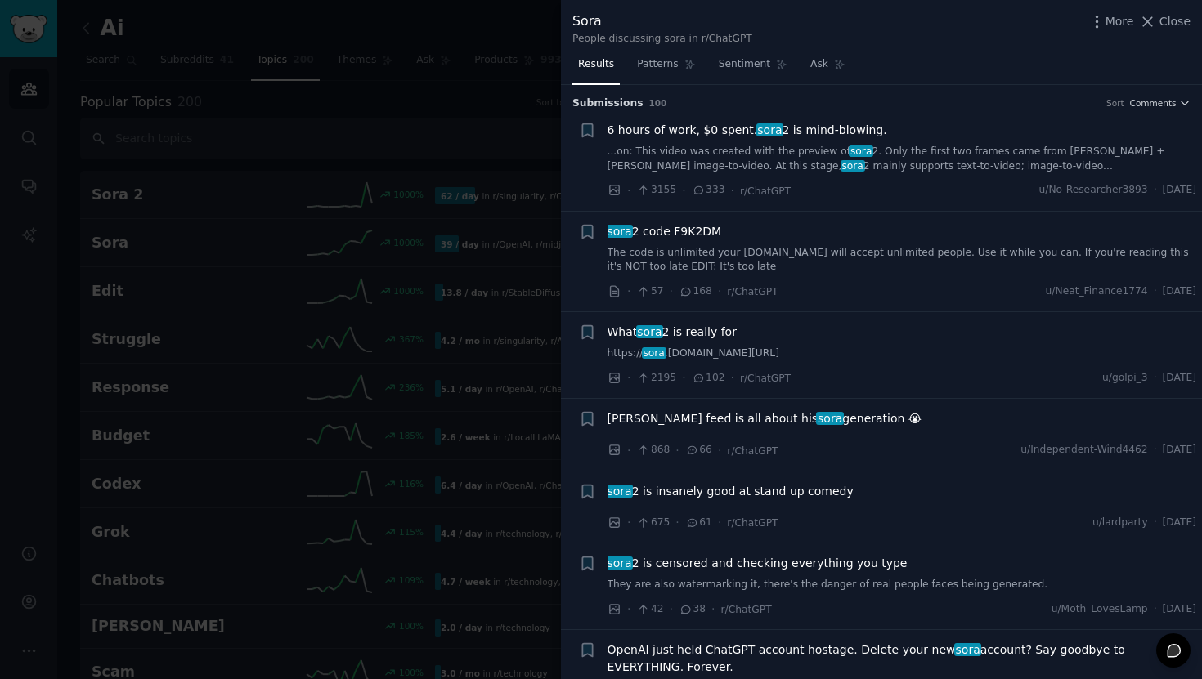
click at [1155, 109] on h3 "Submission s 100 Sort Comments" at bounding box center [881, 103] width 618 height 15
click at [1153, 105] on span "Comments" at bounding box center [1153, 102] width 47 height 11
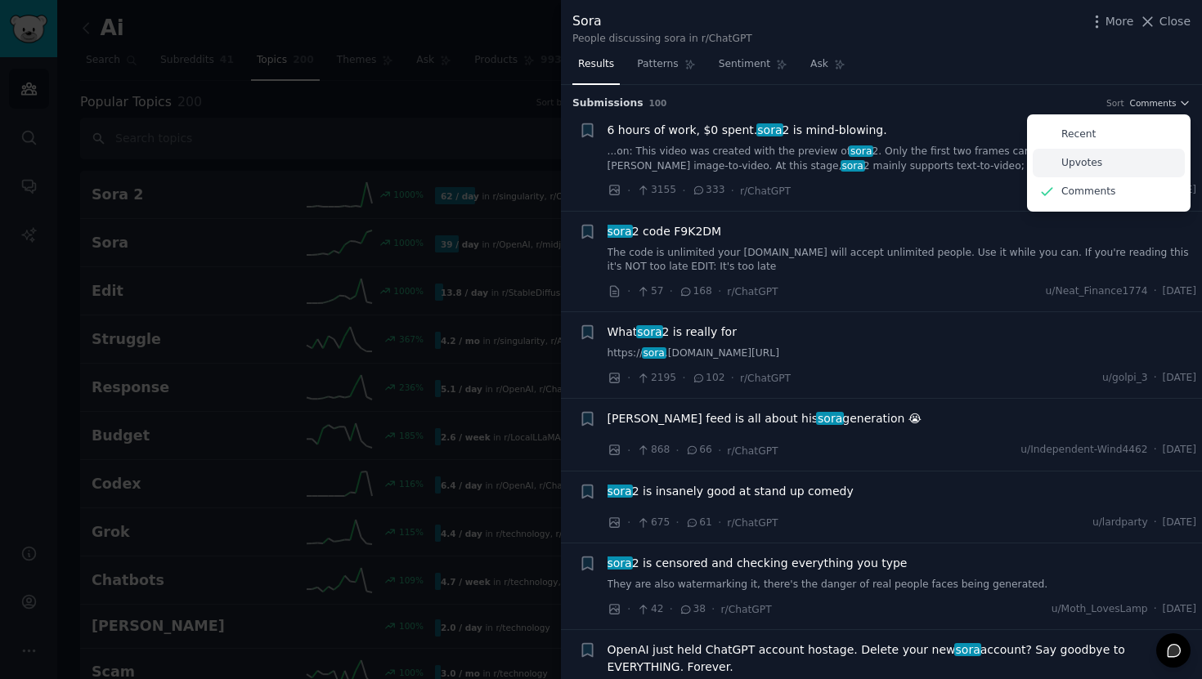
click at [1094, 164] on p "Upvotes" at bounding box center [1081, 163] width 41 height 15
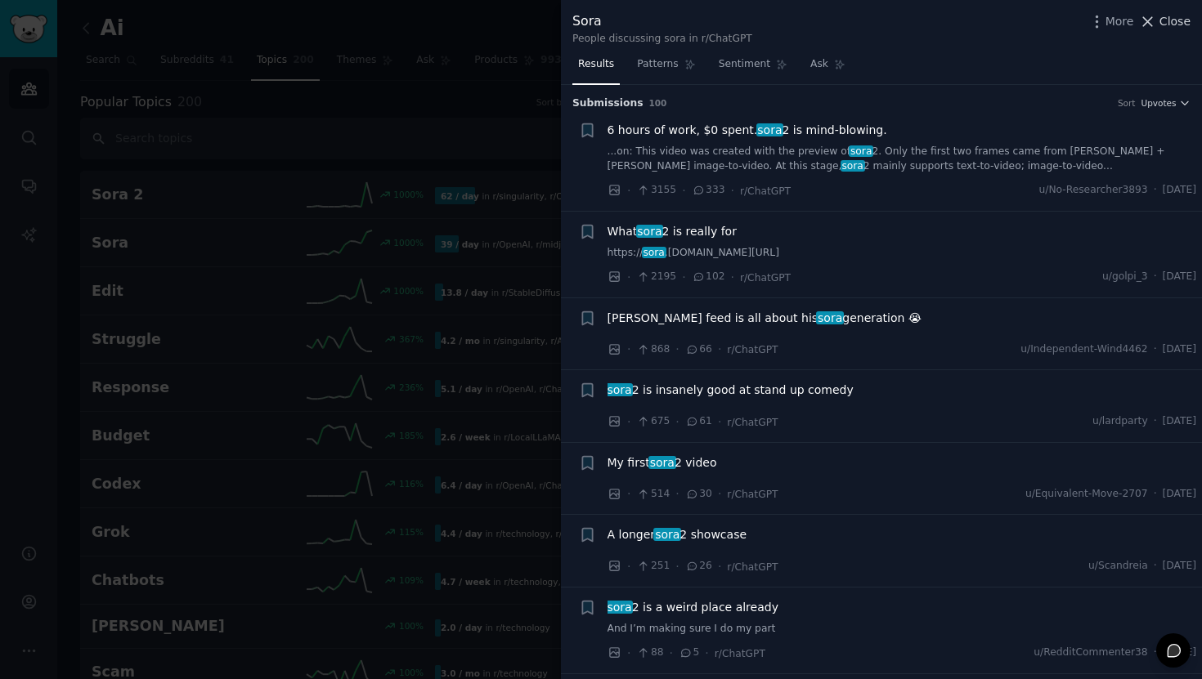
click at [1171, 20] on span "Close" at bounding box center [1174, 21] width 31 height 17
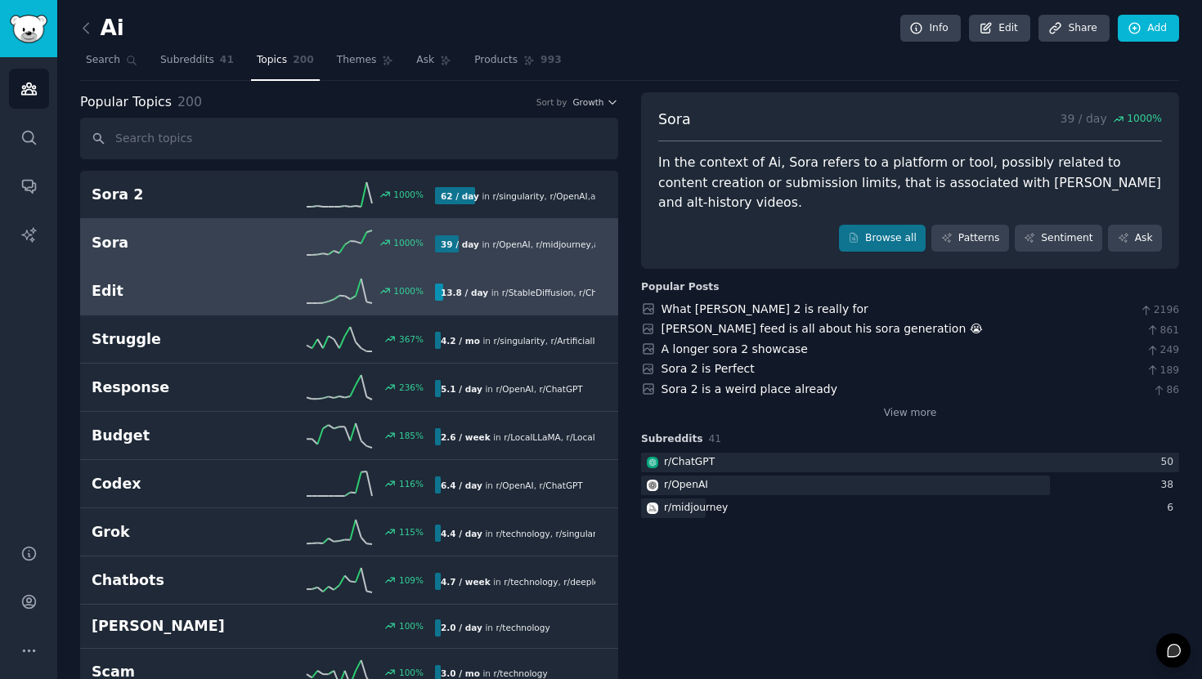
click at [146, 282] on h2 "Edit" at bounding box center [178, 291] width 172 height 20
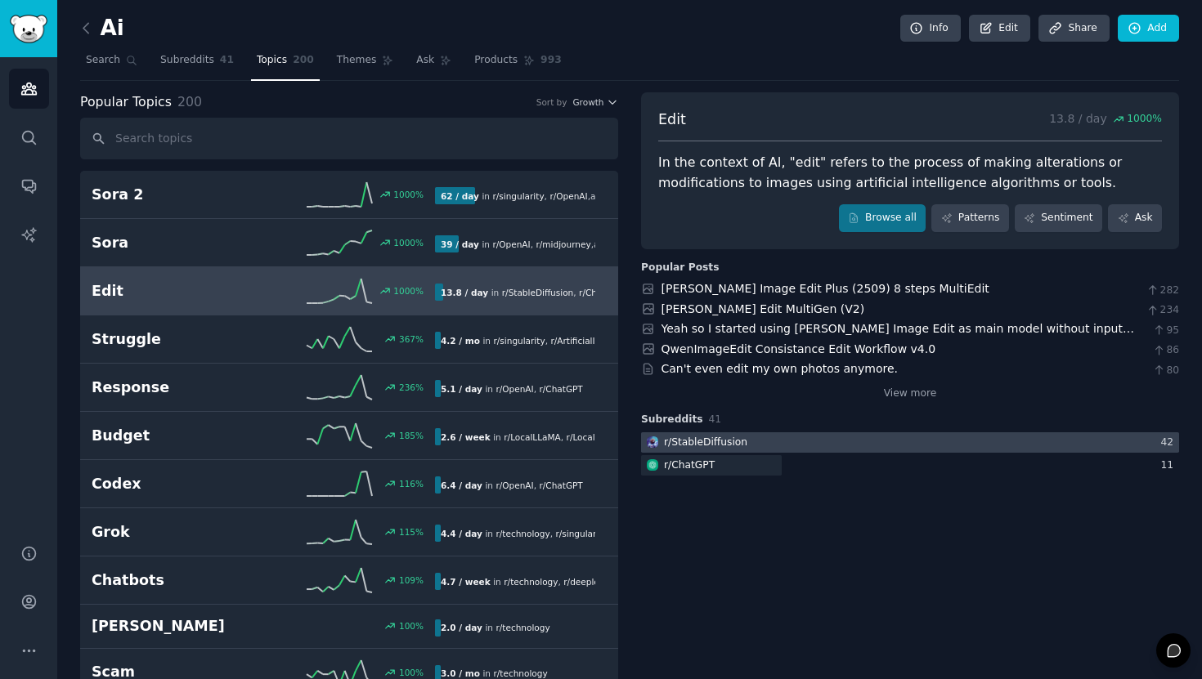
click at [718, 444] on div "r/ StableDiffusion" at bounding box center [705, 443] width 83 height 15
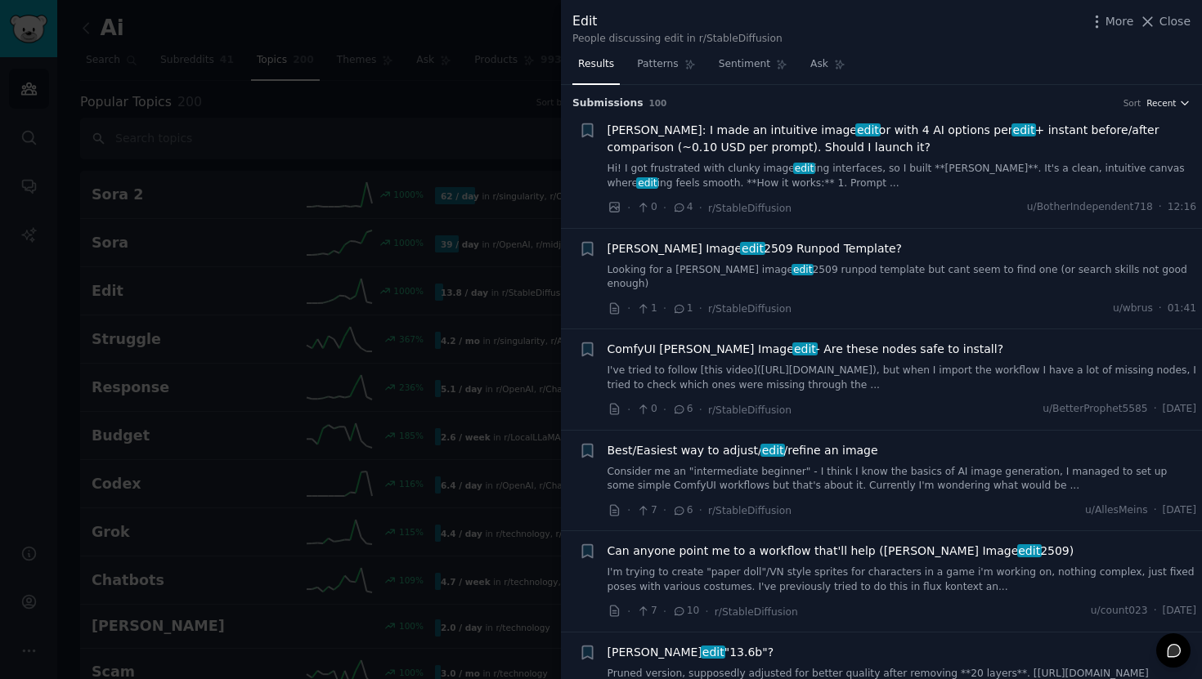
click at [1154, 101] on span "Recent" at bounding box center [1160, 102] width 29 height 11
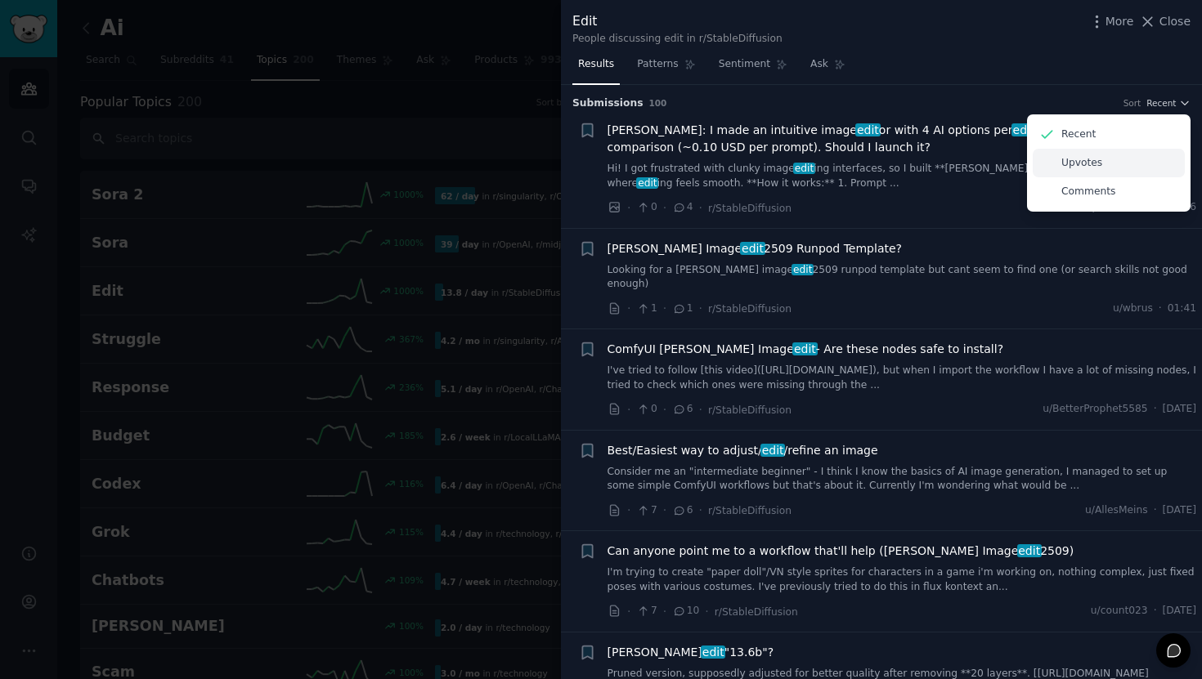
click at [1102, 166] on div "Upvotes" at bounding box center [1109, 163] width 152 height 29
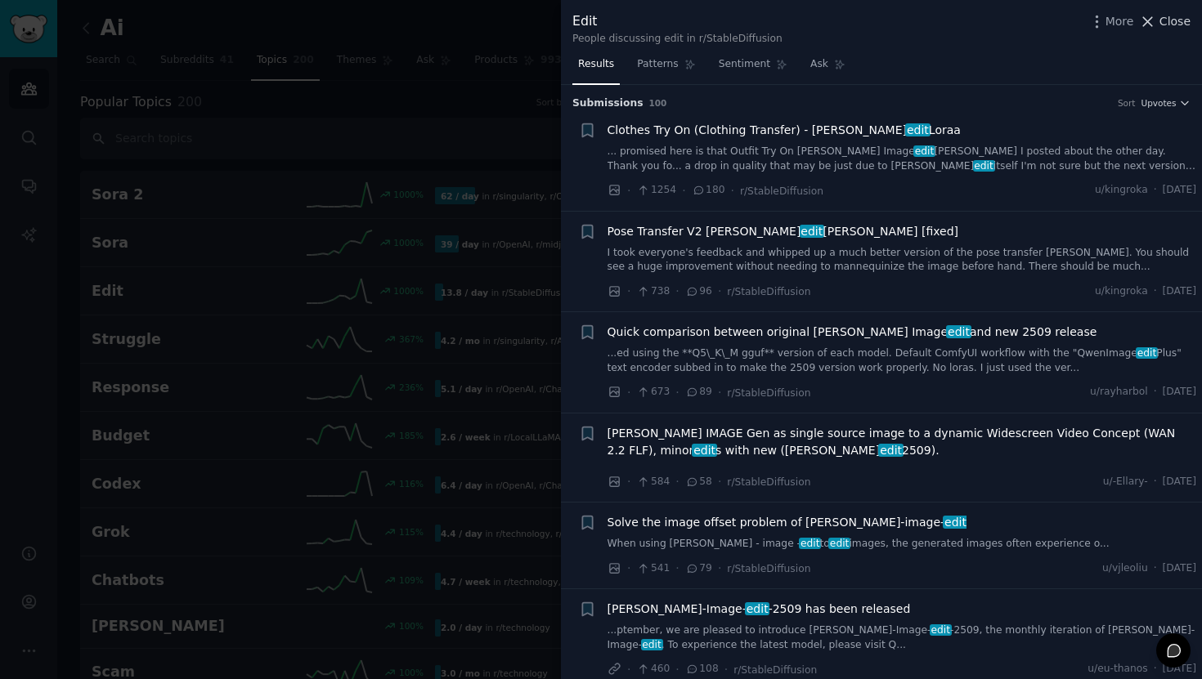
click at [1166, 23] on span "Close" at bounding box center [1174, 21] width 31 height 17
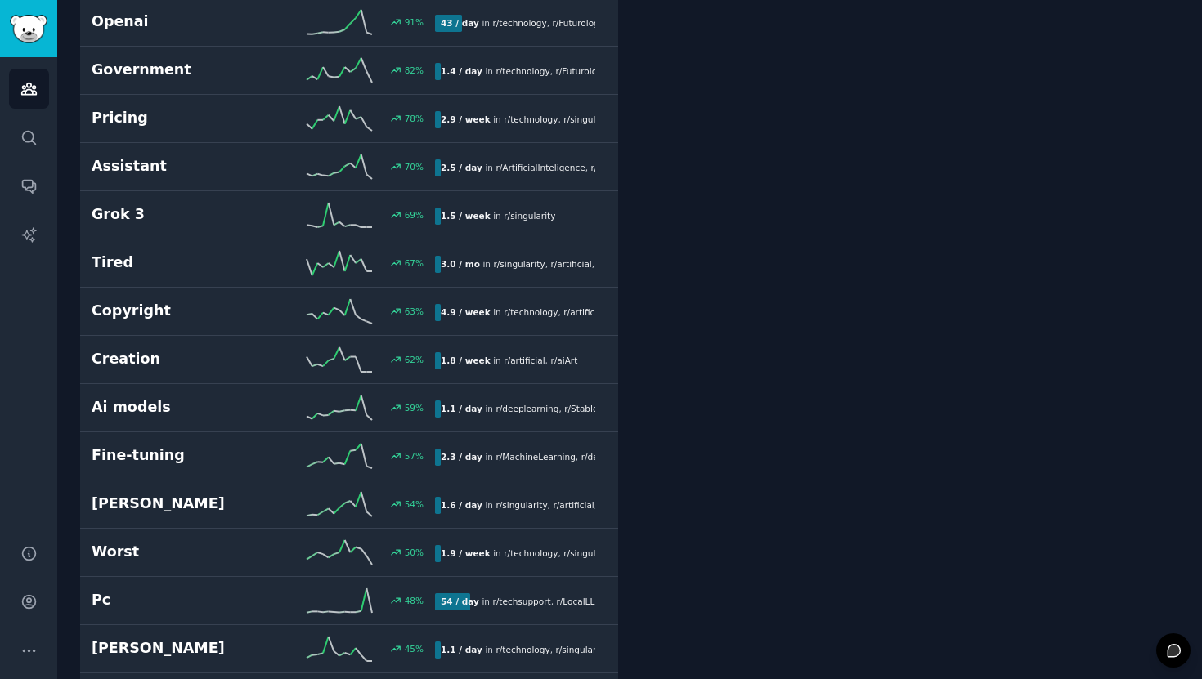
scroll to position [800, 0]
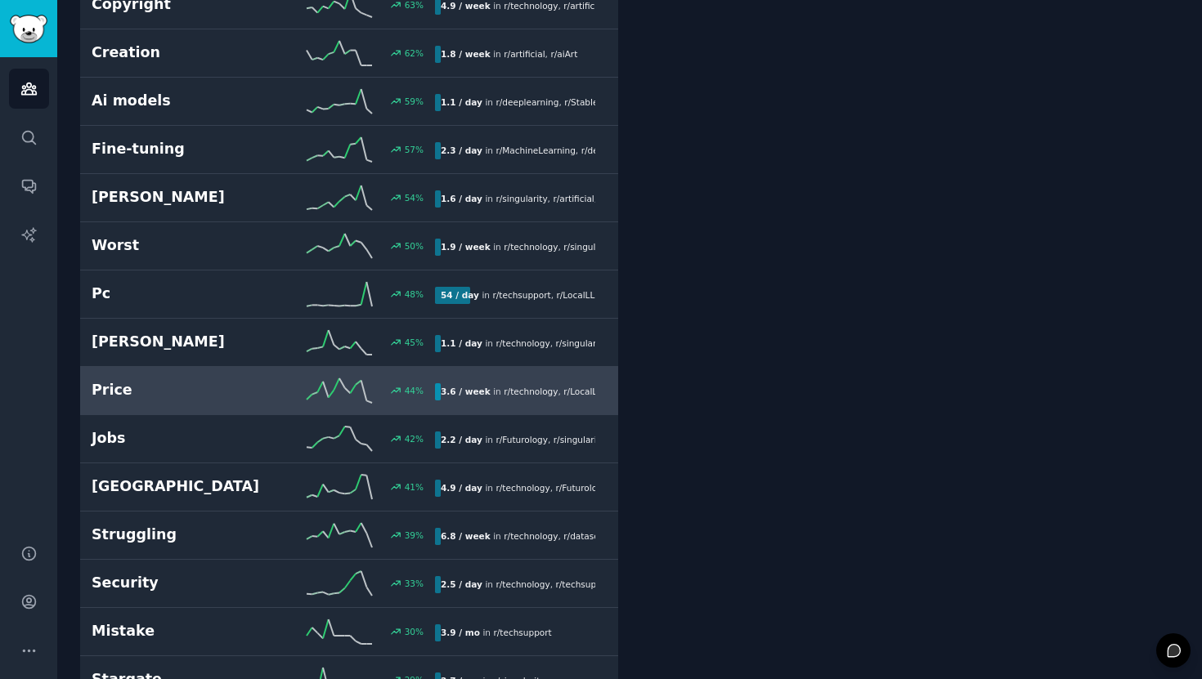
click at [231, 392] on h2 "Price" at bounding box center [178, 390] width 172 height 20
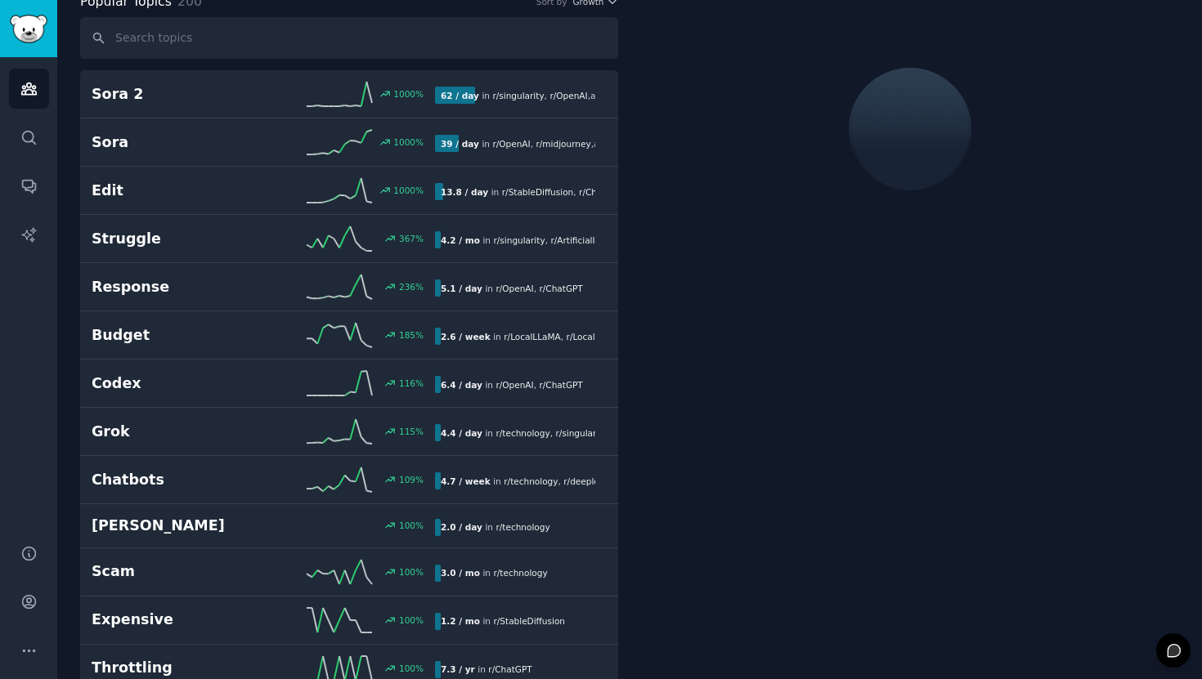
scroll to position [92, 0]
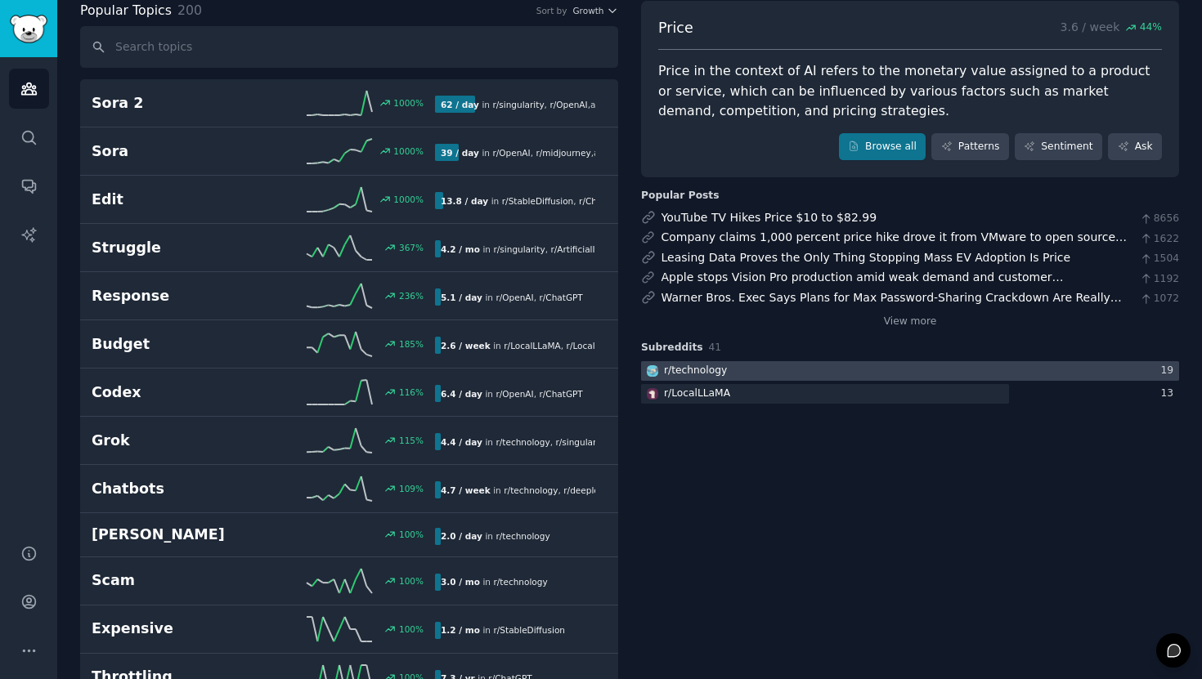
click at [786, 373] on div at bounding box center [910, 371] width 538 height 20
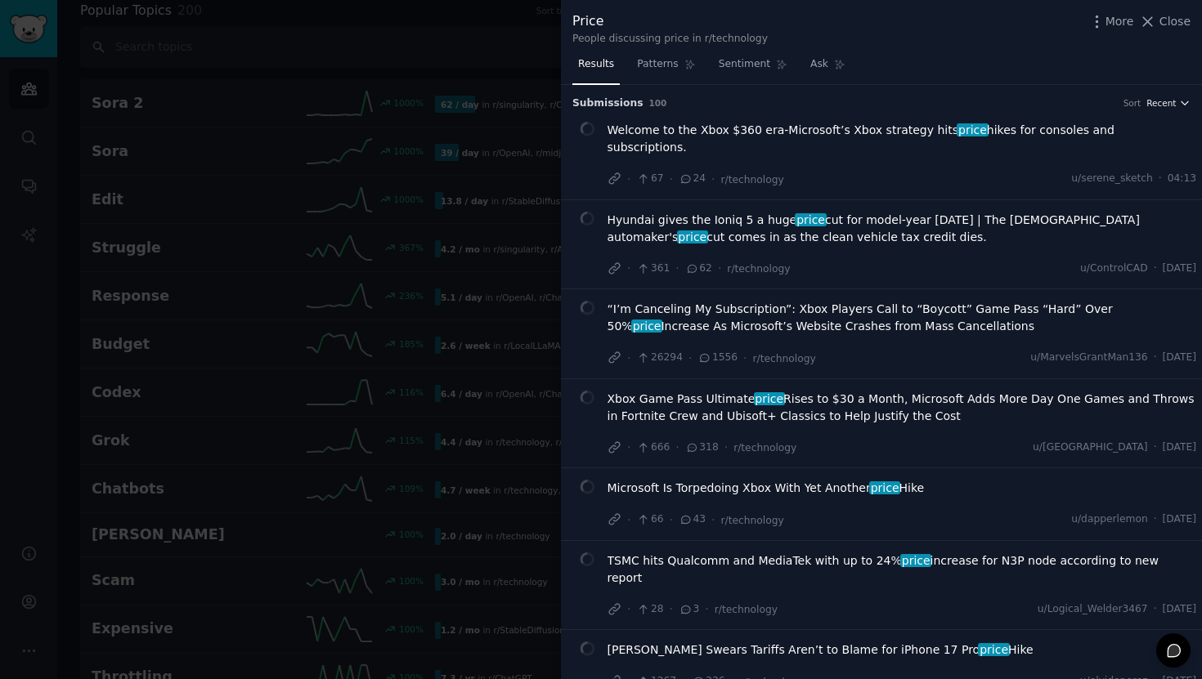
click at [1172, 102] on button "Recent" at bounding box center [1168, 102] width 44 height 11
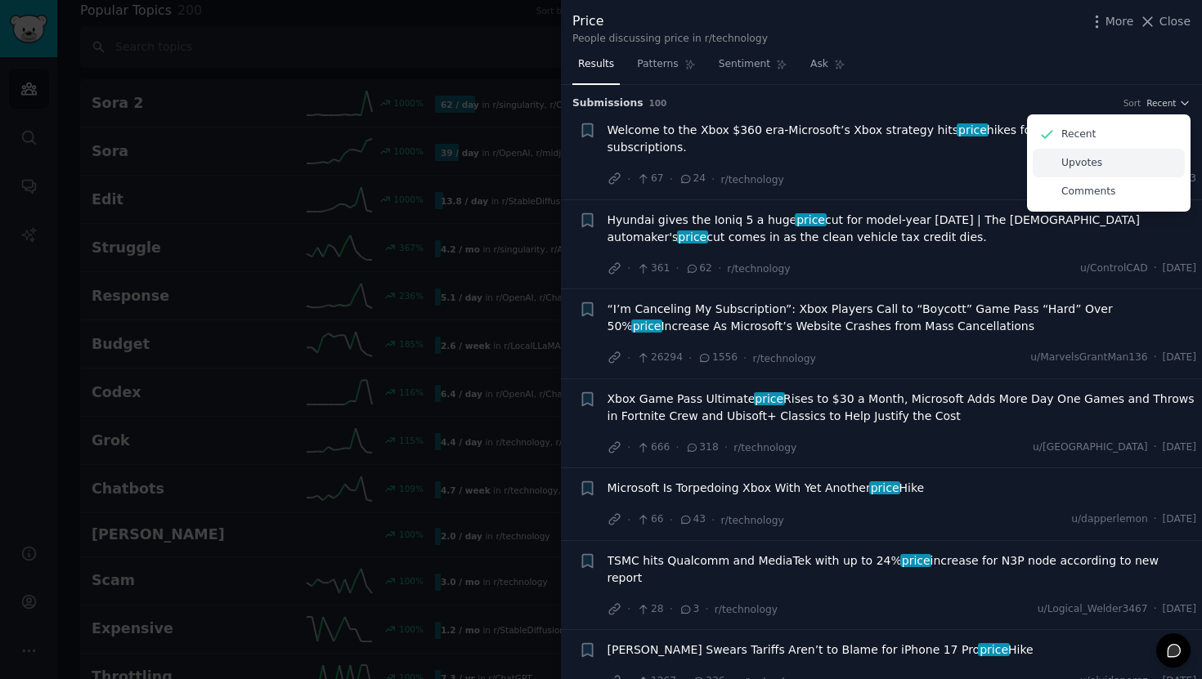
click at [1091, 164] on p "Upvotes" at bounding box center [1081, 163] width 41 height 15
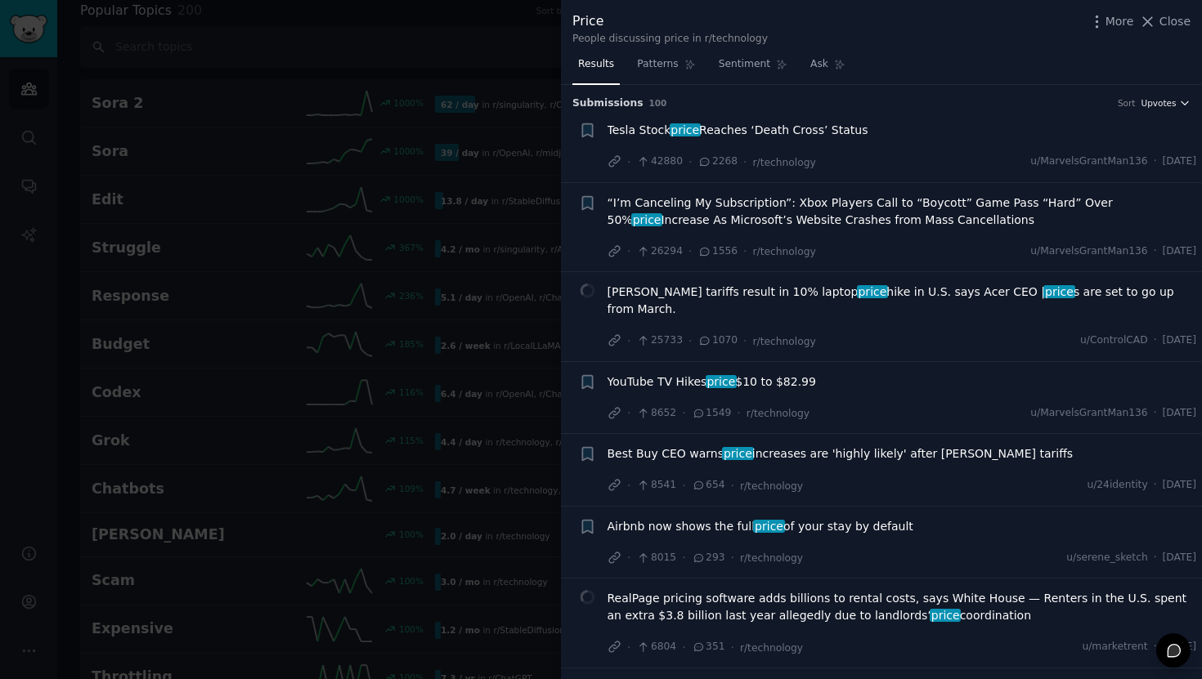
click at [1159, 105] on span "Upvotes" at bounding box center [1157, 102] width 35 height 11
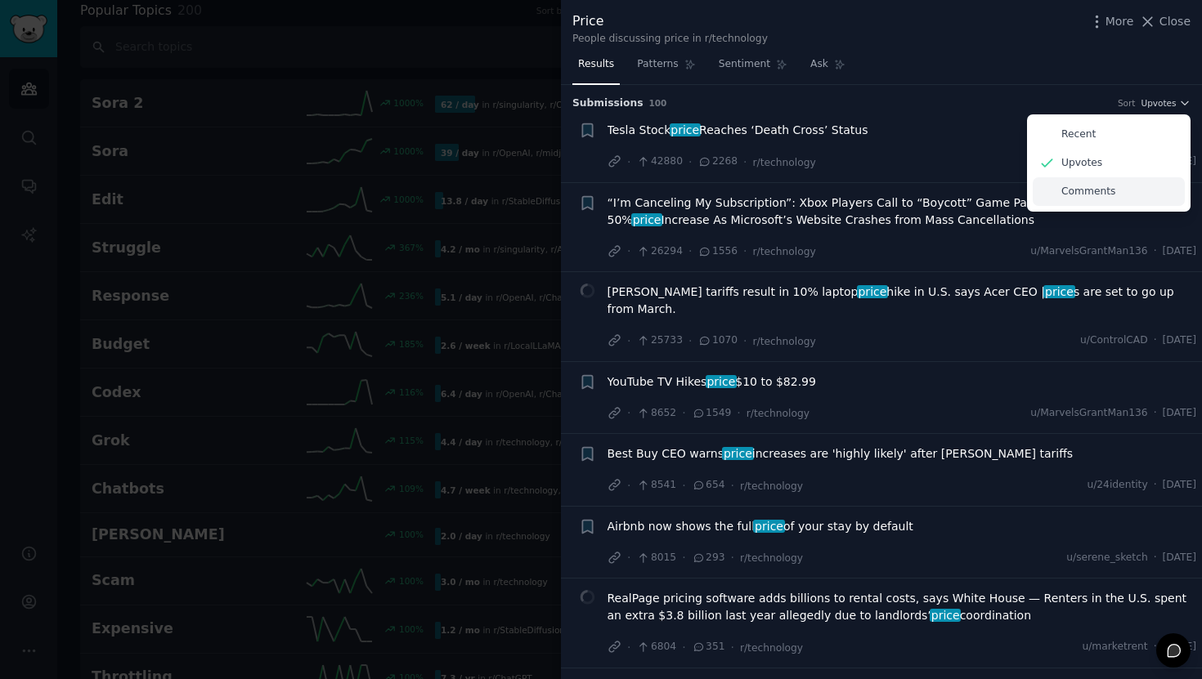
click at [1086, 198] on p "Comments" at bounding box center [1088, 192] width 54 height 15
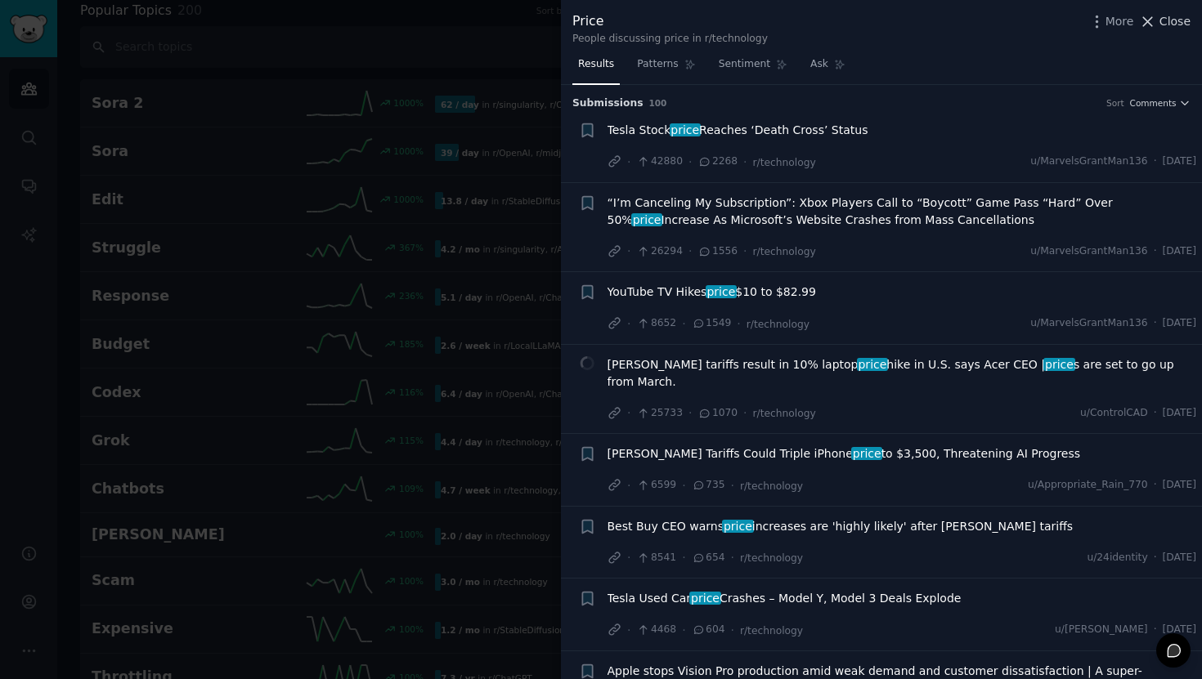
click at [1168, 29] on span "Close" at bounding box center [1174, 21] width 31 height 17
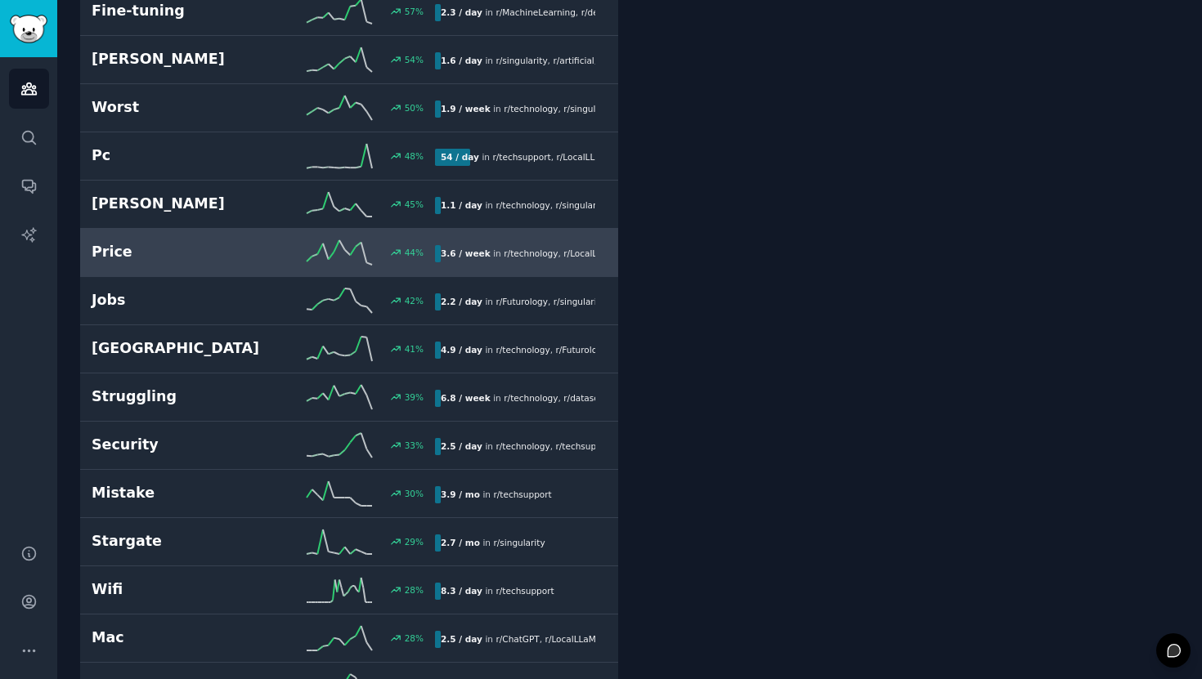
scroll to position [1247, 0]
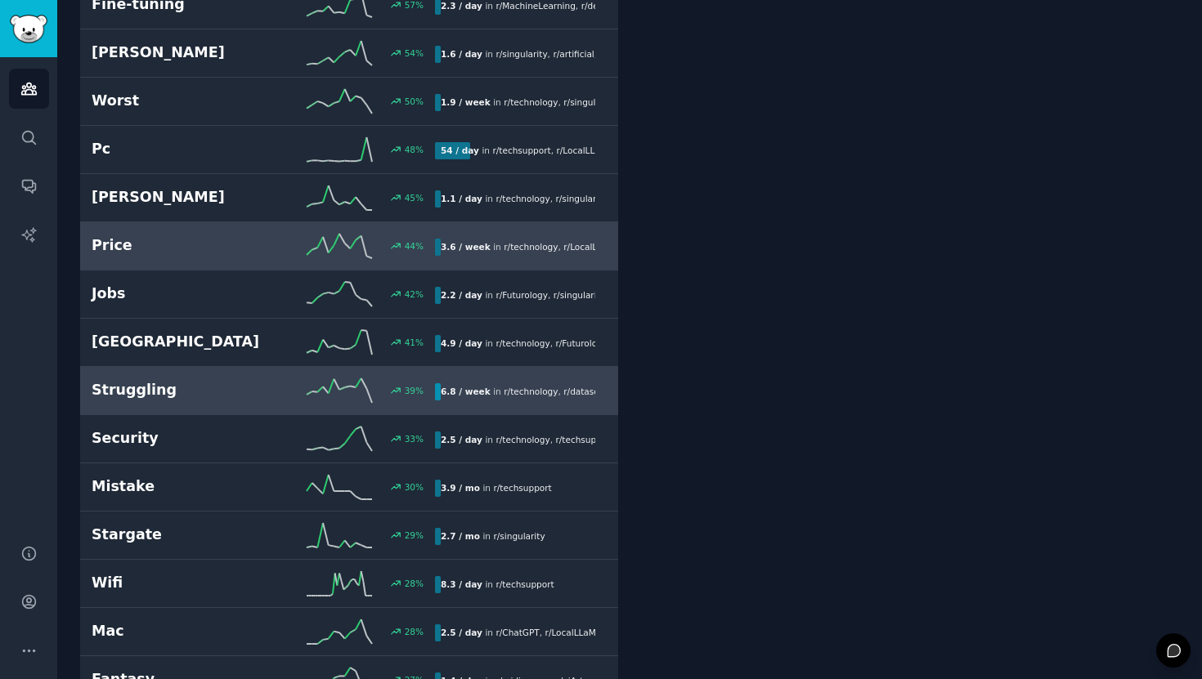
click at [258, 387] on h2 "Struggling" at bounding box center [178, 390] width 172 height 20
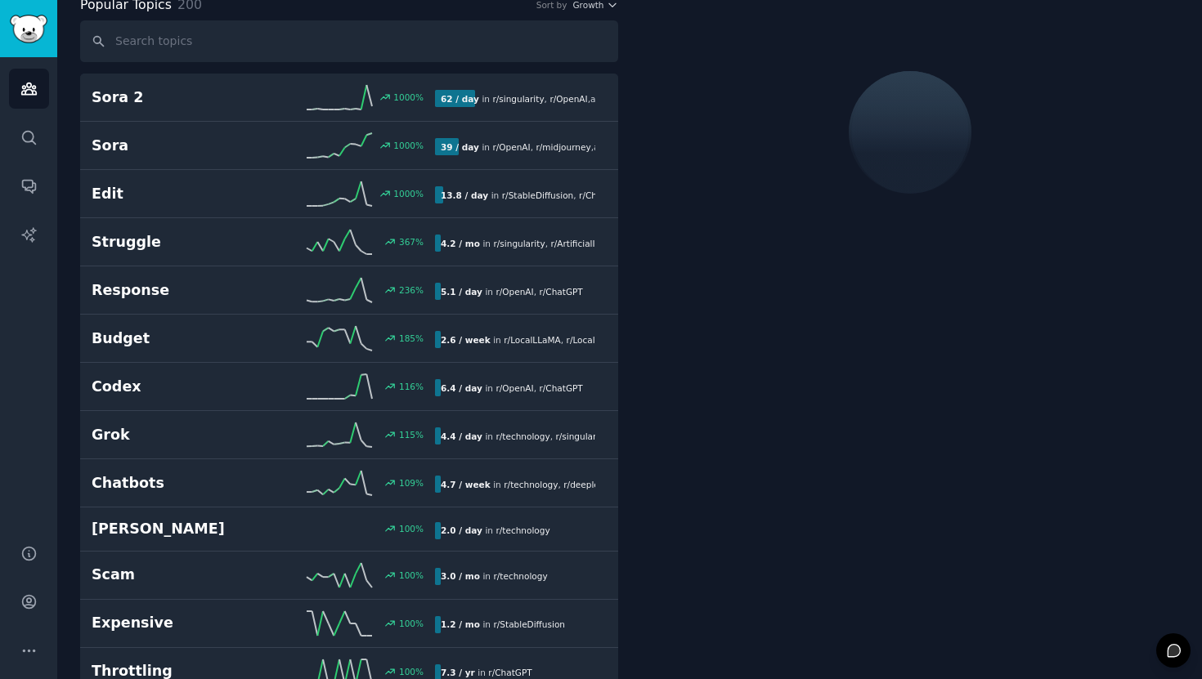
scroll to position [92, 0]
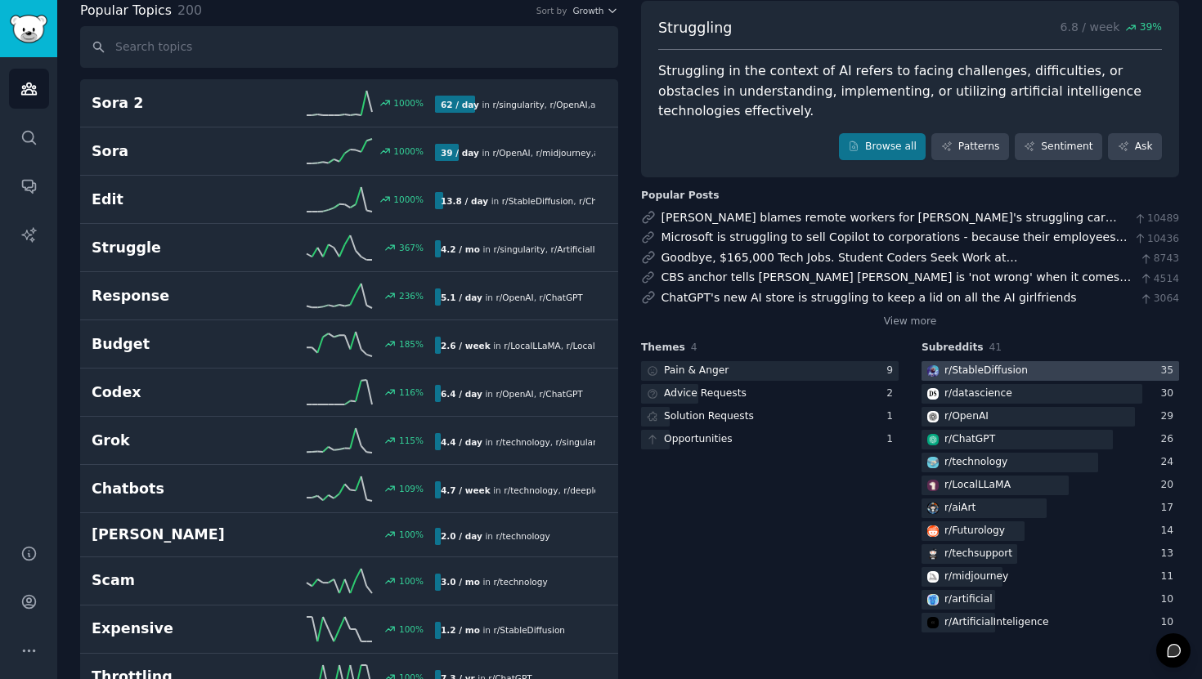
click at [991, 370] on div "r/ StableDiffusion" at bounding box center [985, 371] width 83 height 15
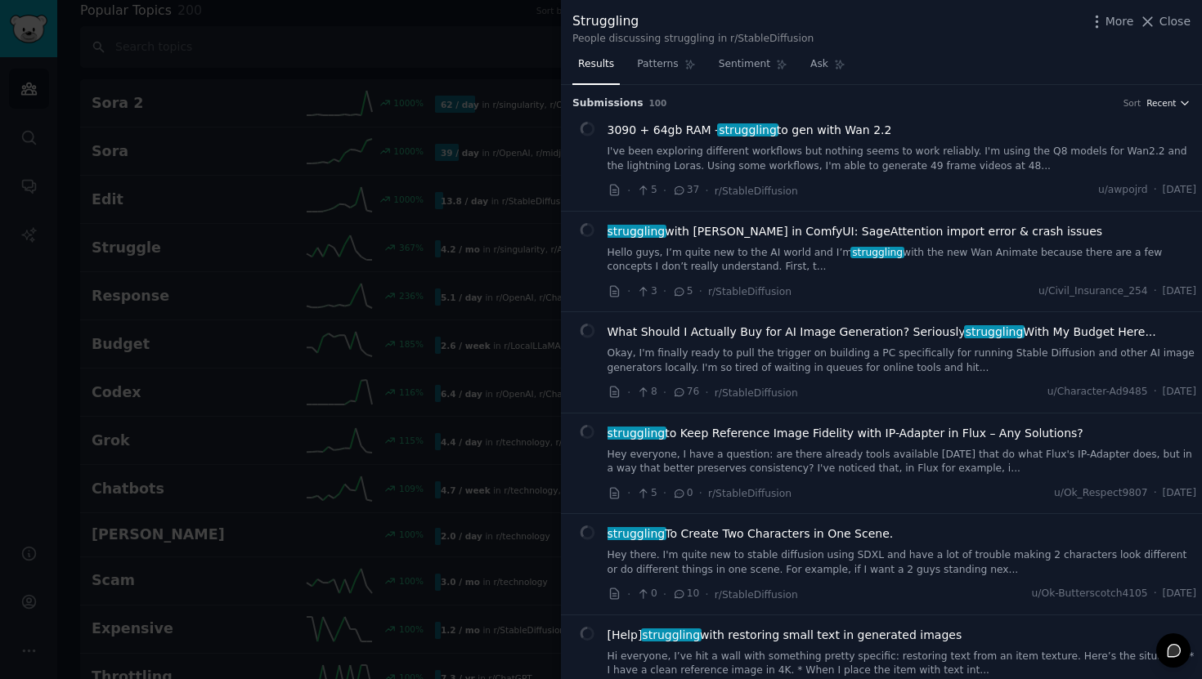
click at [1153, 100] on span "Recent" at bounding box center [1160, 102] width 29 height 11
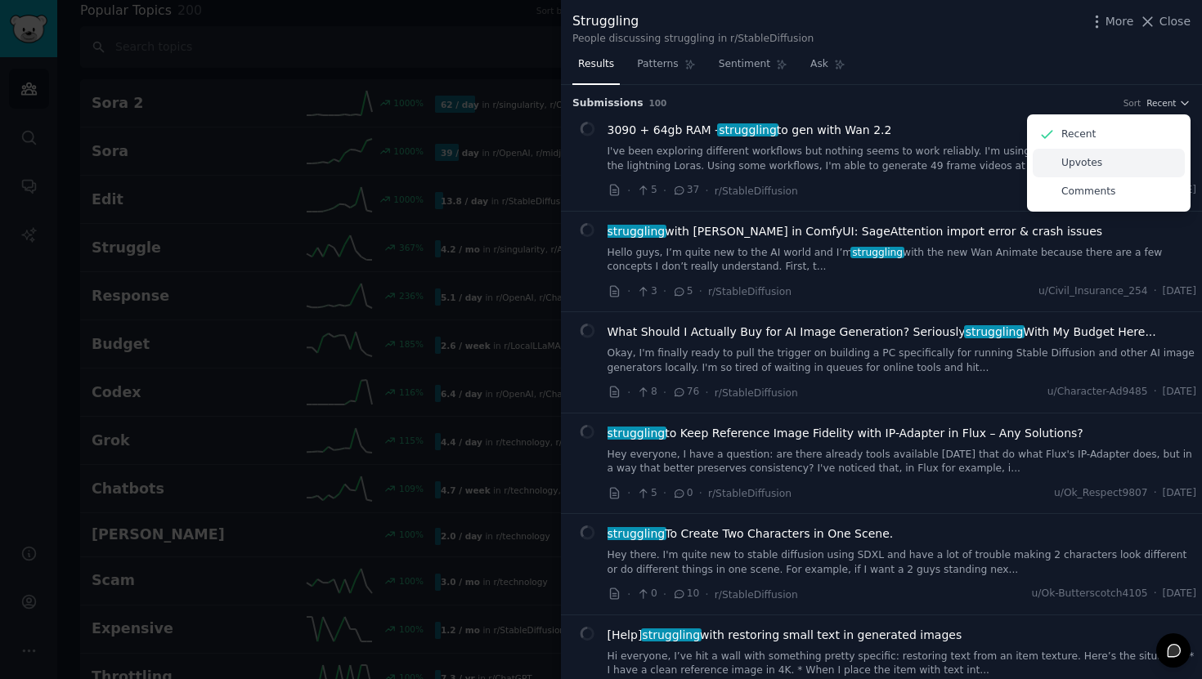
click at [1108, 163] on div "Upvotes" at bounding box center [1109, 163] width 152 height 29
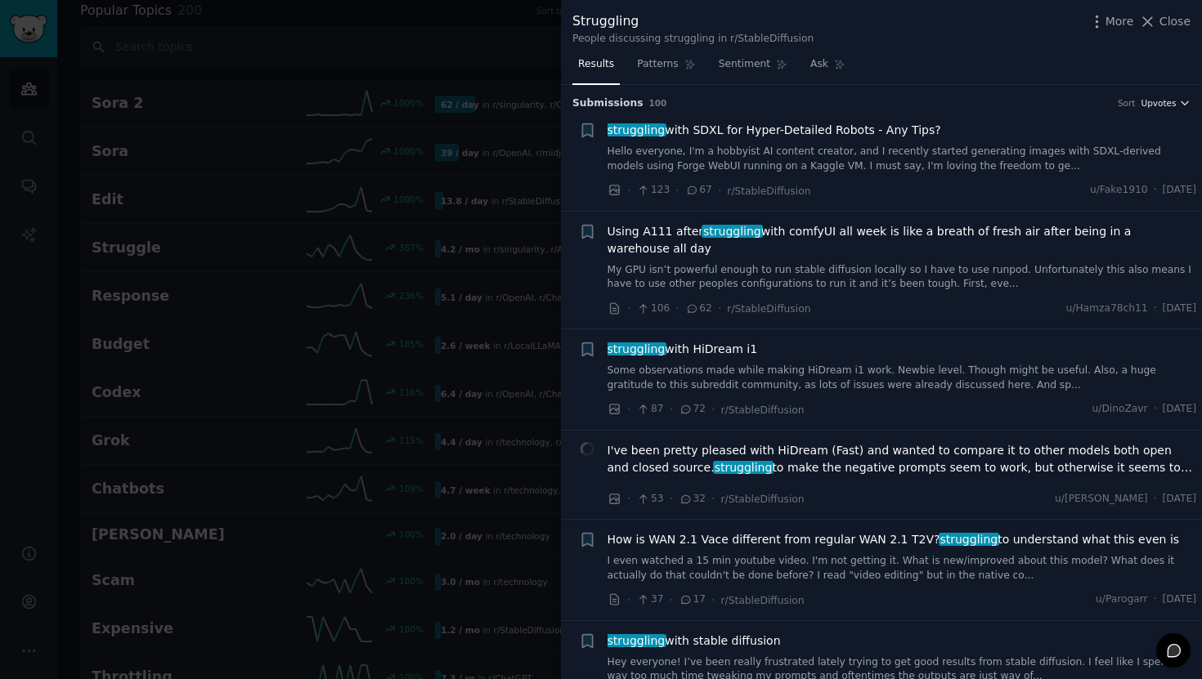
click at [1169, 102] on span "Upvotes" at bounding box center [1157, 102] width 35 height 11
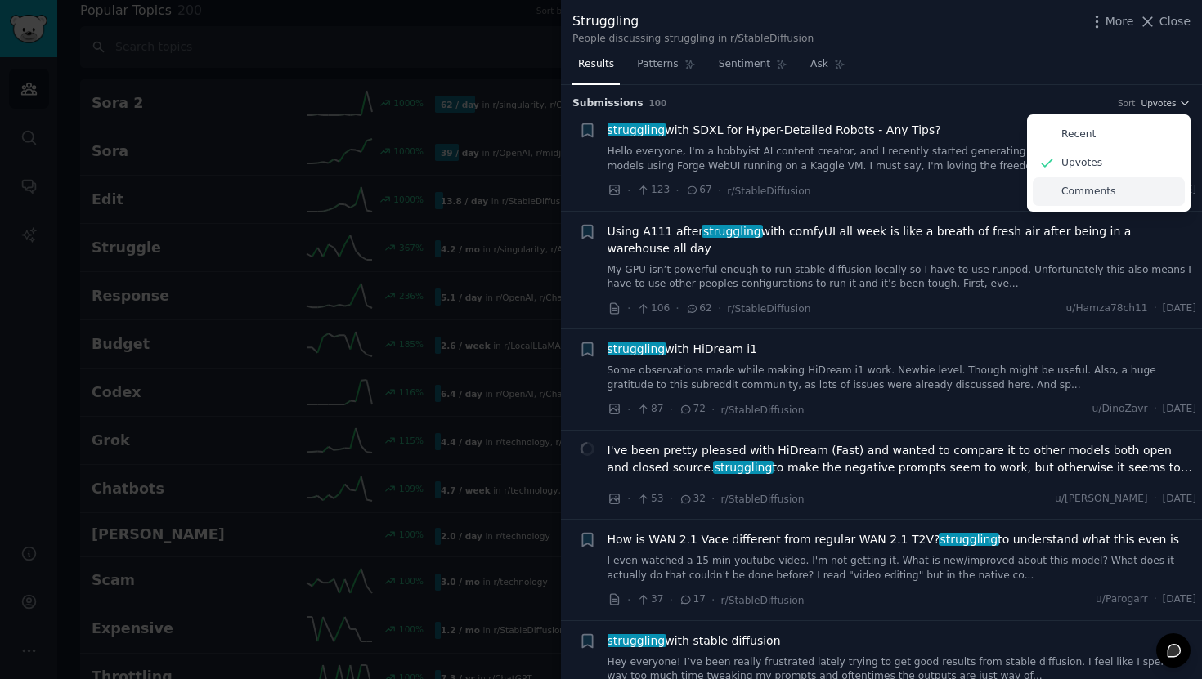
click at [1093, 186] on p "Comments" at bounding box center [1088, 192] width 54 height 15
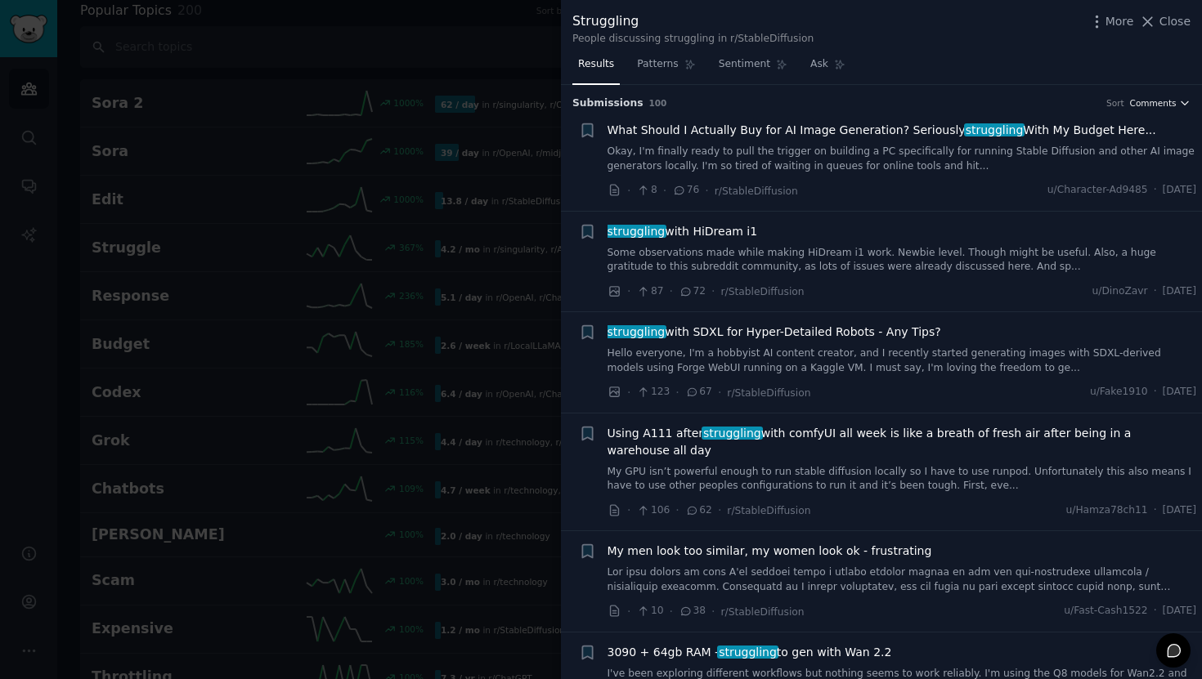
click at [1160, 103] on span "Comments" at bounding box center [1153, 102] width 47 height 11
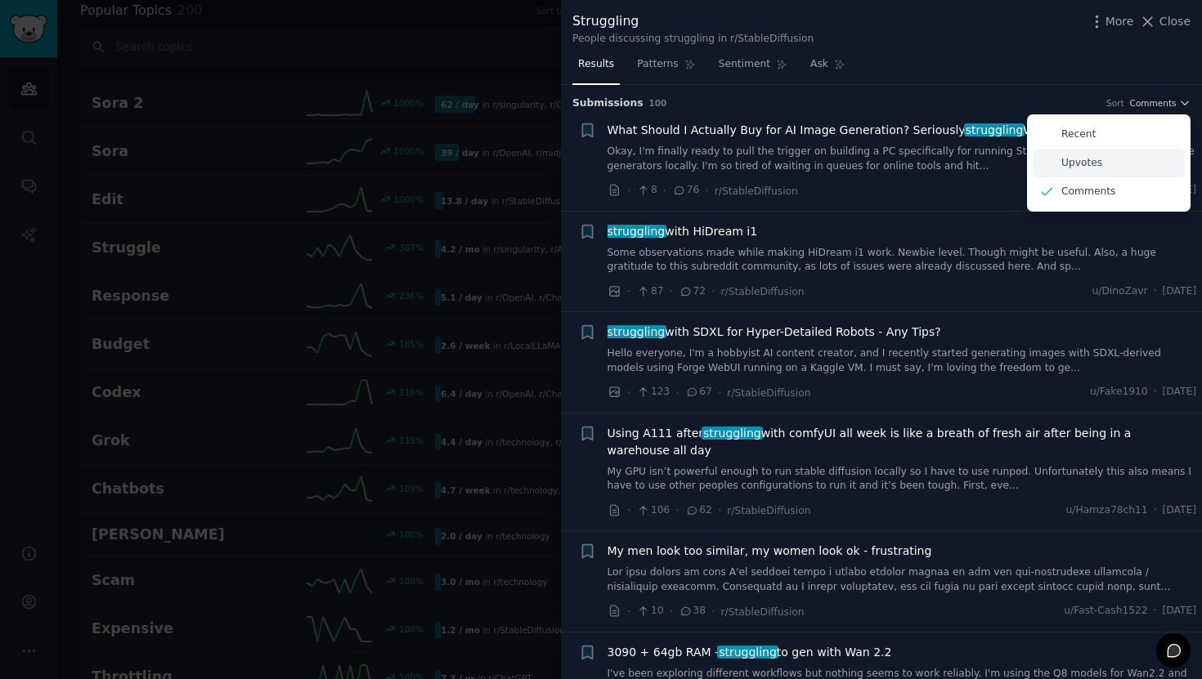
click at [1104, 158] on div "Upvotes" at bounding box center [1109, 163] width 152 height 29
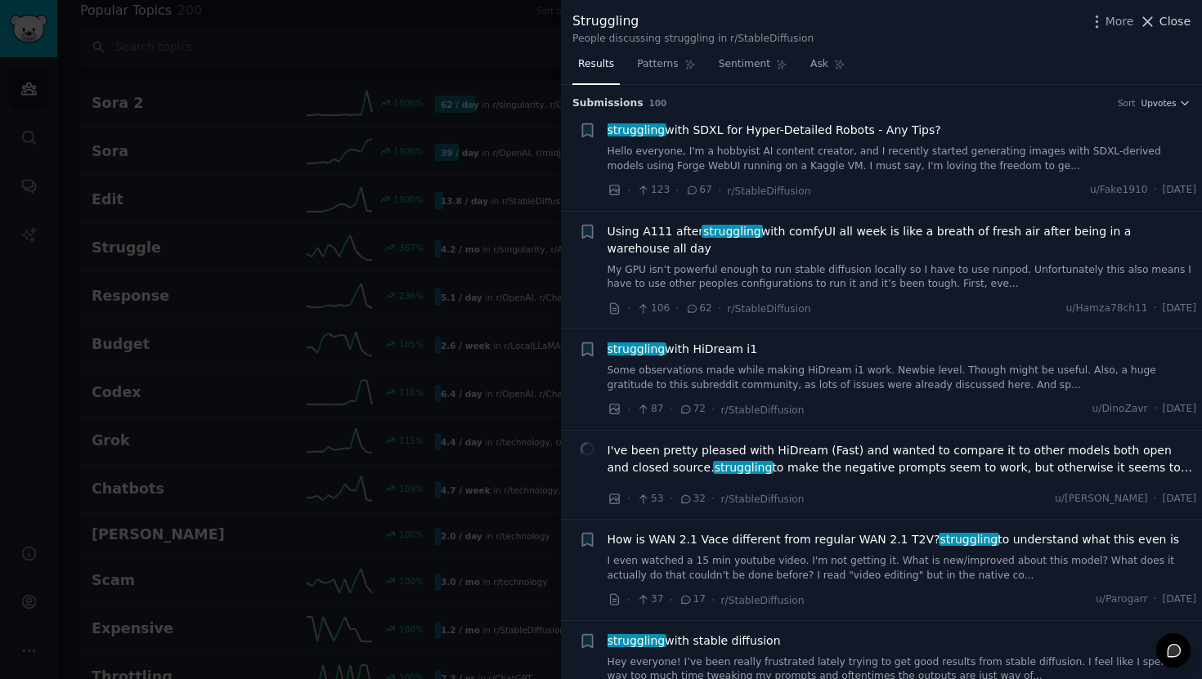
click at [1169, 28] on span "Close" at bounding box center [1174, 21] width 31 height 17
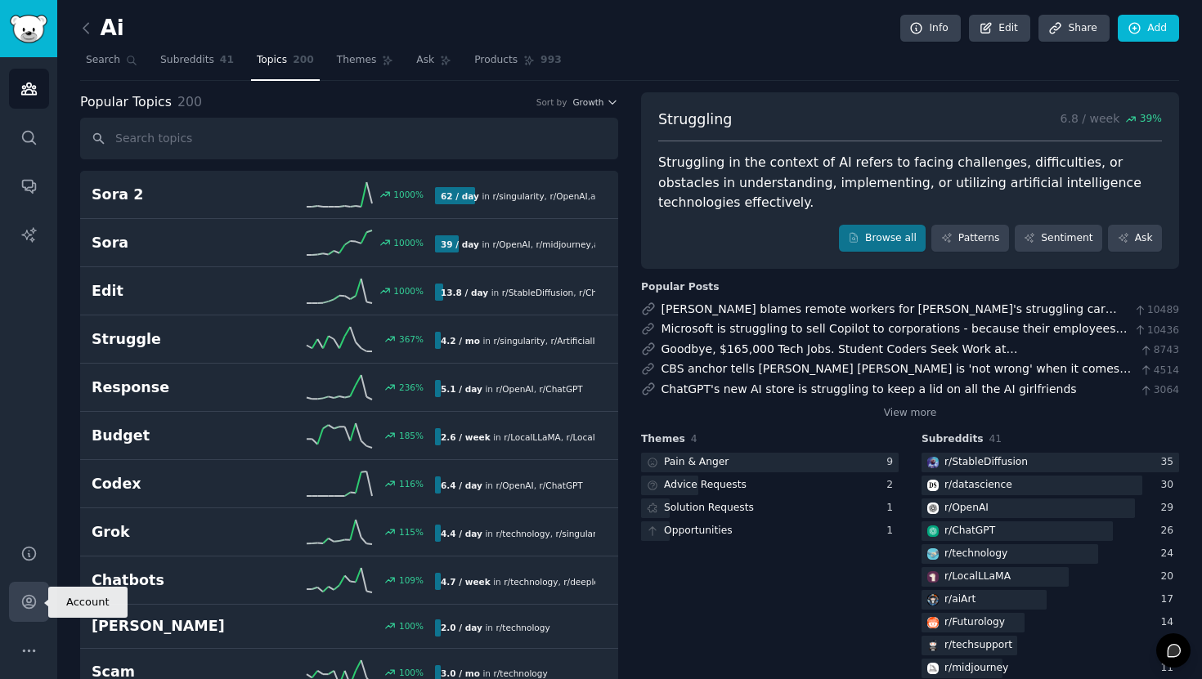
click at [34, 591] on link "Account" at bounding box center [29, 602] width 40 height 40
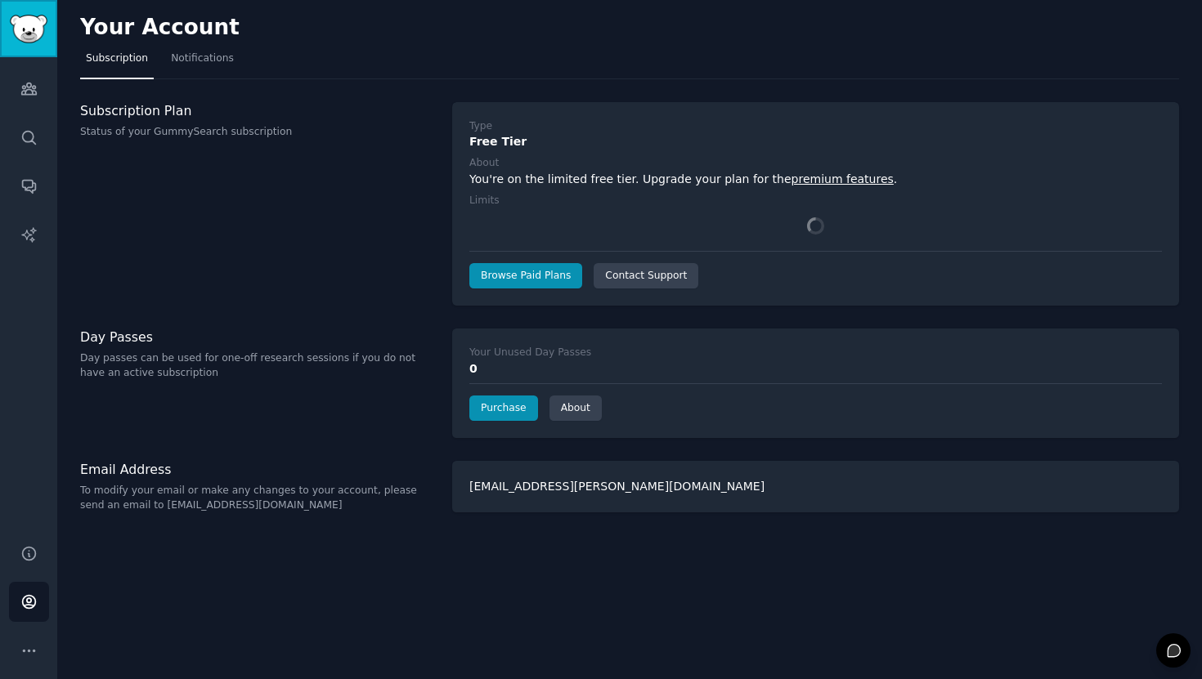
click at [28, 41] on img "Sidebar" at bounding box center [29, 29] width 38 height 29
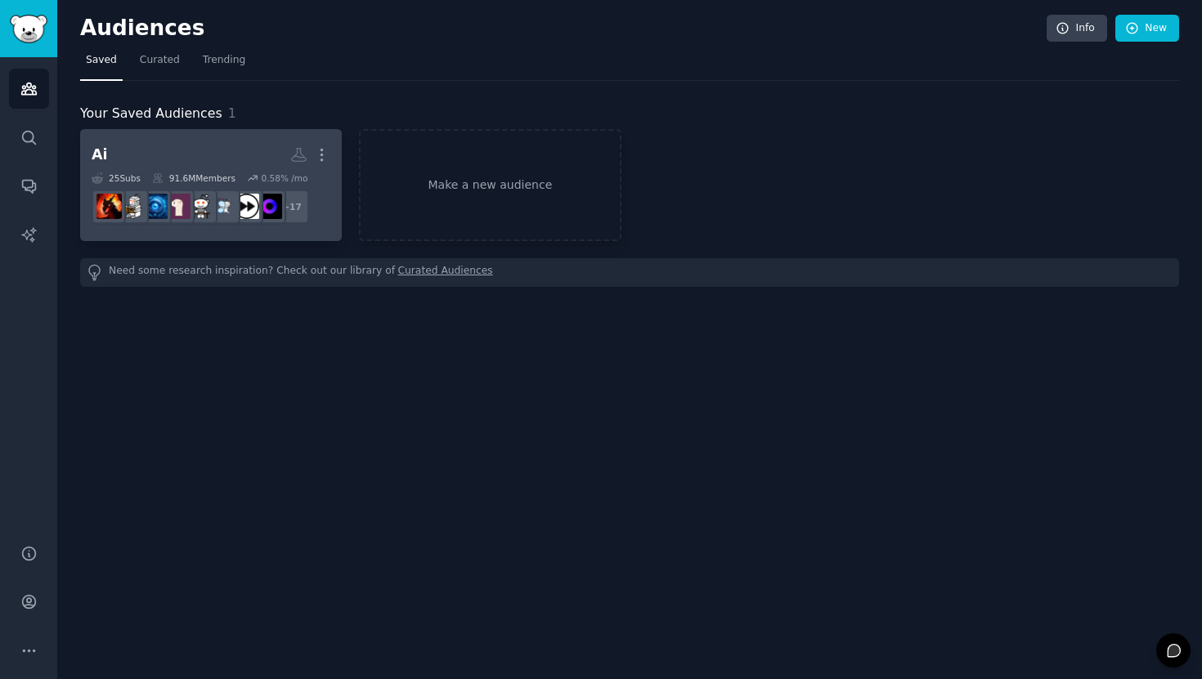
click at [267, 156] on h2 "Ai Custom Audience More" at bounding box center [211, 155] width 239 height 29
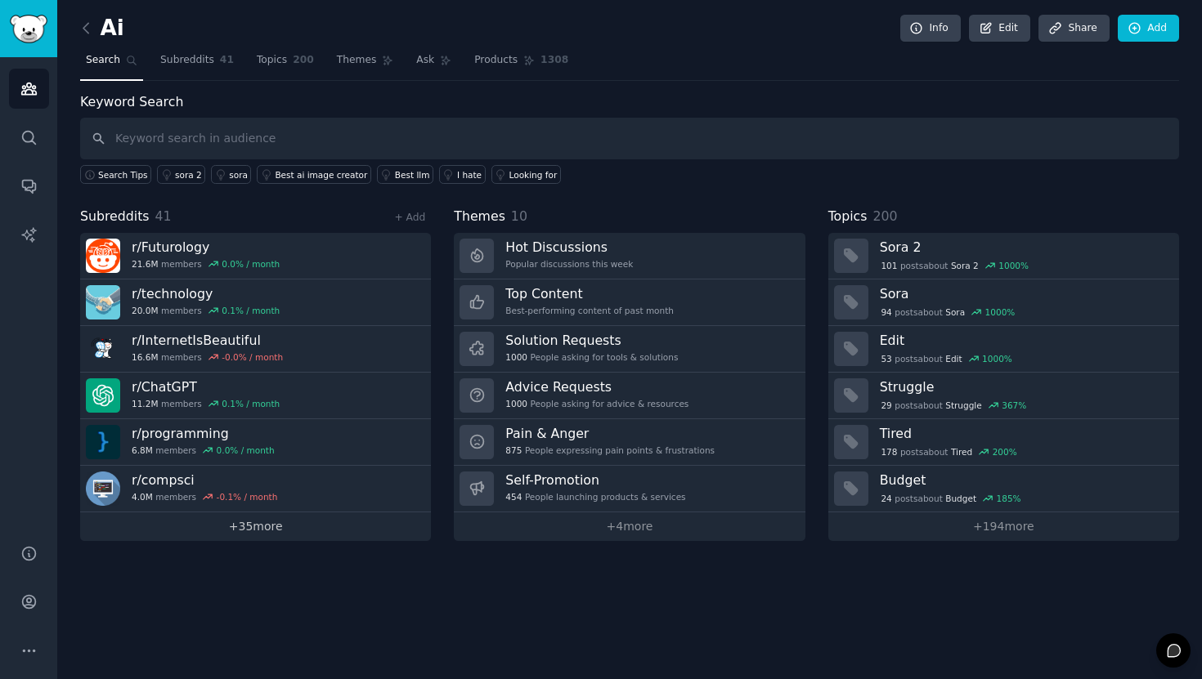
click at [235, 525] on link "+ 35 more" at bounding box center [255, 527] width 351 height 29
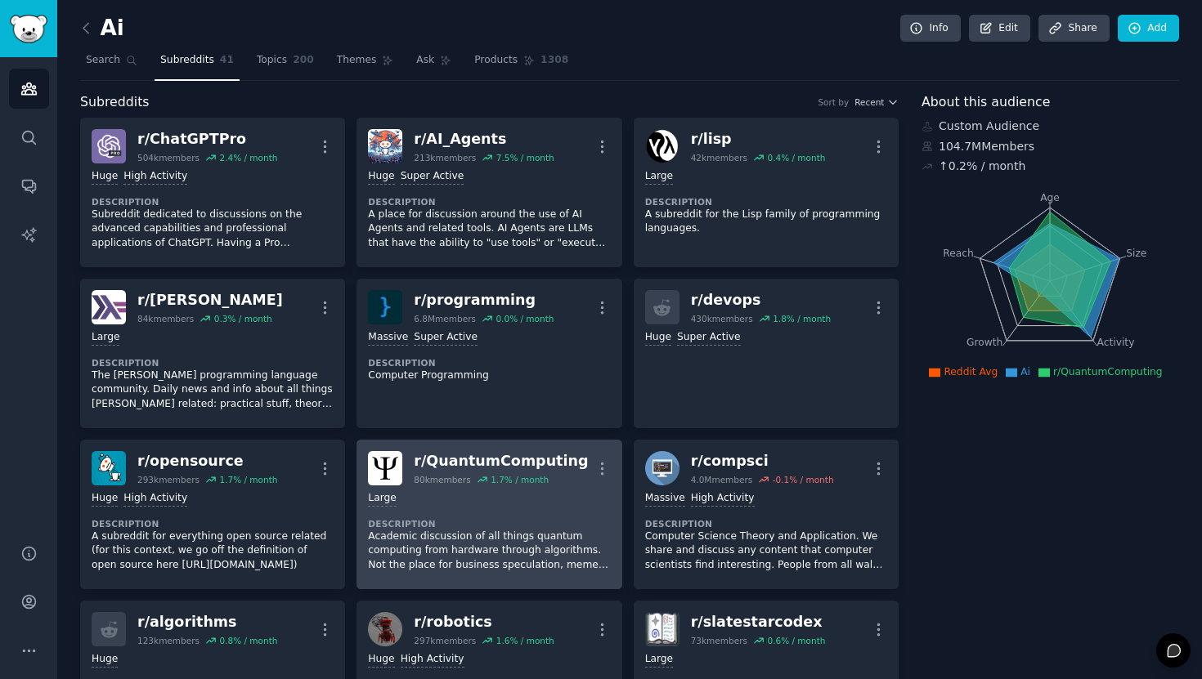
scroll to position [20, 0]
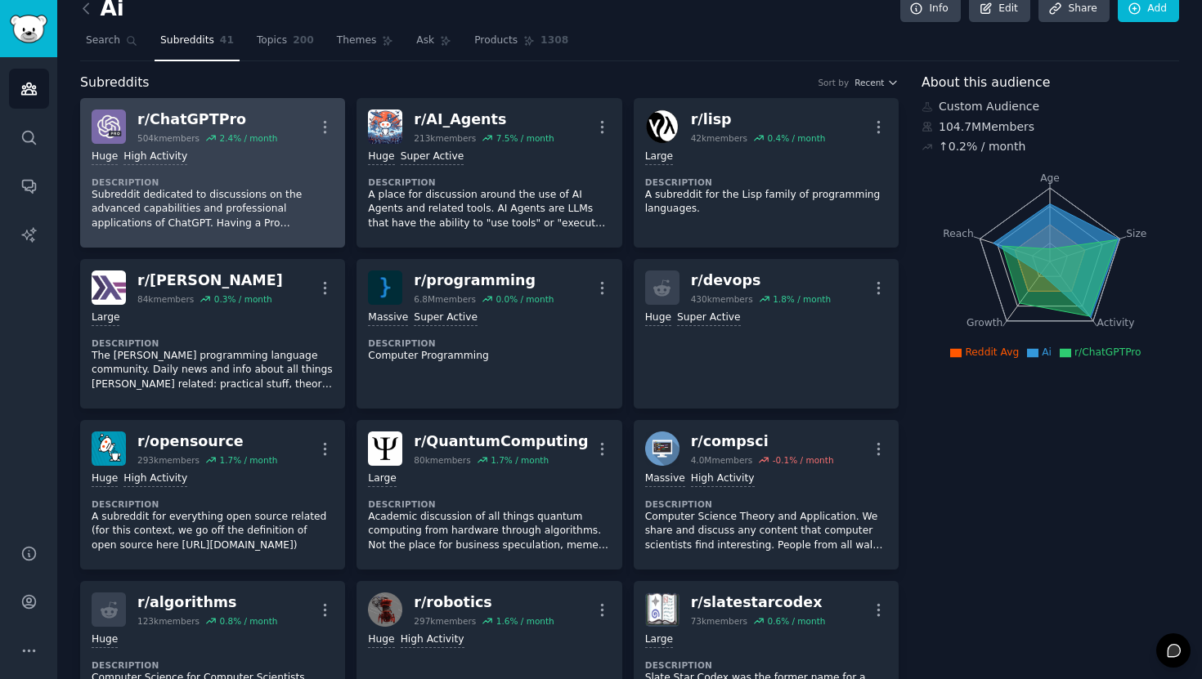
click at [252, 137] on div "2.4 % / month" at bounding box center [248, 137] width 58 height 11
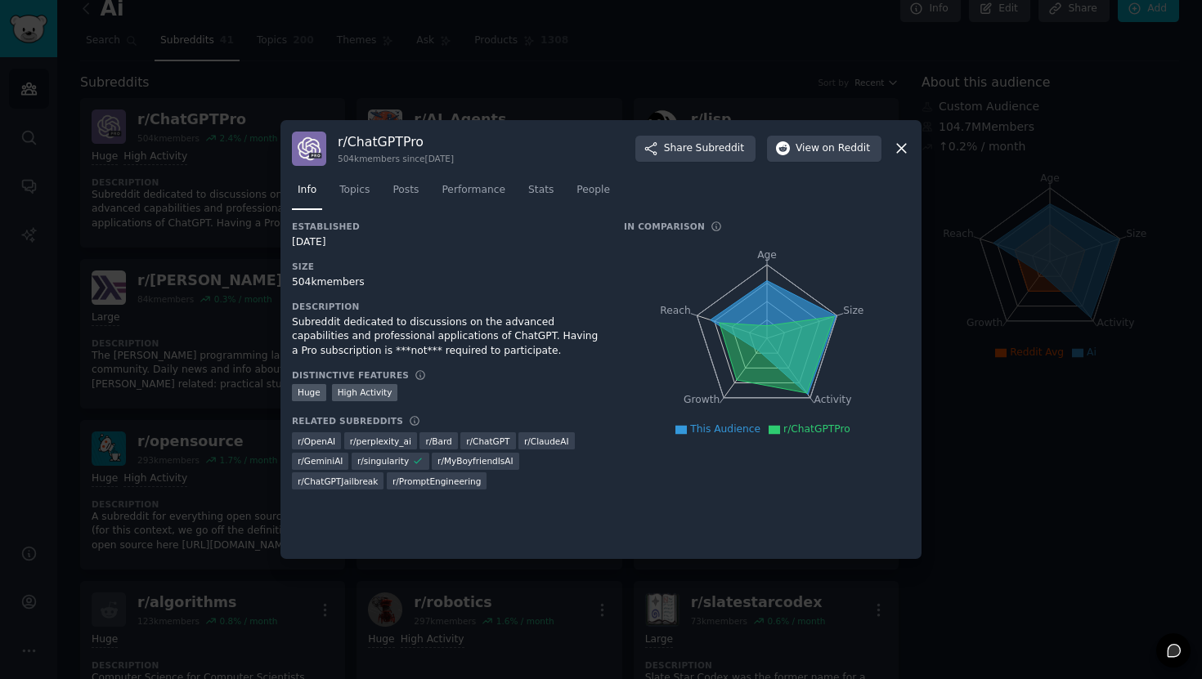
click at [762, 297] on icon at bounding box center [773, 337] width 126 height 114
click at [765, 301] on icon at bounding box center [773, 337] width 126 height 114
click at [781, 330] on icon at bounding box center [776, 354] width 114 height 77
click at [898, 146] on icon at bounding box center [901, 149] width 9 height 9
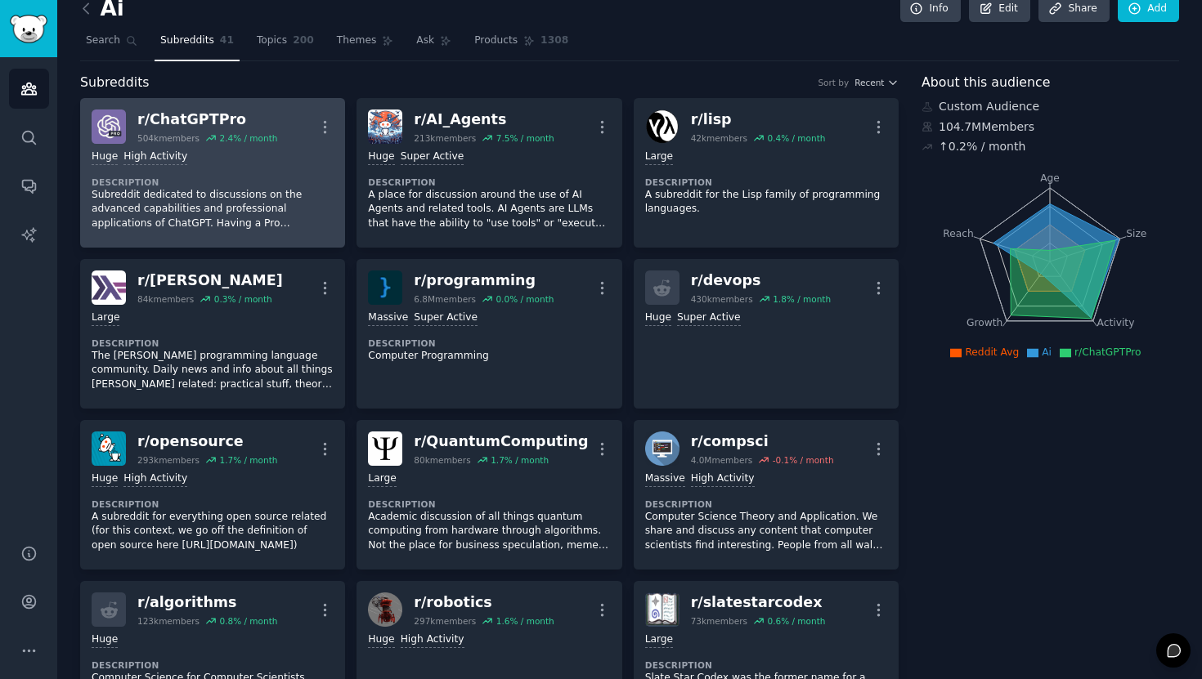
click at [238, 207] on p "Subreddit dedicated to discussions on the advanced capabilities and professiona…" at bounding box center [213, 209] width 242 height 43
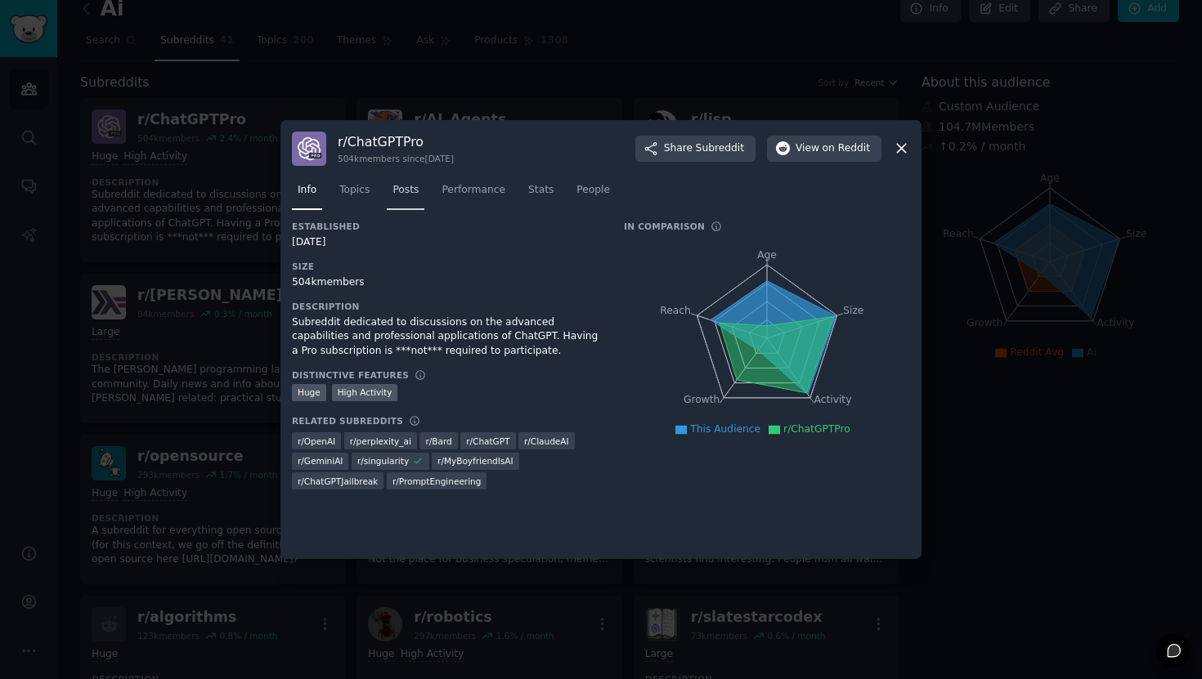
click at [411, 198] on link "Posts" at bounding box center [406, 194] width 38 height 34
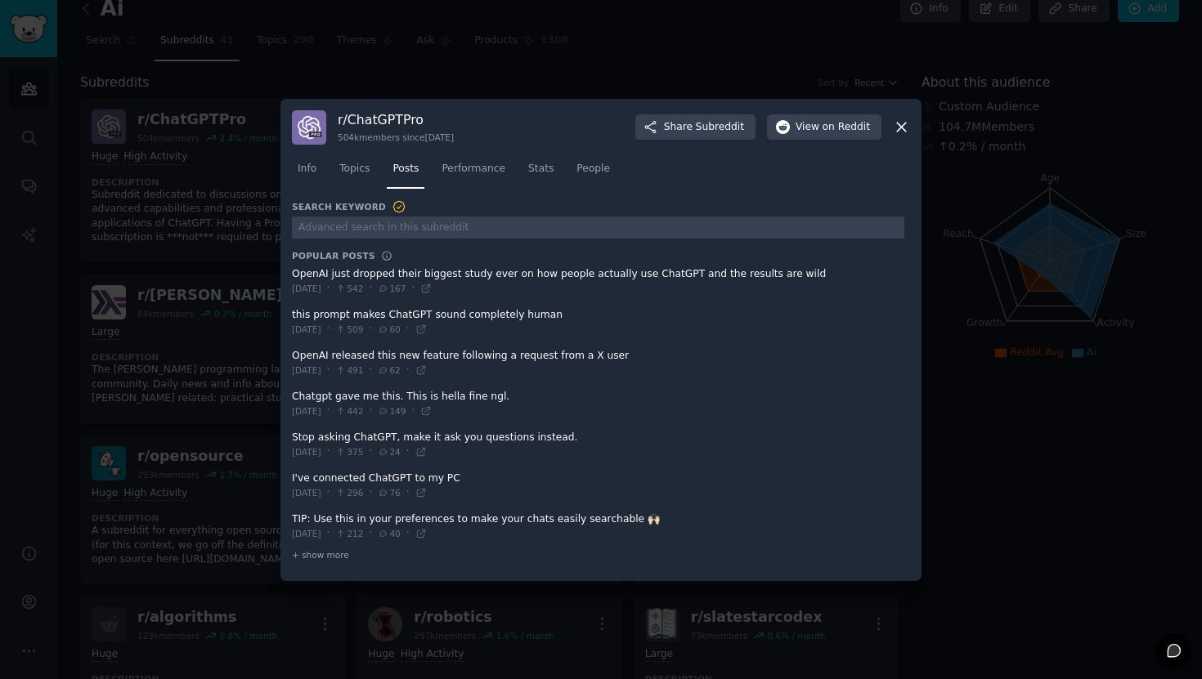
click at [897, 130] on icon at bounding box center [901, 127] width 17 height 17
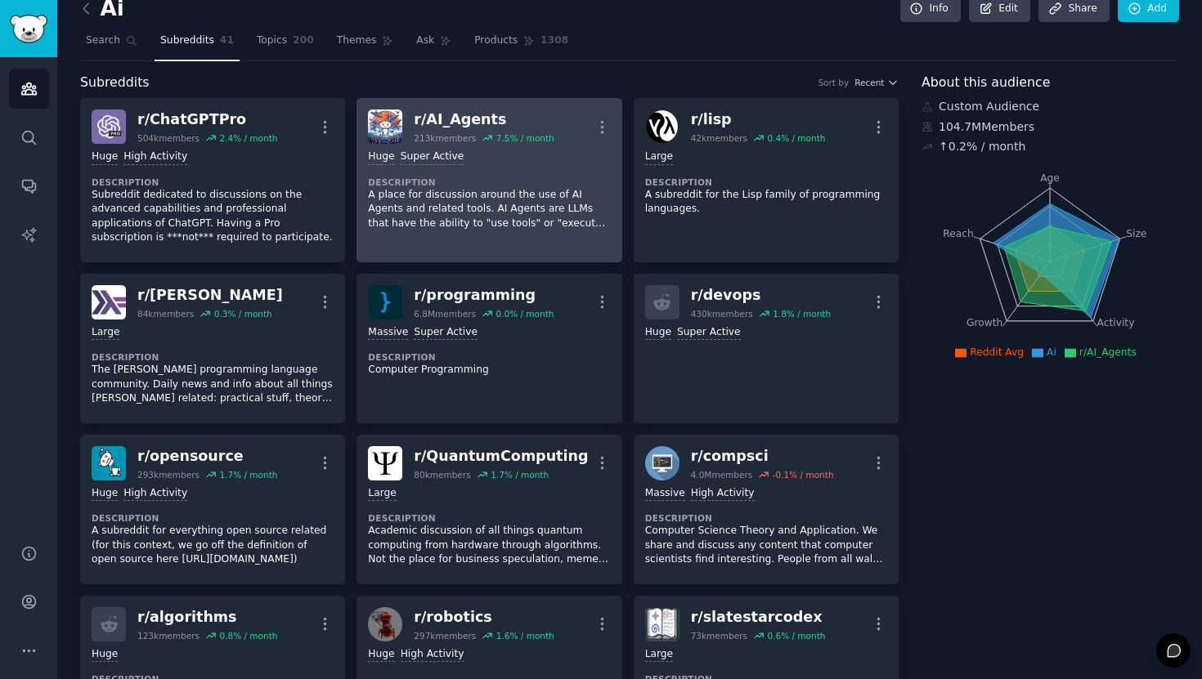
click at [499, 199] on p "A place for discussion around the use of AI Agents and related tools. AI Agents…" at bounding box center [489, 209] width 242 height 43
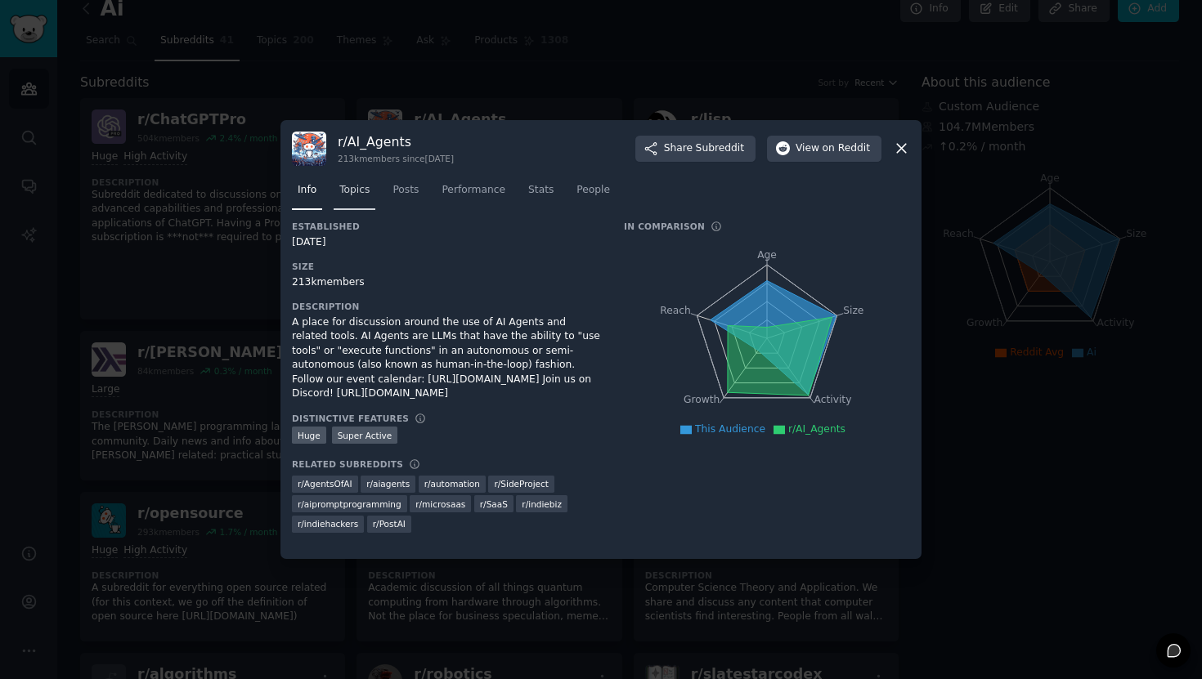
click at [364, 202] on link "Topics" at bounding box center [355, 194] width 42 height 34
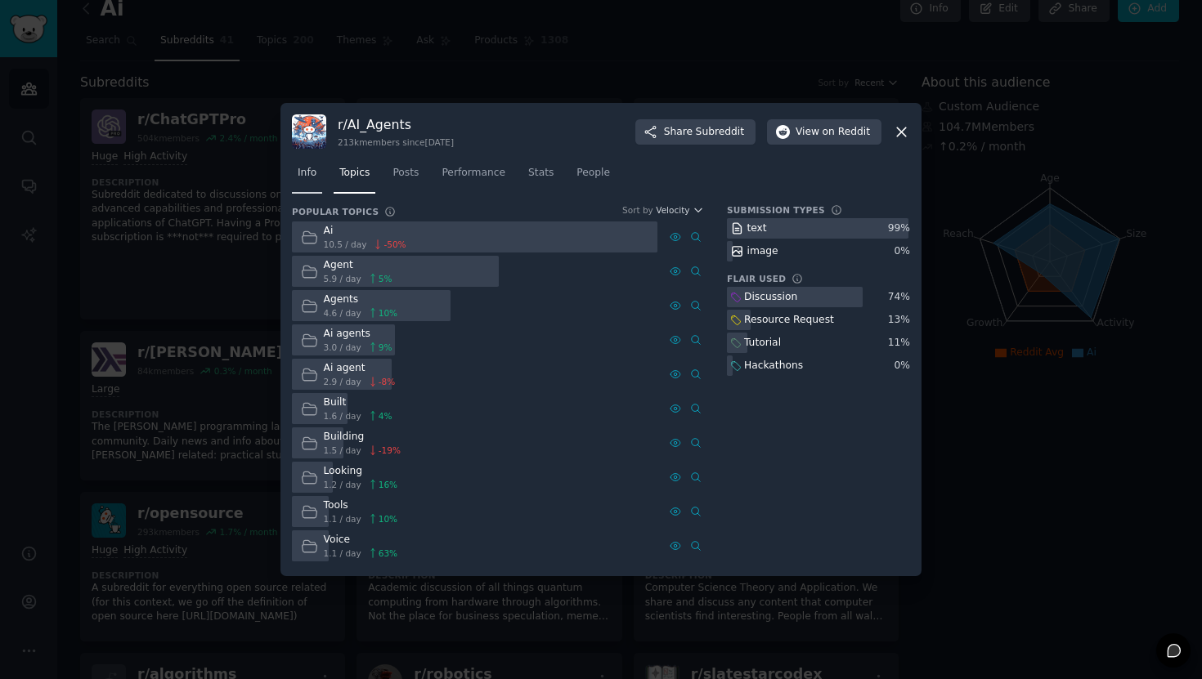
click at [302, 177] on span "Info" at bounding box center [307, 173] width 19 height 15
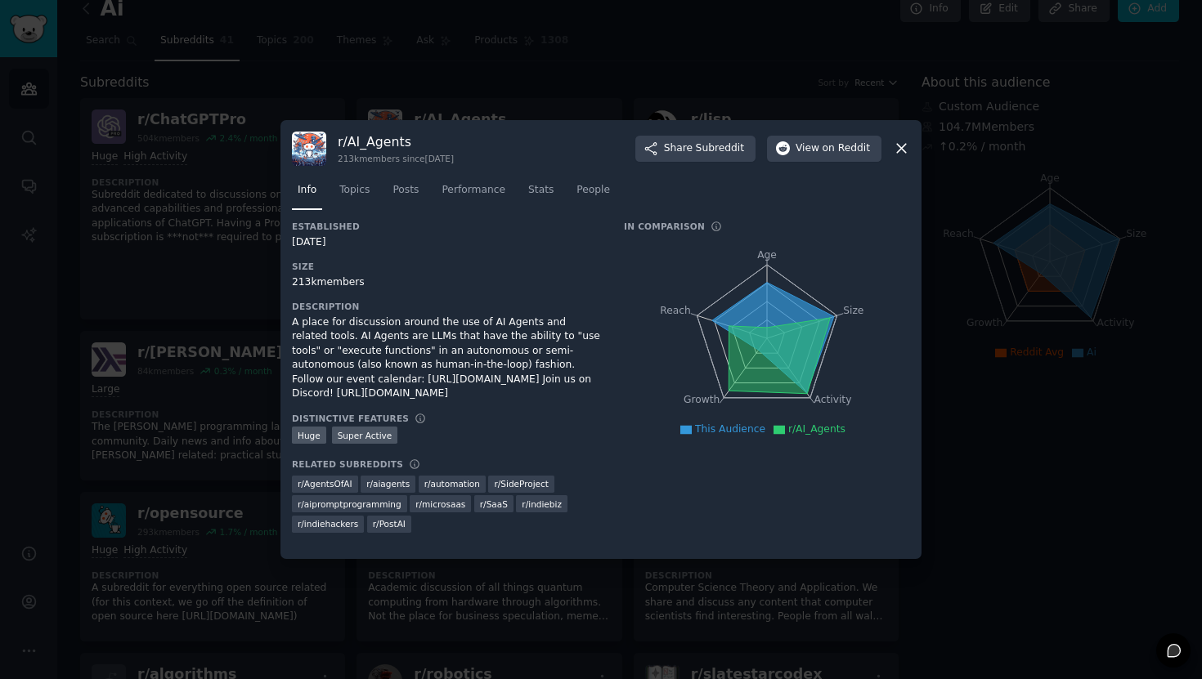
click at [428, 195] on nav "Info Topics Posts Performance Stats People" at bounding box center [601, 194] width 618 height 34
click at [416, 195] on span "Posts" at bounding box center [405, 190] width 26 height 15
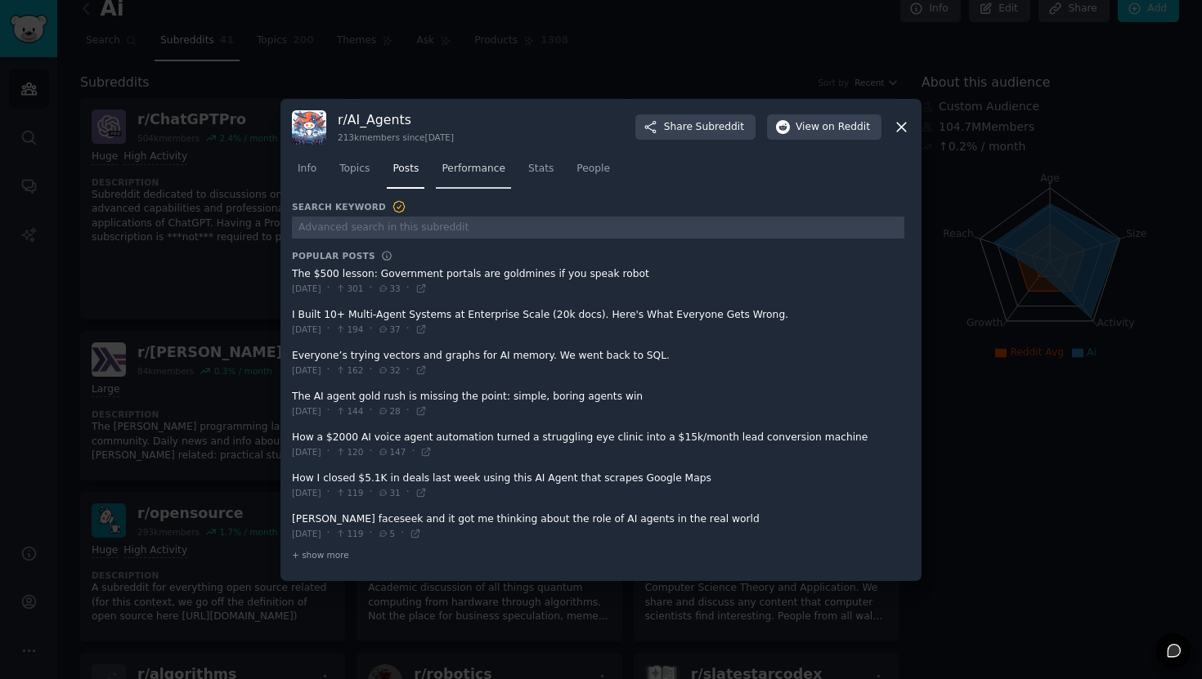
click at [472, 177] on link "Performance" at bounding box center [473, 173] width 75 height 34
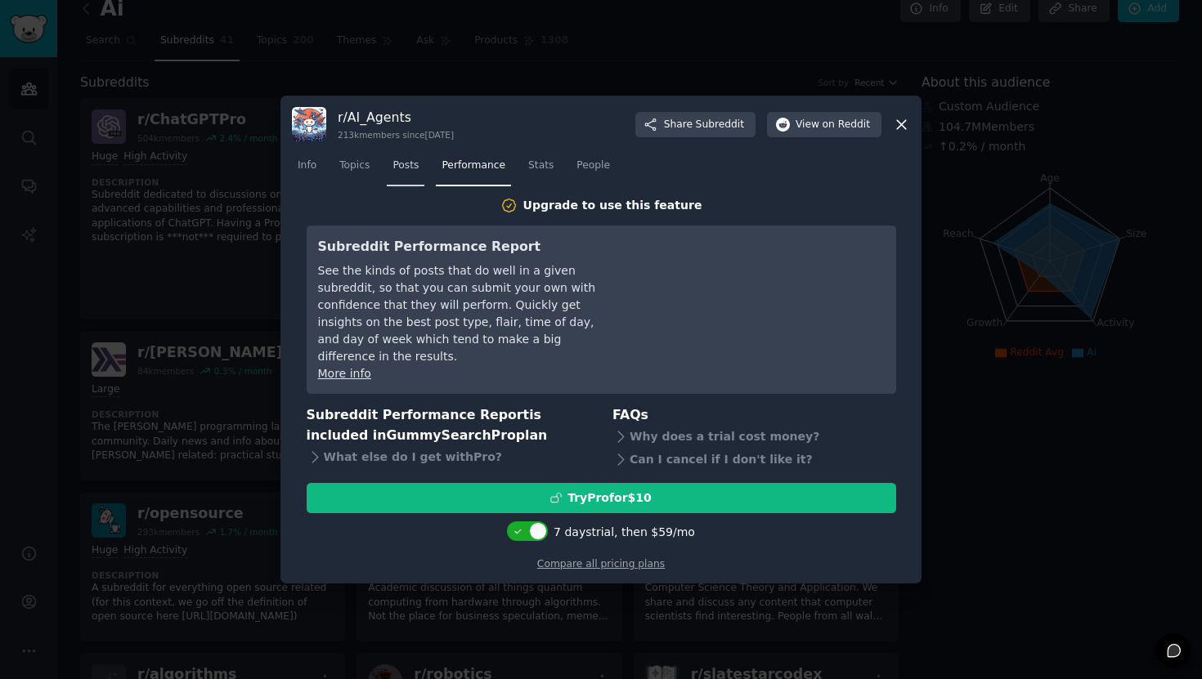
click at [412, 184] on link "Posts" at bounding box center [406, 170] width 38 height 34
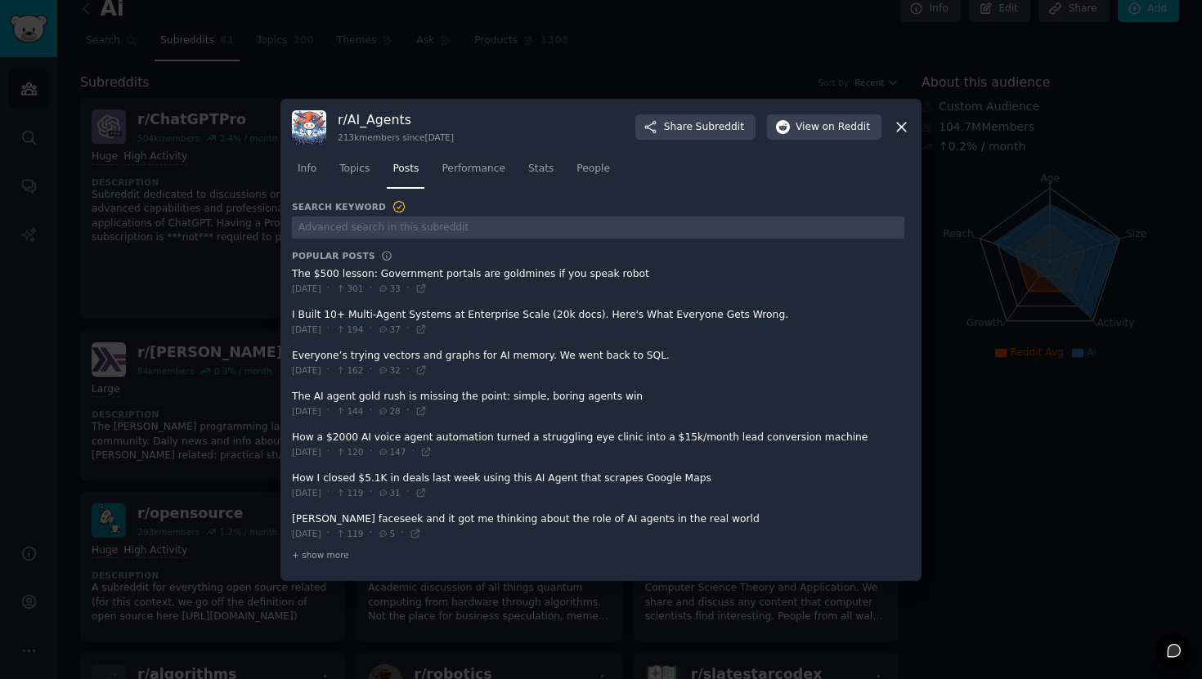
click at [894, 129] on icon at bounding box center [901, 127] width 17 height 17
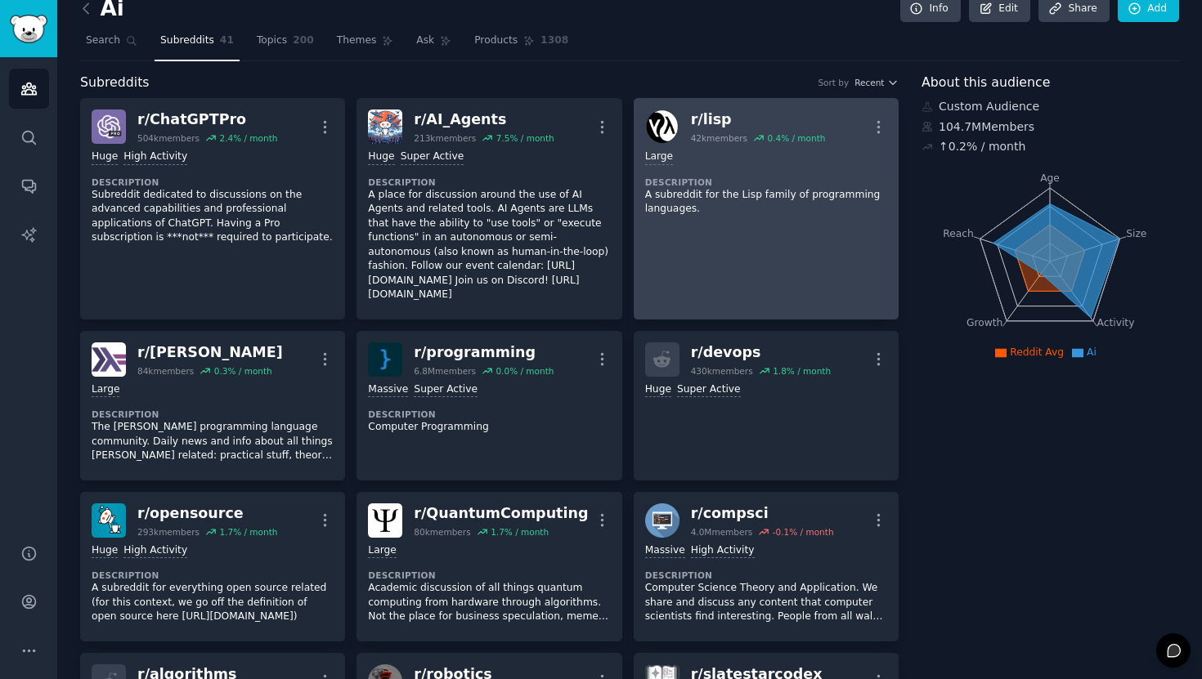
click at [757, 190] on p "A subreddit for the Lisp family of programming languages." at bounding box center [766, 202] width 242 height 29
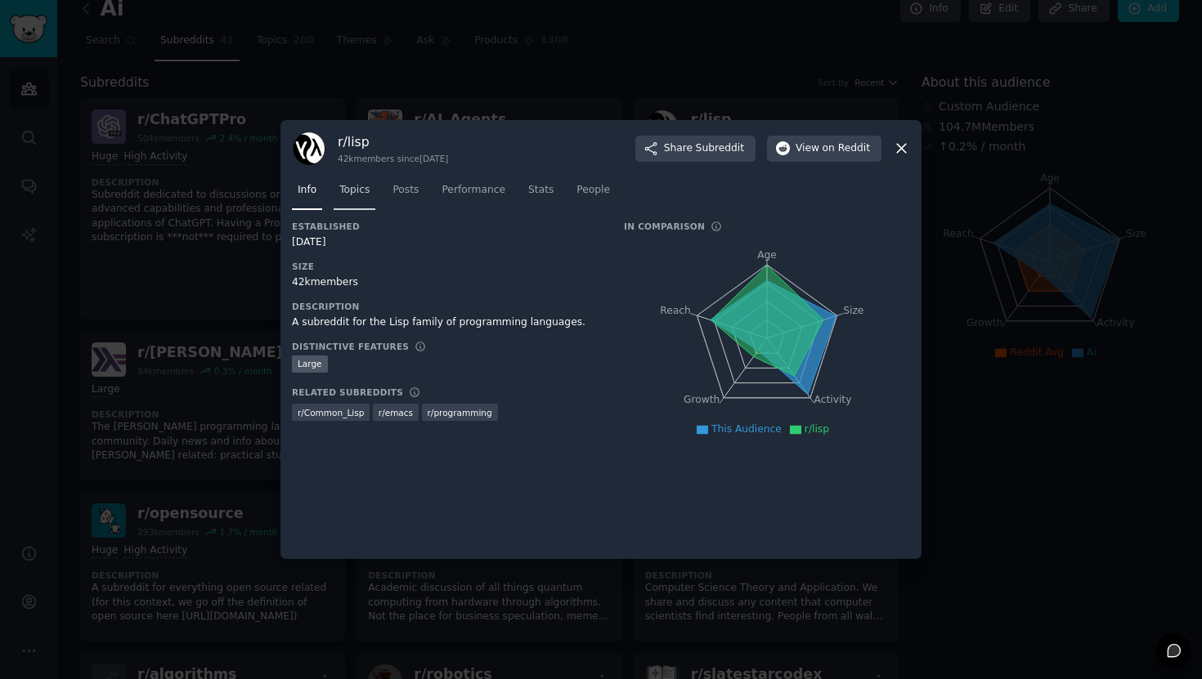
click at [366, 199] on link "Topics" at bounding box center [355, 194] width 42 height 34
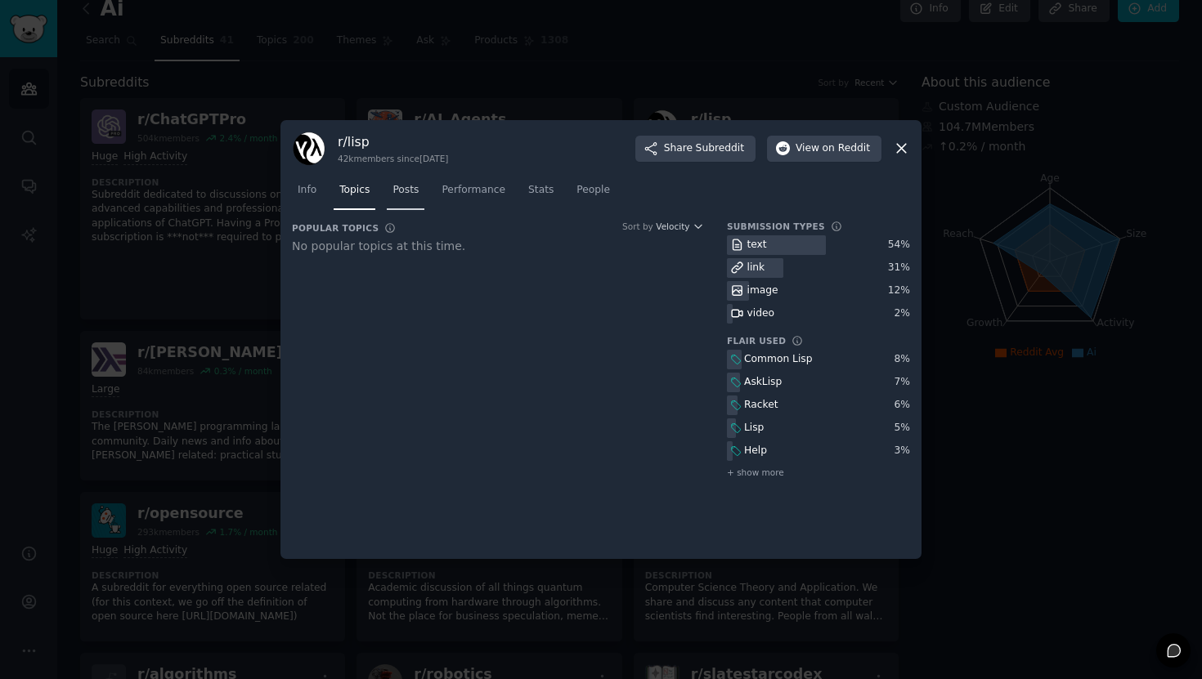
click at [419, 186] on span "Posts" at bounding box center [405, 190] width 26 height 15
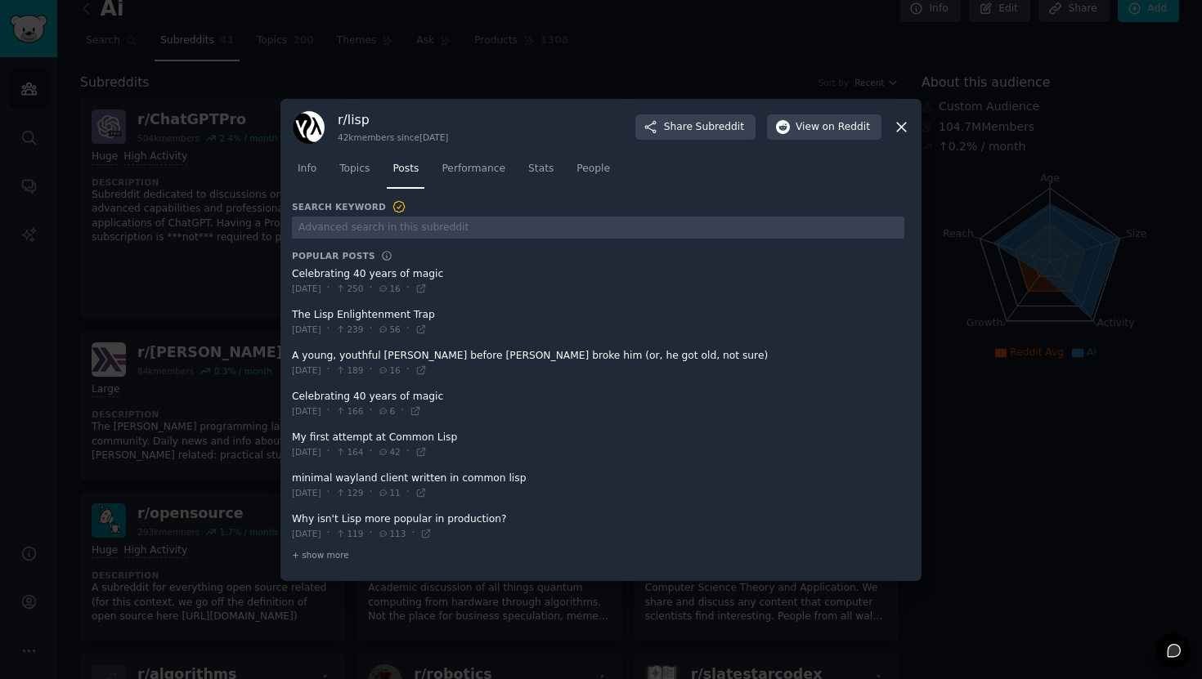
click at [425, 276] on span at bounding box center [598, 282] width 612 height 40
click at [362, 278] on span at bounding box center [598, 282] width 612 height 40
click at [359, 277] on span at bounding box center [598, 282] width 612 height 40
click at [383, 273] on span at bounding box center [598, 282] width 612 height 40
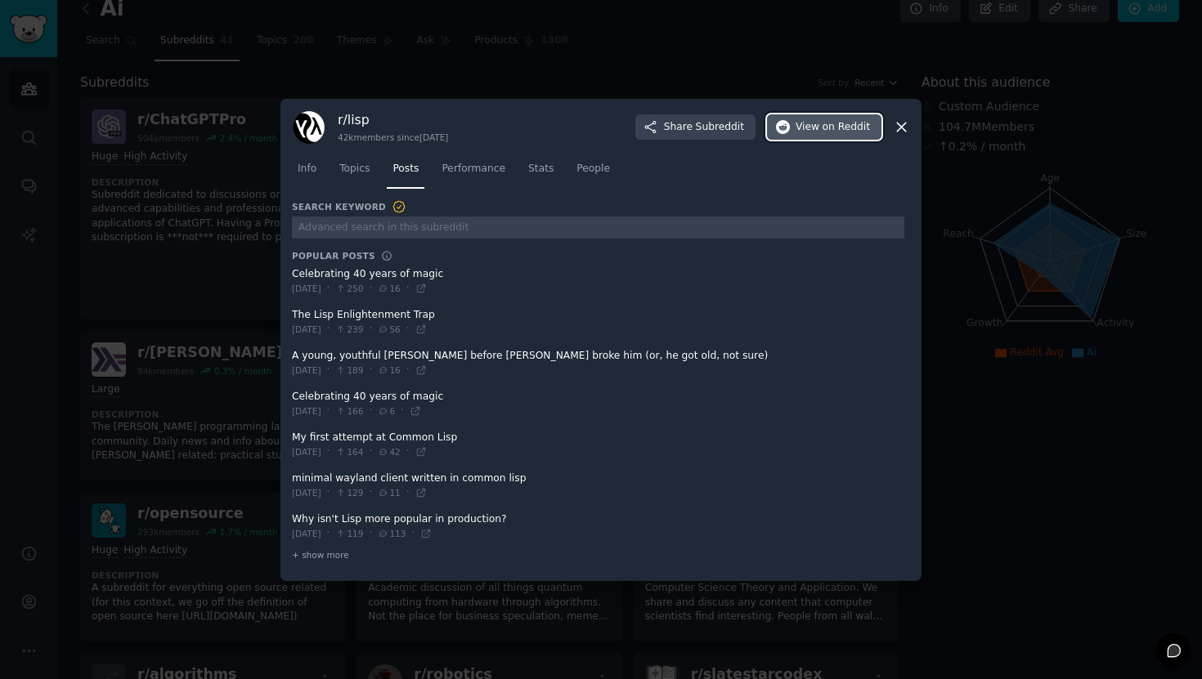
click at [870, 131] on button "View on Reddit" at bounding box center [824, 127] width 114 height 26
click at [898, 127] on icon at bounding box center [901, 127] width 17 height 17
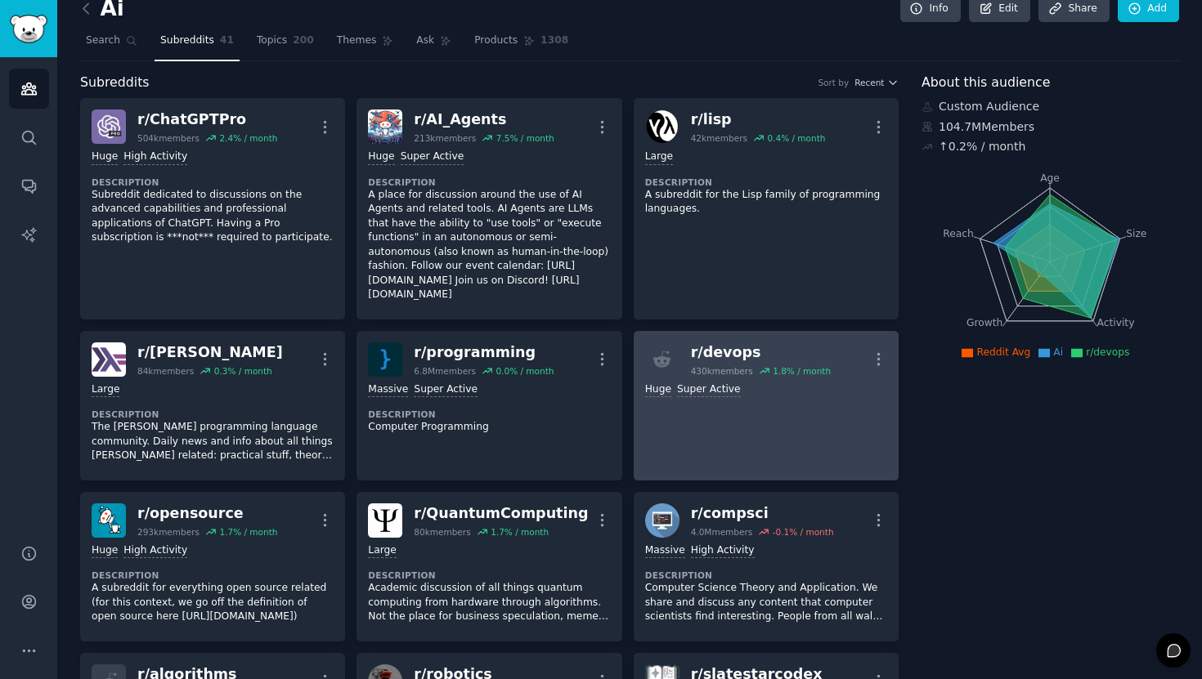
click at [714, 406] on link "r/ devops 430k members 1.8 % / month More >= 95th percentile for submissions / …" at bounding box center [766, 406] width 265 height 150
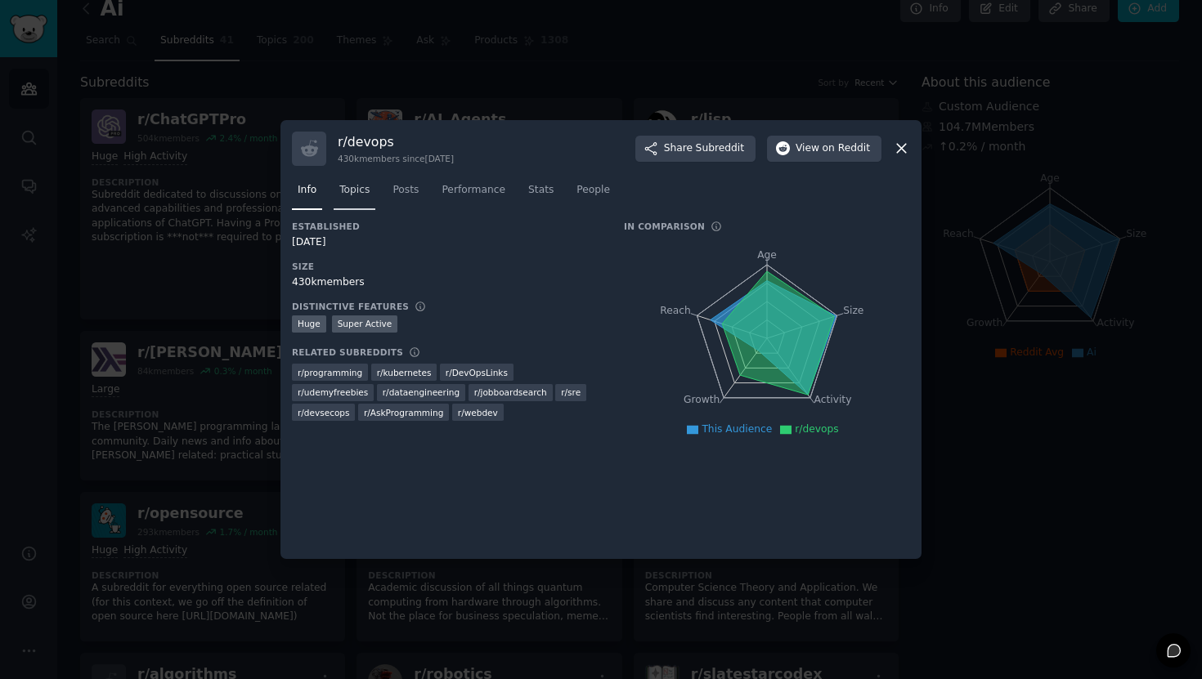
click at [362, 198] on link "Topics" at bounding box center [355, 194] width 42 height 34
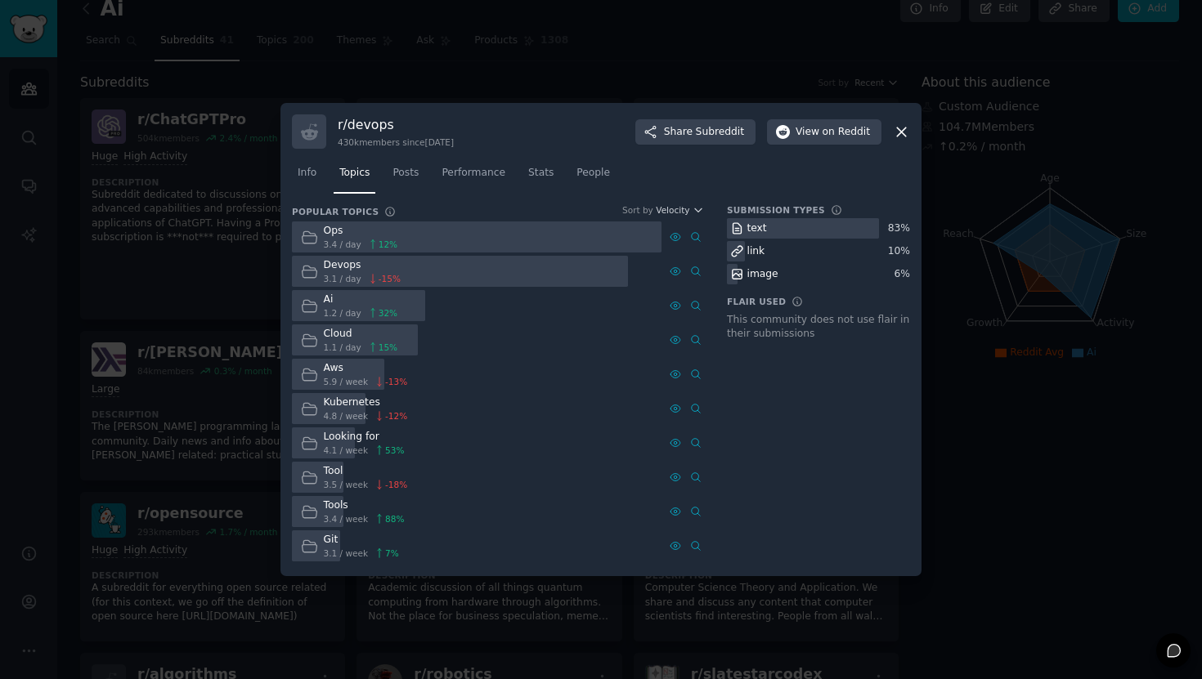
click at [417, 234] on div at bounding box center [477, 238] width 370 height 32
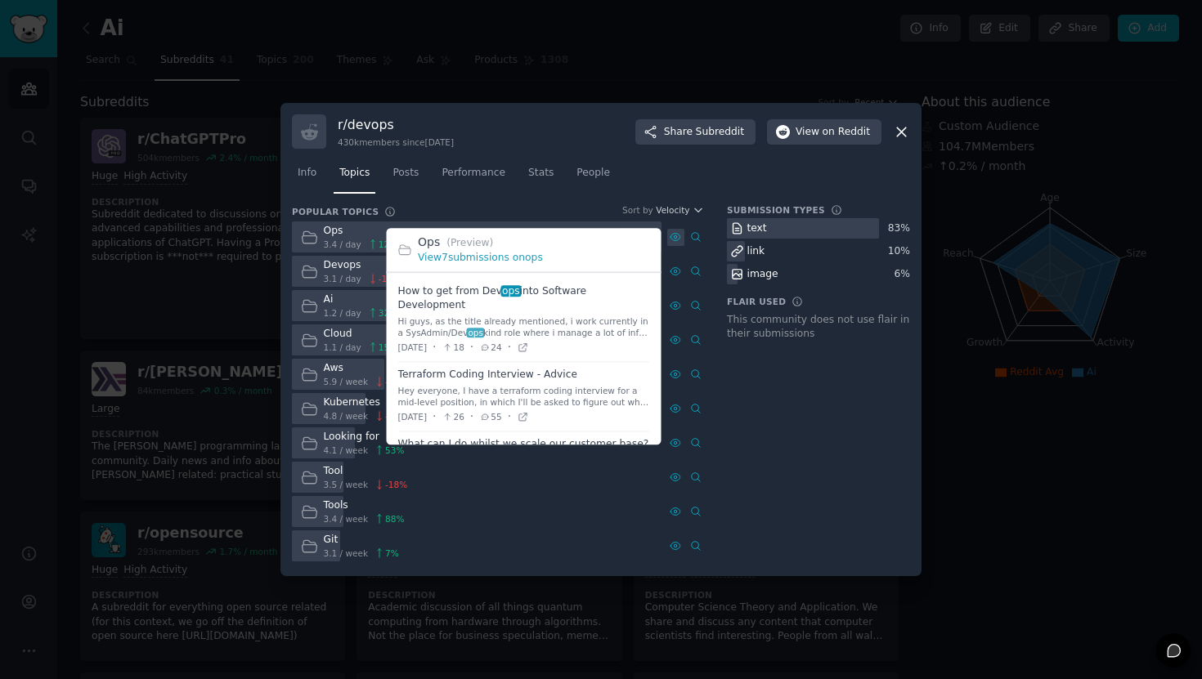
scroll to position [20, 0]
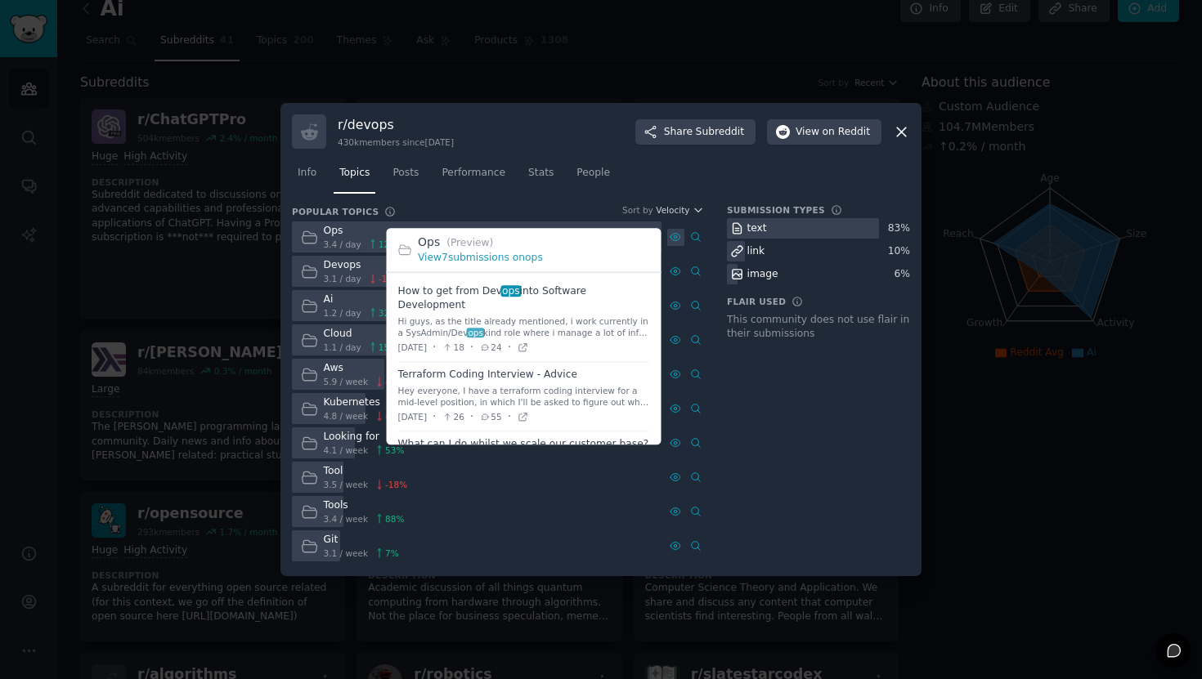
click at [672, 239] on icon at bounding box center [675, 236] width 11 height 11
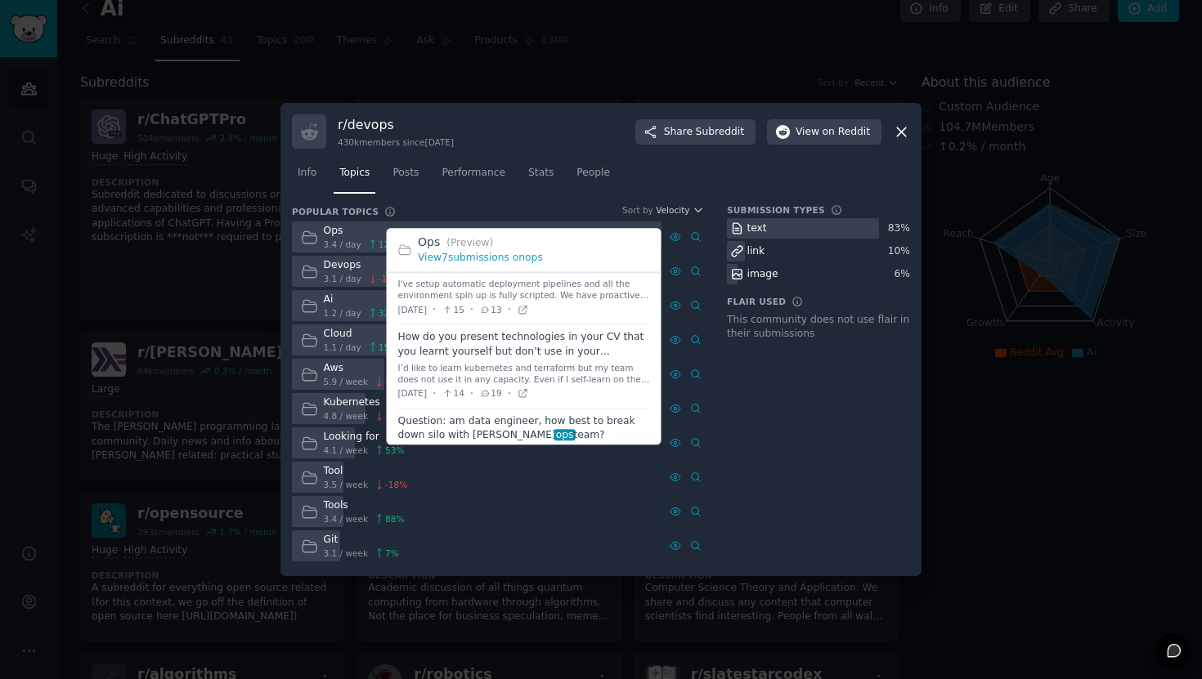
scroll to position [191, 0]
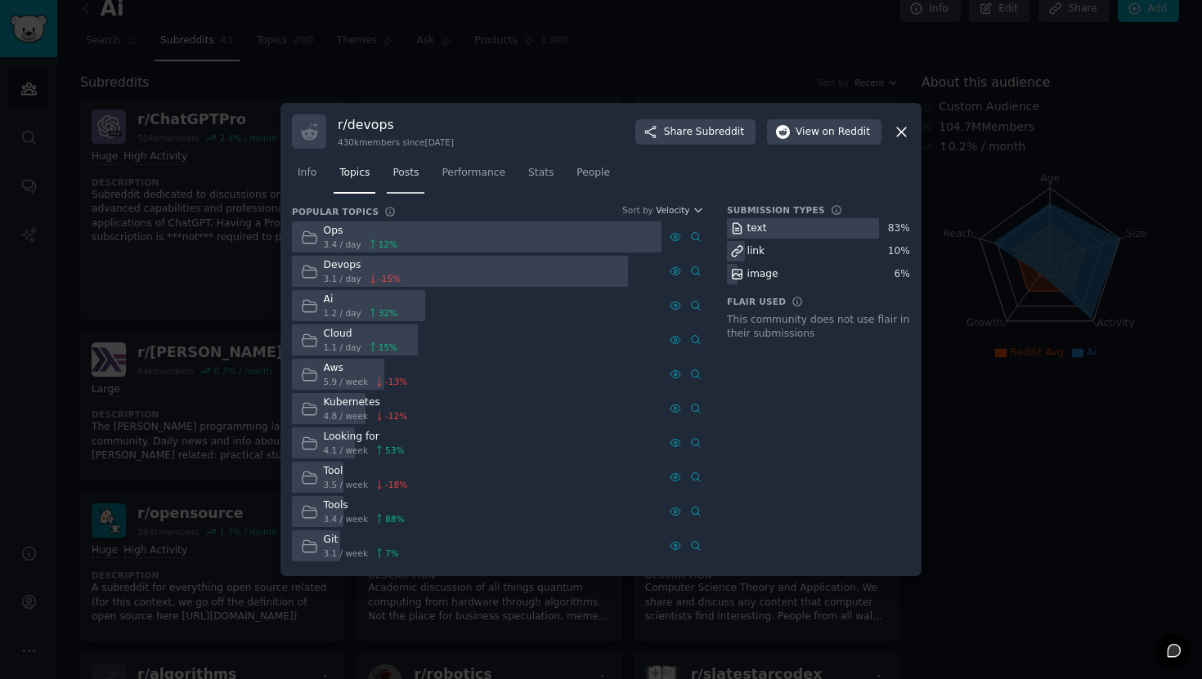
click at [420, 171] on link "Posts" at bounding box center [406, 177] width 38 height 34
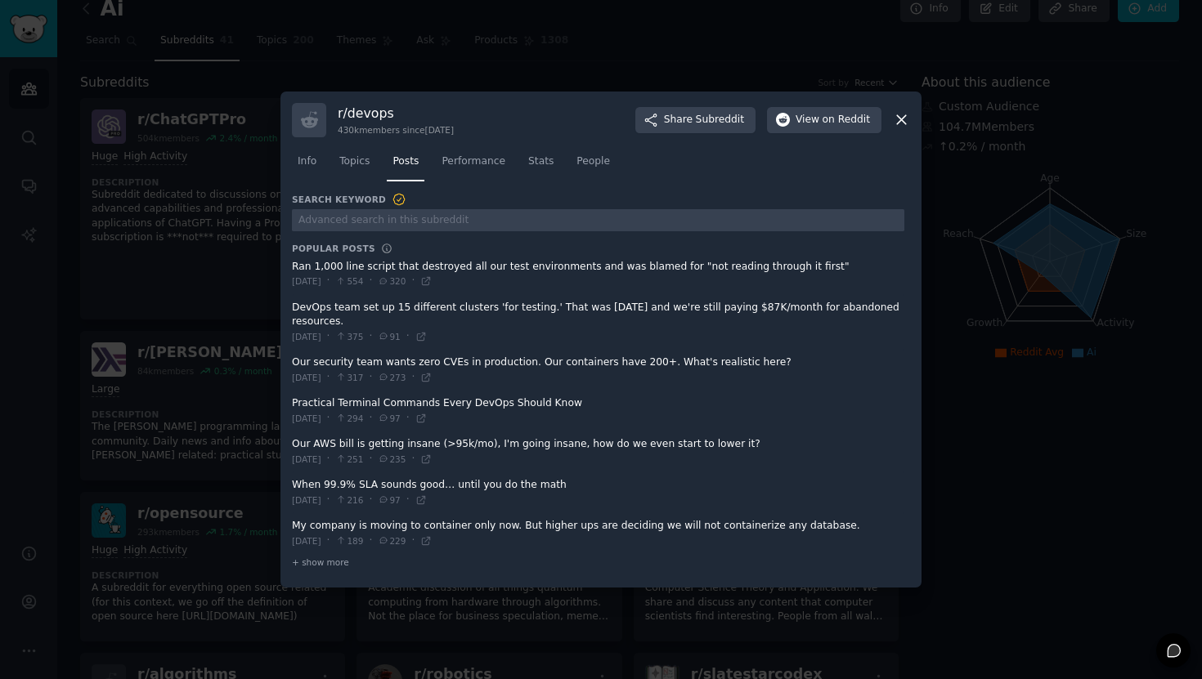
click at [909, 114] on icon at bounding box center [901, 119] width 17 height 17
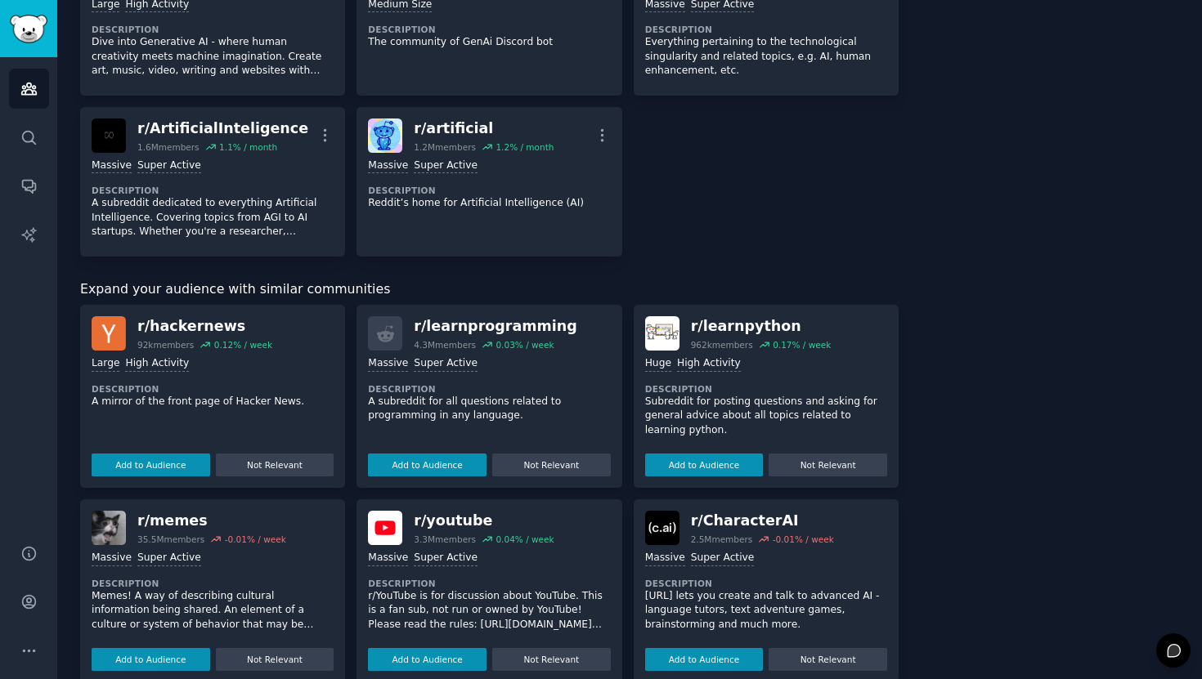
scroll to position [2144, 0]
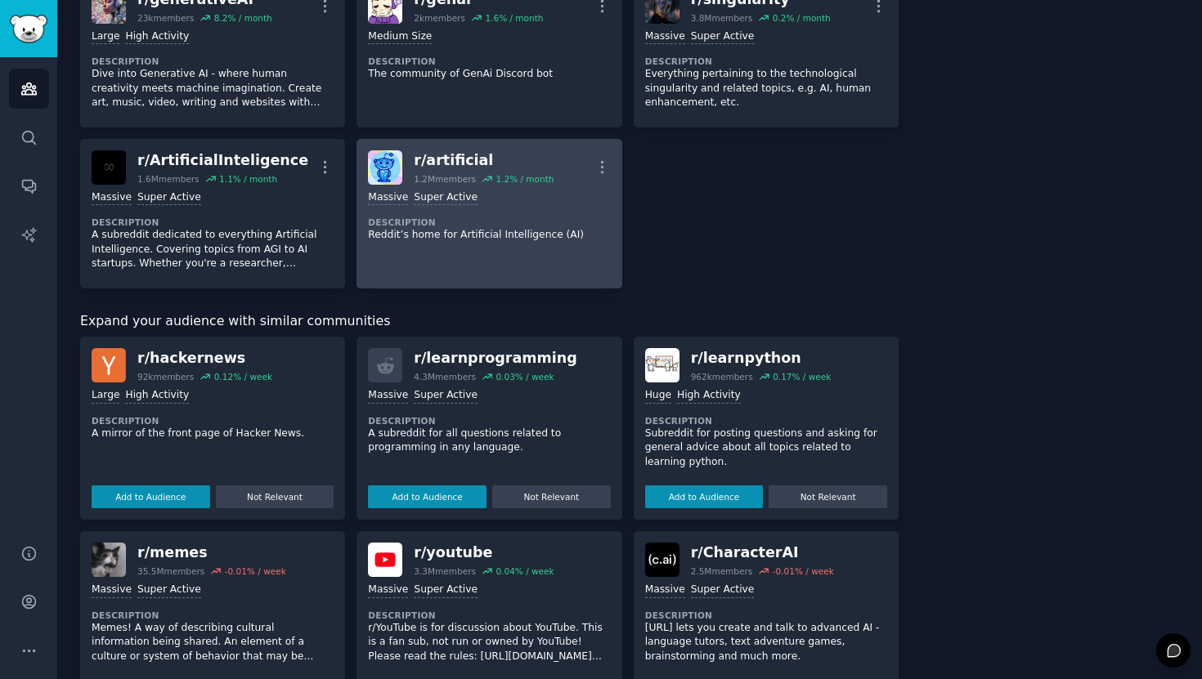
click at [539, 150] on div "r/ artificial" at bounding box center [484, 160] width 140 height 20
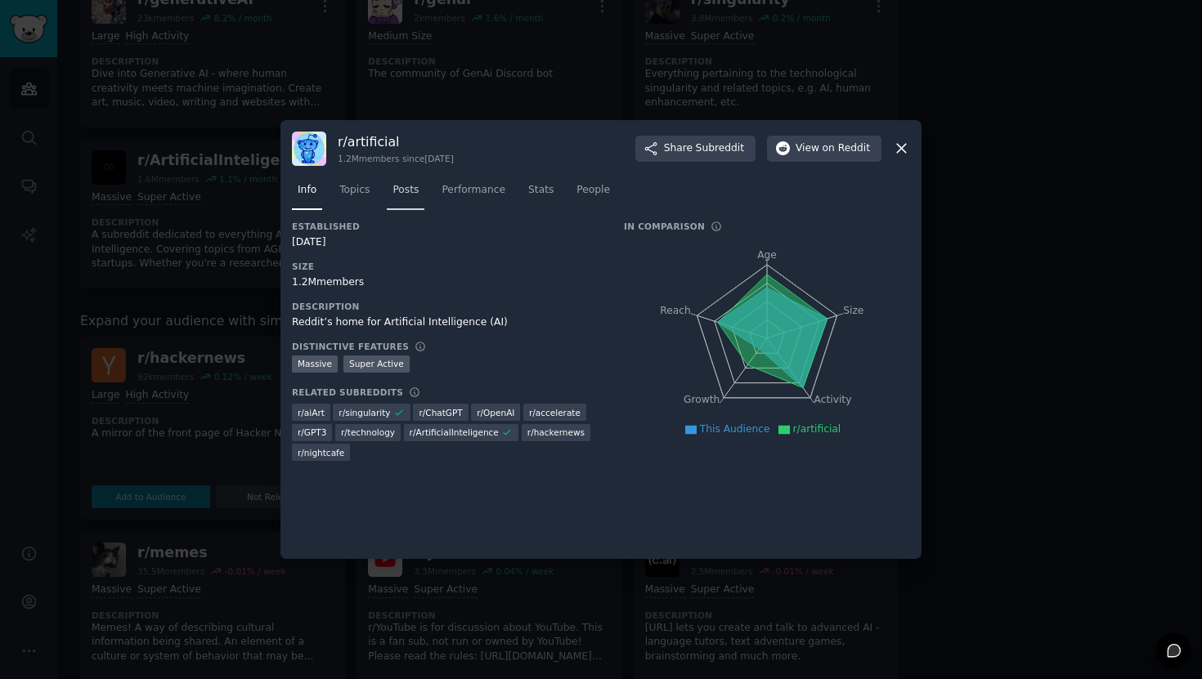
click at [408, 192] on span "Posts" at bounding box center [405, 190] width 26 height 15
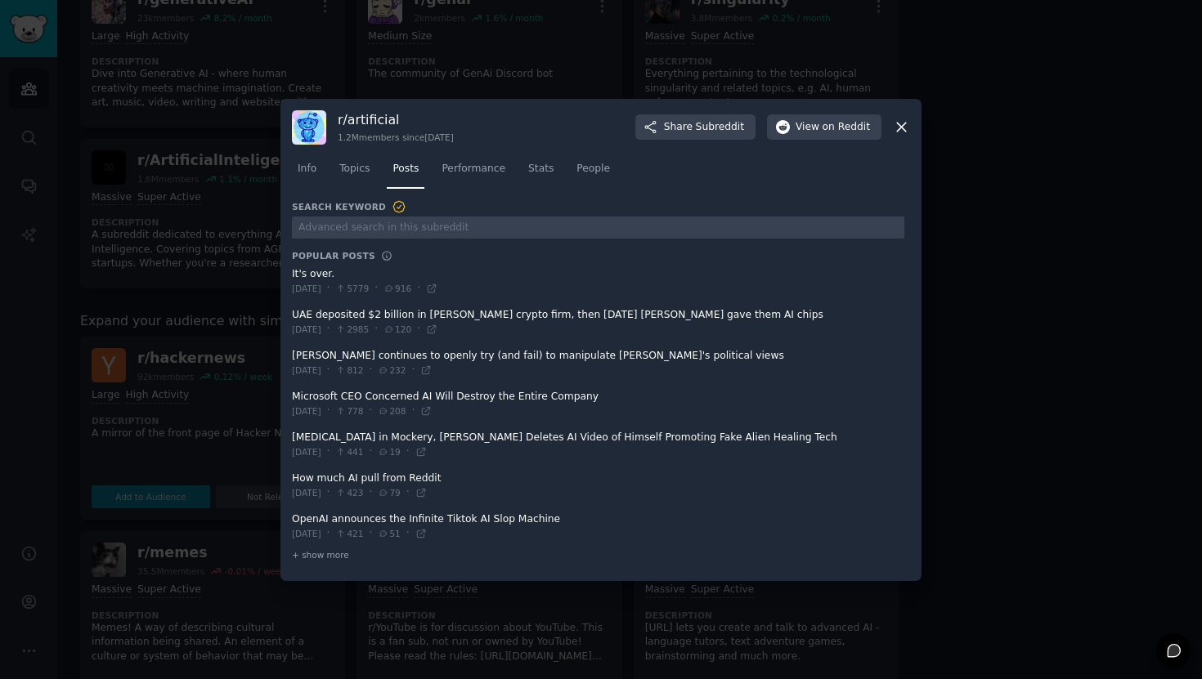
click at [320, 275] on span at bounding box center [598, 282] width 612 height 40
click at [898, 132] on icon at bounding box center [901, 127] width 17 height 17
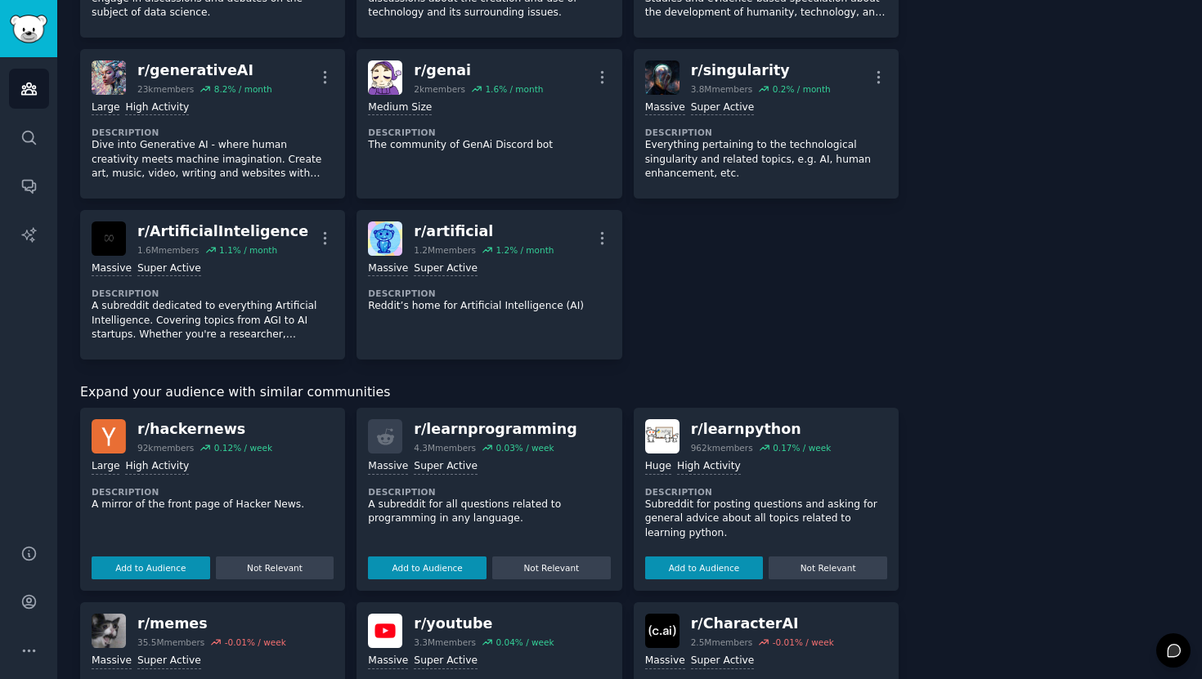
scroll to position [2070, 0]
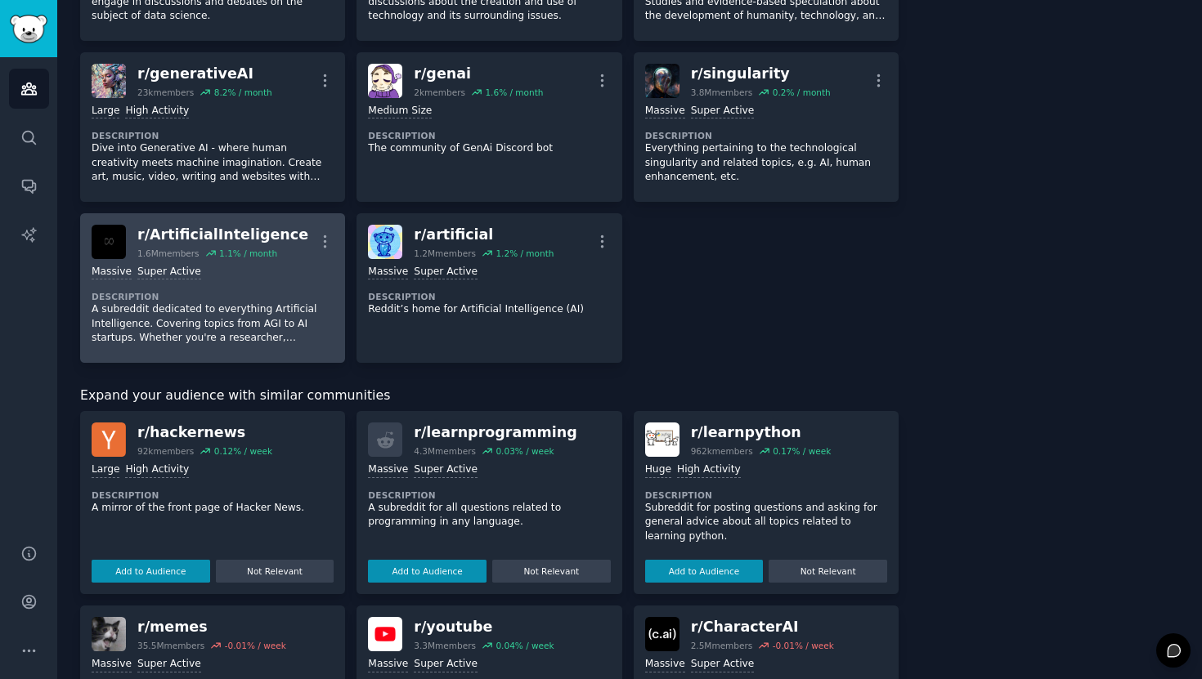
click at [168, 316] on p "A subreddit dedicated to everything Artificial Intelligence. Covering topics fr…" at bounding box center [213, 323] width 242 height 43
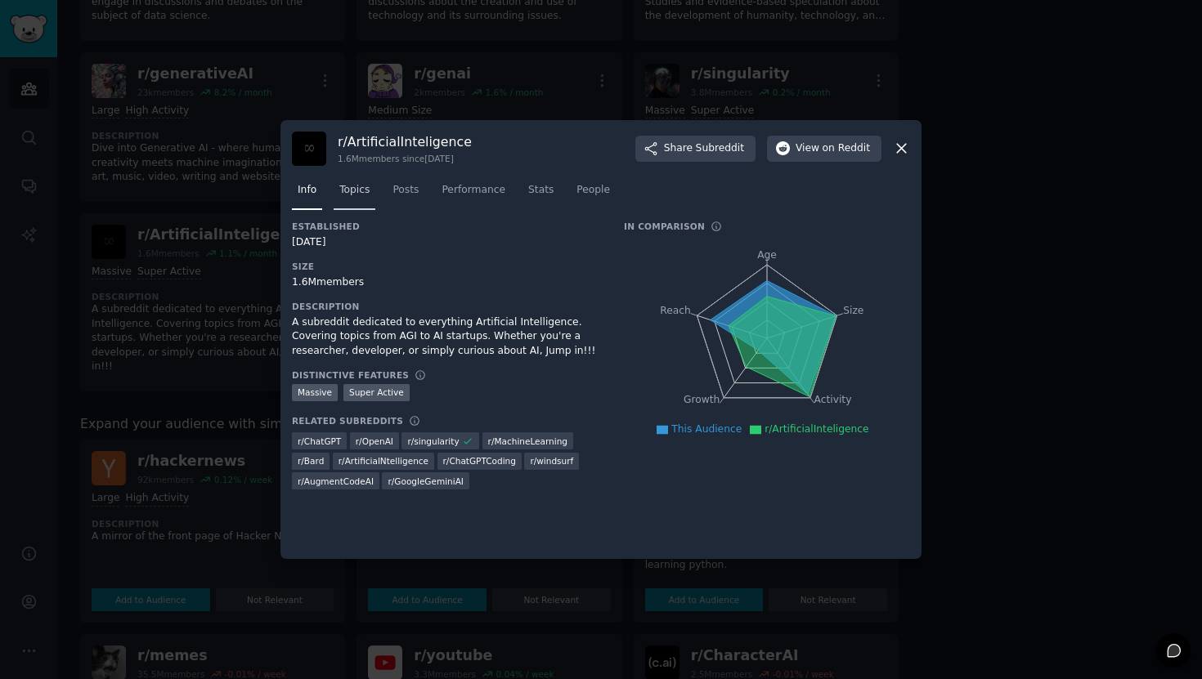
click at [347, 188] on span "Topics" at bounding box center [354, 190] width 30 height 15
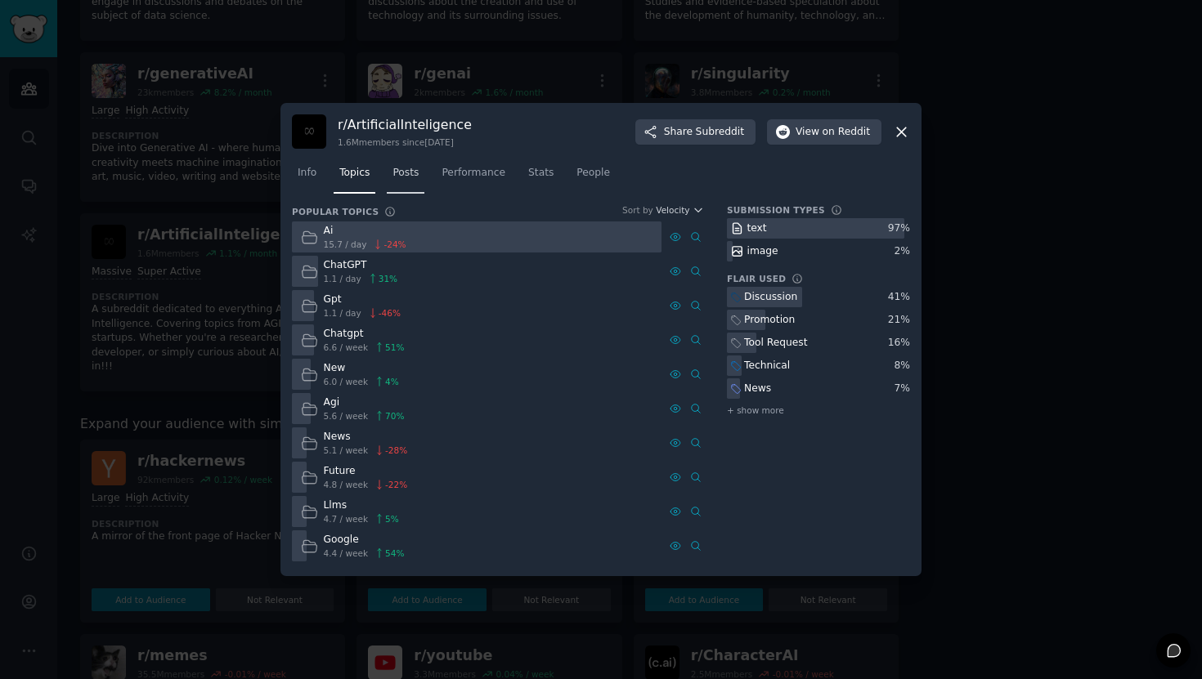
click at [406, 172] on span "Posts" at bounding box center [405, 173] width 26 height 15
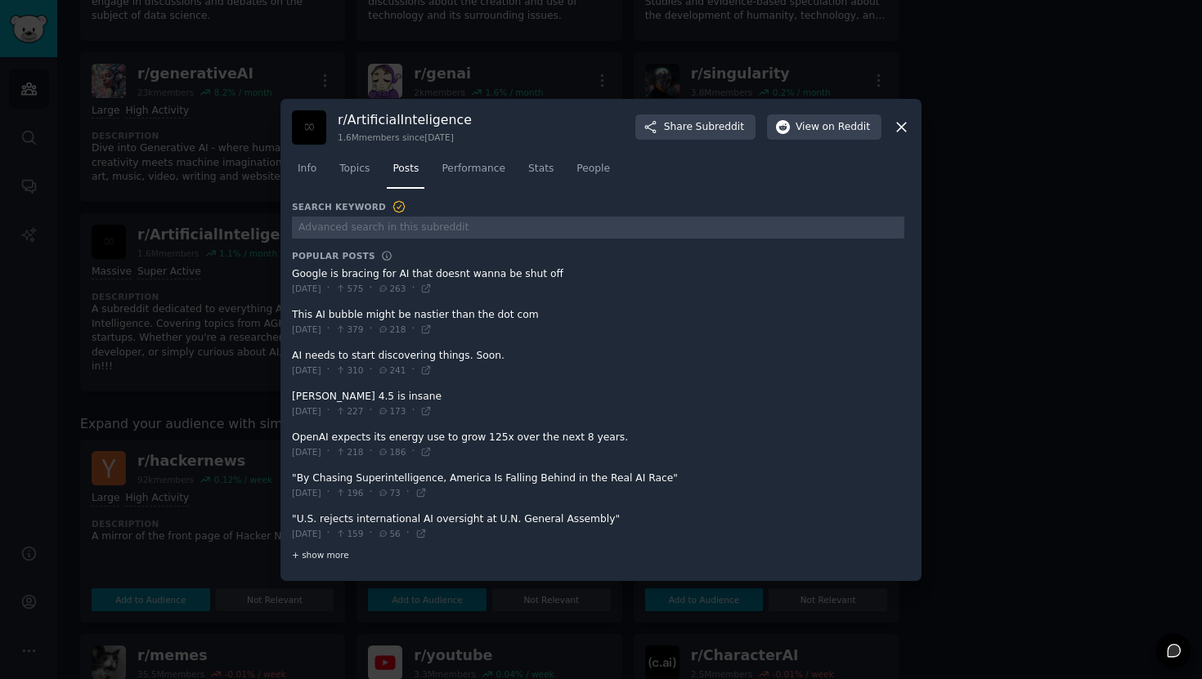
click at [322, 552] on span "+ show more" at bounding box center [320, 554] width 57 height 11
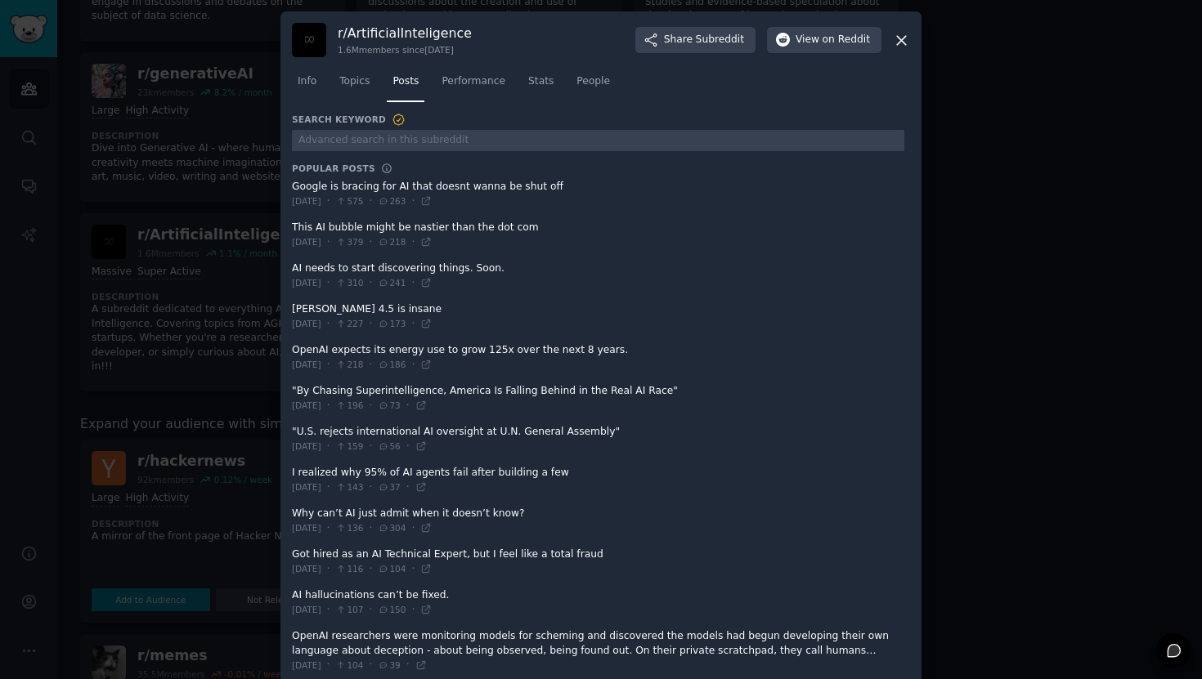
click at [393, 120] on icon at bounding box center [398, 119] width 11 height 11
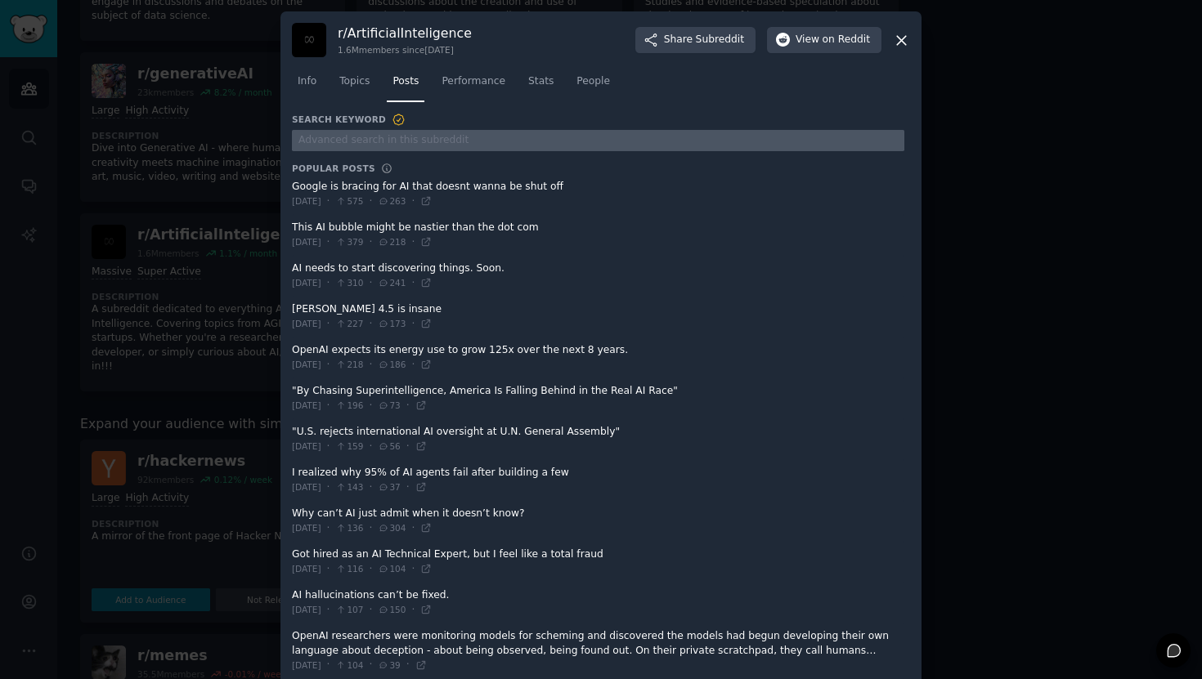
click at [385, 139] on input "text" at bounding box center [598, 141] width 612 height 22
type input "h"
type input "ai"
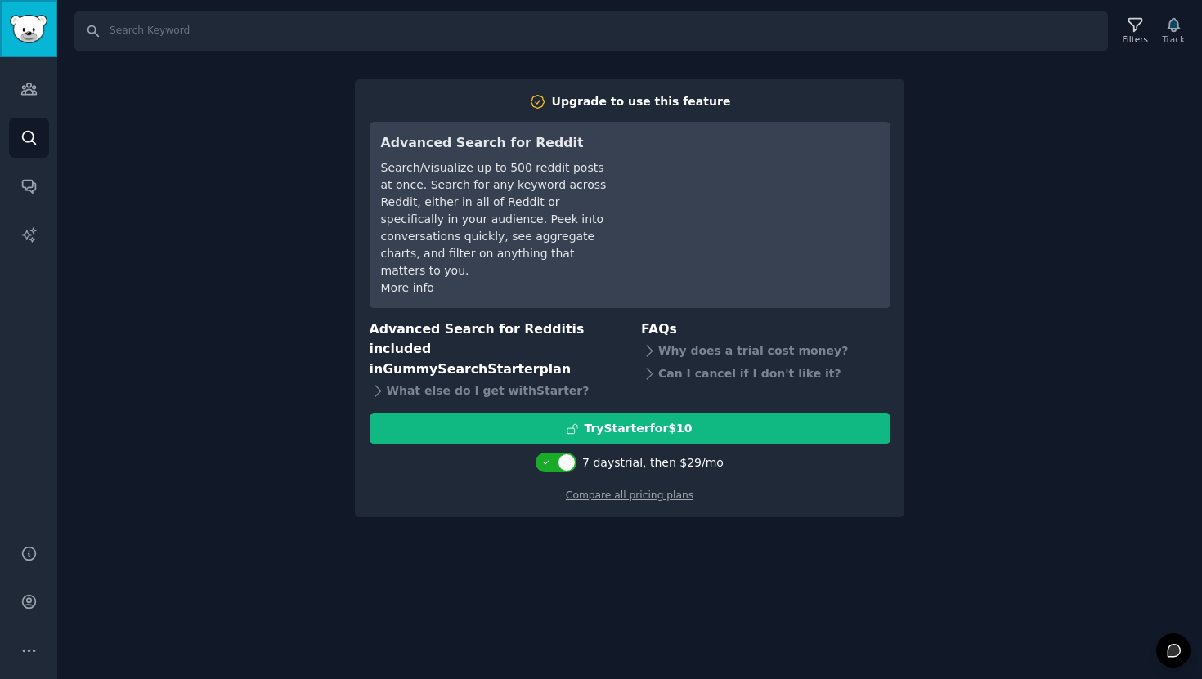
click at [33, 32] on img "Sidebar" at bounding box center [29, 29] width 38 height 29
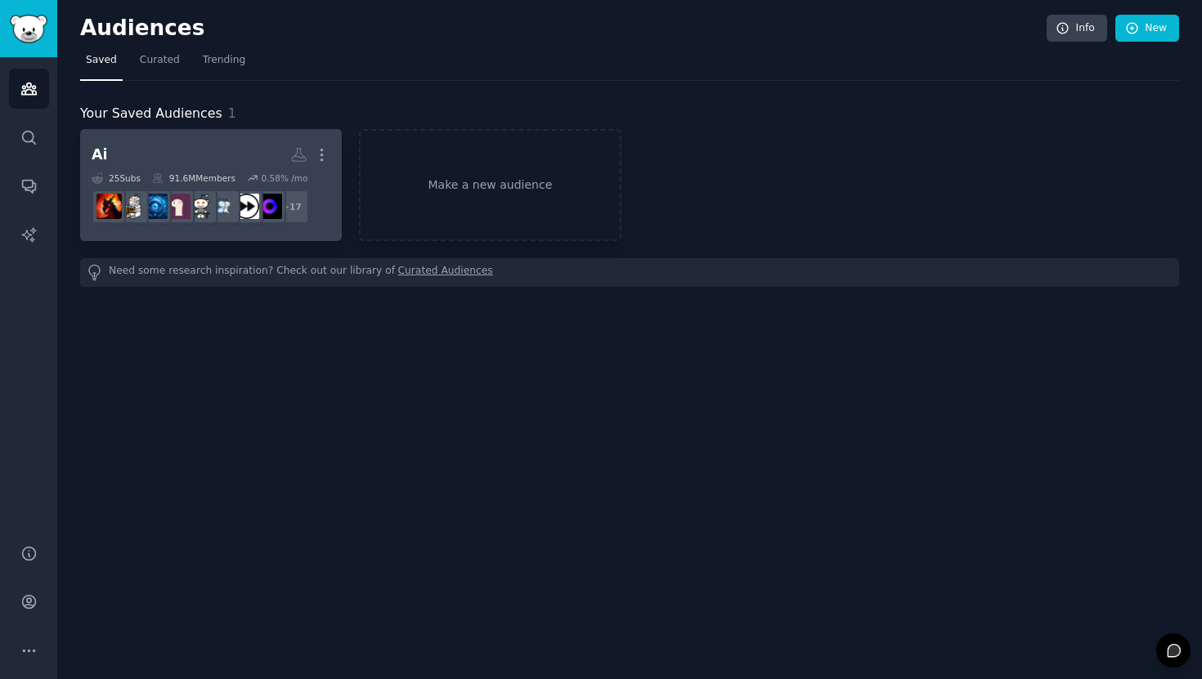
click at [226, 153] on h2 "Ai More" at bounding box center [211, 155] width 239 height 29
